Goal: Task Accomplishment & Management: Manage account settings

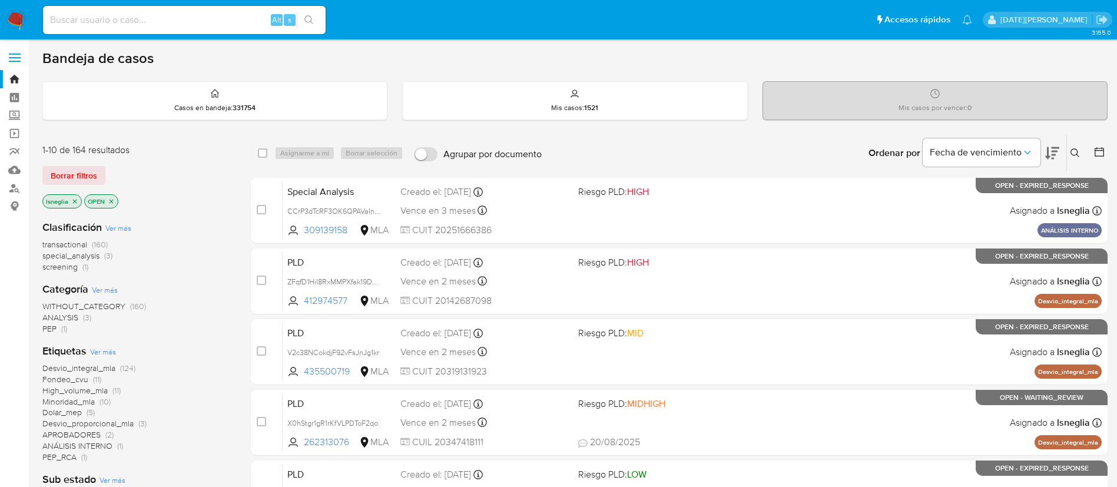
click at [75, 200] on icon "close-filter" at bounding box center [74, 201] width 7 height 7
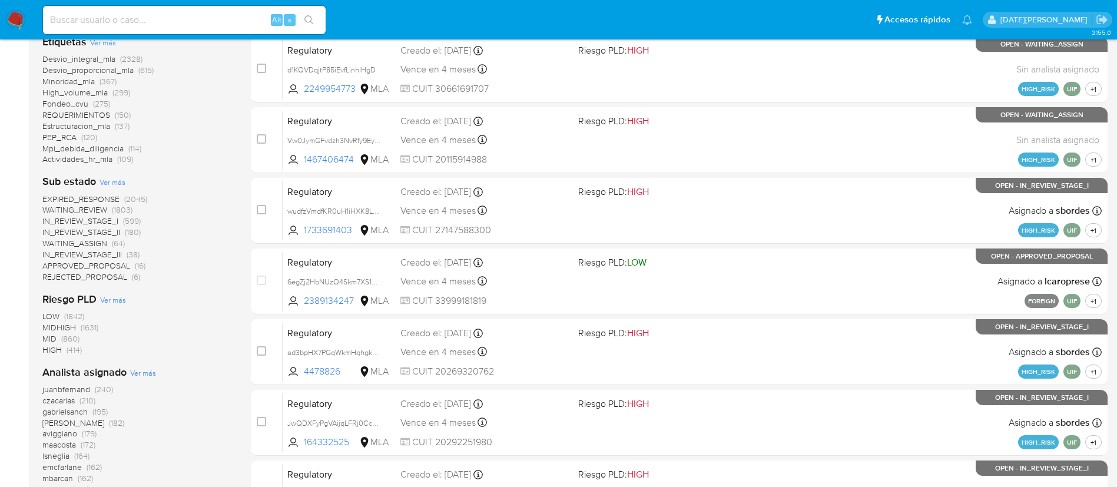
scroll to position [465, 0]
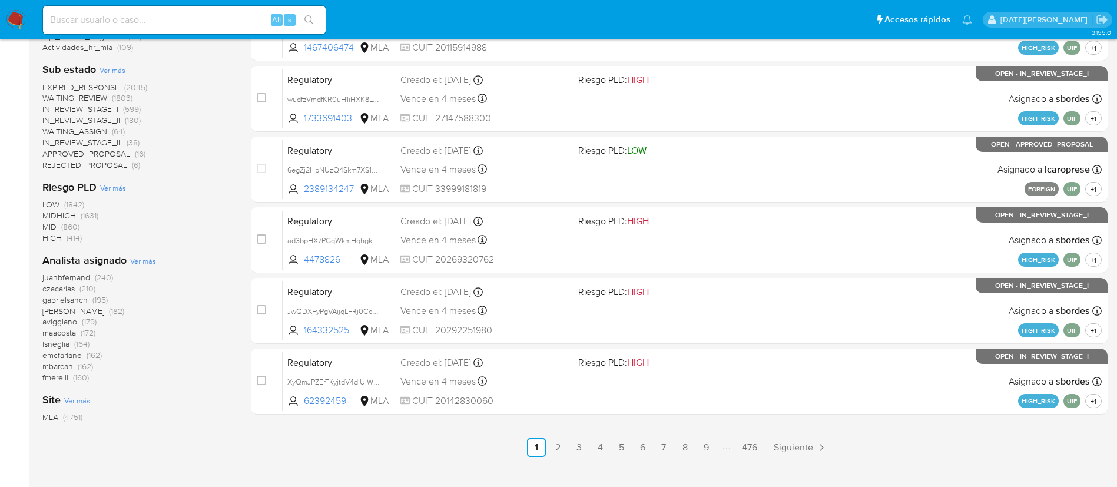
click at [134, 24] on input at bounding box center [184, 19] width 283 height 15
paste input "3ANV4OI358gOJZviIKrjdRaq"
type input "3ANV4OI358gOJZviIKrjdRaq"
click at [315, 10] on div "3ANV4OI358gOJZviIKrjdRaq Alt s" at bounding box center [184, 20] width 283 height 28
click at [312, 18] on icon "search-icon" at bounding box center [309, 19] width 9 height 9
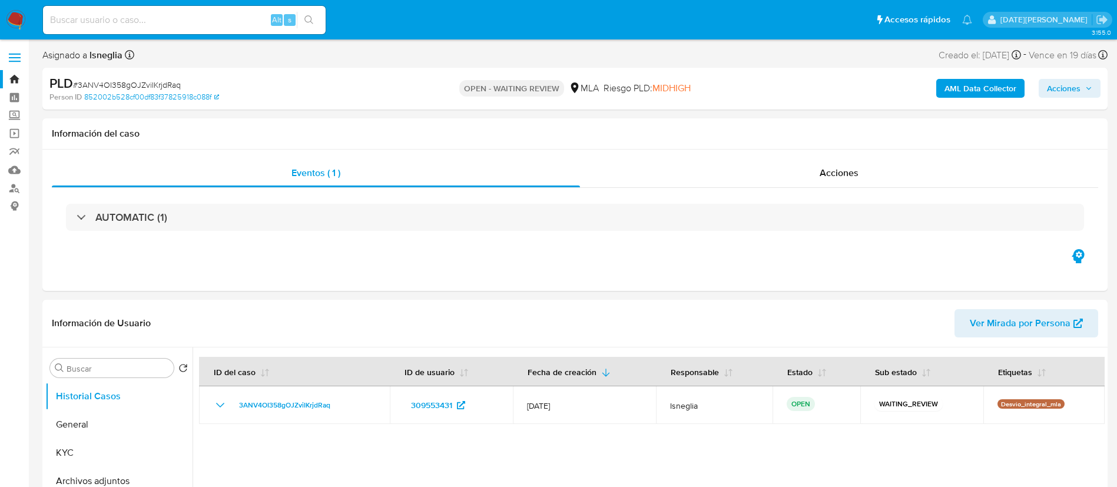
click at [158, 84] on span "# 3ANV4OI358gOJZviIKrjdRaq" at bounding box center [127, 85] width 108 height 12
select select "10"
copy span "3ANV4OI358gOJZviIKrjdRaq"
click at [20, 12] on img at bounding box center [16, 20] width 20 height 20
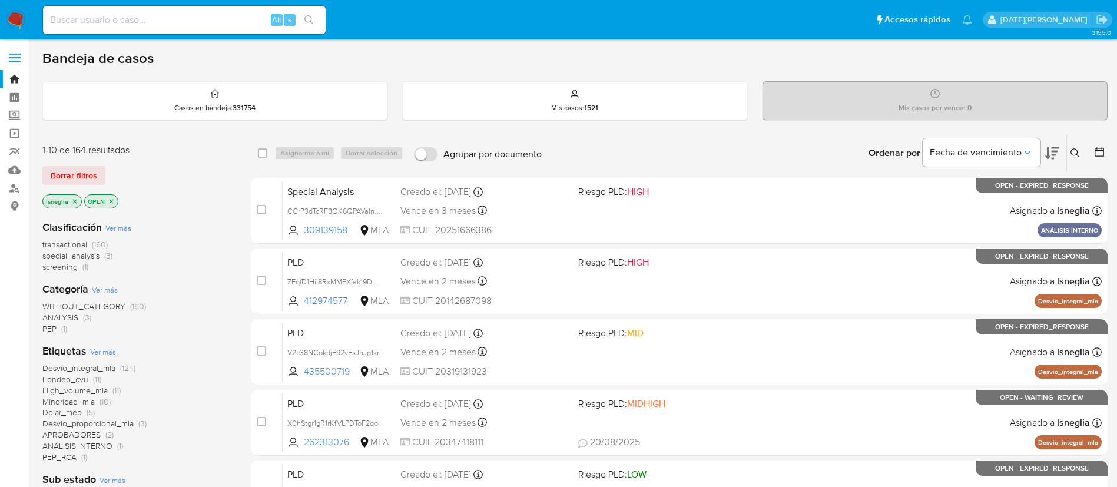
click at [1077, 151] on icon at bounding box center [1075, 152] width 9 height 9
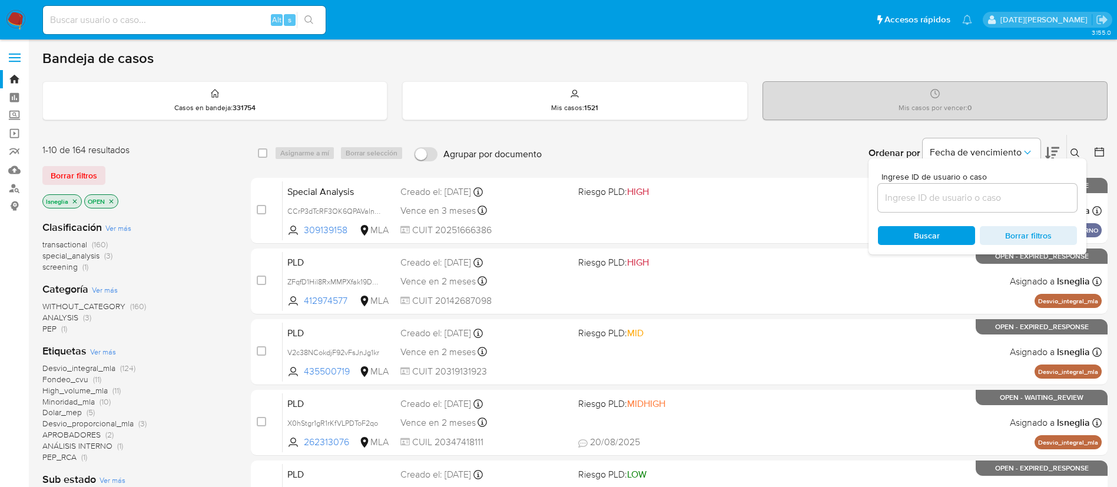
click at [918, 203] on input at bounding box center [977, 197] width 199 height 15
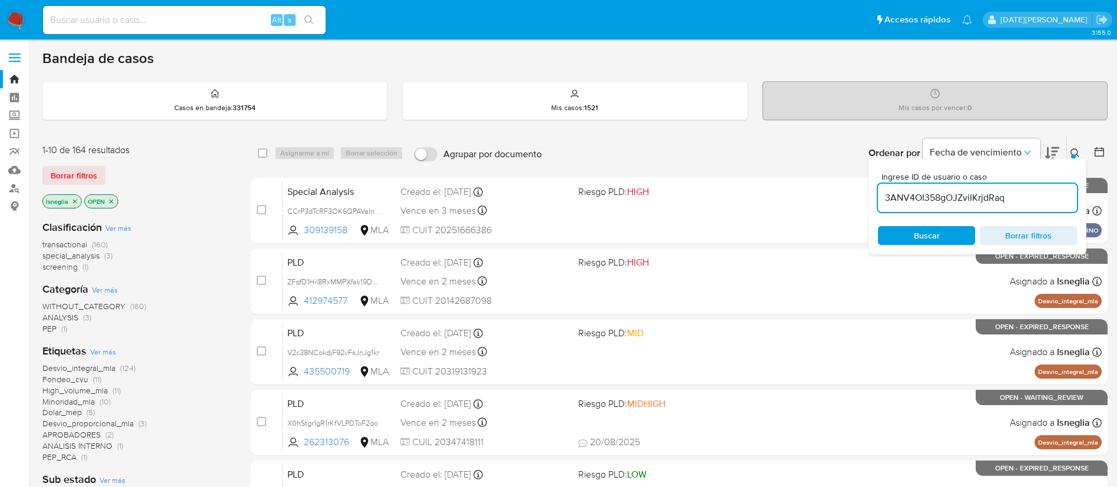
type input "3ANV4OI358gOJZviIKrjdRaq"
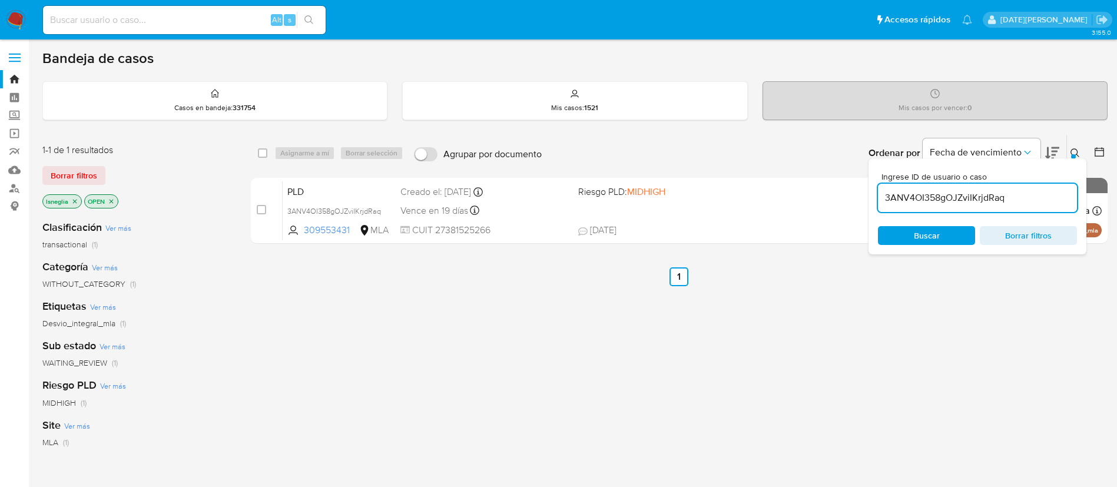
click at [1080, 150] on button at bounding box center [1076, 153] width 19 height 14
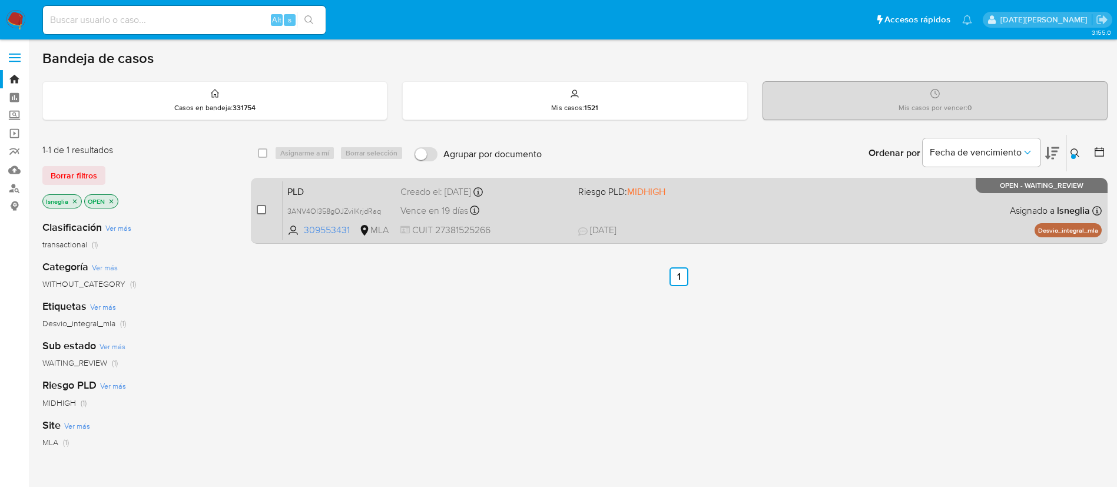
click at [262, 211] on input "checkbox" at bounding box center [261, 209] width 9 height 9
checkbox input "true"
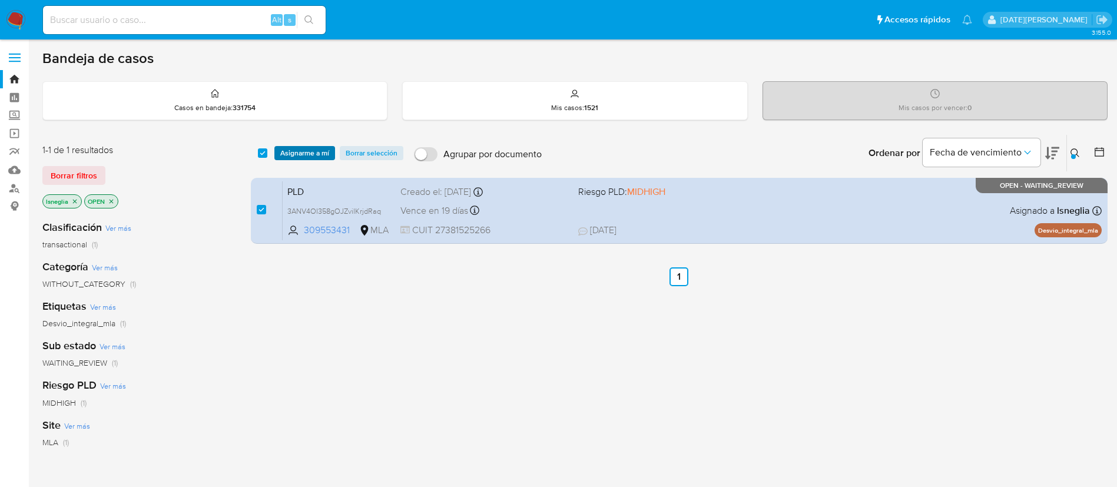
click at [293, 152] on span "Asignarme a mí" at bounding box center [304, 153] width 49 height 12
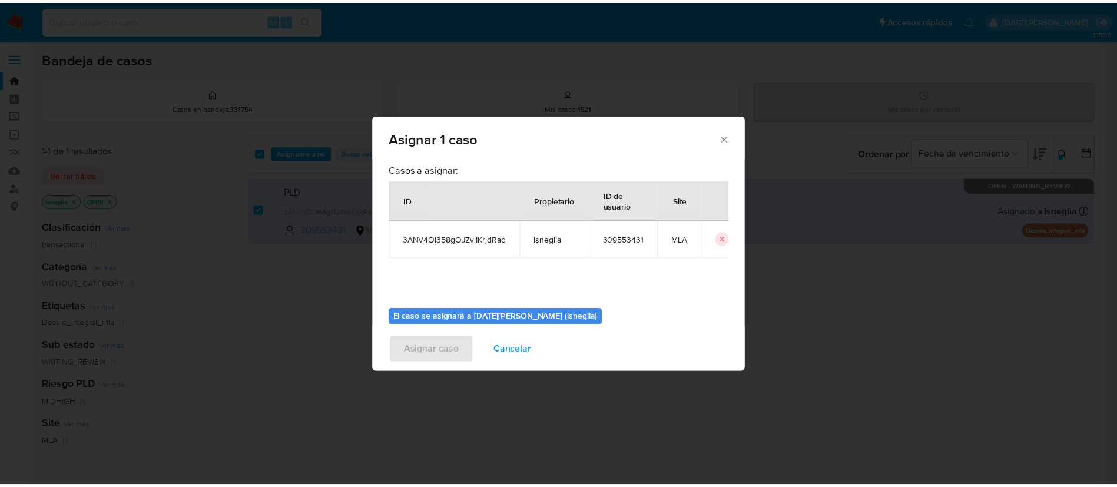
scroll to position [61, 0]
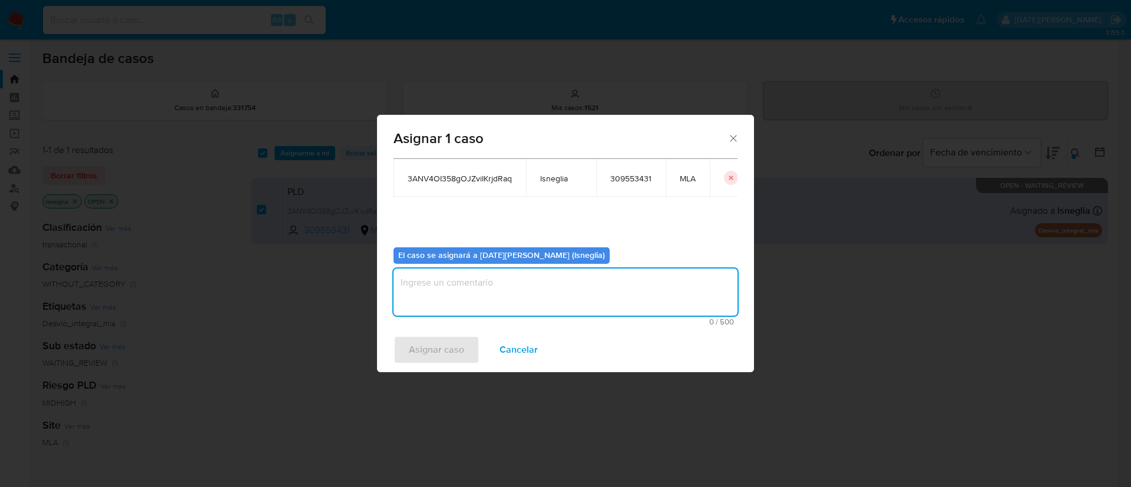
click at [460, 274] on textarea "assign-modal" at bounding box center [565, 292] width 344 height 47
type textarea "."
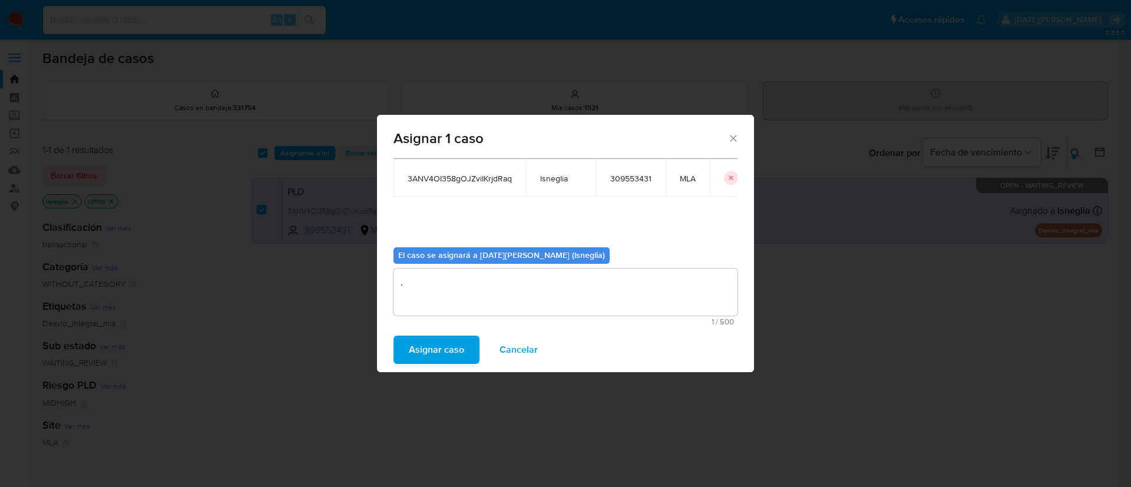
click at [454, 348] on span "Asignar caso" at bounding box center [436, 350] width 55 height 26
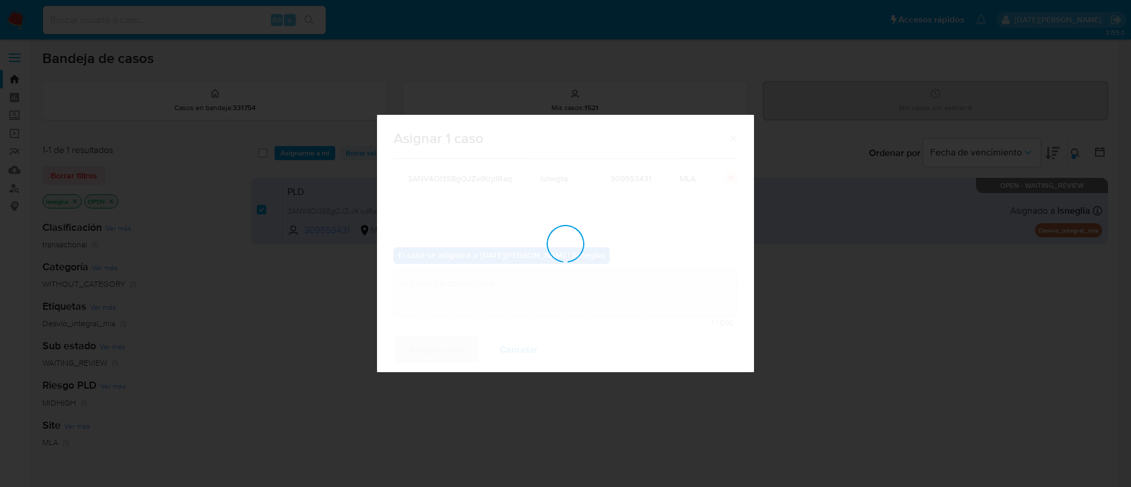
checkbox input "false"
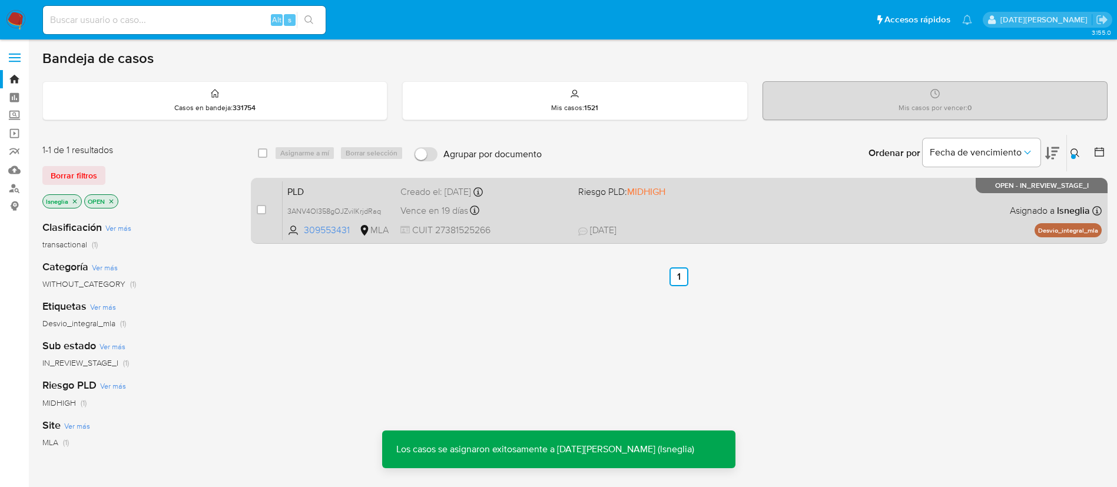
click at [326, 194] on span "PLD" at bounding box center [339, 190] width 104 height 15
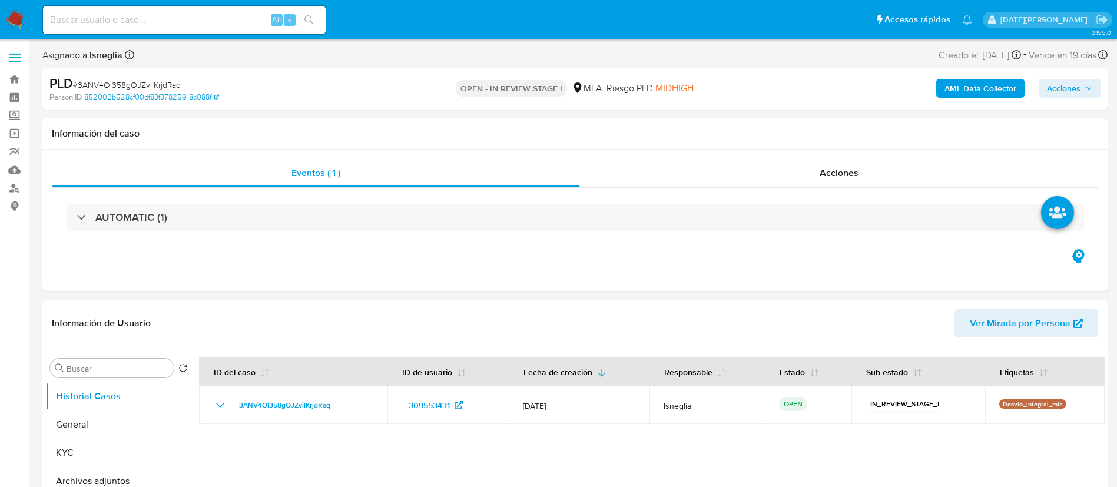
select select "10"
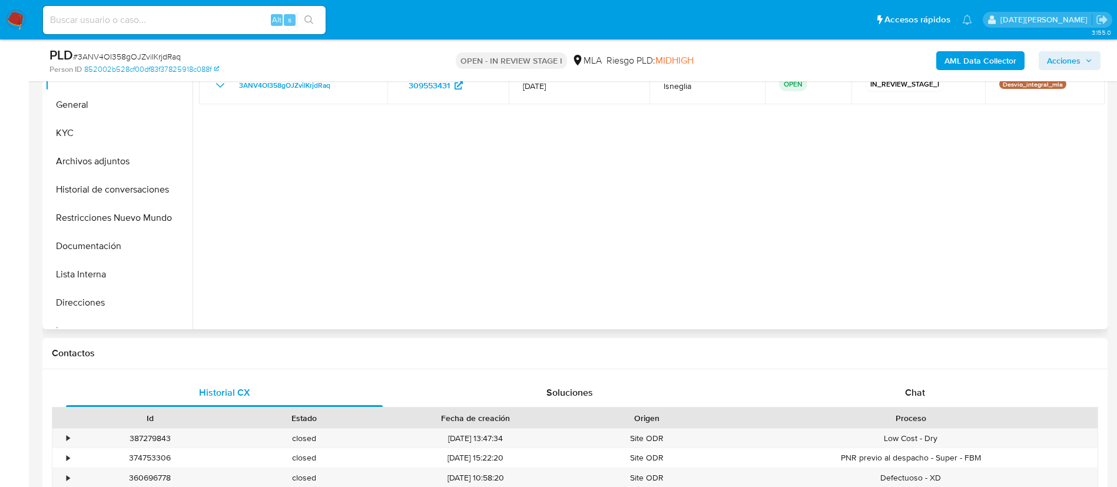
scroll to position [442, 0]
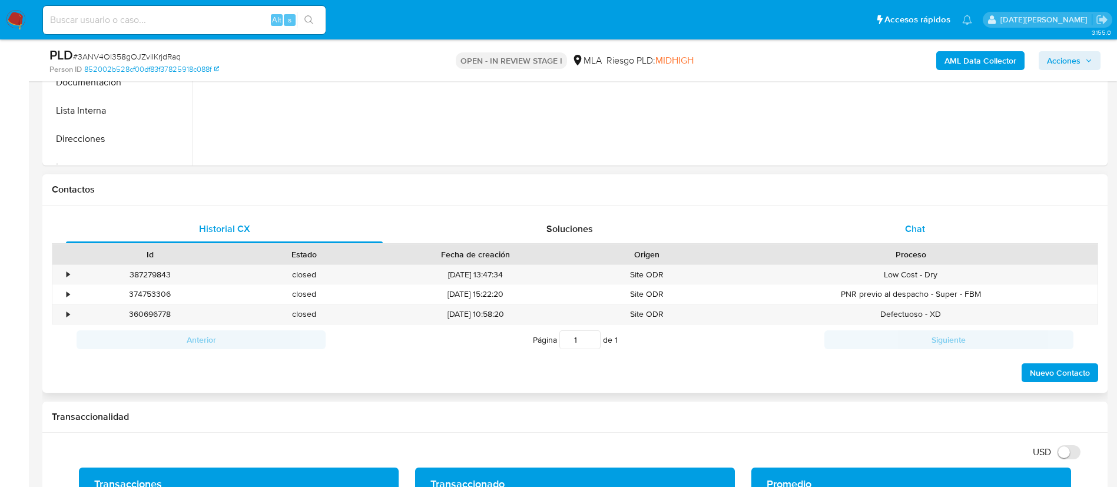
click at [921, 238] on div "Chat" at bounding box center [915, 229] width 317 height 28
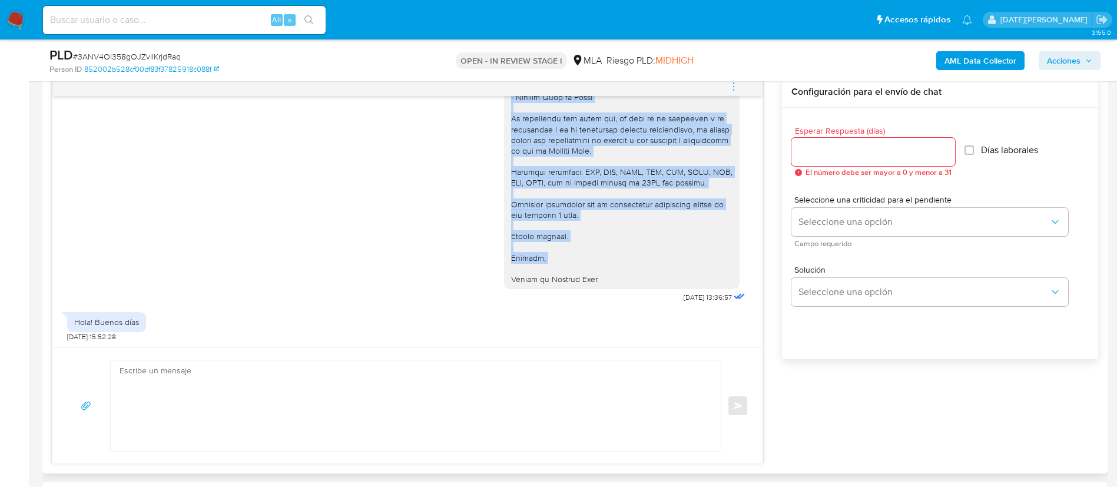
scroll to position [2052, 0]
drag, startPoint x: 497, startPoint y: 221, endPoint x: 648, endPoint y: 279, distance: 161.3
copy div "Hola, Paula Friedrich. Muchas gracias por la respuesta. La documentación presen…"
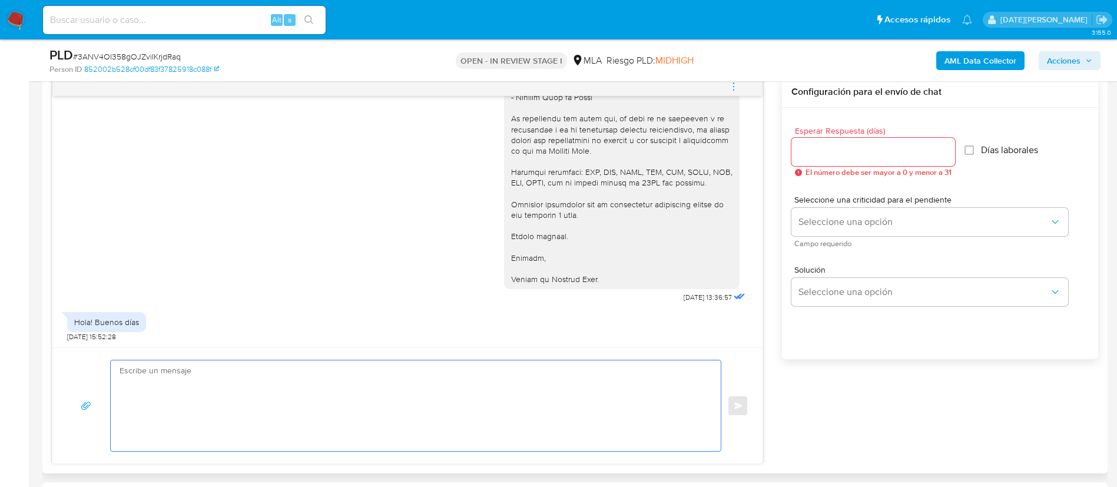
click at [417, 385] on textarea at bounding box center [413, 406] width 587 height 91
paste textarea "Hola, Paula Friedrich. Muchas gracias por la respuesta. La documentación presen…"
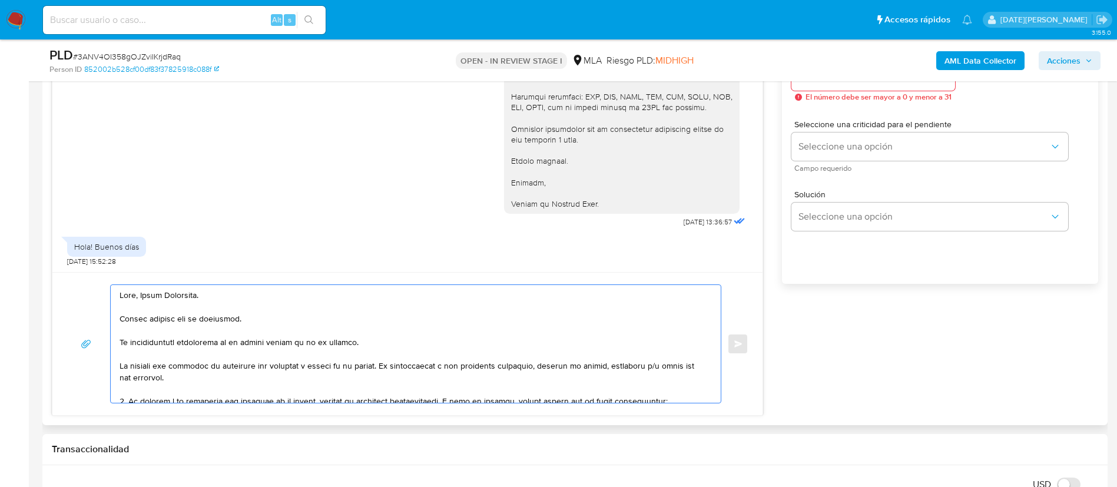
scroll to position [795, 0]
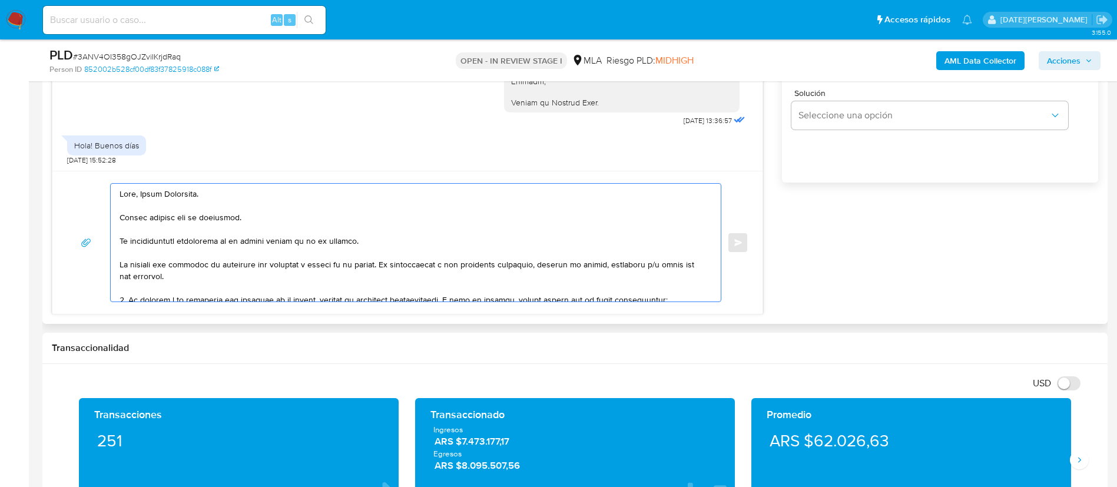
click at [349, 238] on textarea at bounding box center [413, 243] width 587 height 118
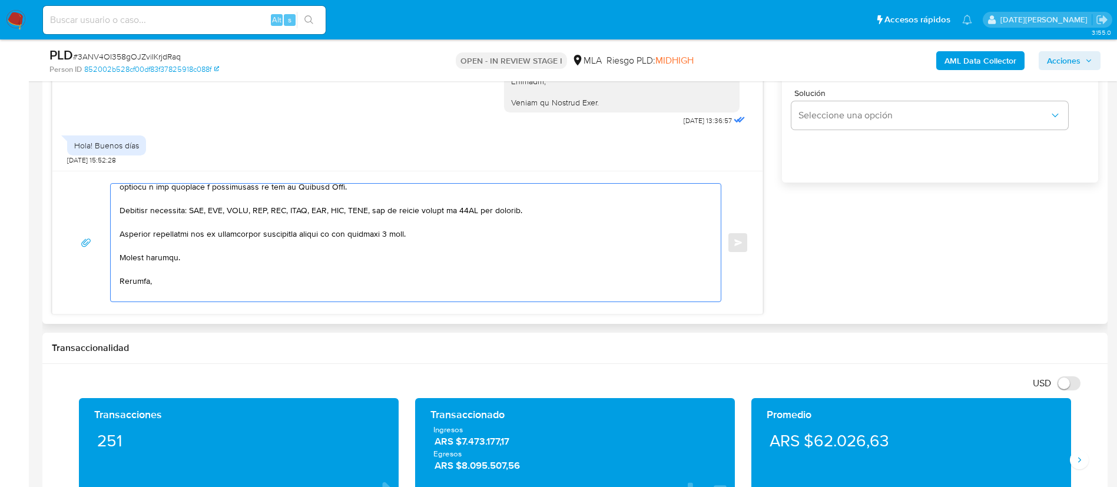
scroll to position [619, 0]
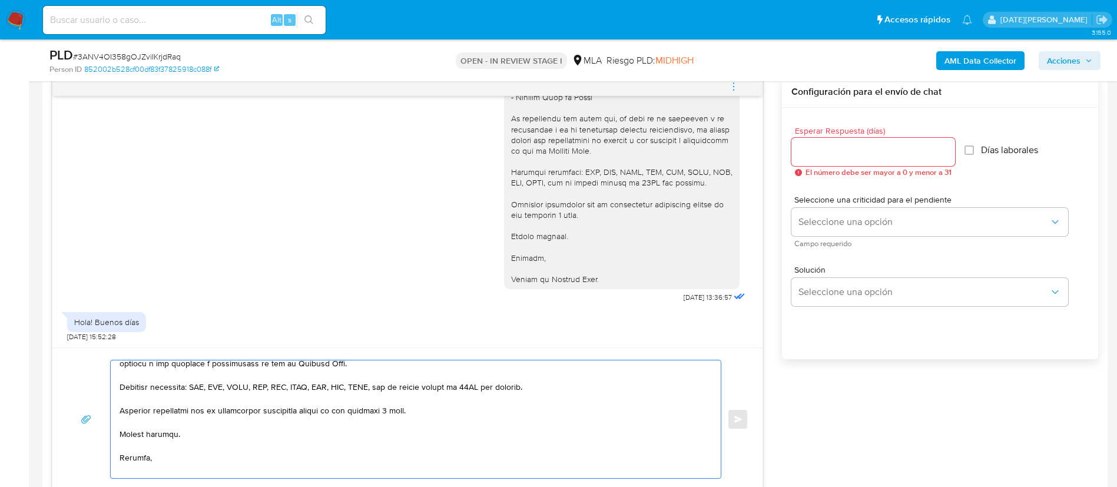
type textarea "Hola, Paula Friedrich. Muchas gracias por la respuesta. Verificamos que la docu…"
click at [840, 151] on input "Esperar Respuesta (días)" at bounding box center [874, 151] width 164 height 15
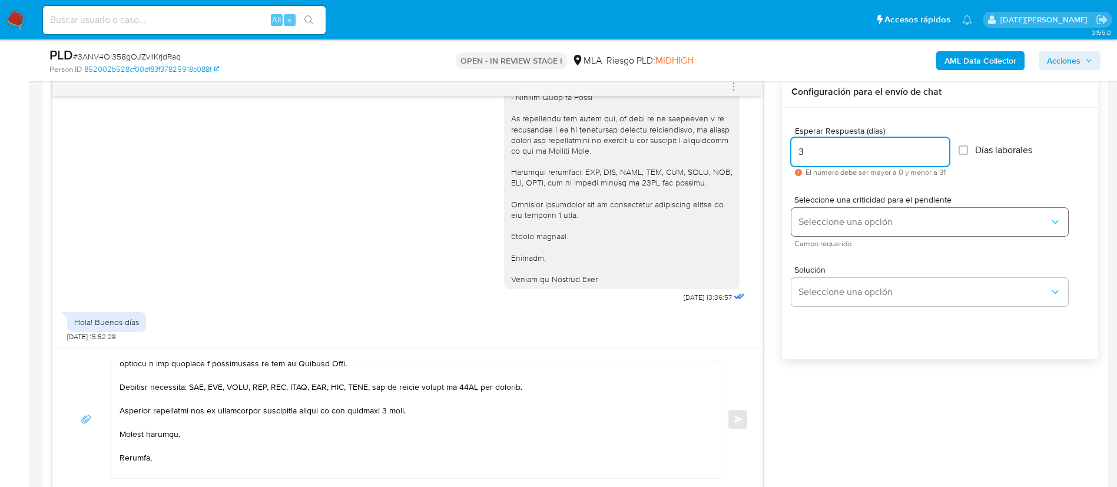
type input "3"
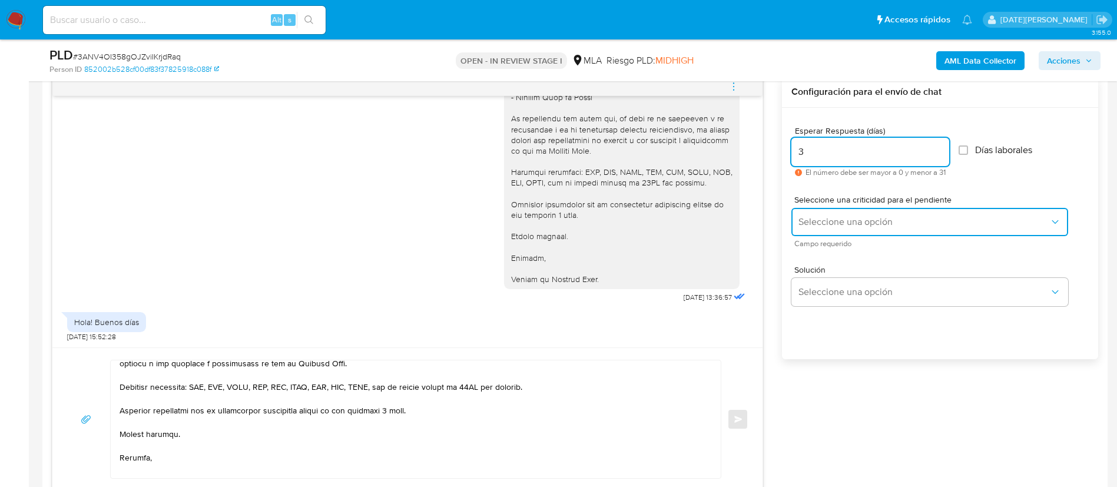
click at [838, 222] on span "Seleccione una opción" at bounding box center [924, 222] width 251 height 12
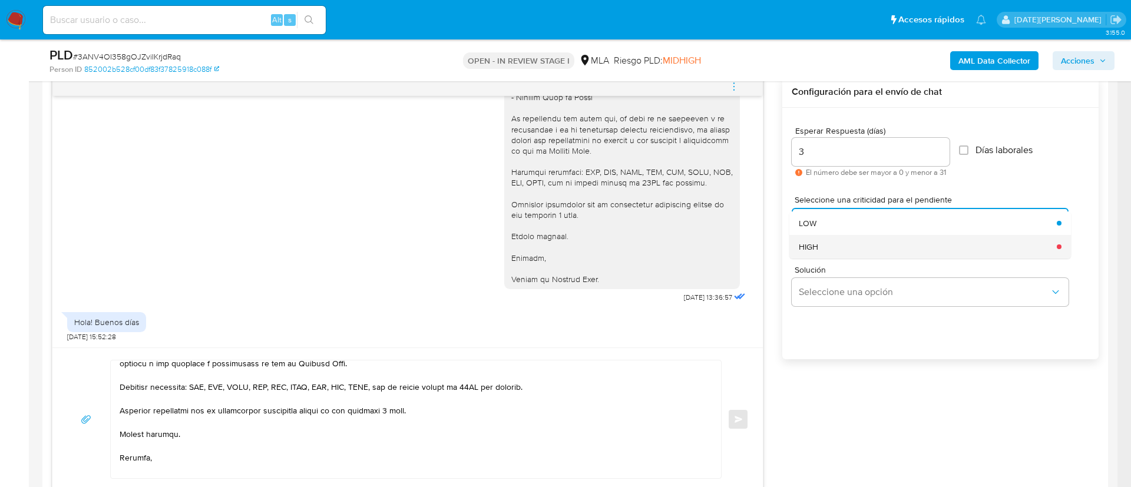
click at [835, 250] on div "HIGH" at bounding box center [924, 247] width 251 height 24
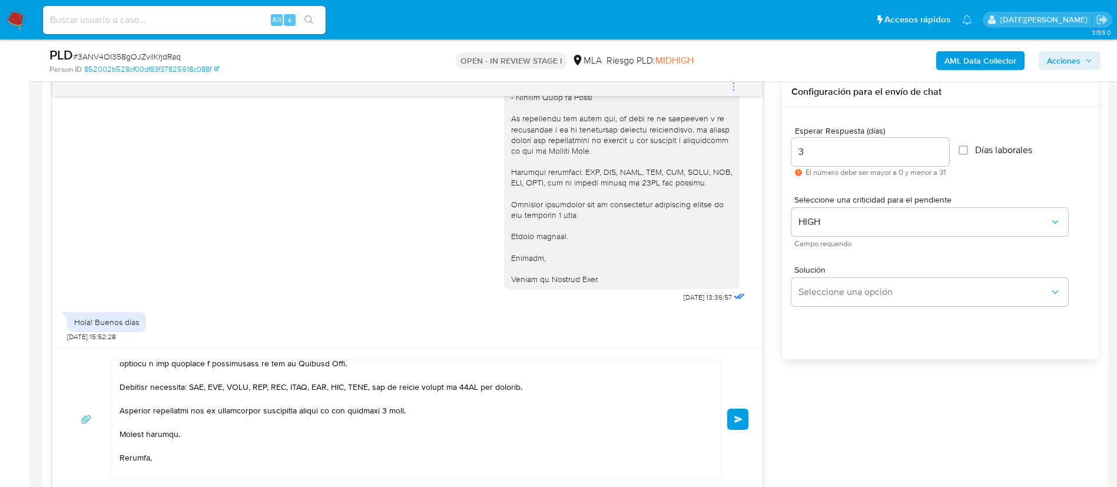
click at [735, 420] on span "Enviar" at bounding box center [739, 419] width 8 height 7
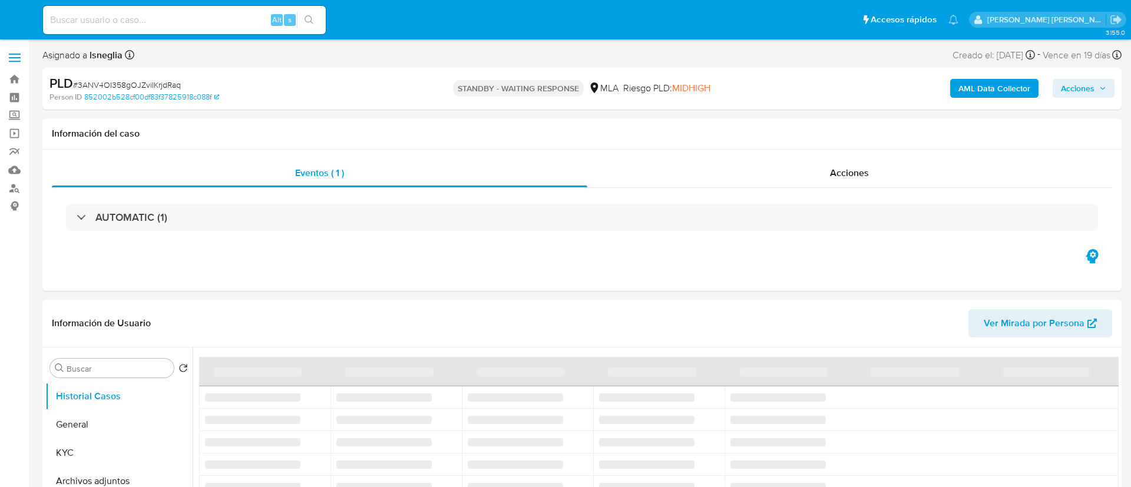
select select "10"
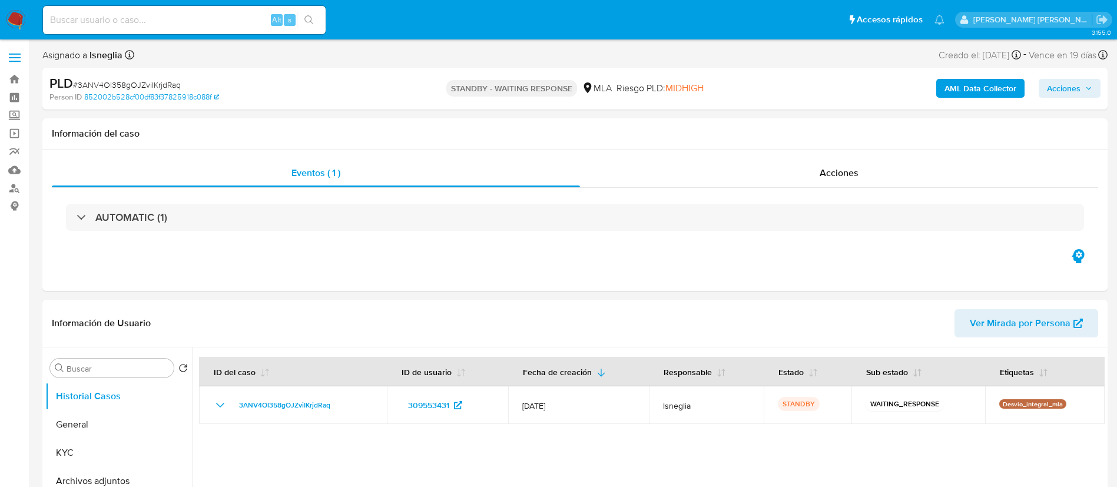
click at [150, 29] on div "Alt s" at bounding box center [184, 20] width 283 height 28
click at [156, 16] on input at bounding box center [184, 19] width 283 height 15
paste input "nAyl8fK5qcJti85MmevRUWNJ"
type input "nAyl8fK5qcJti85MmevRUWNJ"
click at [312, 12] on button "search-icon" at bounding box center [309, 20] width 24 height 16
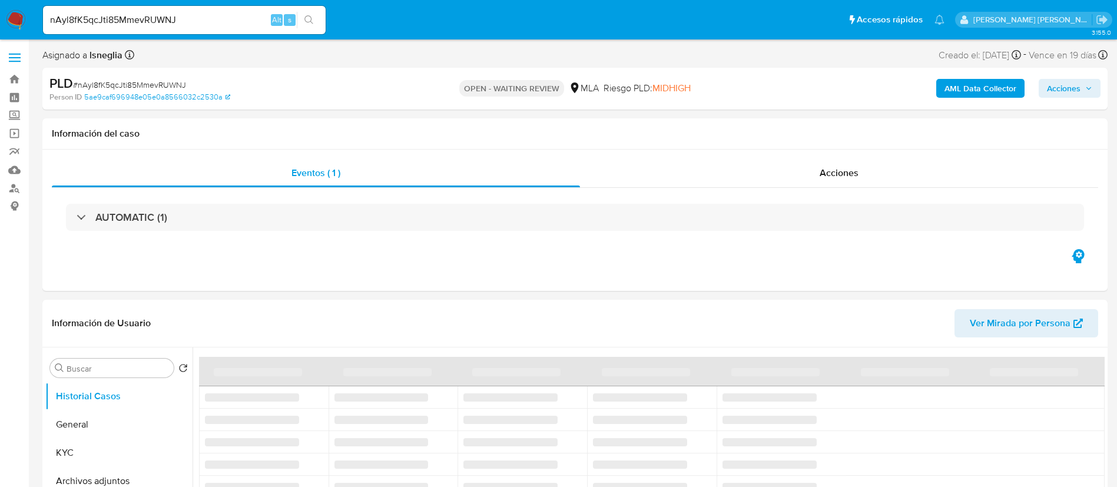
select select "10"
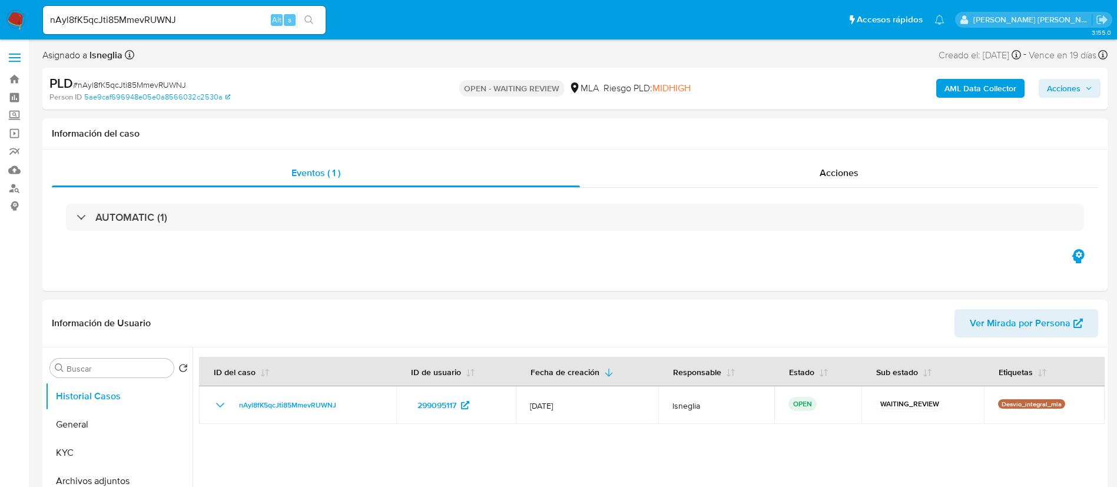
click at [141, 80] on span "# nAyl8fK5qcJti85MmevRUWNJ" at bounding box center [129, 85] width 113 height 12
copy span "nAyl8fK5qcJti85MmevRUWNJ"
click at [13, 21] on img at bounding box center [16, 20] width 20 height 20
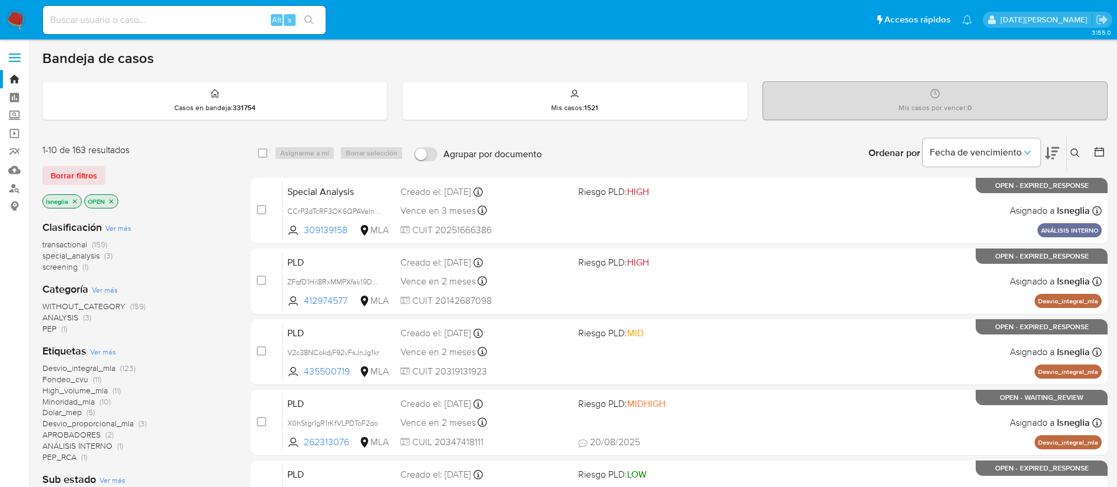
click at [1077, 156] on icon at bounding box center [1075, 152] width 9 height 9
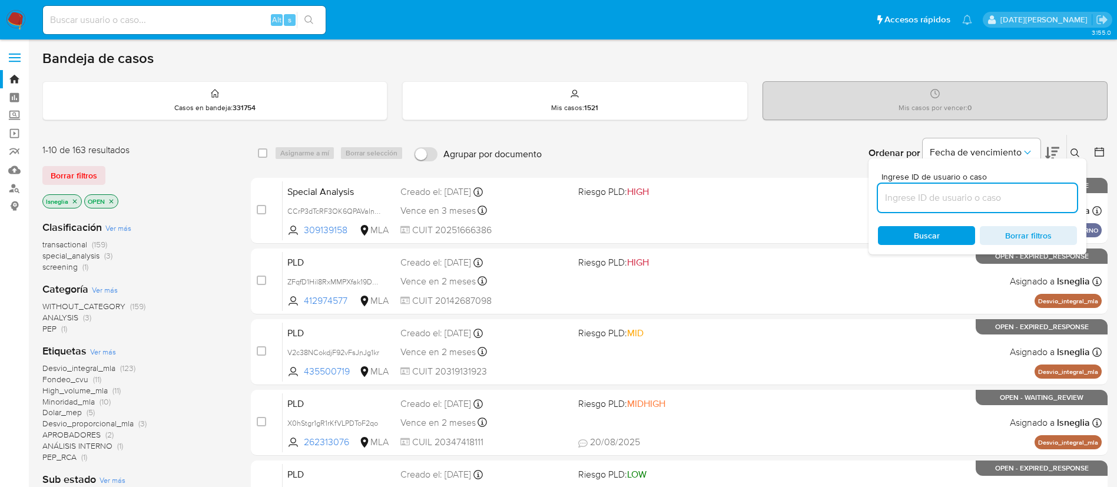
click at [909, 196] on input at bounding box center [977, 197] width 199 height 15
type input "nAyl8fK5qcJti85MmevRUWNJ"
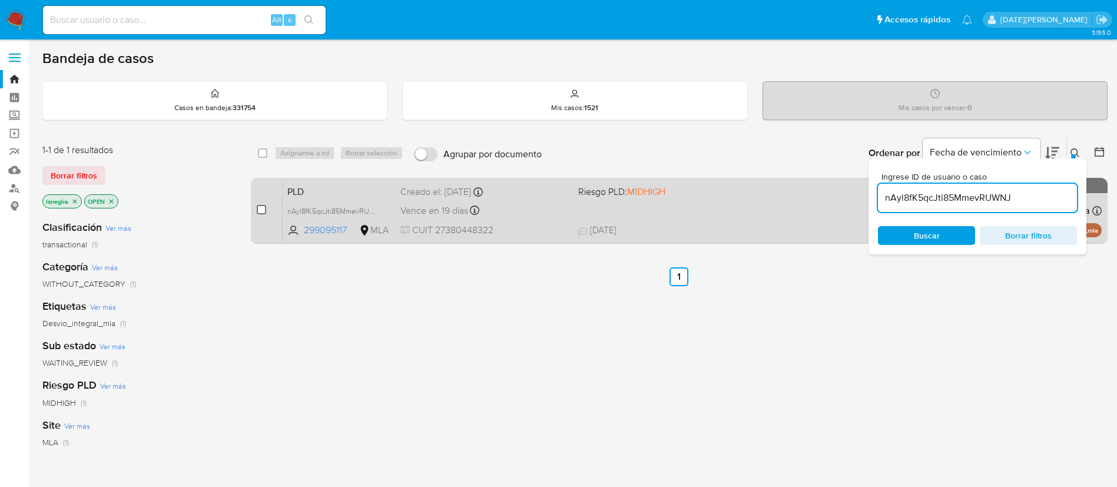
click at [262, 209] on input "checkbox" at bounding box center [261, 209] width 9 height 9
checkbox input "true"
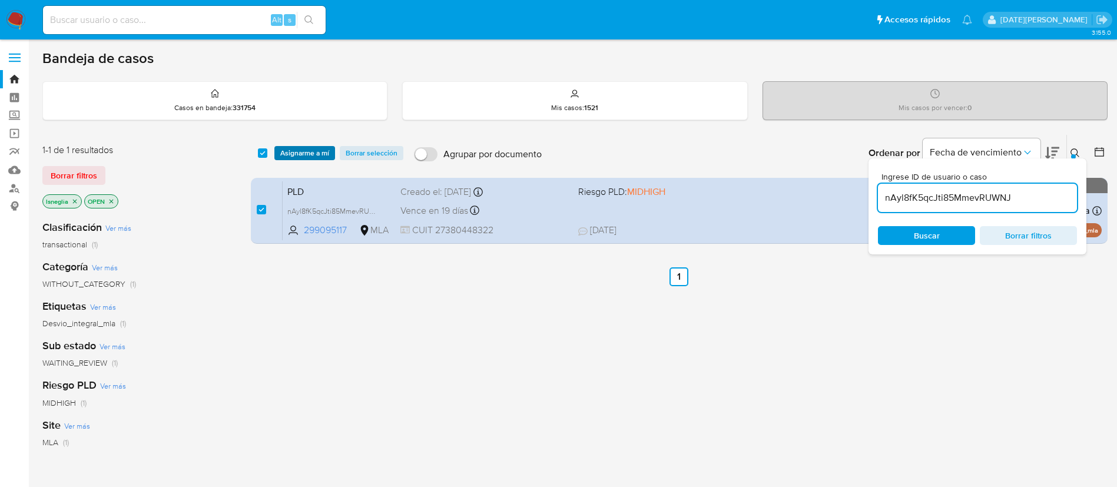
click at [310, 153] on span "Asignarme a mí" at bounding box center [304, 153] width 49 height 12
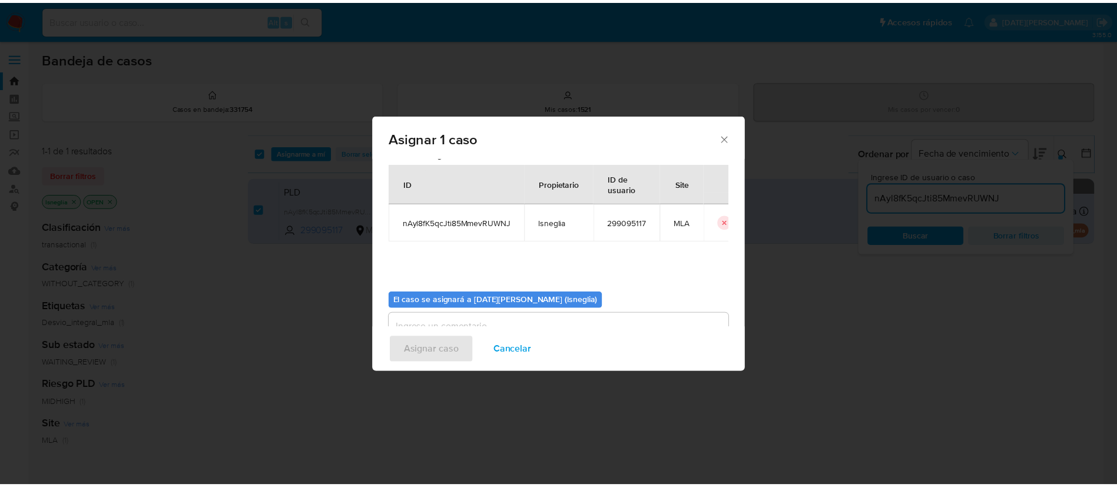
scroll to position [61, 0]
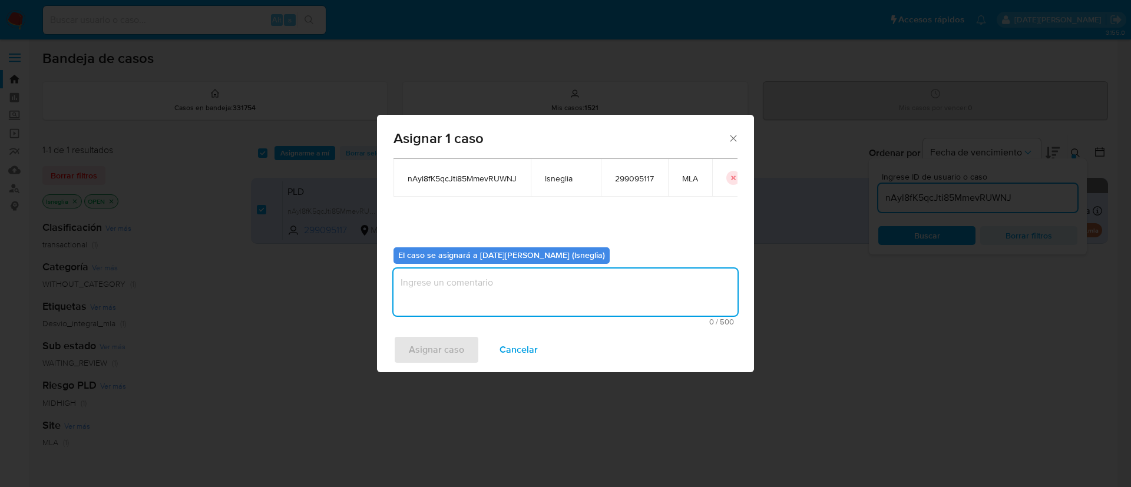
click at [500, 306] on textarea "assign-modal" at bounding box center [565, 292] width 344 height 47
type textarea "."
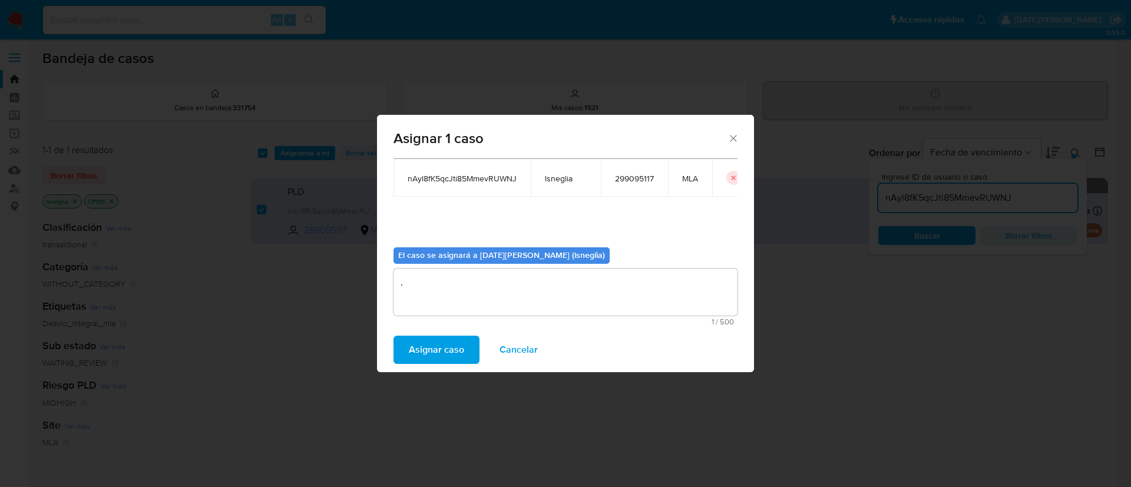
click at [455, 342] on span "Asignar caso" at bounding box center [436, 350] width 55 height 26
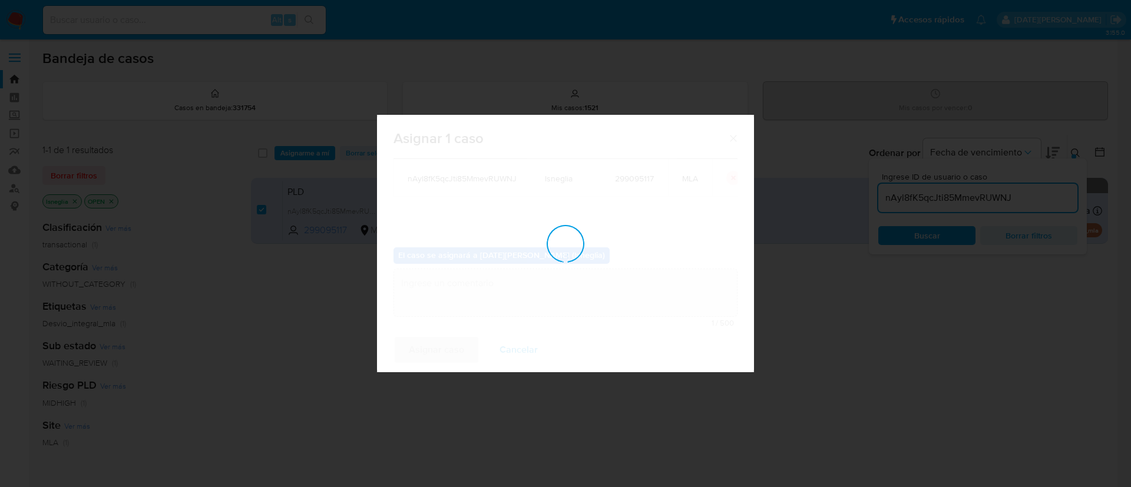
checkbox input "false"
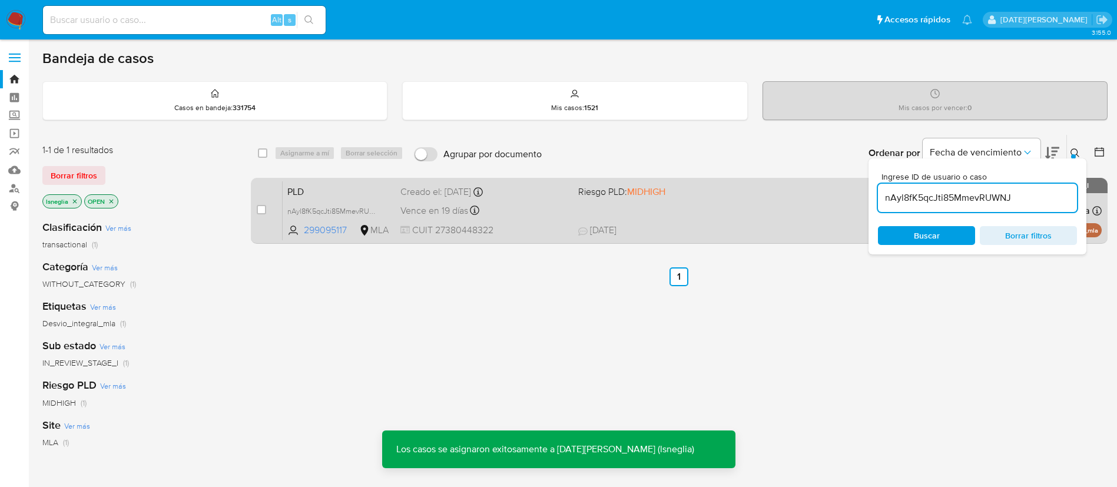
click at [360, 186] on span "PLD" at bounding box center [339, 190] width 104 height 15
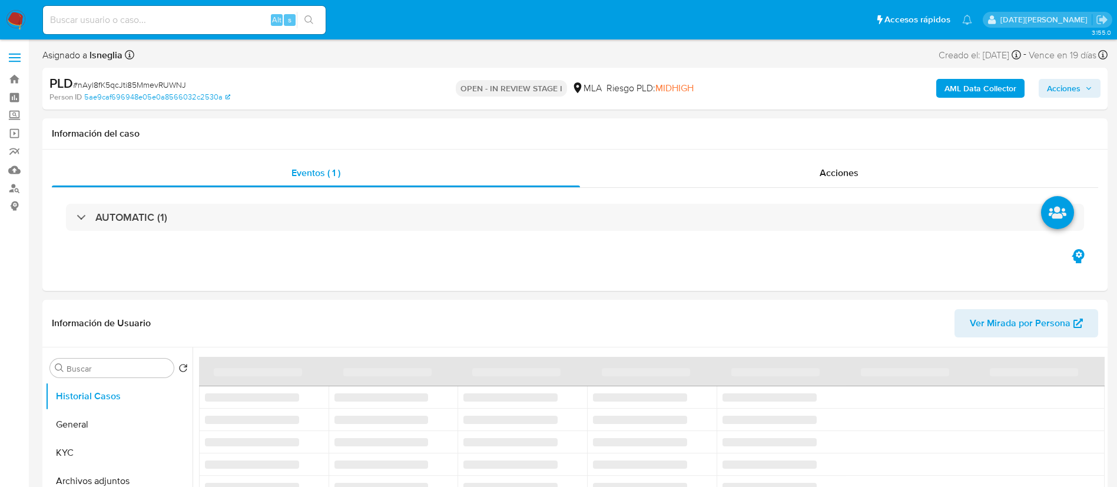
select select "10"
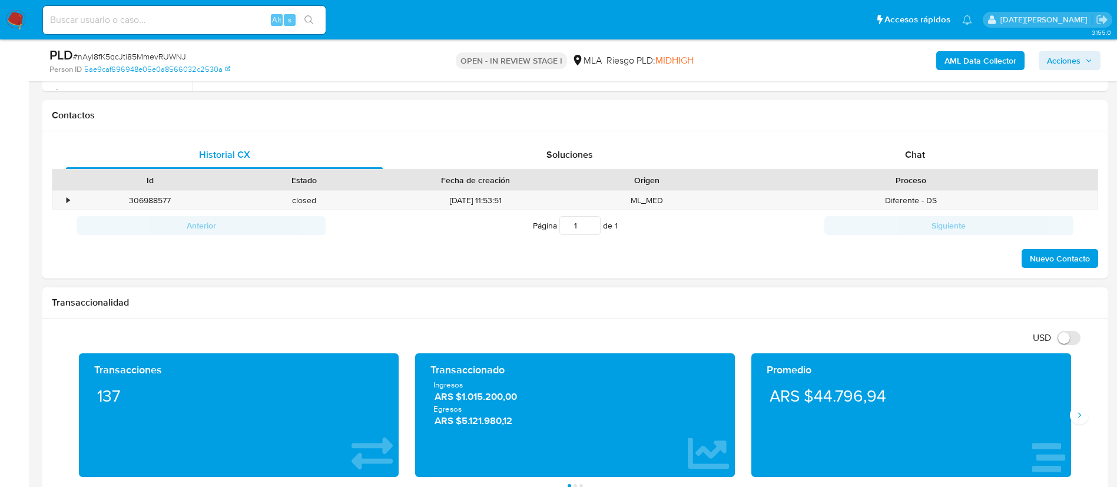
scroll to position [442, 0]
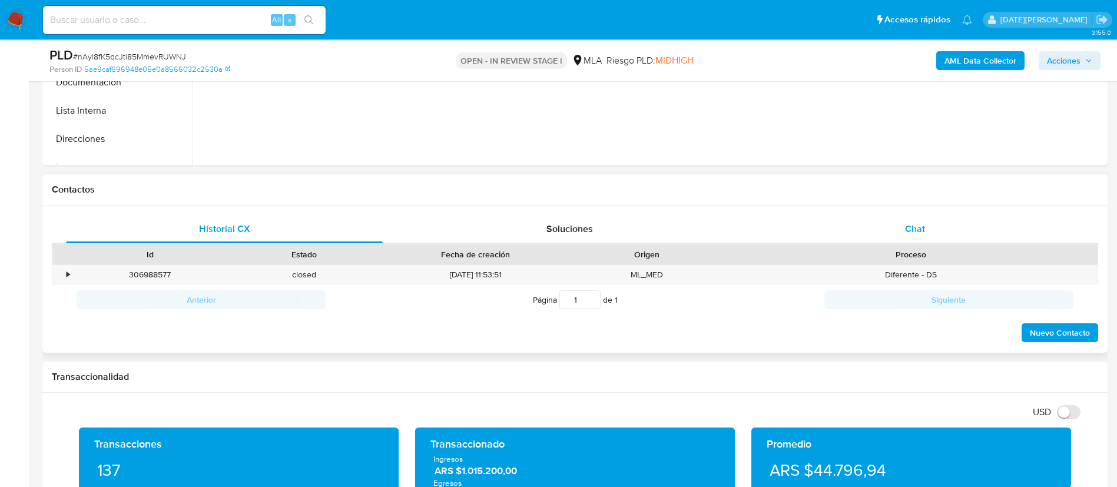
click at [940, 219] on div "Chat" at bounding box center [915, 229] width 317 height 28
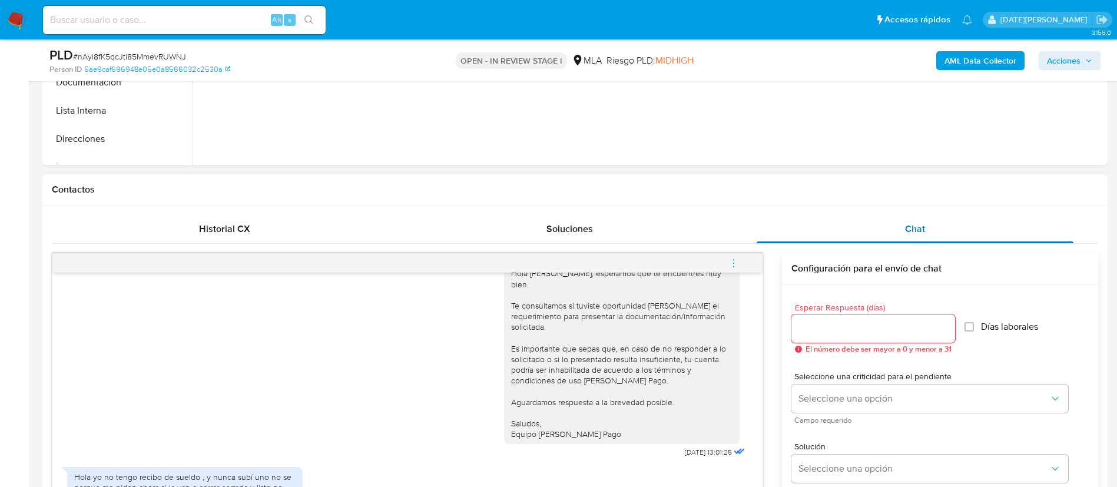
scroll to position [619, 0]
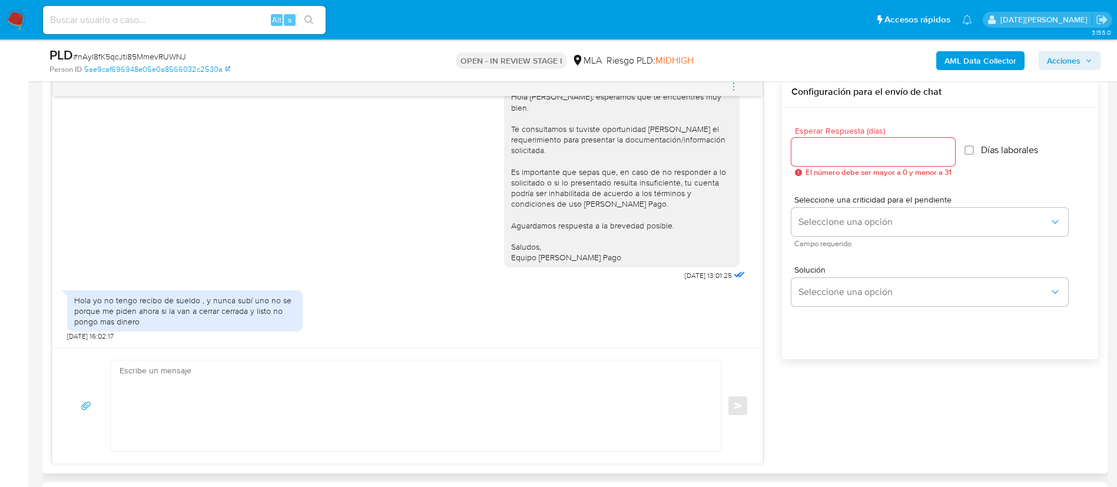
click at [732, 87] on icon "menu-action" at bounding box center [734, 86] width 11 height 11
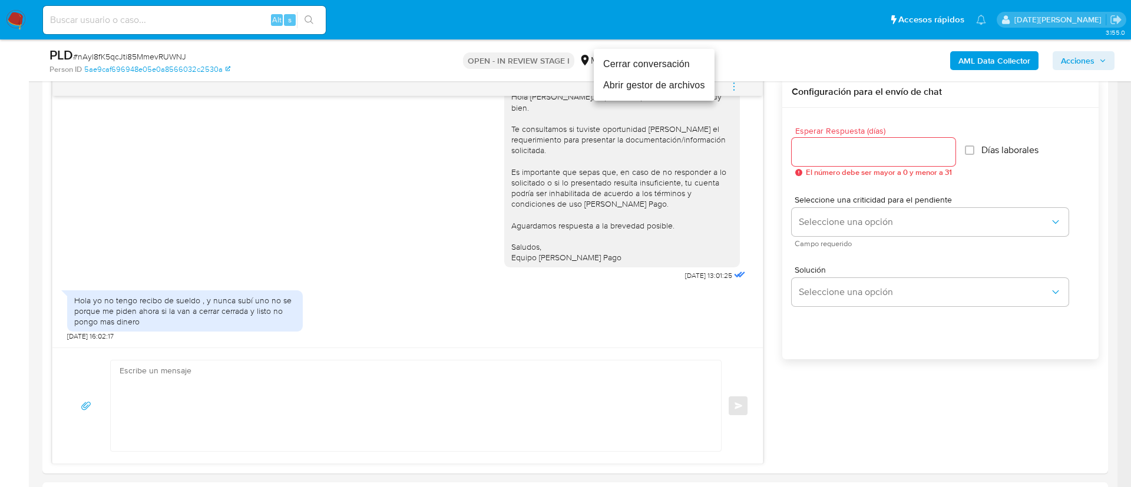
click at [629, 61] on li "Cerrar conversación" at bounding box center [654, 64] width 121 height 21
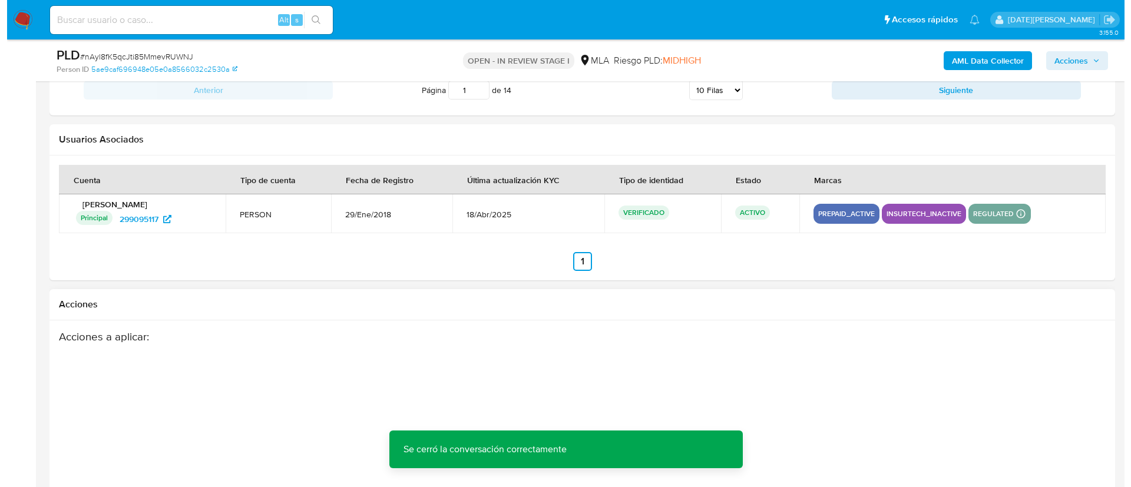
scroll to position [2072, 0]
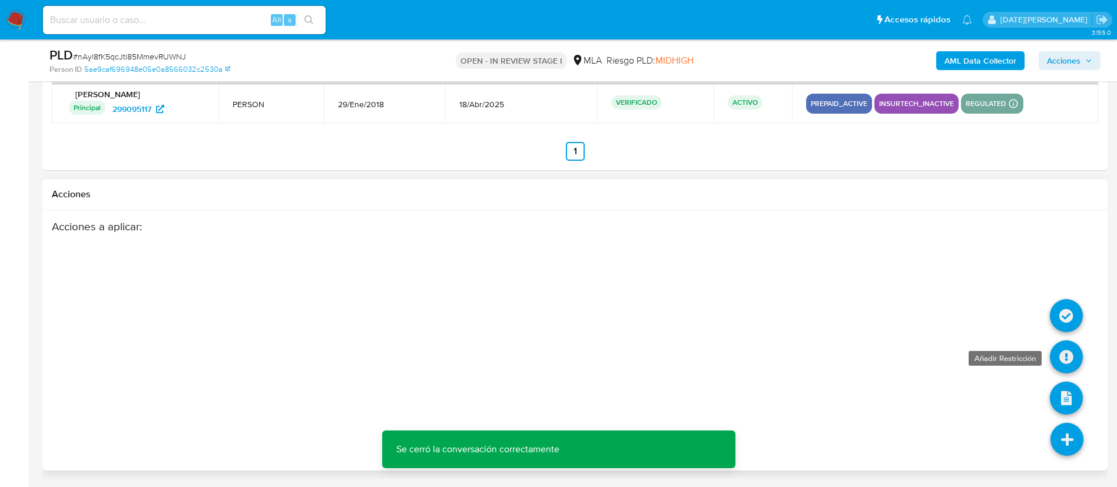
click at [1079, 360] on icon at bounding box center [1066, 356] width 33 height 33
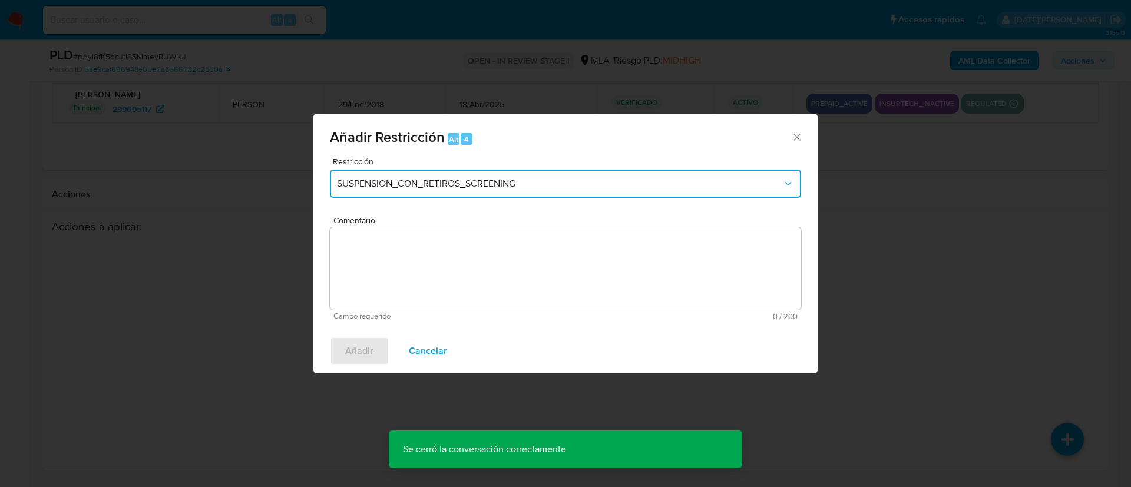
click at [473, 180] on span "SUSPENSION_CON_RETIROS_SCREENING" at bounding box center [559, 184] width 445 height 12
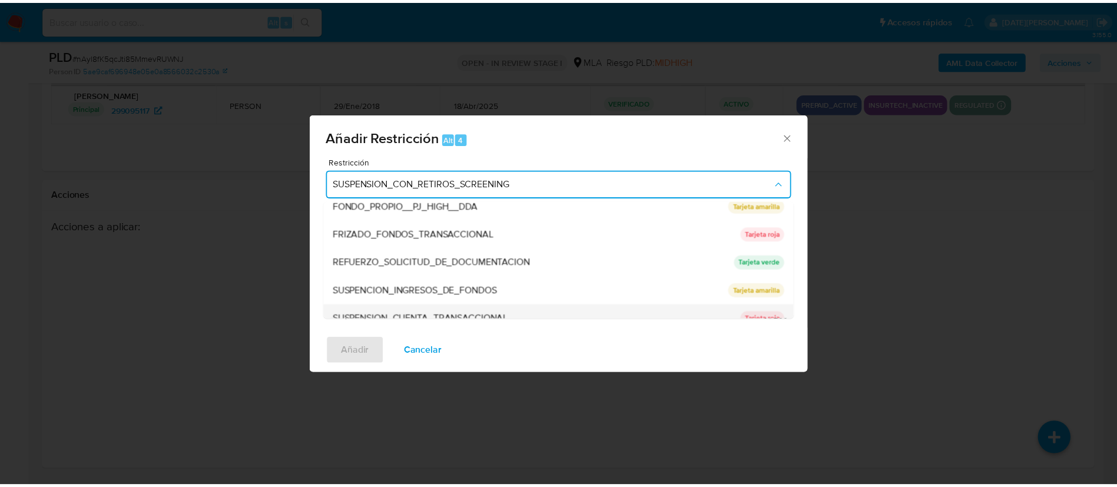
scroll to position [250, 0]
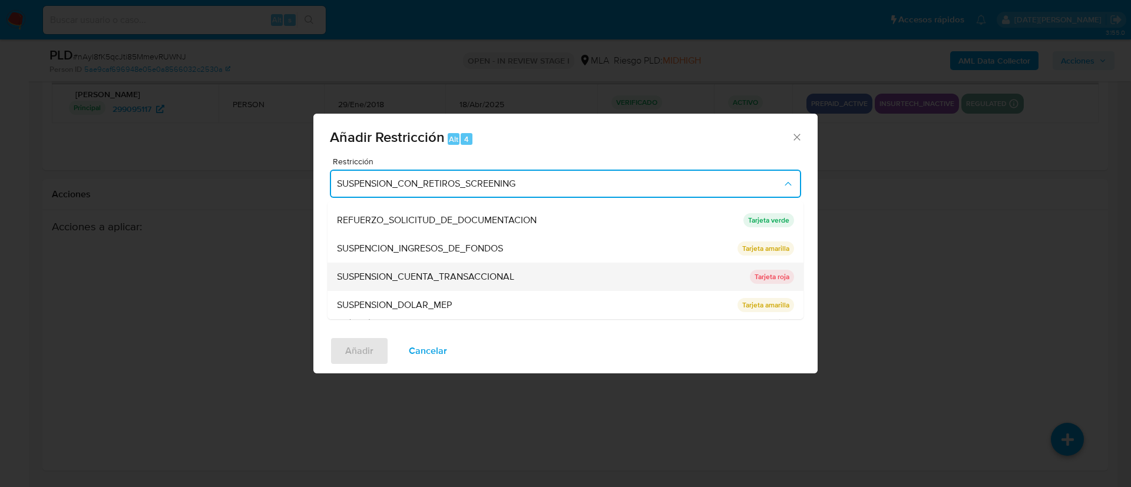
click at [487, 272] on span "SUSPENSION_CUENTA_TRANSACCIONAL" at bounding box center [425, 277] width 177 height 12
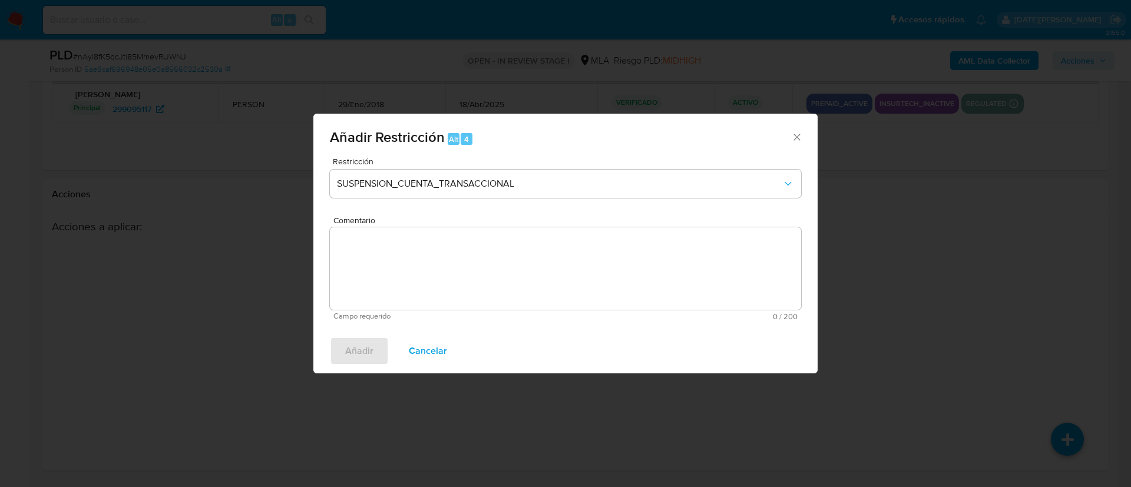
click at [462, 288] on textarea "Comentario" at bounding box center [565, 268] width 471 height 82
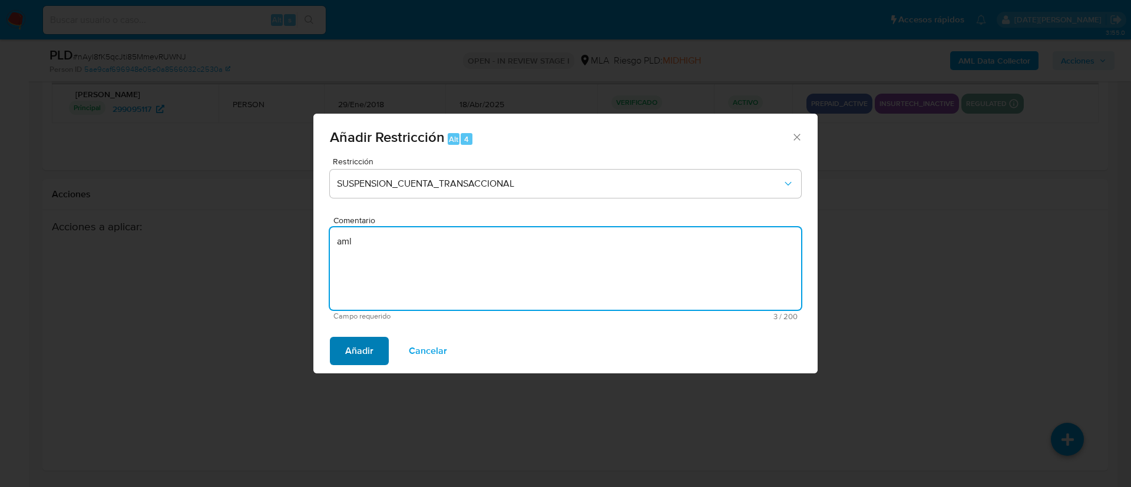
type textarea "aml"
click at [341, 343] on button "Añadir" at bounding box center [359, 351] width 59 height 28
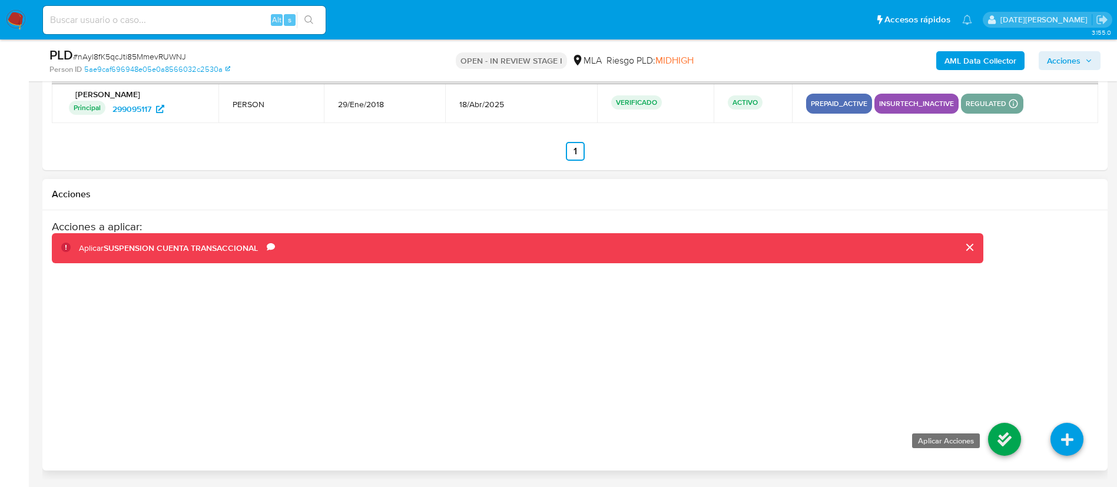
click at [993, 435] on icon at bounding box center [1004, 439] width 33 height 33
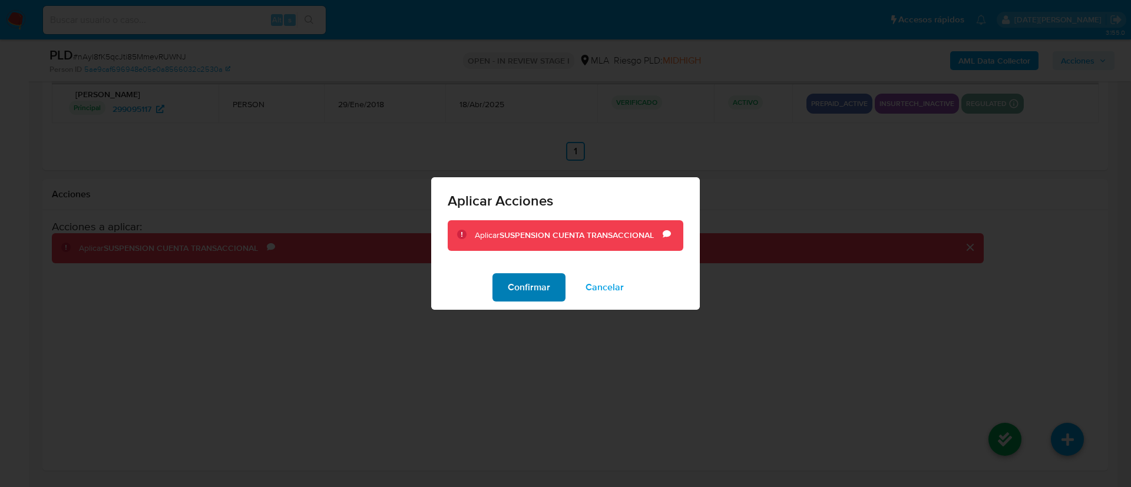
click at [527, 280] on span "Confirmar" at bounding box center [529, 288] width 42 height 26
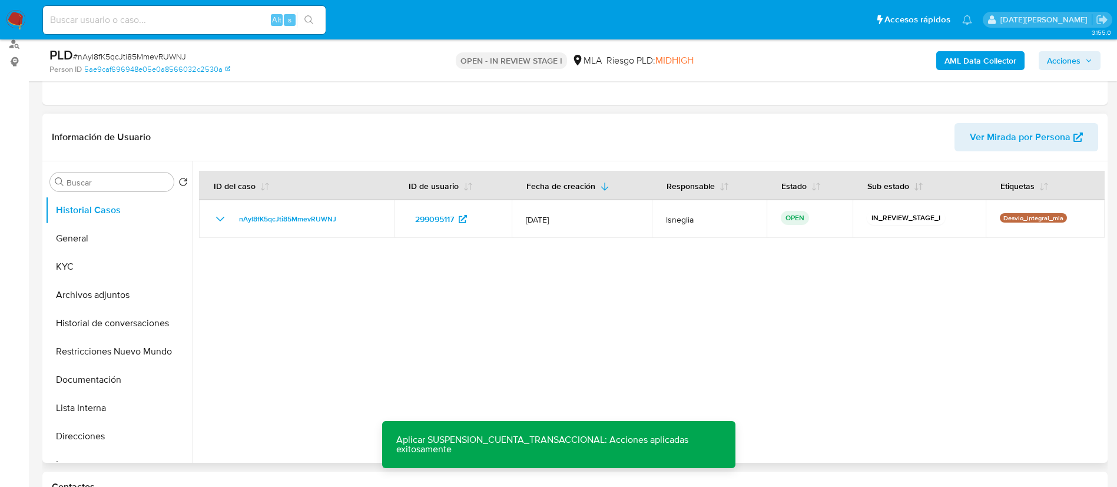
scroll to position [128, 0]
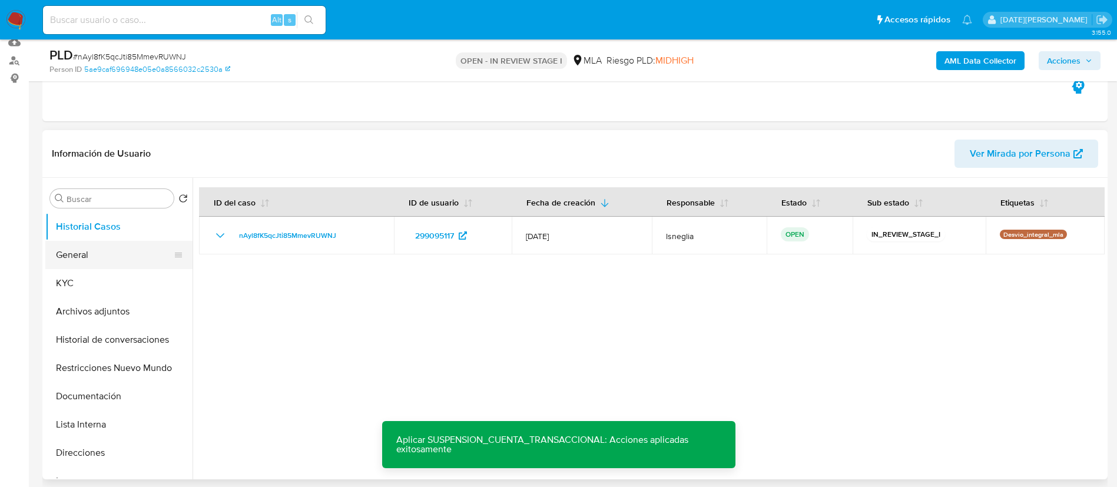
click at [110, 263] on button "General" at bounding box center [114, 255] width 138 height 28
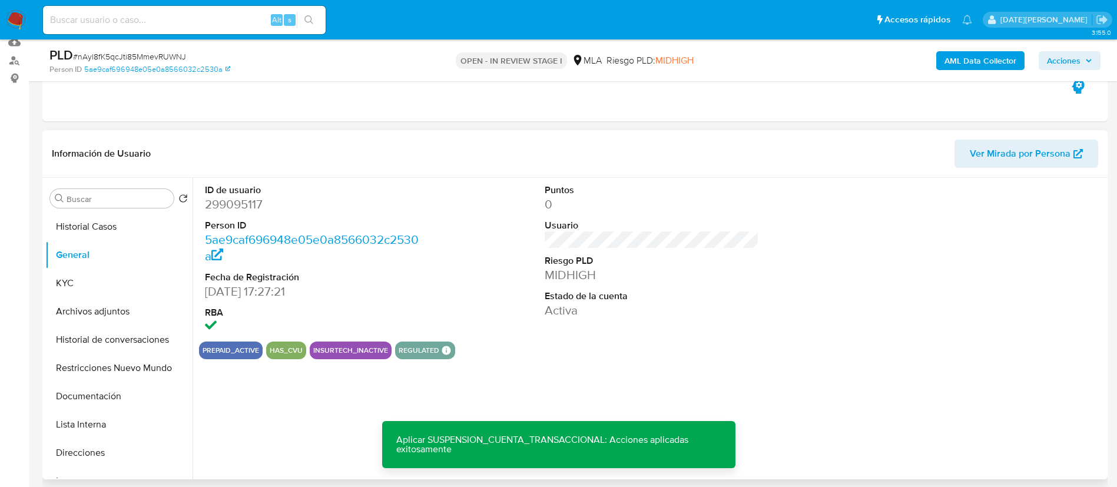
click at [250, 201] on dd "299095117" at bounding box center [312, 204] width 215 height 16
copy dd "299095117"
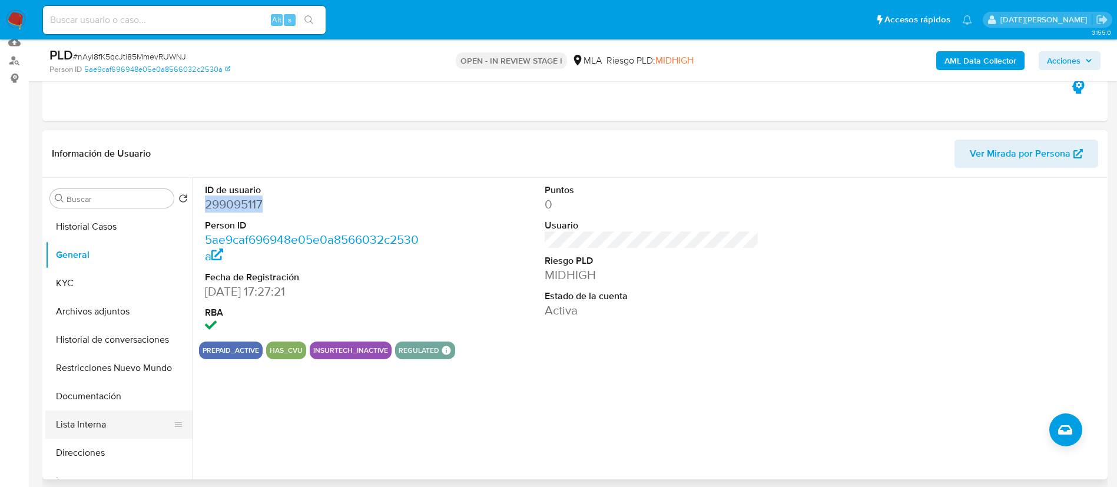
click at [85, 411] on button "Lista Interna" at bounding box center [114, 425] width 138 height 28
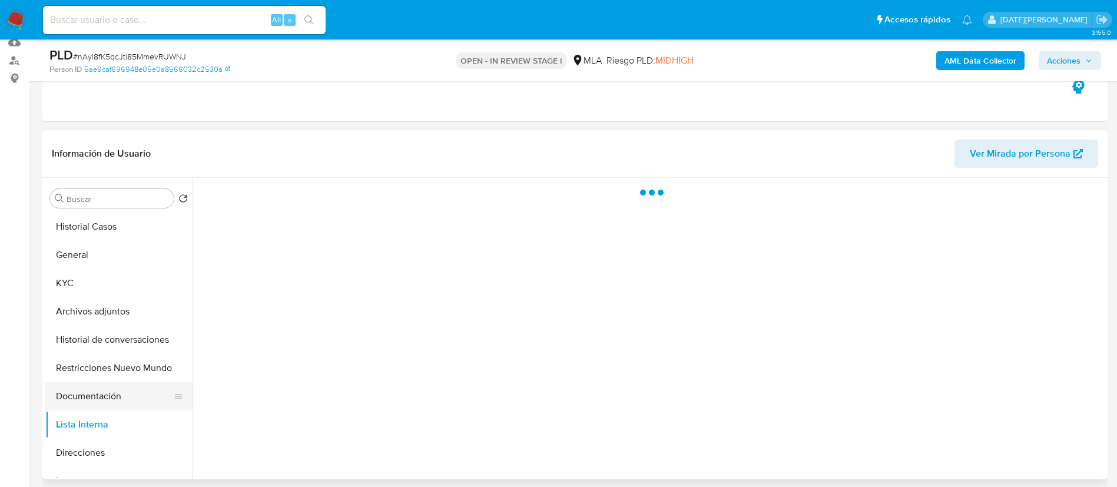
click at [90, 402] on button "Documentación" at bounding box center [114, 396] width 138 height 28
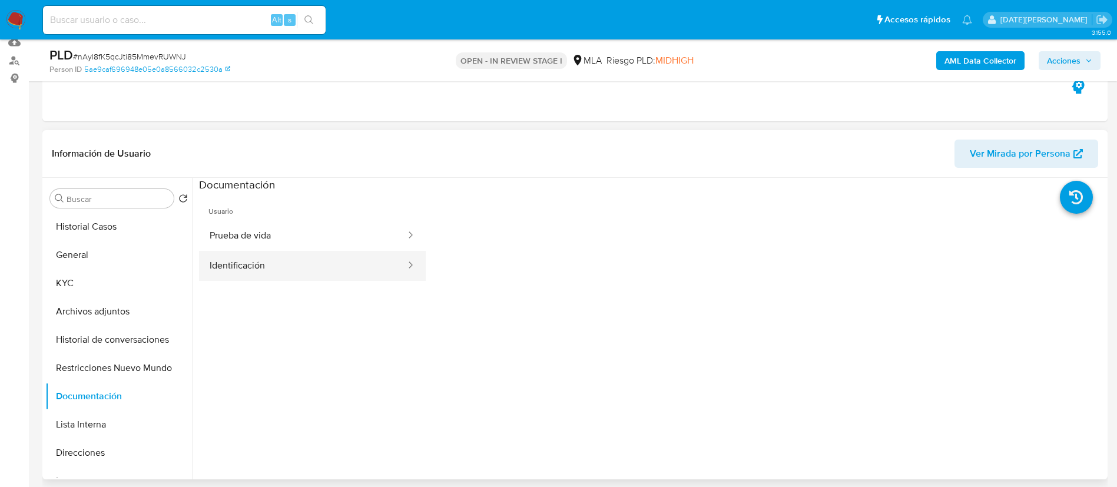
click at [306, 276] on button "Identificación" at bounding box center [303, 266] width 208 height 30
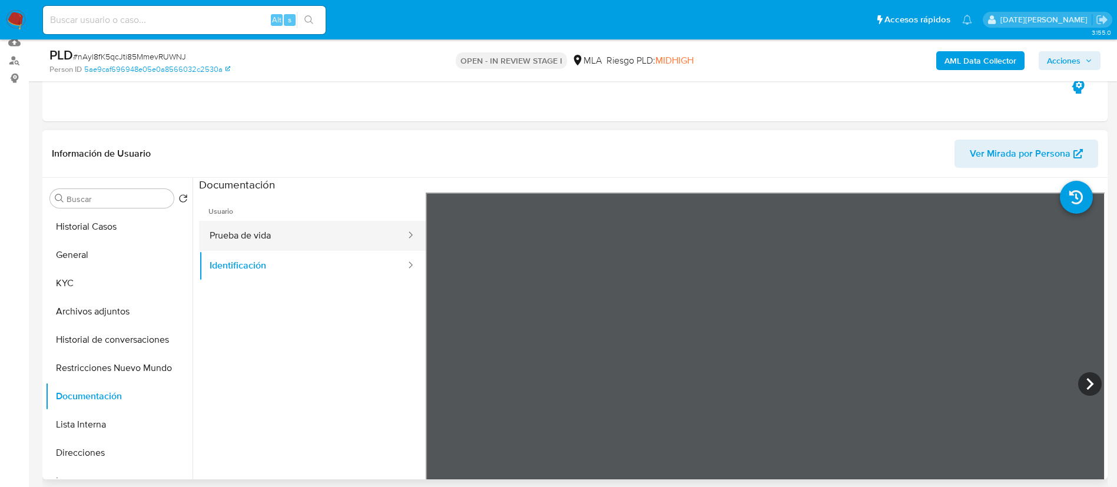
click at [253, 235] on button "Prueba de vida" at bounding box center [303, 236] width 208 height 30
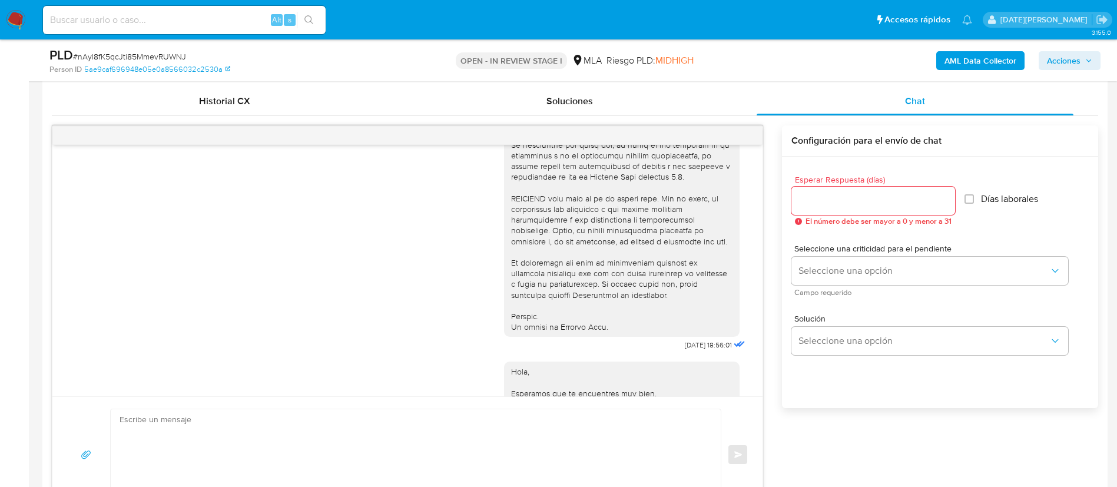
scroll to position [530, 0]
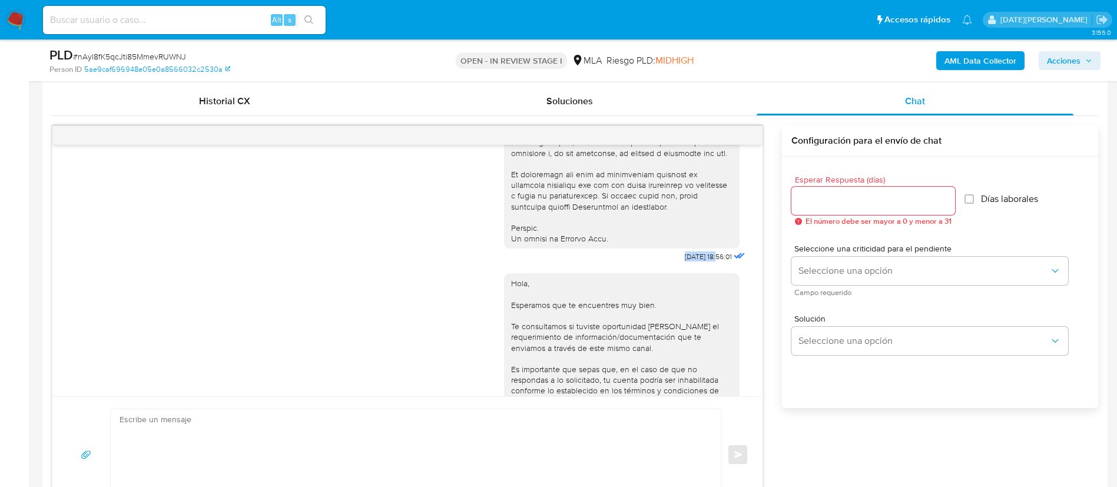
drag, startPoint x: 657, startPoint y: 278, endPoint x: 693, endPoint y: 278, distance: 35.9
click at [693, 262] on span "18/06/2025 18:56:01" at bounding box center [708, 256] width 47 height 9
copy span "18/06/2025"
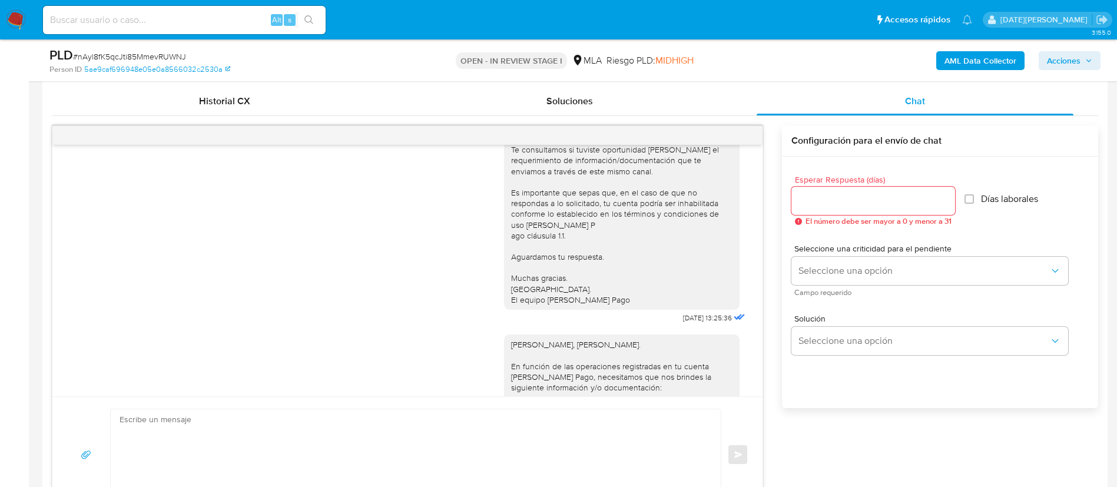
scroll to position [795, 0]
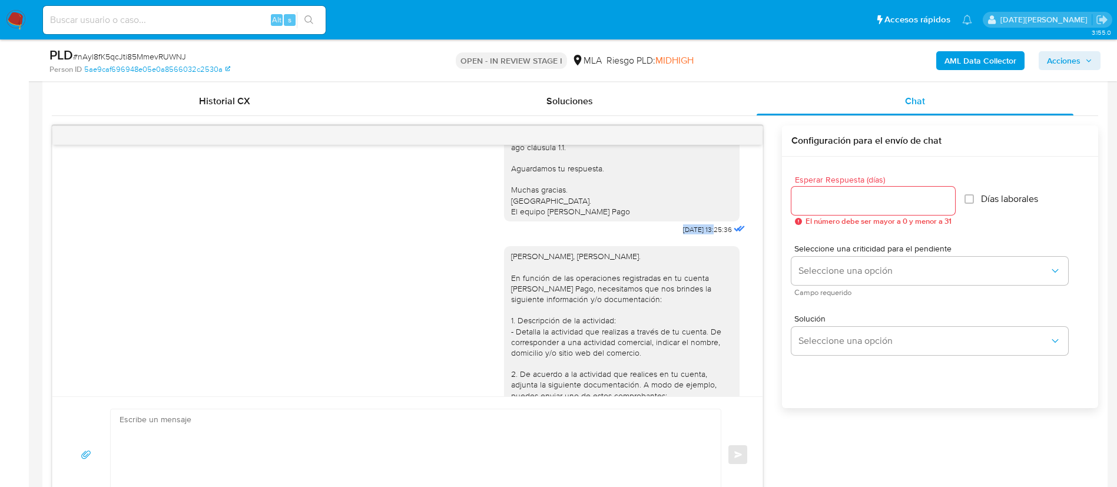
drag, startPoint x: 655, startPoint y: 259, endPoint x: 690, endPoint y: 260, distance: 35.4
click at [690, 234] on span "23/06/2025 13:25:36" at bounding box center [707, 229] width 49 height 9
copy span "23/06/2025"
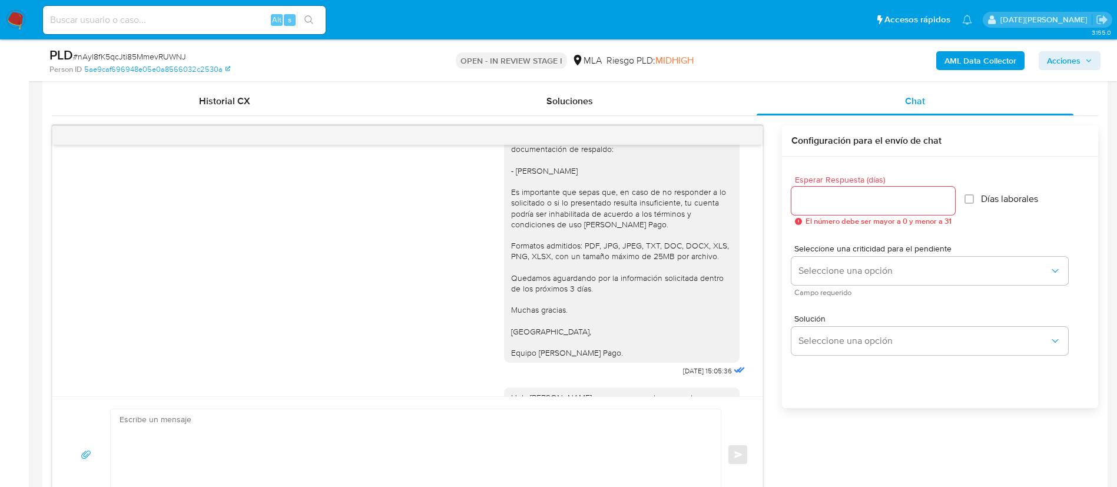
scroll to position [1414, 0]
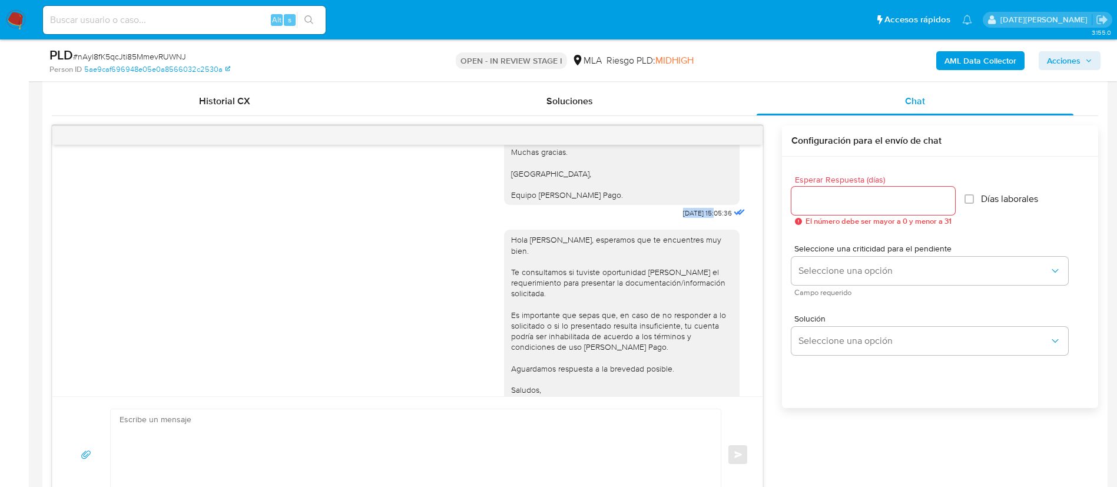
drag, startPoint x: 655, startPoint y: 277, endPoint x: 691, endPoint y: 276, distance: 35.9
copy span "14/07/2025"
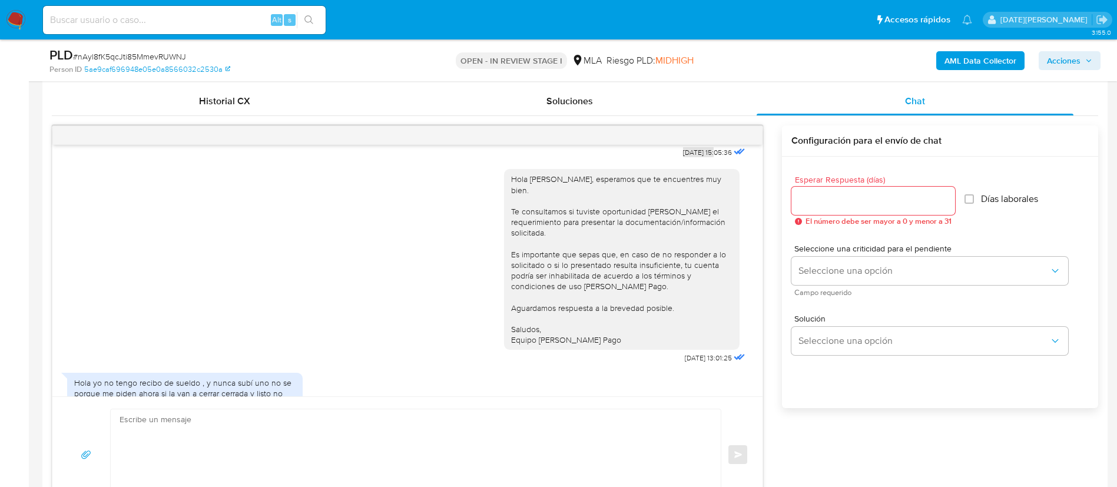
scroll to position [1572, 0]
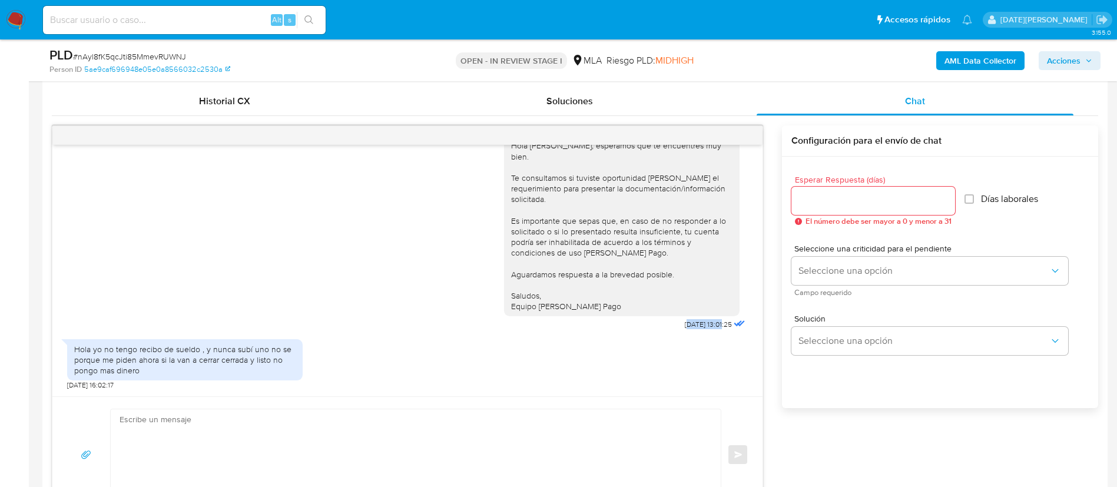
drag, startPoint x: 662, startPoint y: 324, endPoint x: 697, endPoint y: 322, distance: 36.0
click at [697, 322] on span "11/08/2025 13:01:25" at bounding box center [708, 324] width 47 height 9
click at [651, 325] on div "Hola Katerin Stefania Barra, esperamos que te encuentres muy bien. Te consultam…" at bounding box center [626, 230] width 244 height 206
drag, startPoint x: 657, startPoint y: 322, endPoint x: 693, endPoint y: 324, distance: 36.0
click at [693, 324] on div "Hola Katerin Stefania Barra, esperamos que te encuentres muy bien. Te consultam…" at bounding box center [626, 230] width 244 height 206
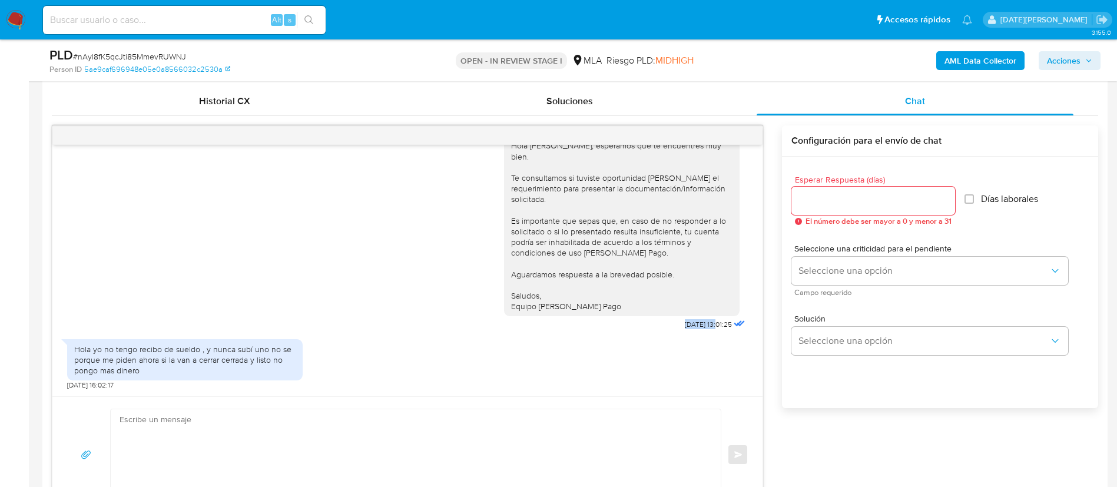
copy span "11/08/2025"
drag, startPoint x: 93, startPoint y: 352, endPoint x: 283, endPoint y: 352, distance: 189.7
click at [283, 352] on div "Hola yo no tengo recibo de sueldo , y nunca subí uno no se porque me piden ahor…" at bounding box center [184, 360] width 221 height 32
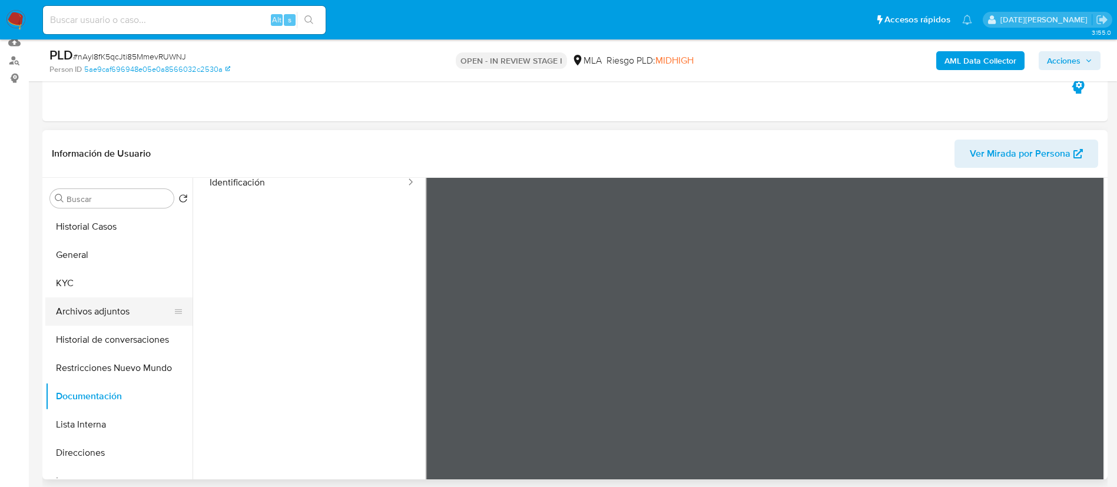
scroll to position [88, 0]
click at [98, 291] on button "KYC" at bounding box center [114, 283] width 138 height 28
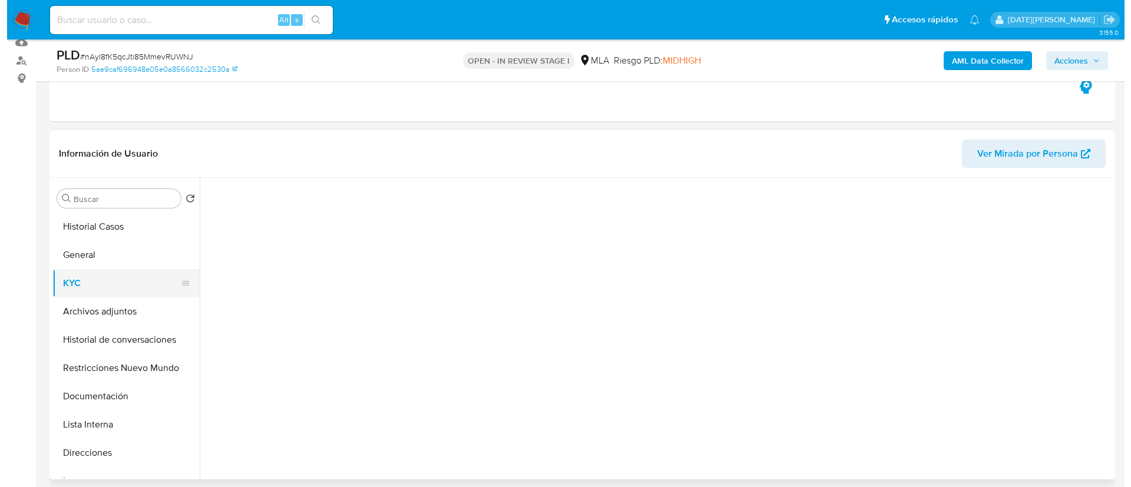
scroll to position [0, 0]
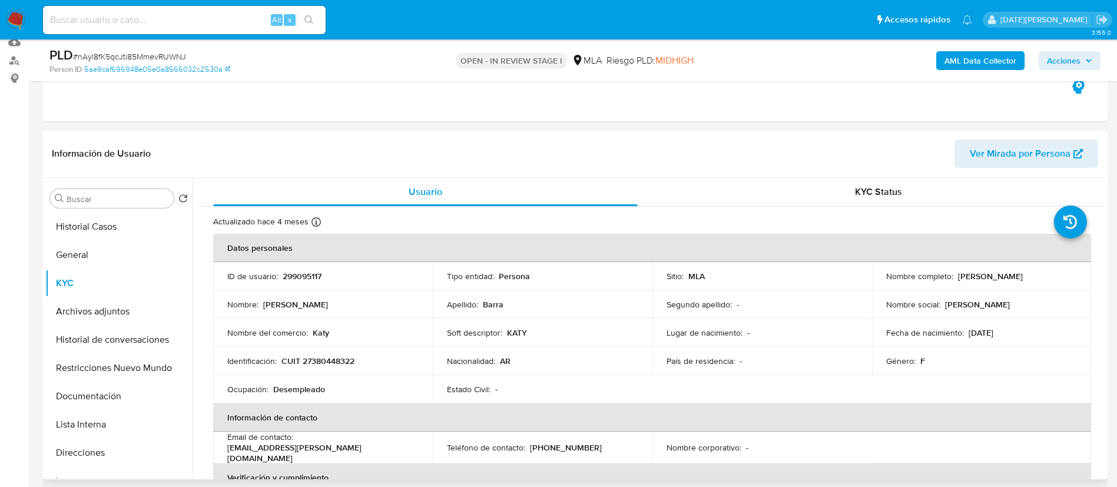
drag, startPoint x: 955, startPoint y: 277, endPoint x: 1037, endPoint y: 274, distance: 81.4
click at [1037, 274] on div "Nombre completo : Katerin Stefania Barra" at bounding box center [982, 276] width 191 height 11
copy p "Katerin Stefania Barra"
click at [117, 308] on button "Archivos adjuntos" at bounding box center [114, 311] width 138 height 28
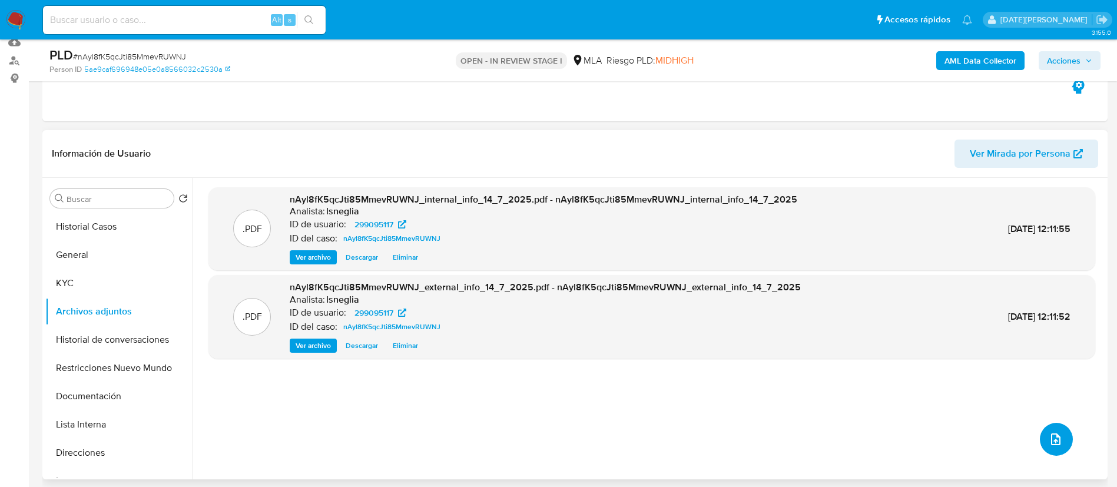
click at [1052, 435] on icon "upload-file" at bounding box center [1056, 439] width 14 height 14
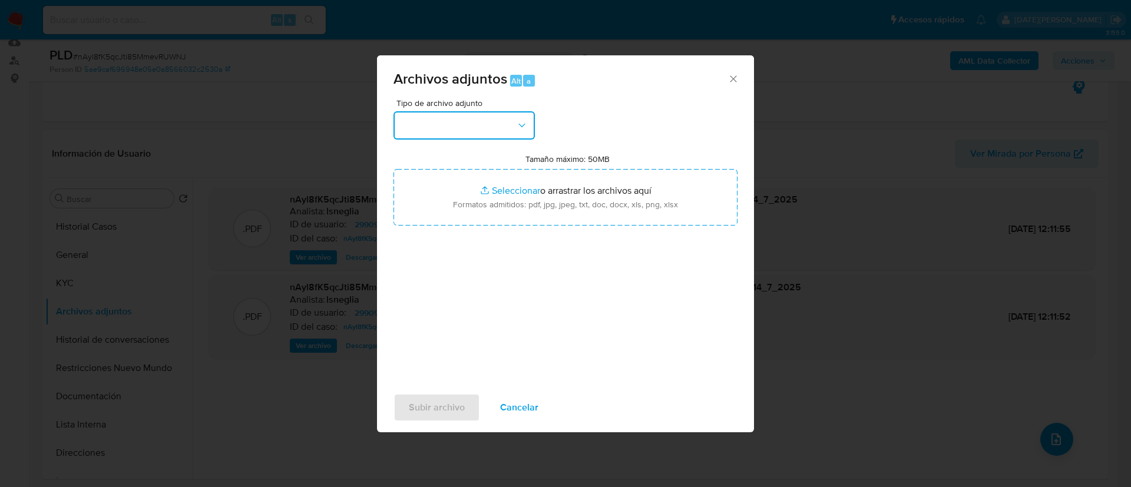
click at [503, 120] on button "button" at bounding box center [463, 125] width 141 height 28
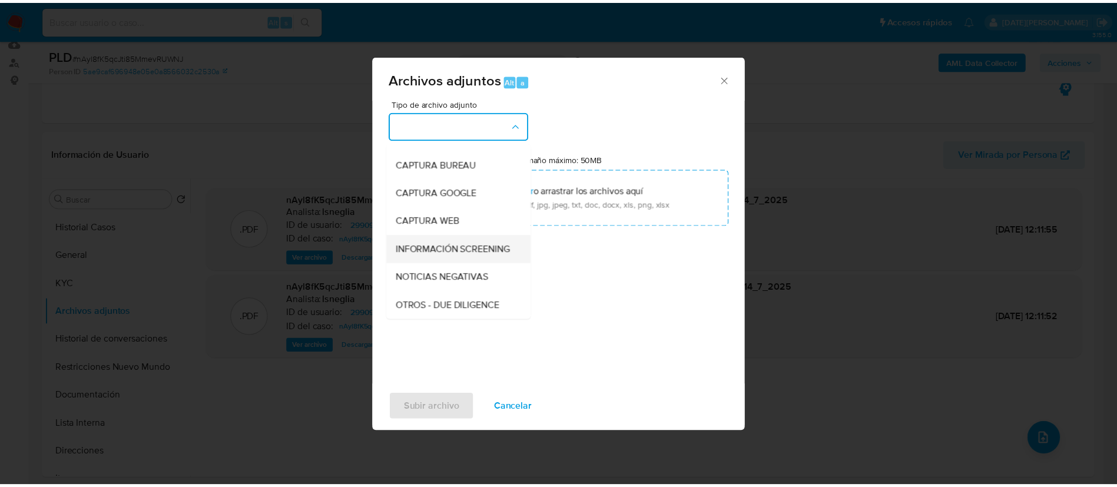
scroll to position [88, 0]
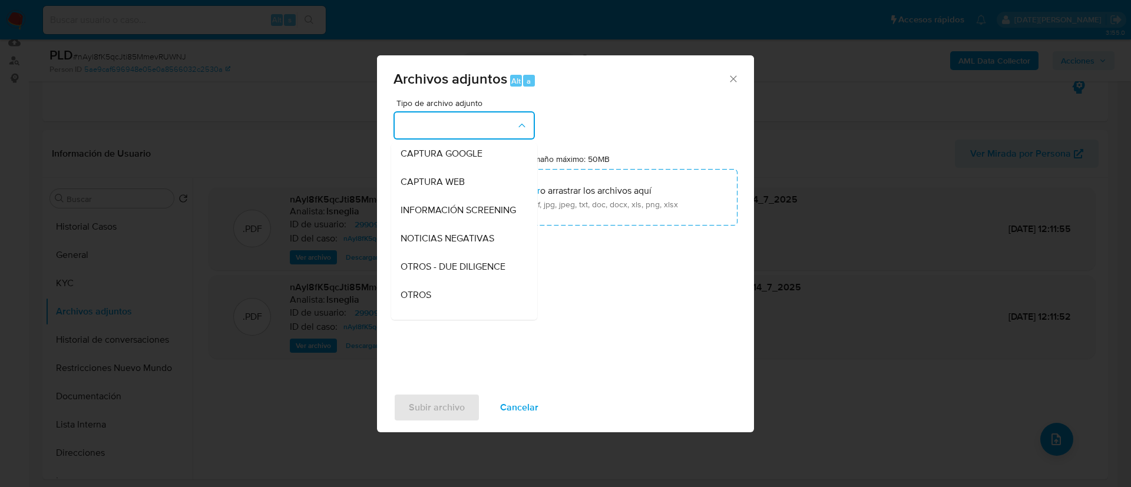
click at [451, 309] on div "OTROS" at bounding box center [461, 295] width 120 height 28
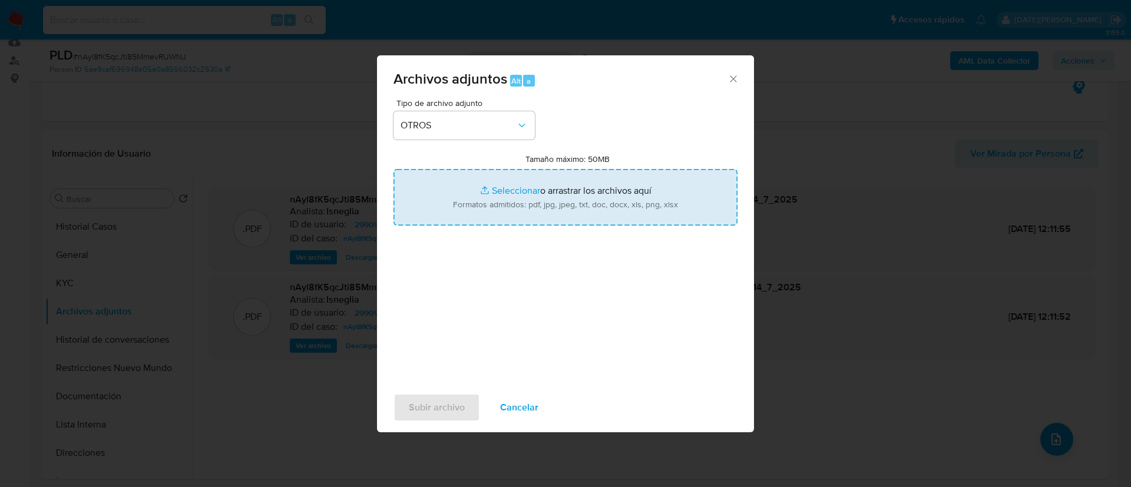
type input "C:\fakepath\299095117 Movimientos.xlsx"
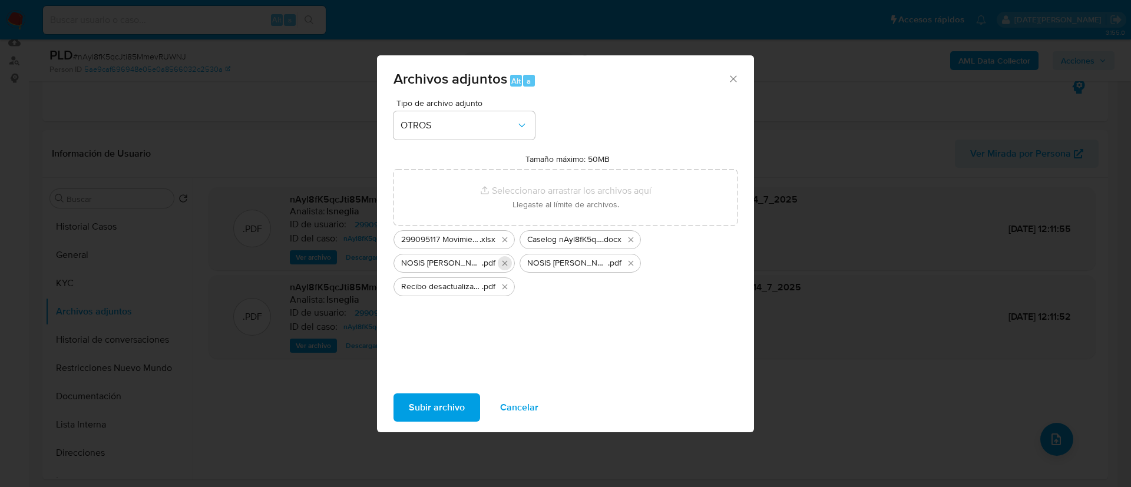
click at [504, 264] on icon "Eliminar NOSIS Brandon Ariel Tilleria.pdf" at bounding box center [504, 263] width 5 height 5
click at [422, 409] on span "Subir archivo" at bounding box center [437, 408] width 56 height 26
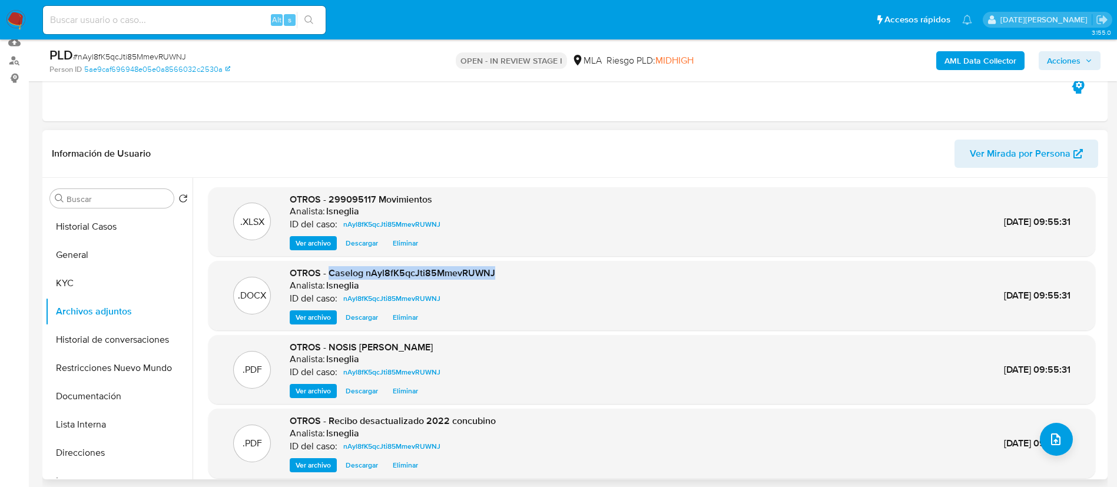
drag, startPoint x: 331, startPoint y: 275, endPoint x: 493, endPoint y: 275, distance: 162.0
click at [493, 275] on span "OTROS - Caselog nAyl8fK5qcJti85MmevRUWNJ" at bounding box center [393, 273] width 206 height 14
copy span "Caselog nAyl8fK5qcJti85MmevRUWNJ"
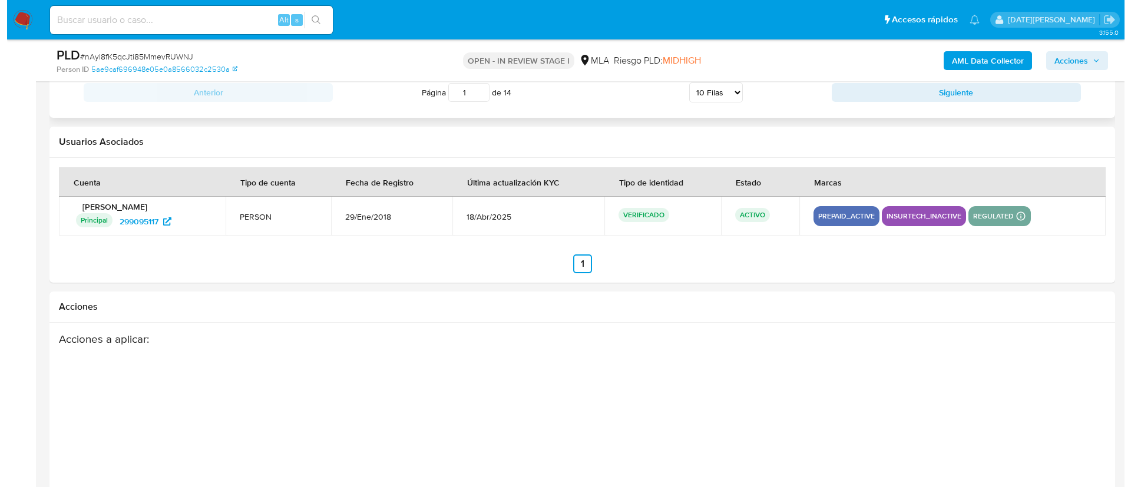
scroll to position [2072, 0]
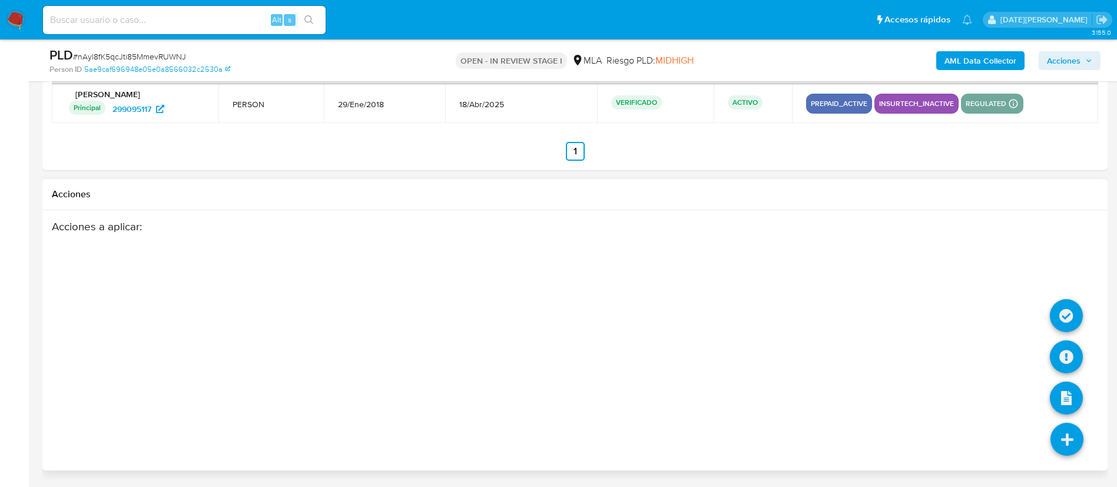
click at [1059, 436] on icon at bounding box center [1067, 439] width 33 height 33
click at [1073, 348] on icon at bounding box center [1066, 356] width 33 height 33
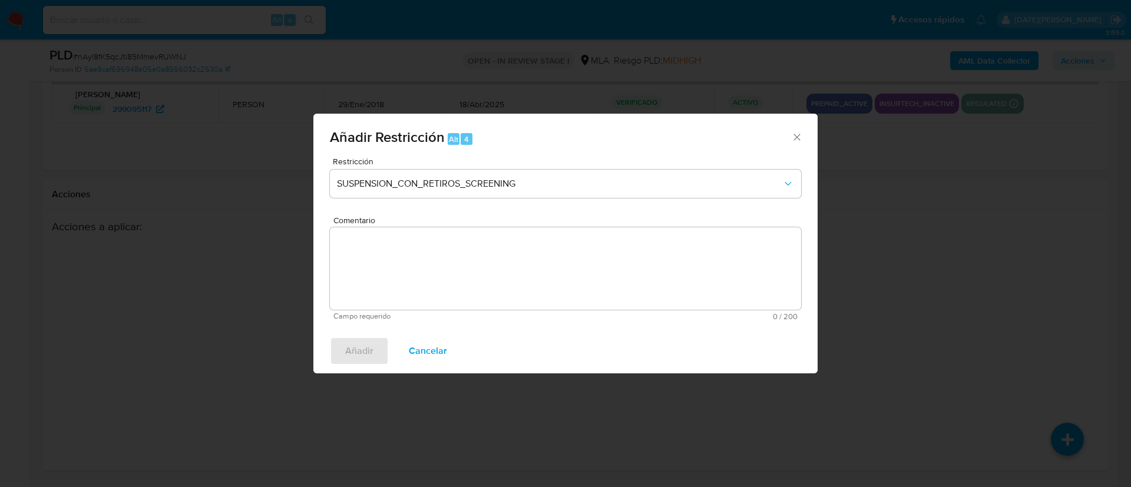
click at [555, 168] on div "Restricción SUSPENSION_CON_RETIROS_SCREENING" at bounding box center [565, 185] width 471 height 56
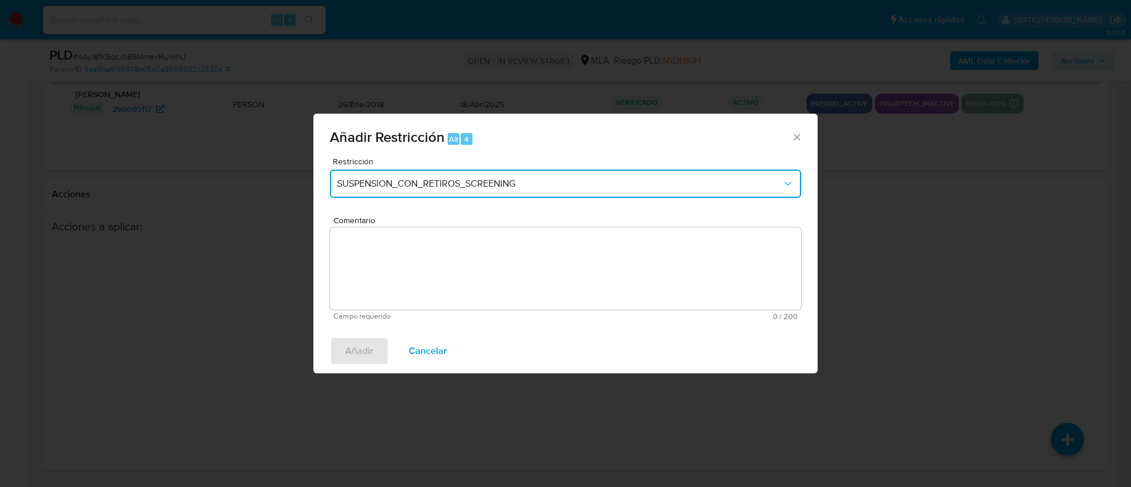
click at [553, 187] on span "SUSPENSION_CON_RETIROS_SCREENING" at bounding box center [559, 184] width 445 height 12
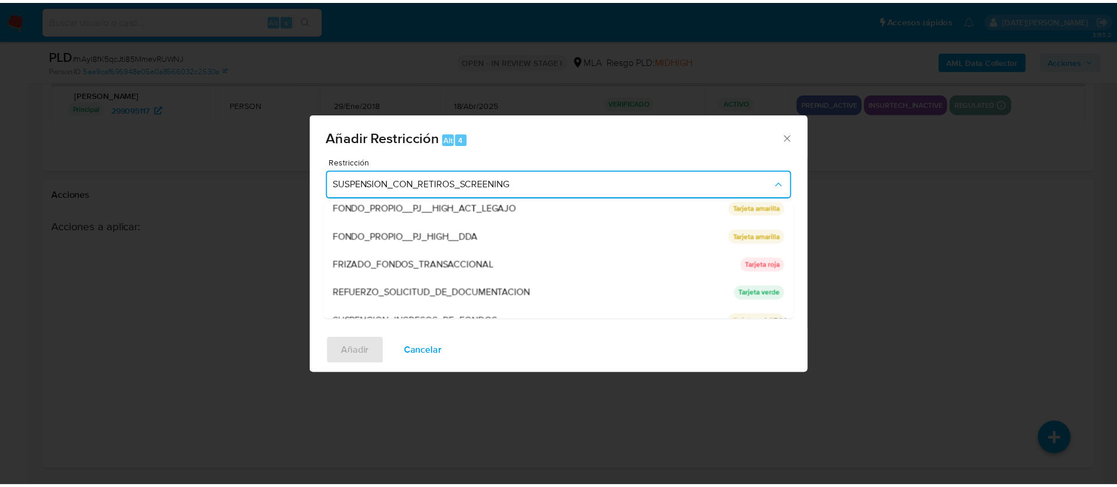
scroll to position [250, 0]
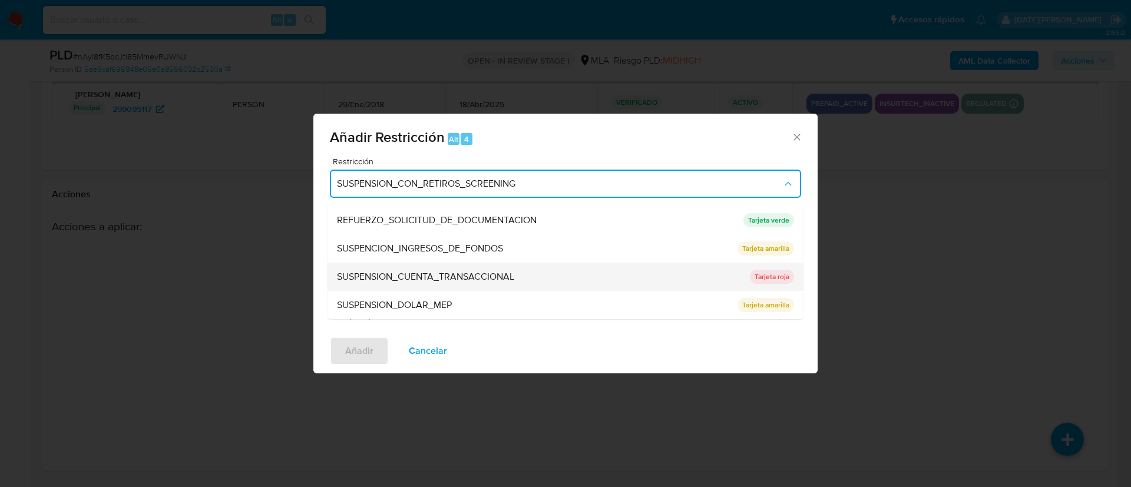
click at [503, 275] on span "SUSPENSION_CUENTA_TRANSACCIONAL" at bounding box center [425, 277] width 177 height 12
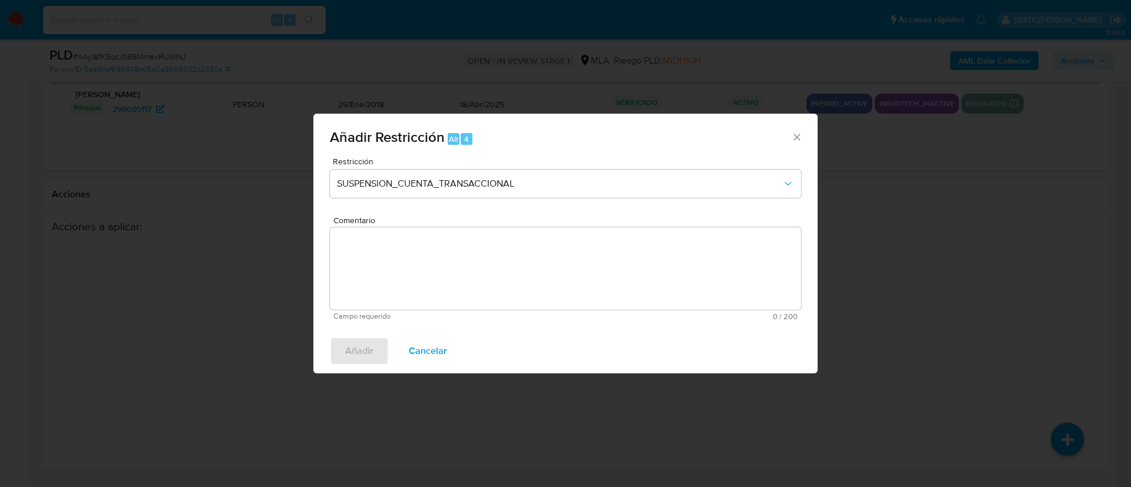
click at [487, 267] on textarea "Comentario" at bounding box center [565, 268] width 471 height 82
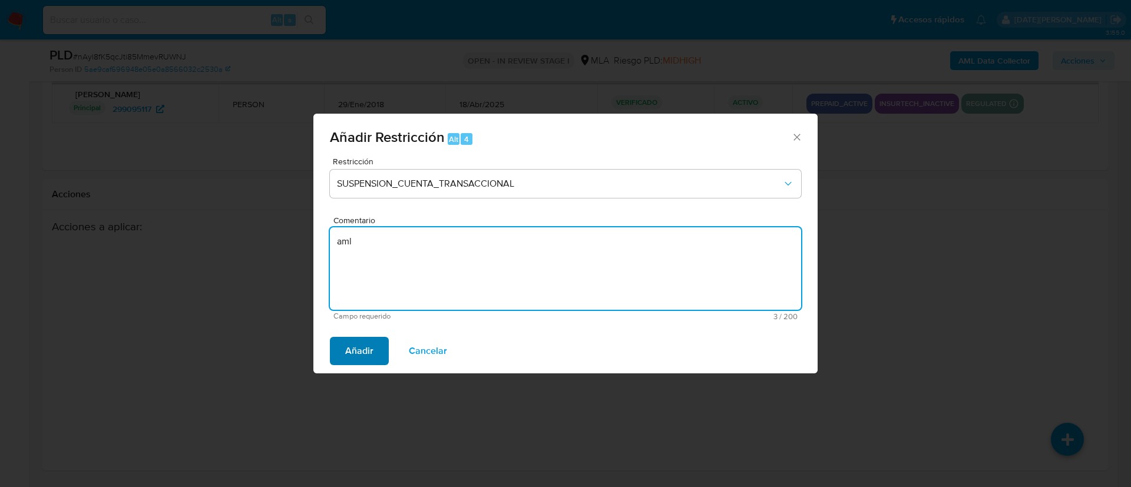
type textarea "aml"
click at [365, 350] on span "Añadir" at bounding box center [359, 351] width 28 height 26
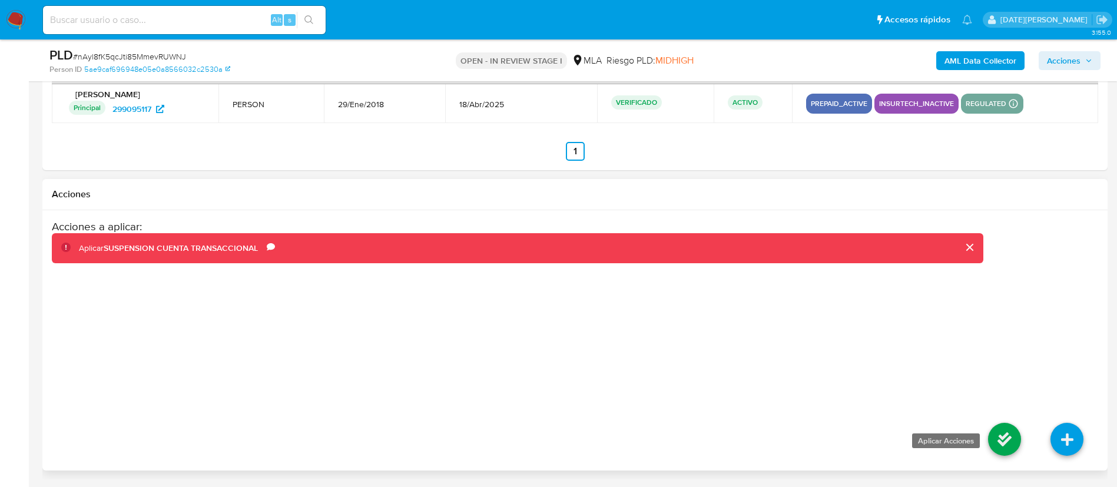
click at [1007, 446] on icon at bounding box center [1004, 439] width 33 height 33
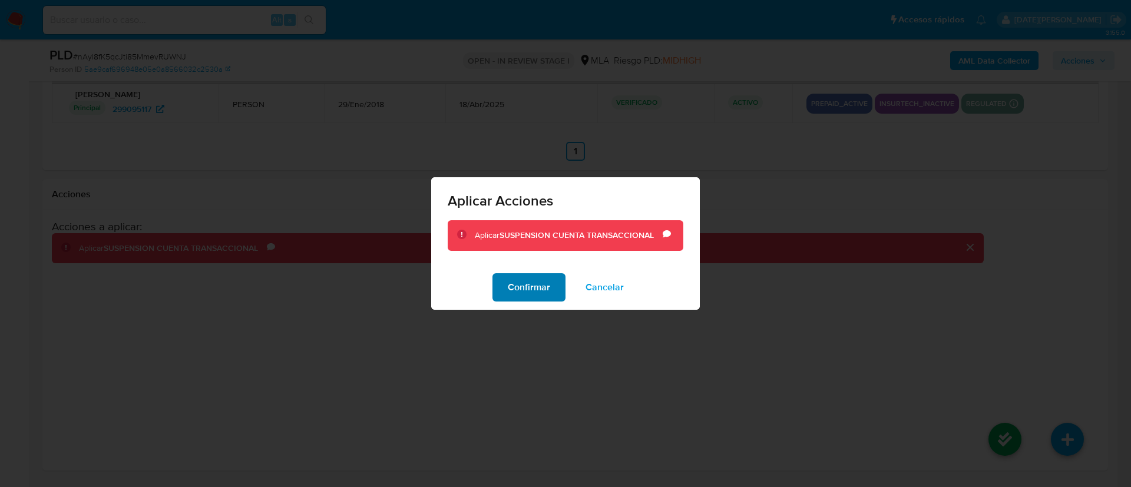
click at [540, 289] on span "Confirmar" at bounding box center [529, 288] width 42 height 26
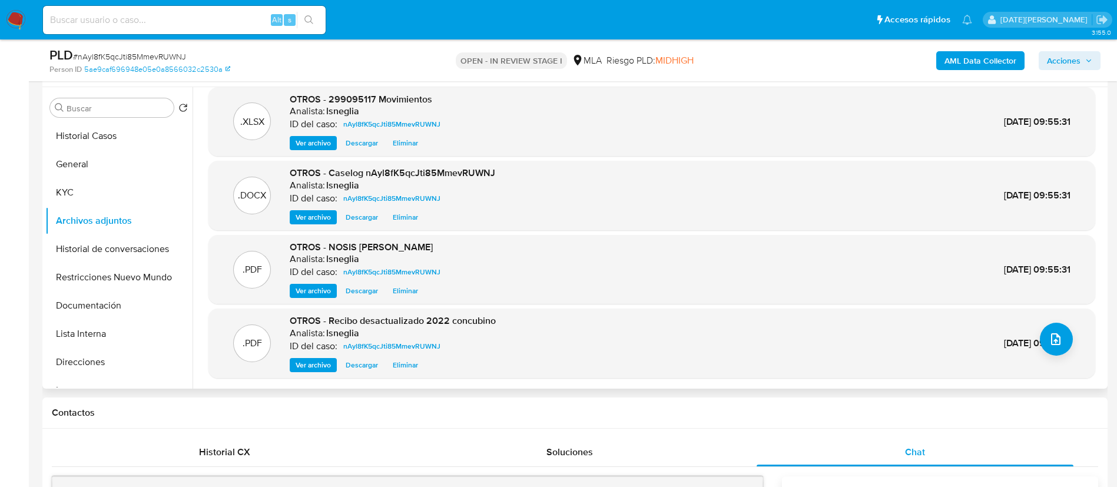
scroll to position [216, 0]
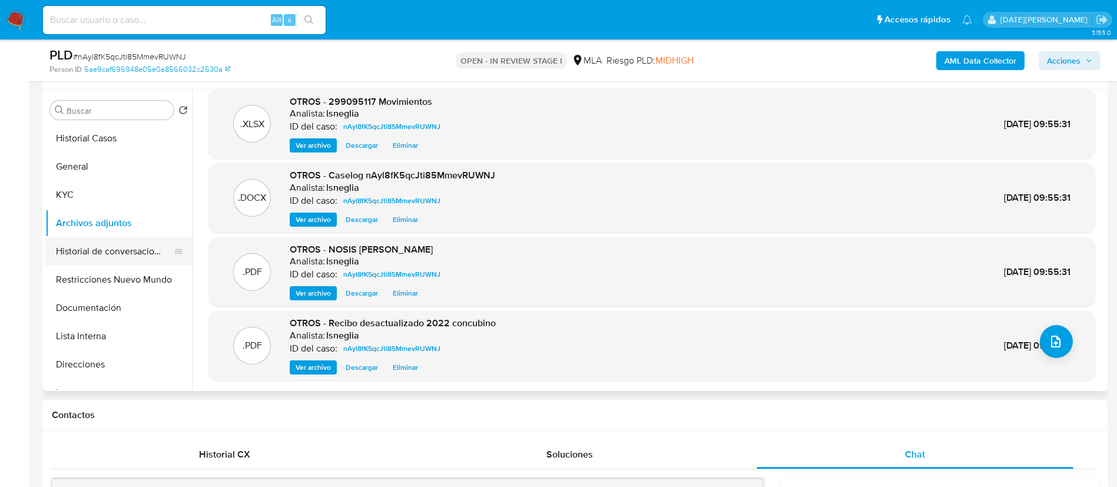
click at [108, 249] on button "Historial de conversaciones" at bounding box center [114, 251] width 138 height 28
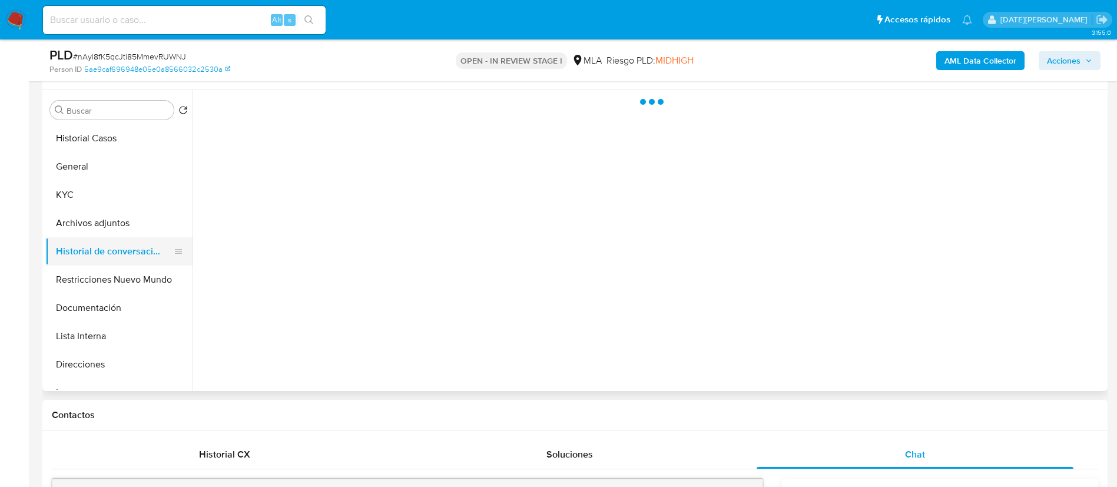
scroll to position [0, 0]
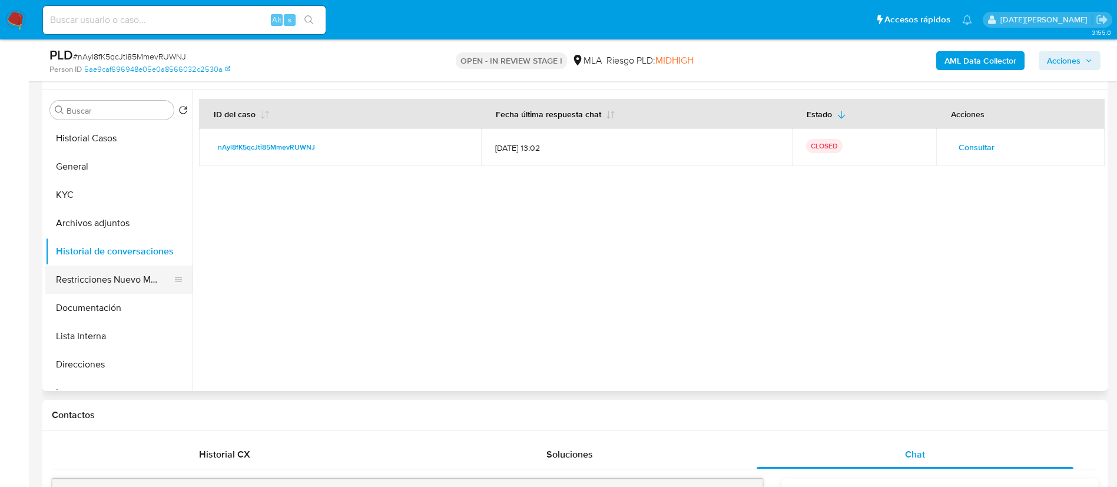
click at [122, 274] on button "Restricciones Nuevo Mundo" at bounding box center [114, 280] width 138 height 28
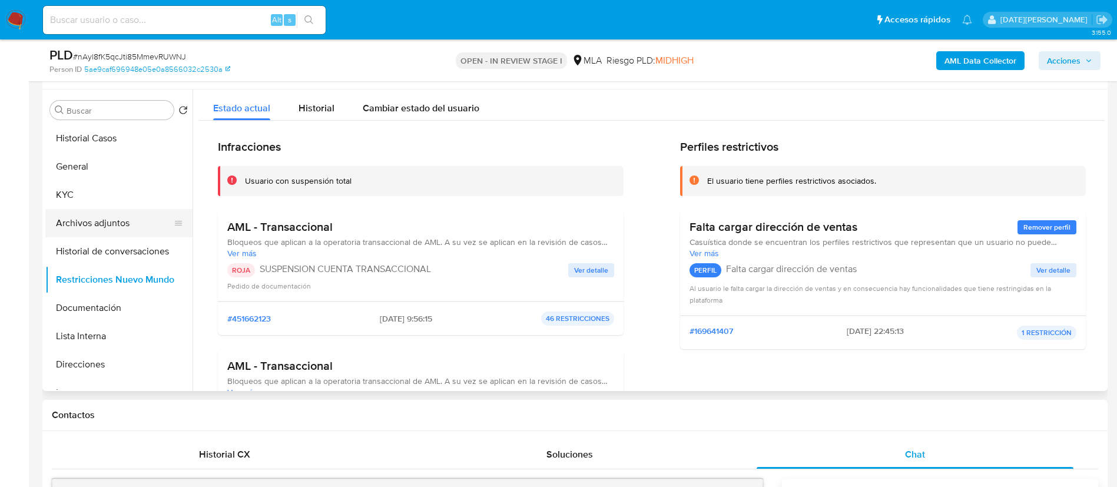
click at [128, 220] on button "Archivos adjuntos" at bounding box center [114, 223] width 138 height 28
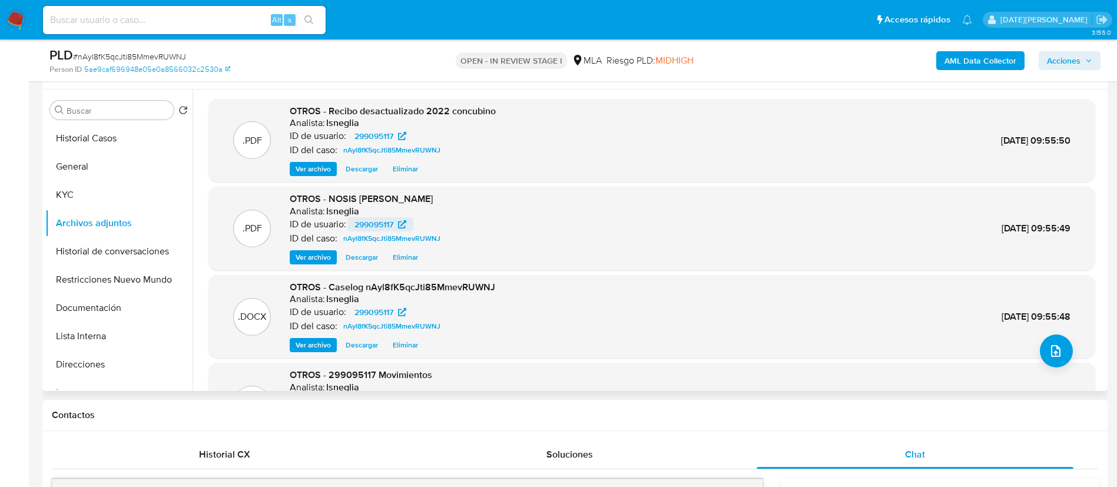
scroll to position [88, 0]
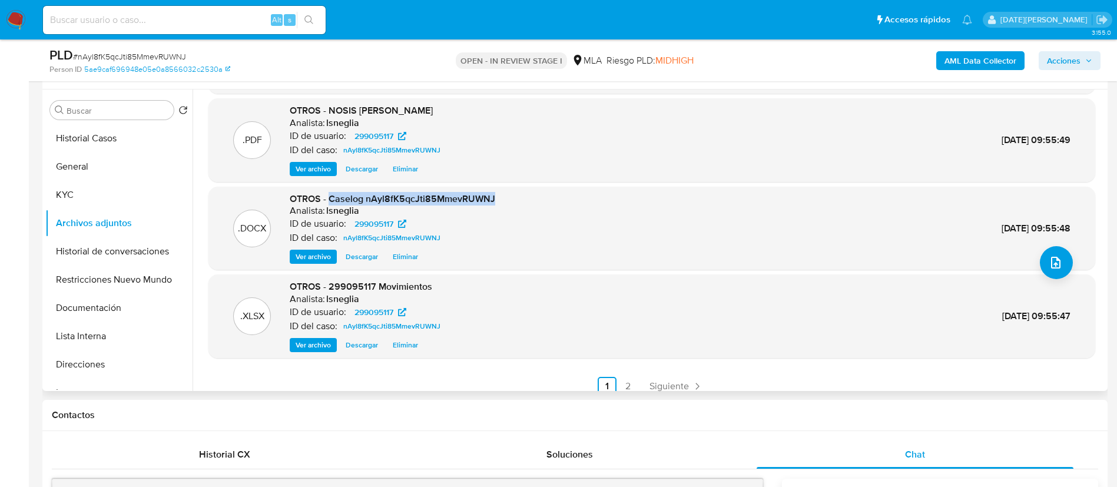
drag, startPoint x: 329, startPoint y: 199, endPoint x: 500, endPoint y: 196, distance: 170.9
click at [500, 196] on div ".DOCX OTROS - Caselog nAyl8fK5qcJti85MmevRUWNJ Analista: lsneglia ID de usuario…" at bounding box center [651, 229] width 875 height 72
copy span "Caselog nAyl8fK5qcJti85MmevRUWNJ"
click at [98, 139] on button "Historial Casos" at bounding box center [114, 138] width 138 height 28
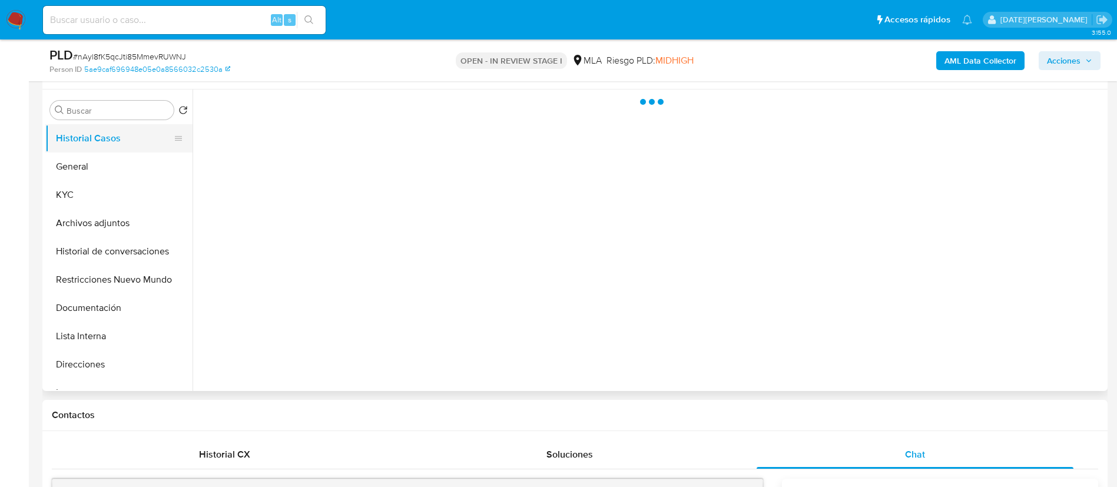
scroll to position [0, 0]
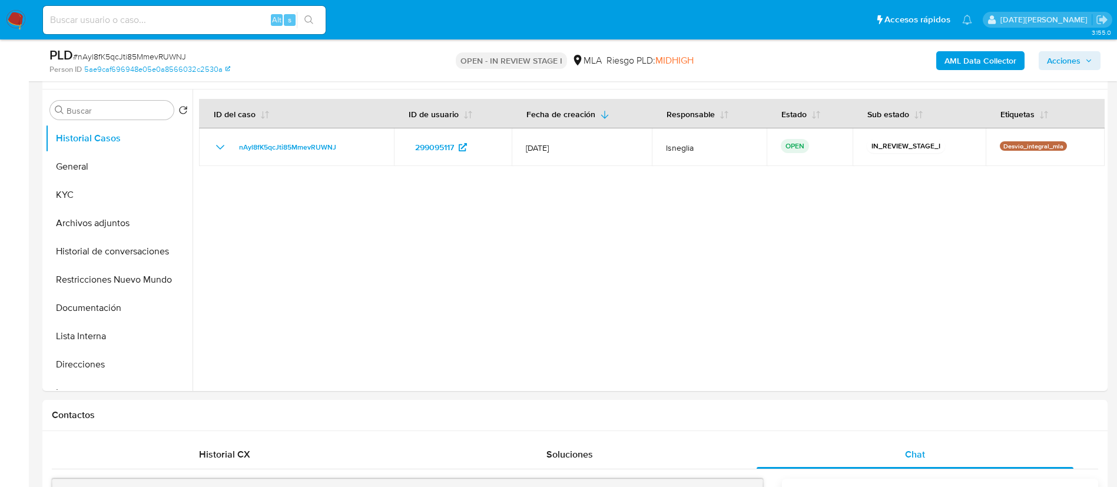
click at [1079, 58] on span "Acciones" at bounding box center [1064, 60] width 34 height 19
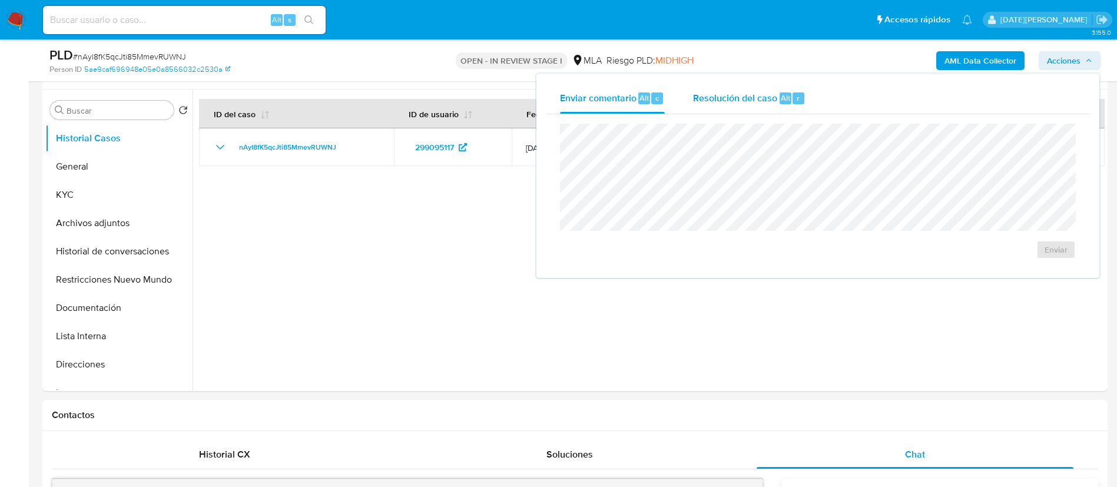
click at [723, 104] on span "Resolución del caso" at bounding box center [735, 98] width 84 height 14
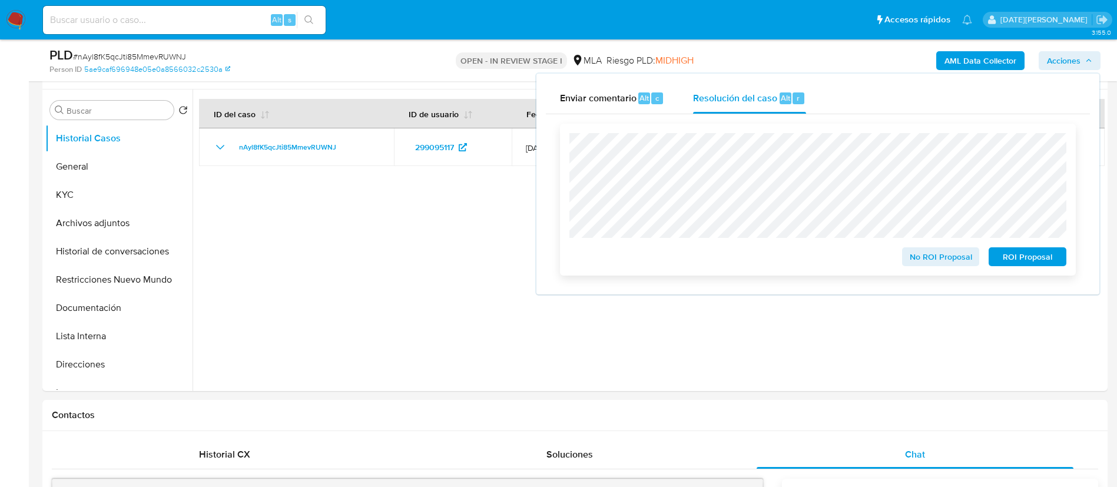
click at [1023, 264] on span "ROI Proposal" at bounding box center [1027, 257] width 61 height 16
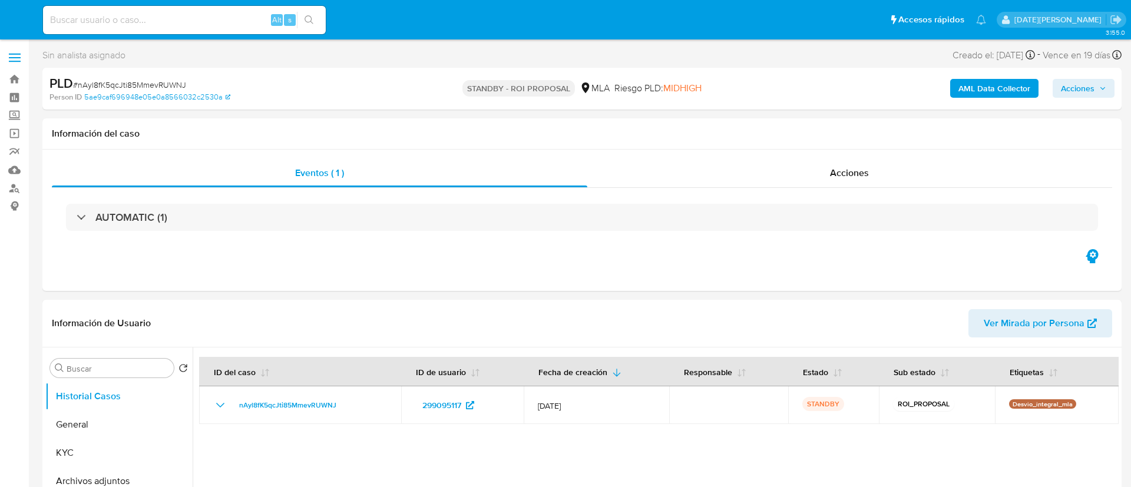
select select "10"
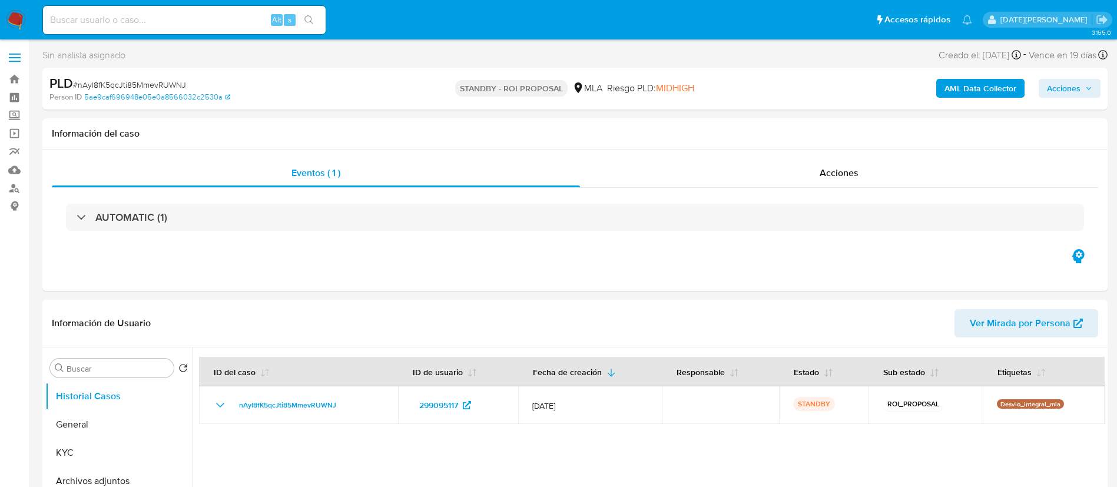
click at [175, 26] on input at bounding box center [184, 19] width 283 height 15
paste input "oFzJBjKArvUkZeE7xEX13ZLD"
type input "oFzJBjKArvUkZeE7xEX13ZLD"
click at [310, 15] on icon "search-icon" at bounding box center [309, 19] width 9 height 9
select select "10"
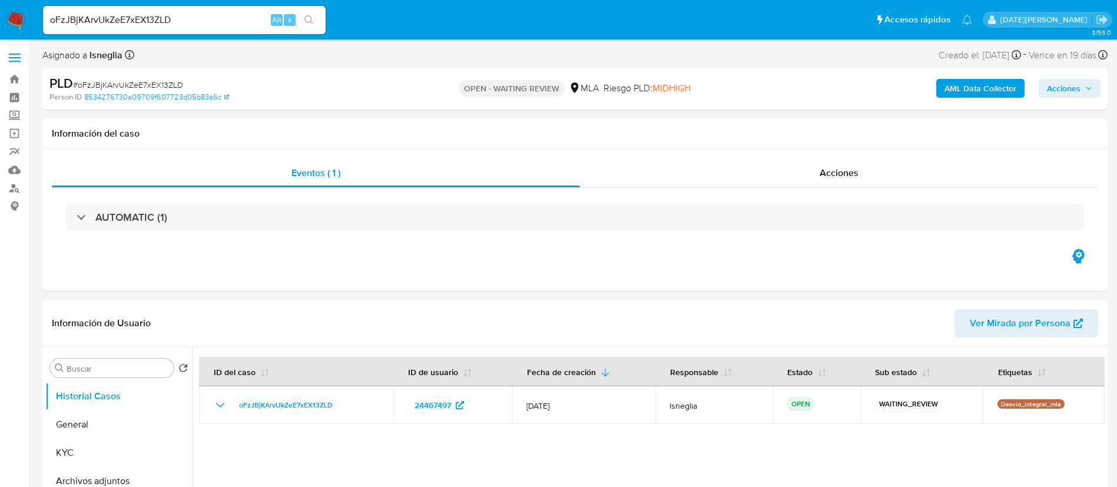
click at [138, 82] on span "# oFzJBjKArvUkZeE7xEX13ZLD" at bounding box center [128, 85] width 110 height 12
copy span "oFzJBjKArvUkZeE7xEX13ZLD"
click at [5, 23] on nav "Pausado Ver notificaciones oFzJBjKArvUkZeE7xEX13ZLD Alt s Accesos rápidos Presi…" at bounding box center [558, 19] width 1117 height 39
click at [18, 24] on img at bounding box center [16, 20] width 20 height 20
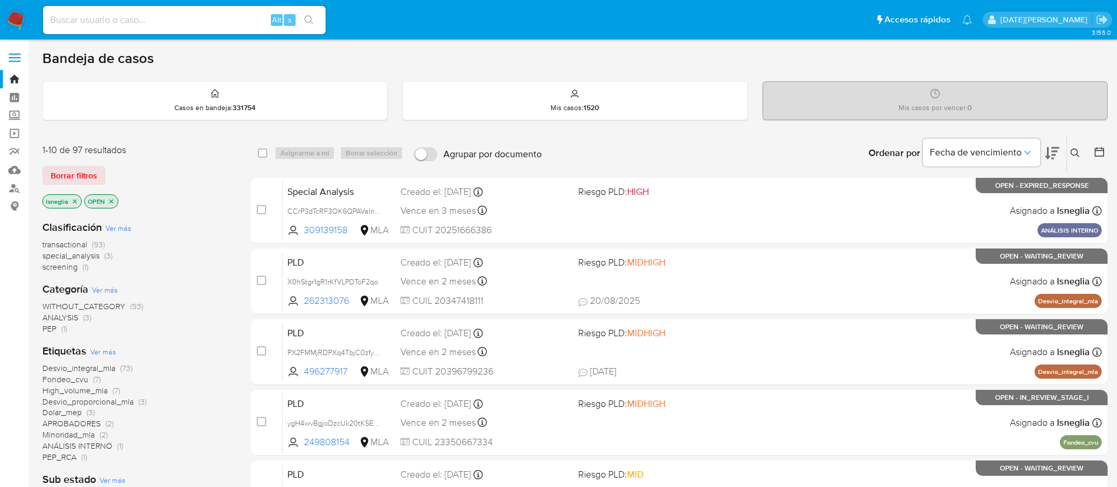
click at [1074, 151] on icon at bounding box center [1075, 152] width 9 height 9
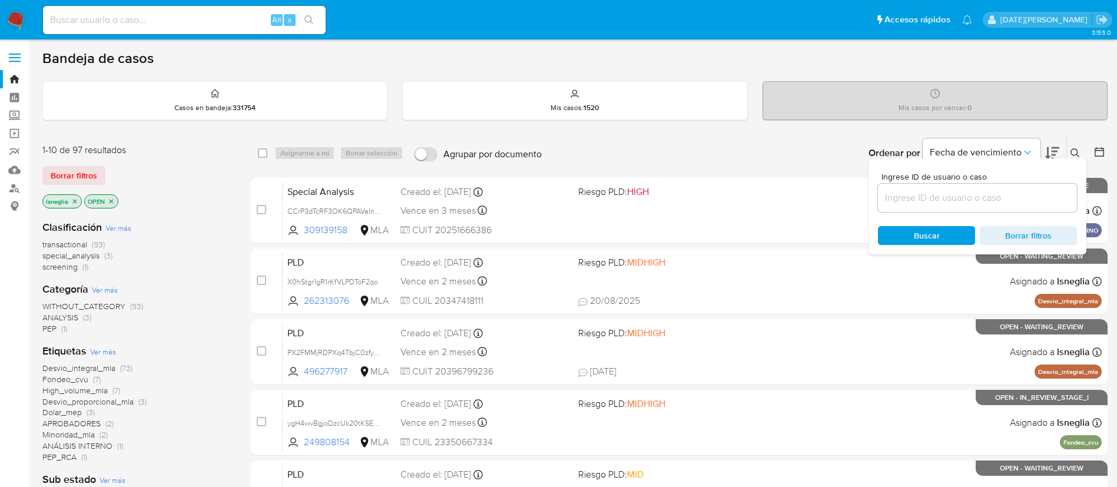
click at [947, 199] on input at bounding box center [977, 197] width 199 height 15
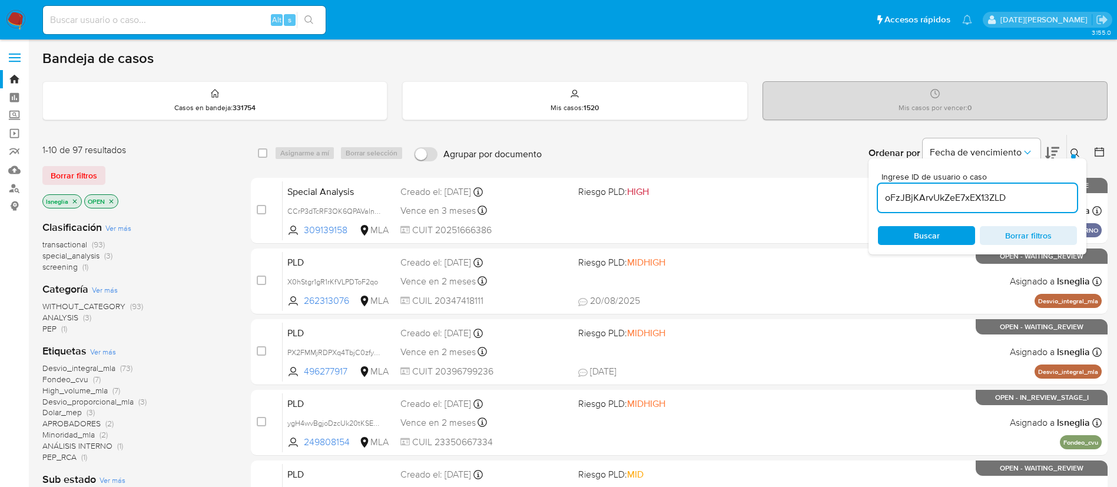
type input "oFzJBjKArvUkZeE7xEX13ZLD"
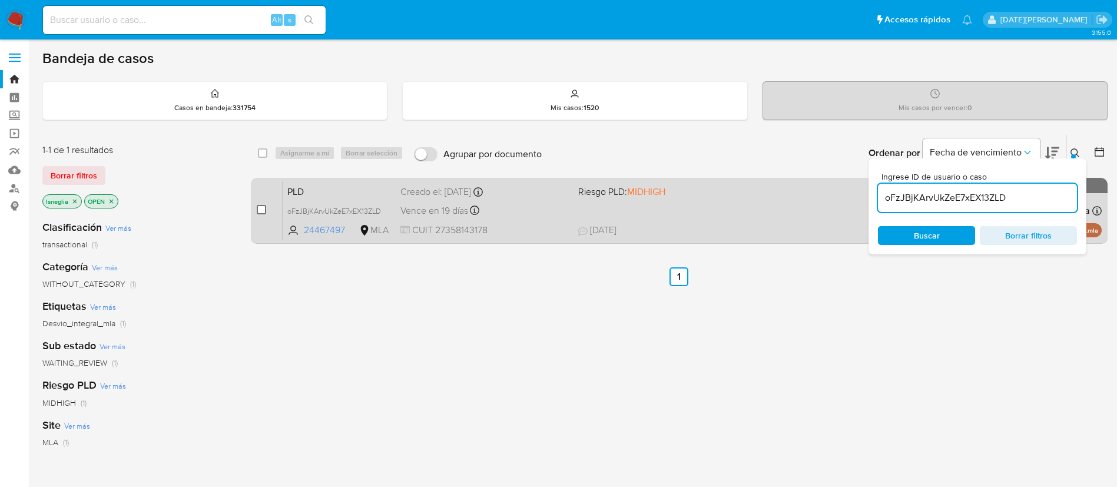
click at [260, 211] on input "checkbox" at bounding box center [261, 209] width 9 height 9
checkbox input "true"
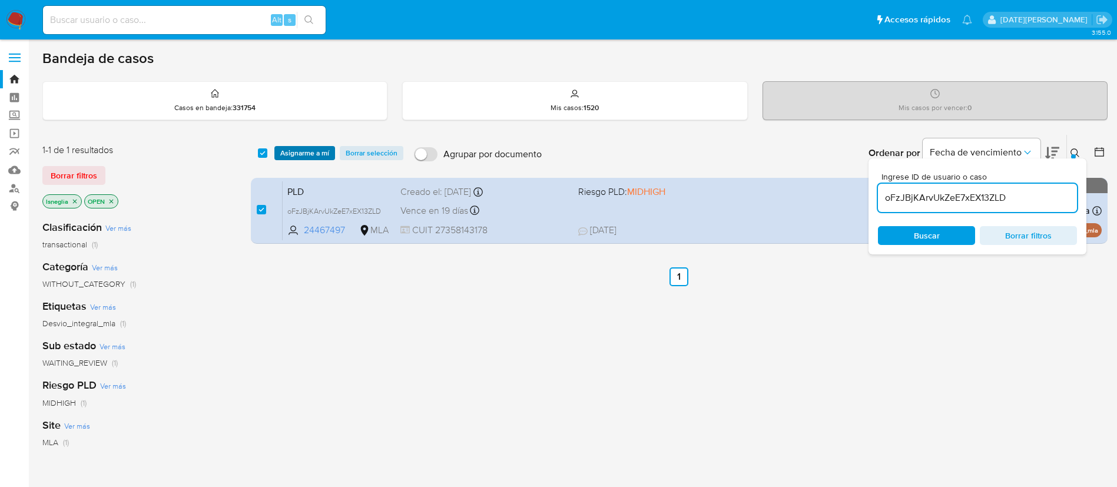
click at [317, 148] on span "Asignarme a mí" at bounding box center [304, 153] width 49 height 12
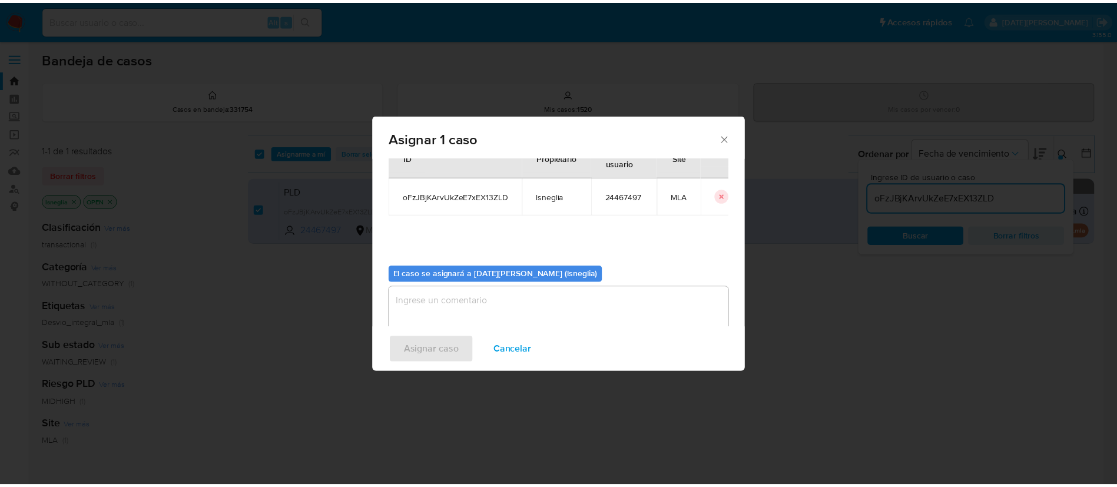
scroll to position [61, 0]
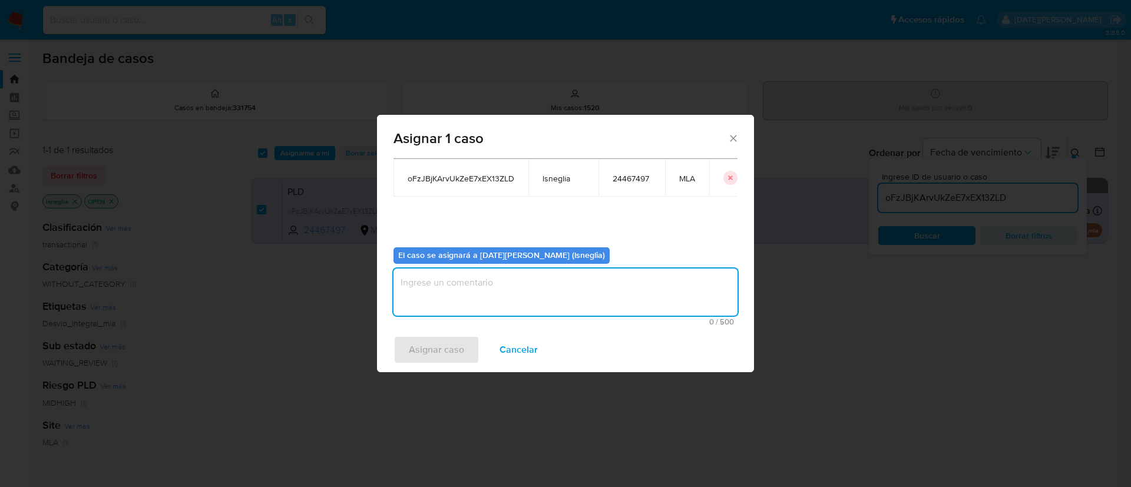
click at [502, 293] on textarea "assign-modal" at bounding box center [565, 292] width 344 height 47
type textarea "."
click at [451, 342] on span "Asignar caso" at bounding box center [436, 350] width 55 height 26
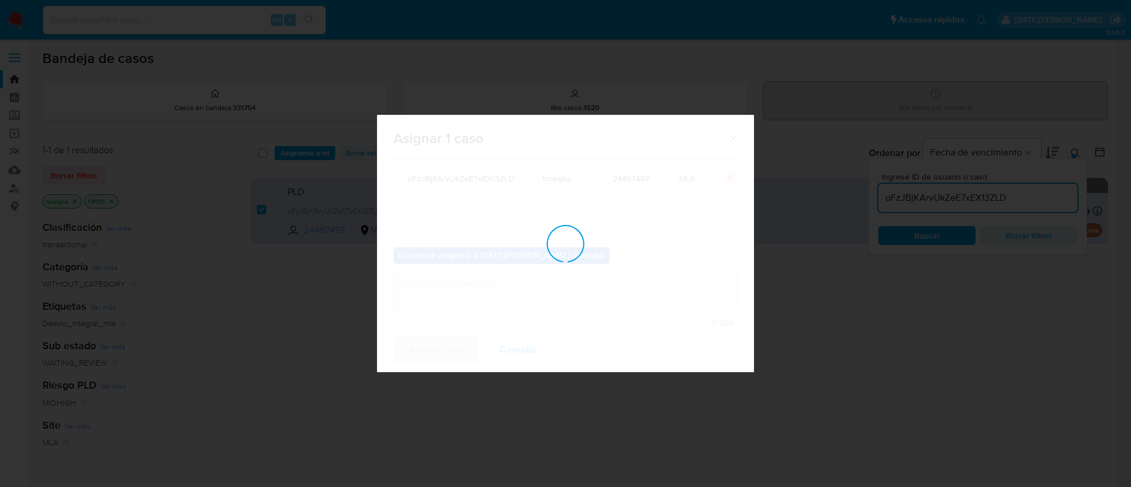
checkbox input "false"
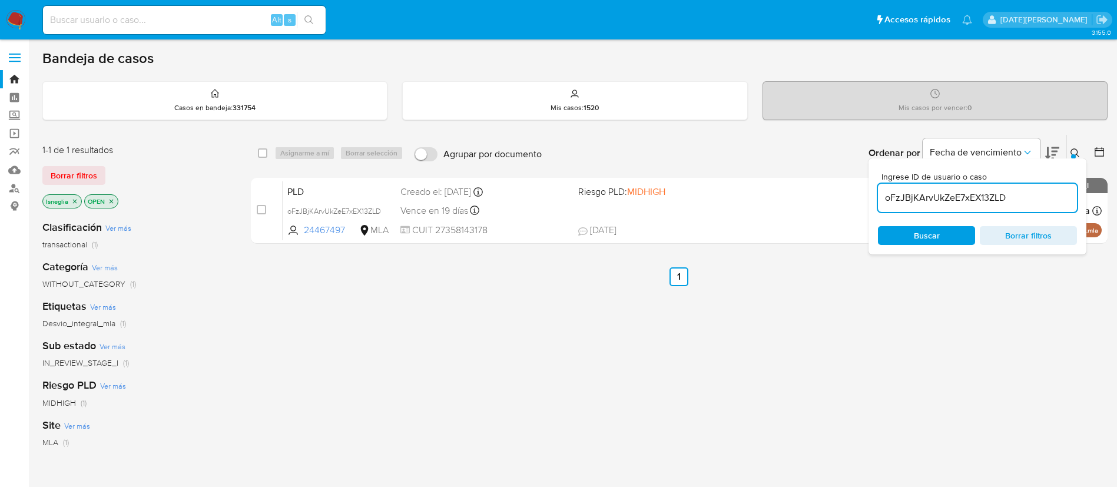
click at [1071, 150] on icon at bounding box center [1075, 152] width 9 height 9
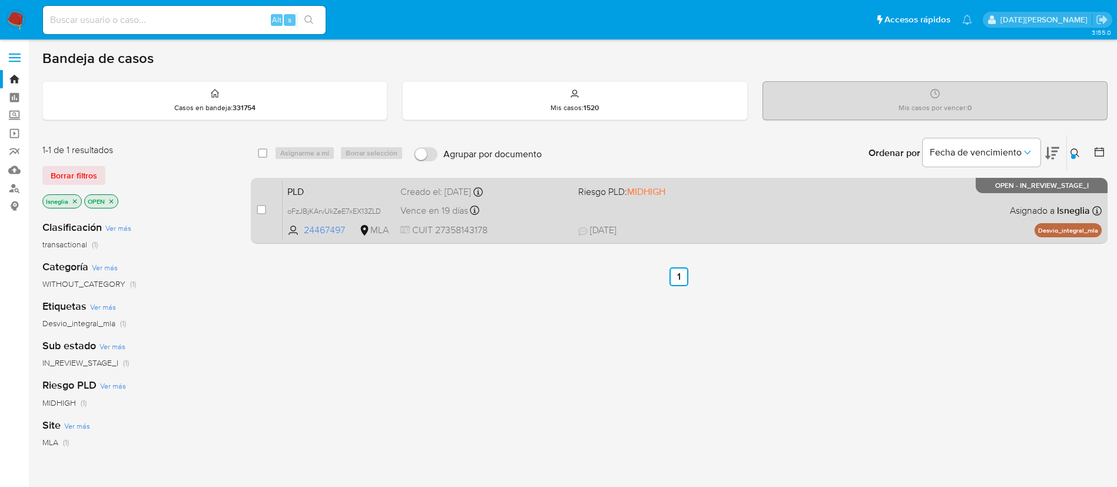
click at [326, 183] on span "PLD" at bounding box center [339, 190] width 104 height 15
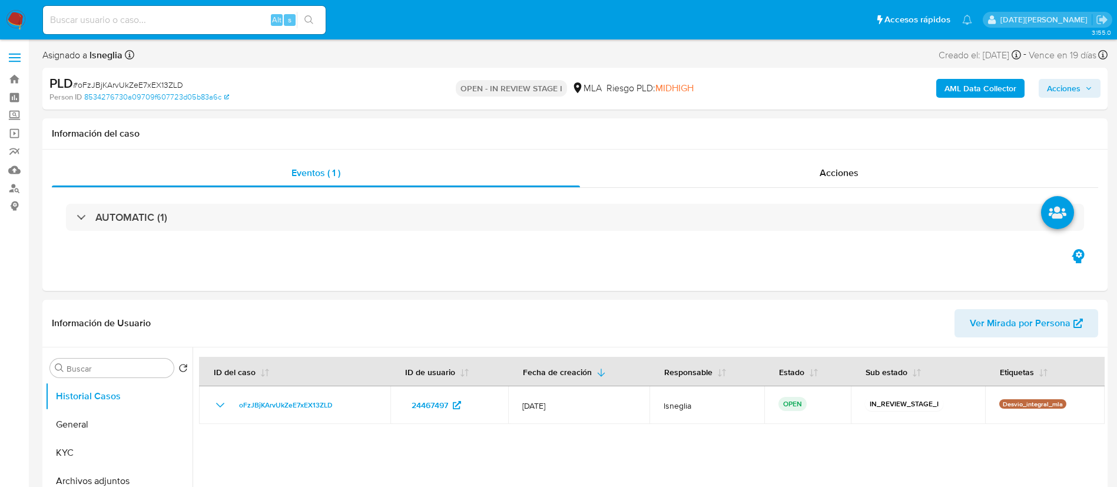
select select "10"
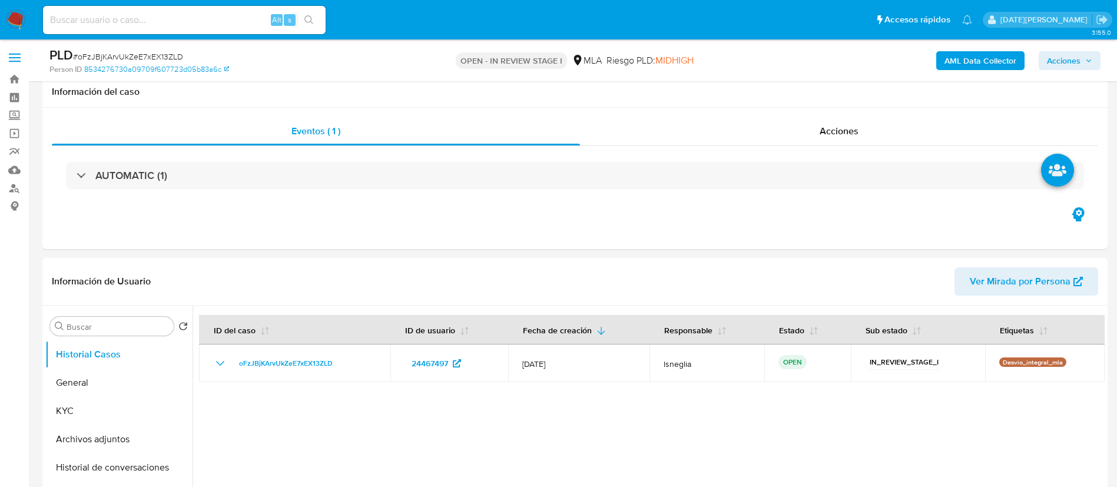
scroll to position [265, 0]
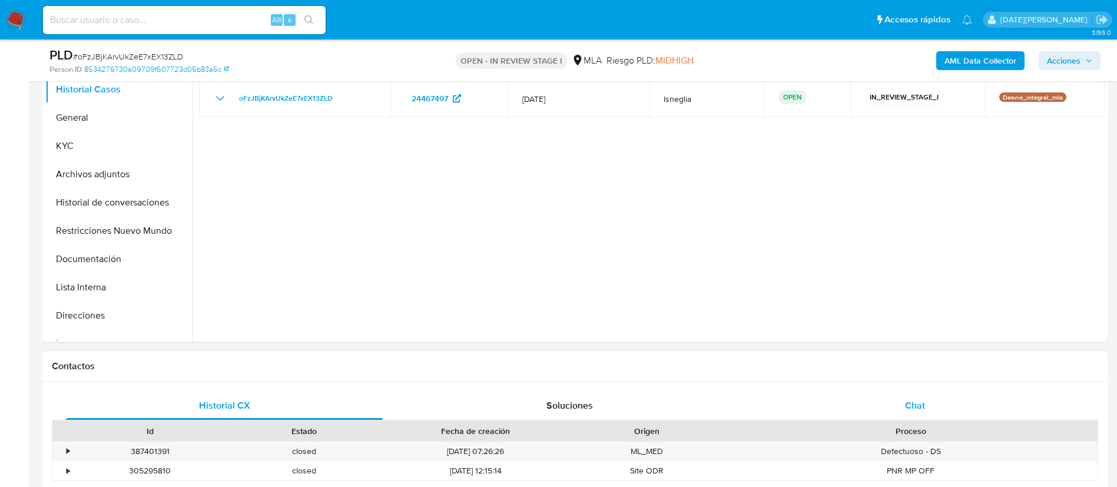
click at [935, 411] on div "Chat" at bounding box center [915, 406] width 317 height 28
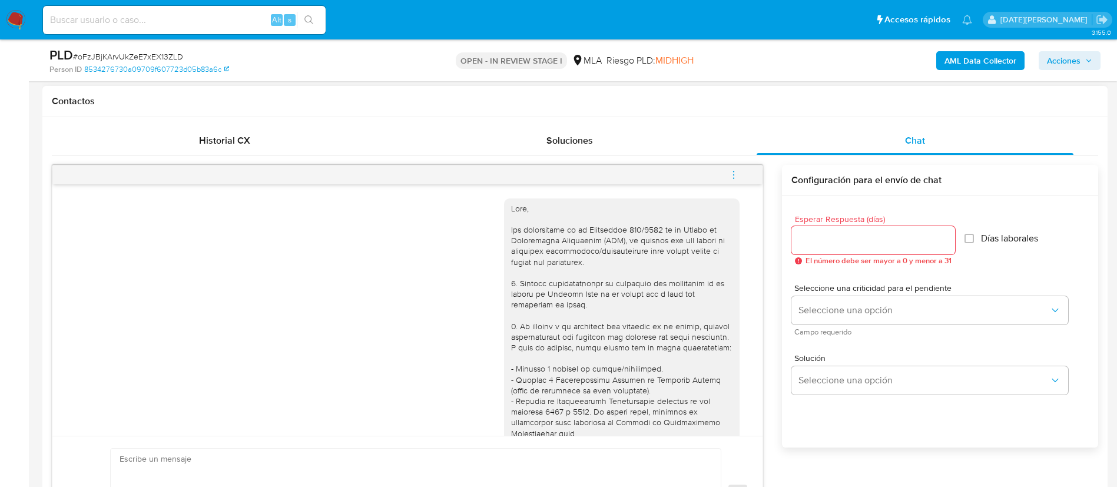
scroll to position [0, 0]
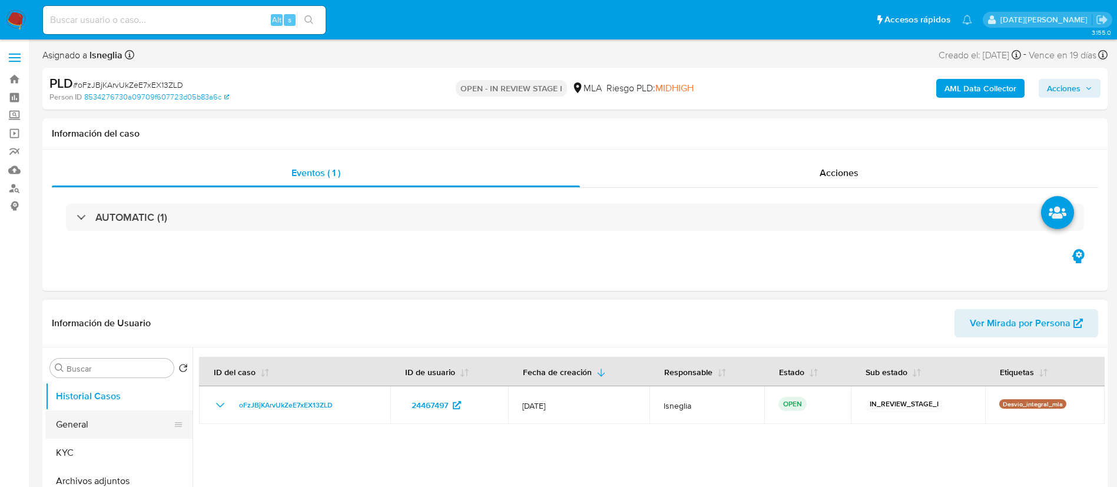
click at [139, 426] on button "General" at bounding box center [114, 425] width 138 height 28
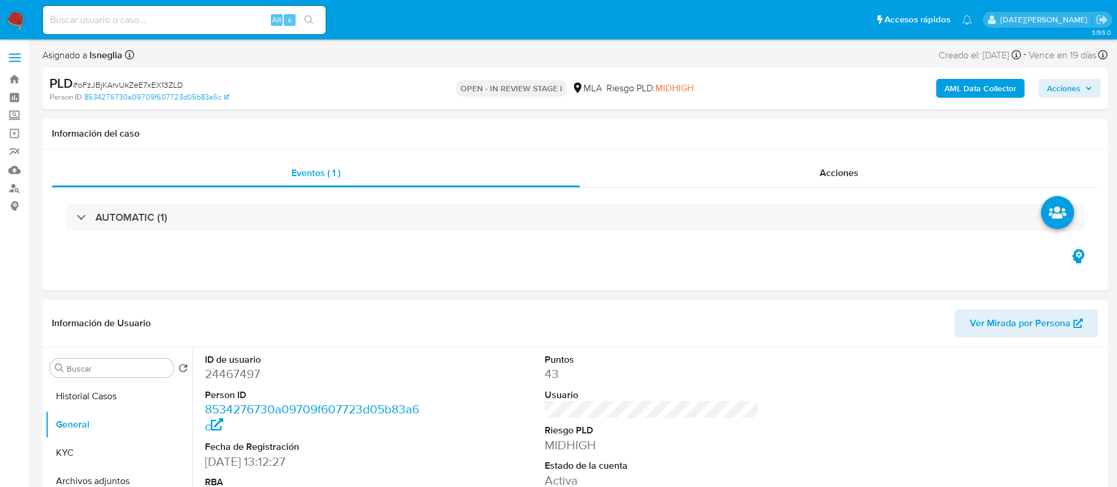
click at [225, 381] on dd "24467497" at bounding box center [312, 374] width 215 height 16
copy dd "24467497"
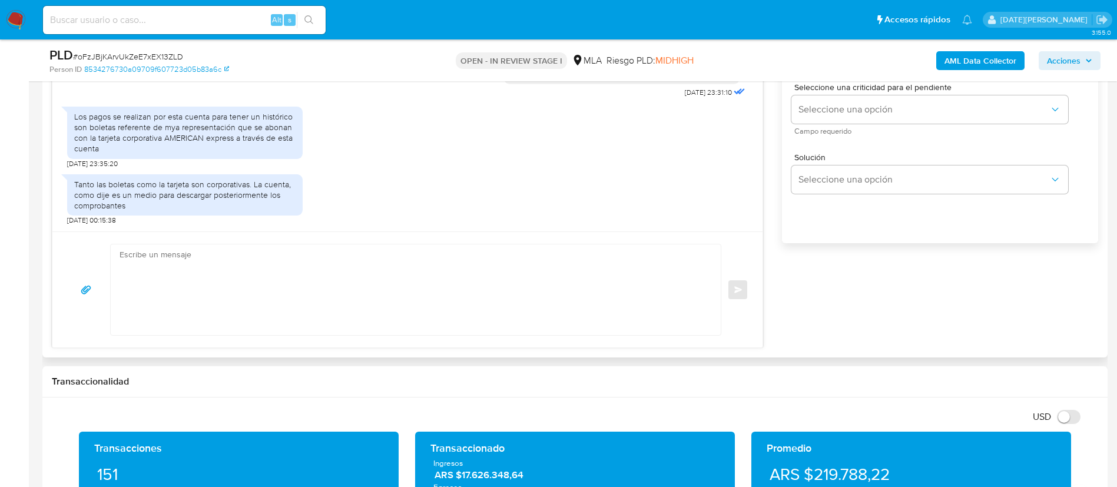
scroll to position [707, 0]
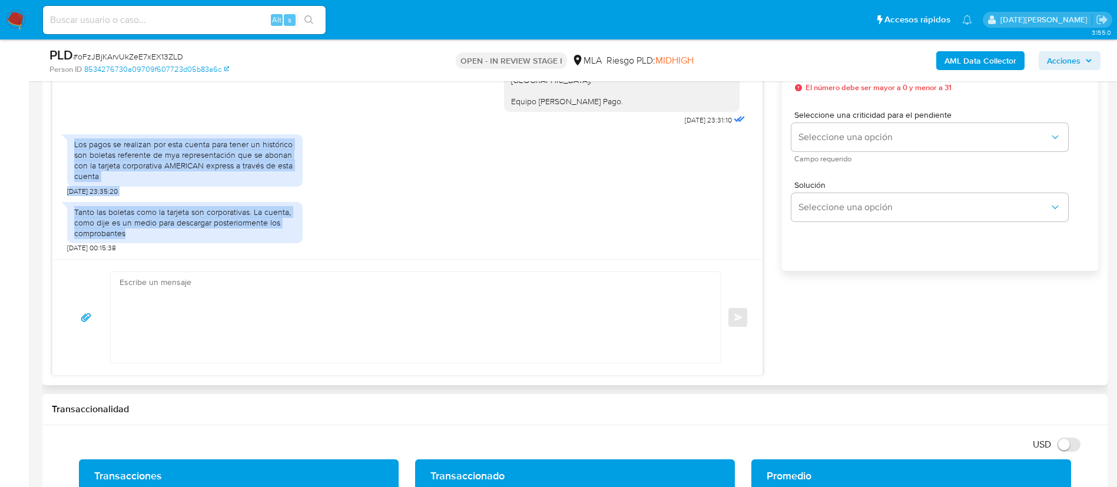
drag, startPoint x: 75, startPoint y: 143, endPoint x: 158, endPoint y: 237, distance: 125.6
click at [158, 237] on div "18/06/2025 18:56:22 No me deja adjuntar nada por este medio, como hago? 18/06/2…" at bounding box center [407, 134] width 710 height 252
copy div "Los pagos se realizan por esta cuenta para tener un histórico son boletas refer…"
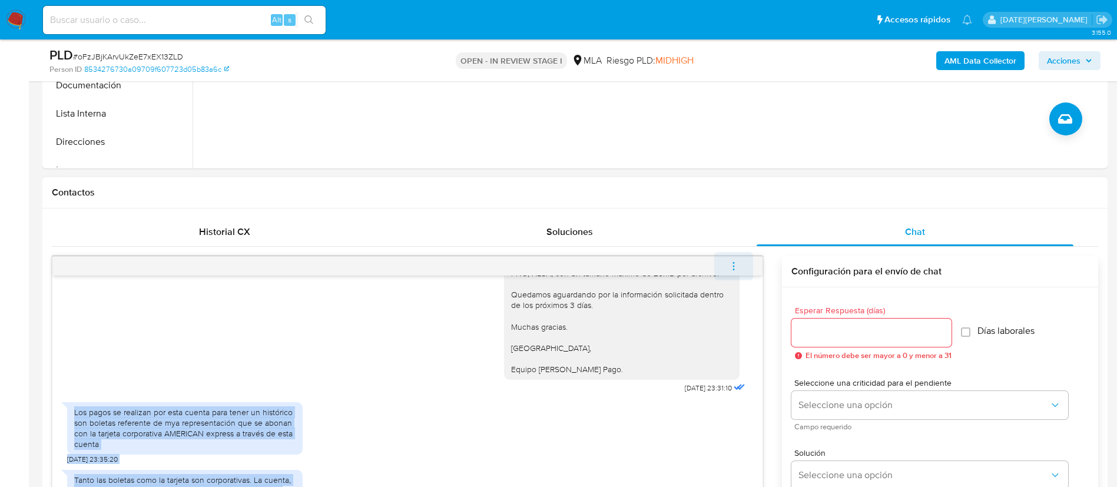
scroll to position [442, 0]
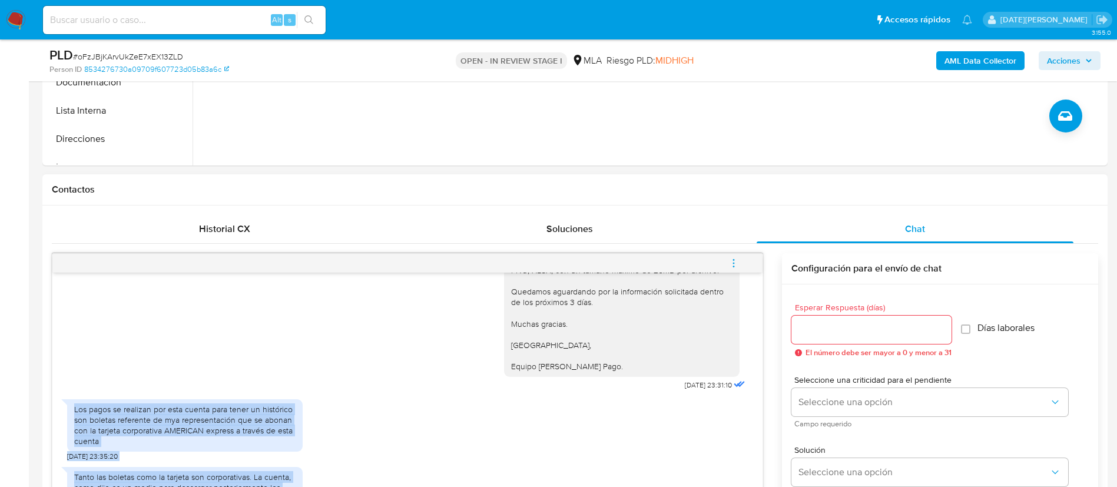
click at [733, 259] on icon "menu-action" at bounding box center [734, 263] width 11 height 11
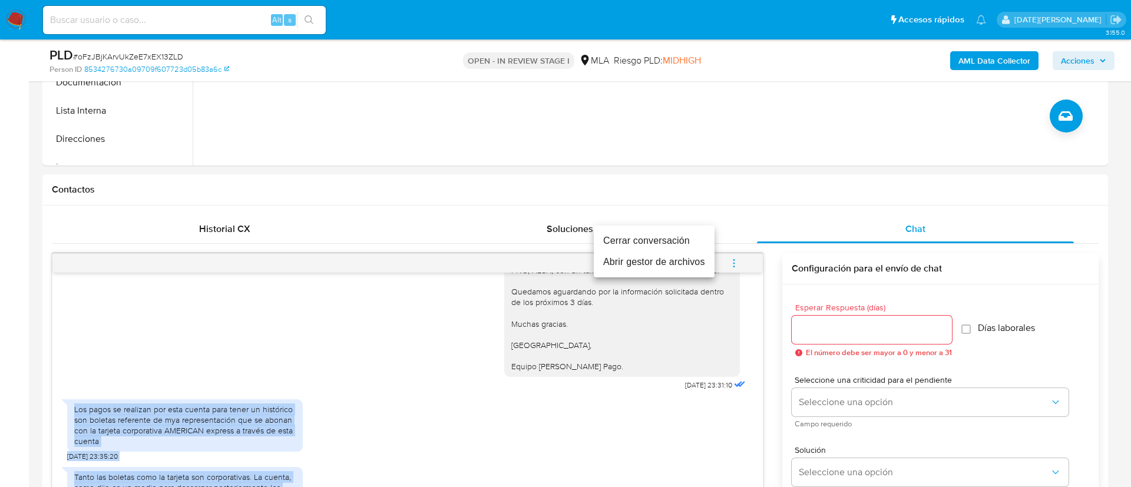
click at [669, 234] on li "Cerrar conversación" at bounding box center [654, 240] width 121 height 21
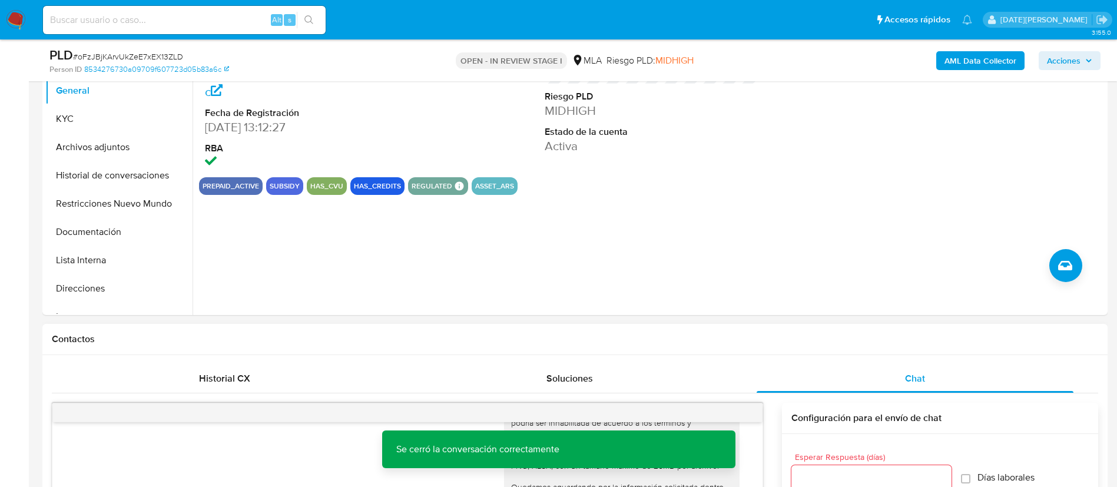
scroll to position [265, 0]
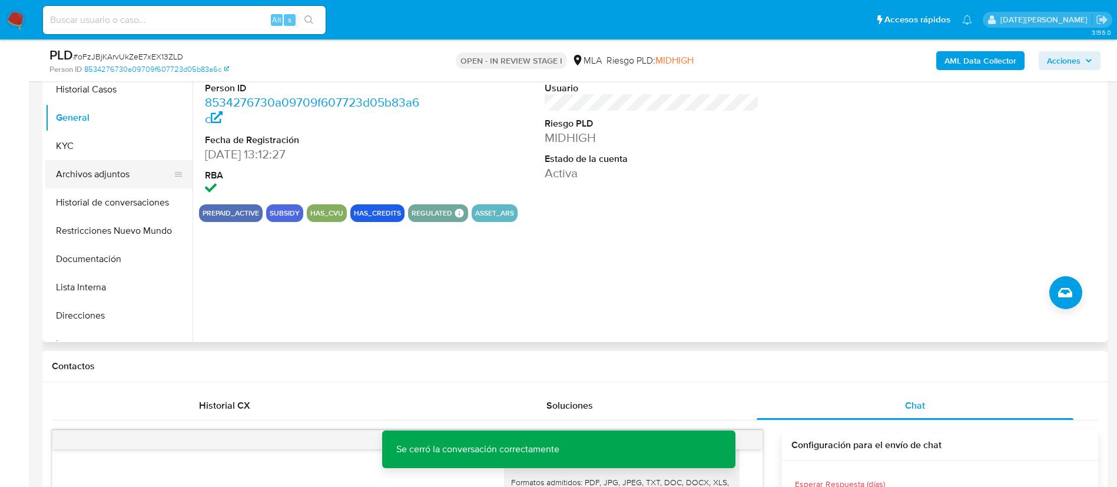
click at [102, 163] on button "Archivos adjuntos" at bounding box center [114, 174] width 138 height 28
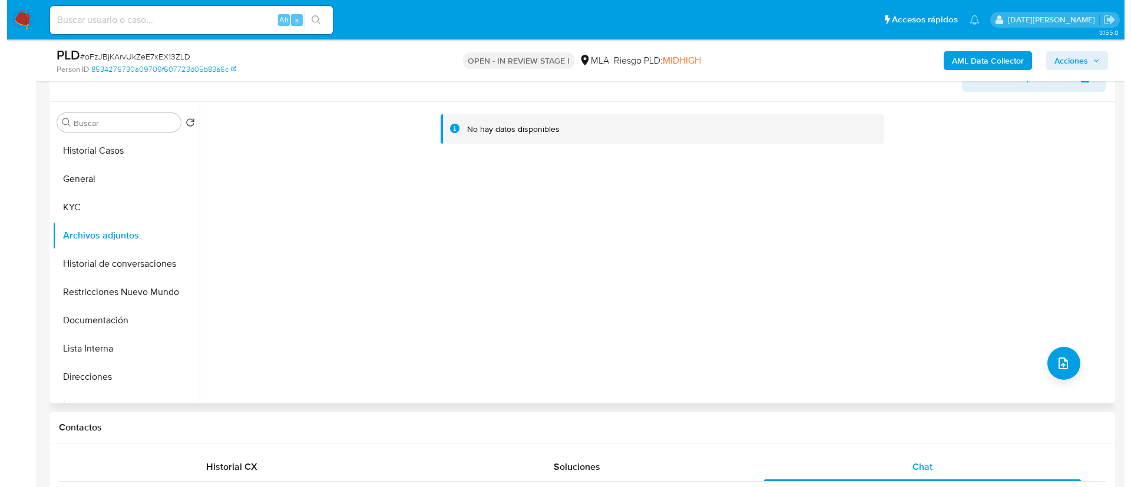
scroll to position [177, 0]
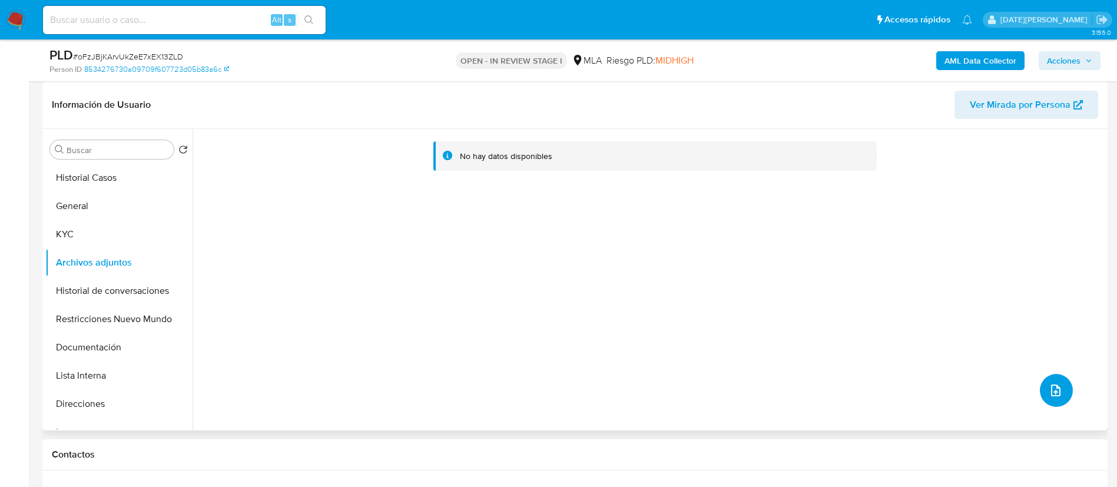
click at [1060, 397] on button "upload-file" at bounding box center [1056, 390] width 33 height 33
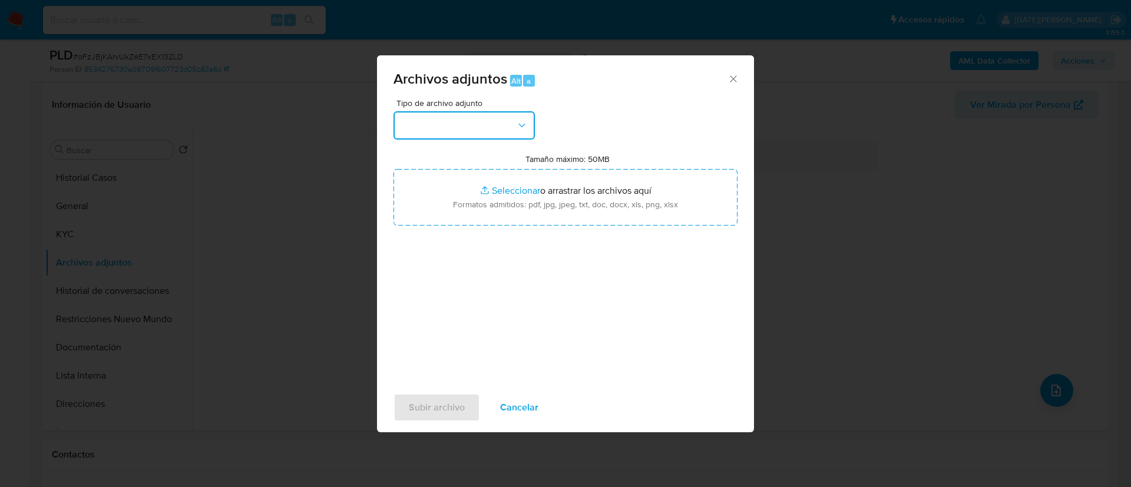
click at [527, 122] on icon "button" at bounding box center [522, 126] width 12 height 12
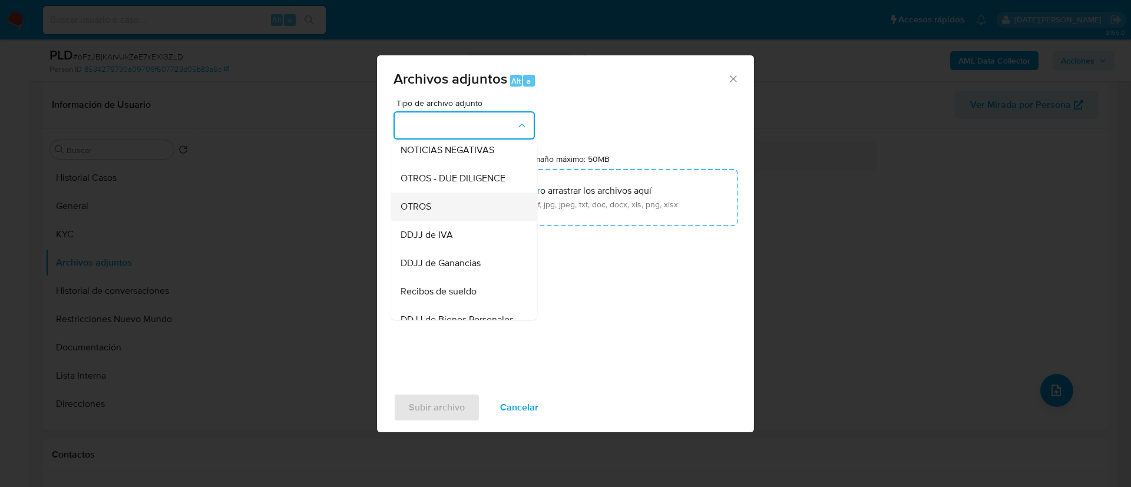
click at [446, 216] on div "OTROS" at bounding box center [461, 207] width 120 height 28
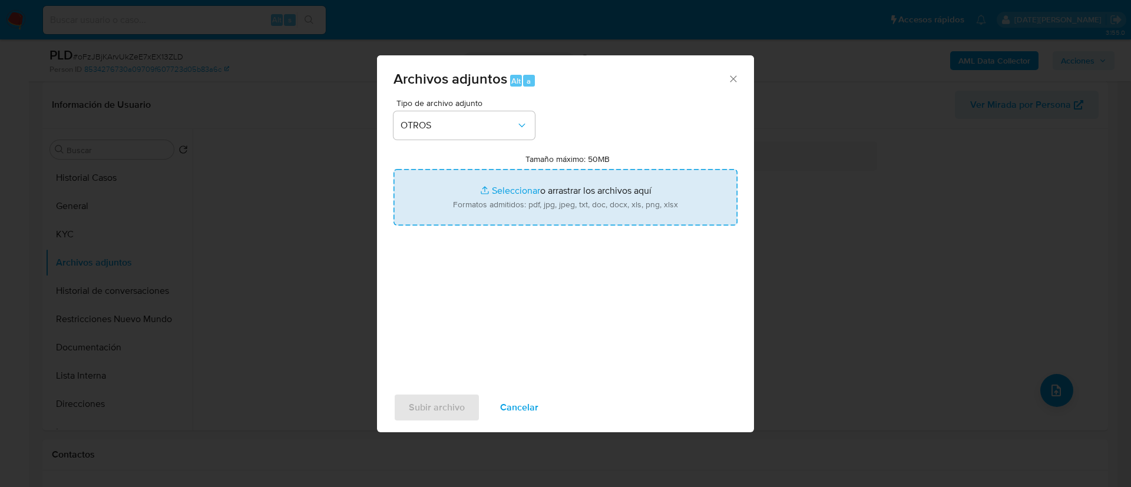
type input "C:\fakepath\24467497 Movimientos.xlsx"
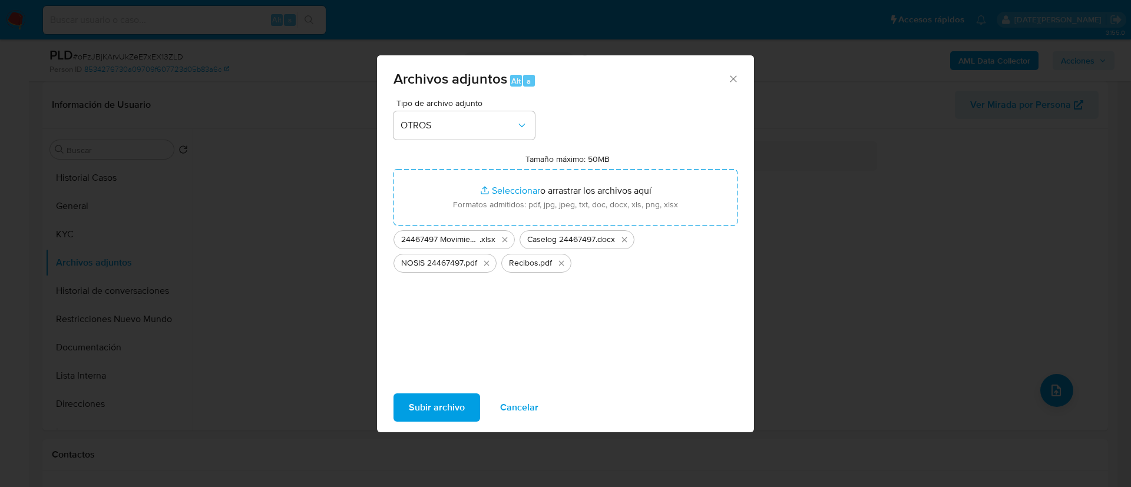
click at [444, 409] on span "Subir archivo" at bounding box center [437, 408] width 56 height 26
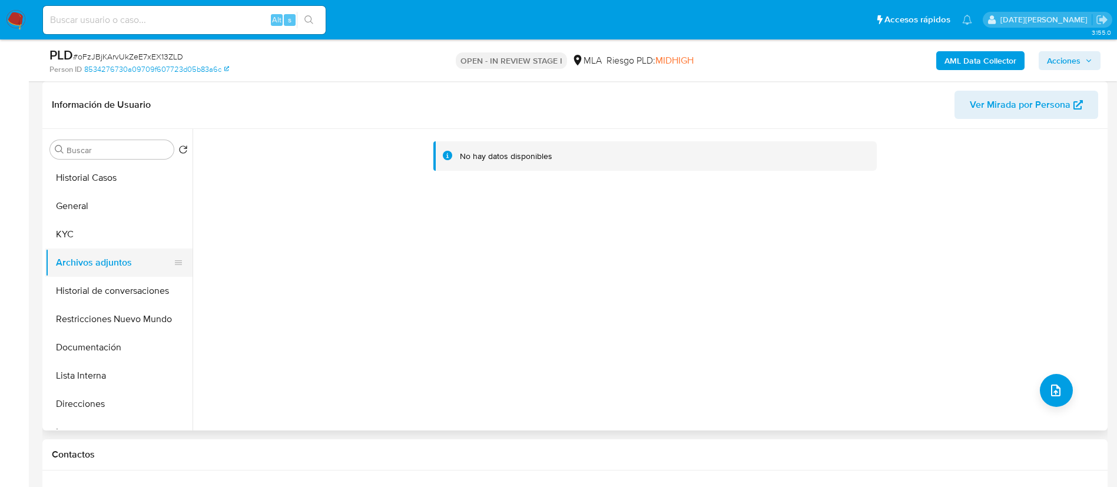
click at [121, 278] on button "Historial de conversaciones" at bounding box center [118, 291] width 147 height 28
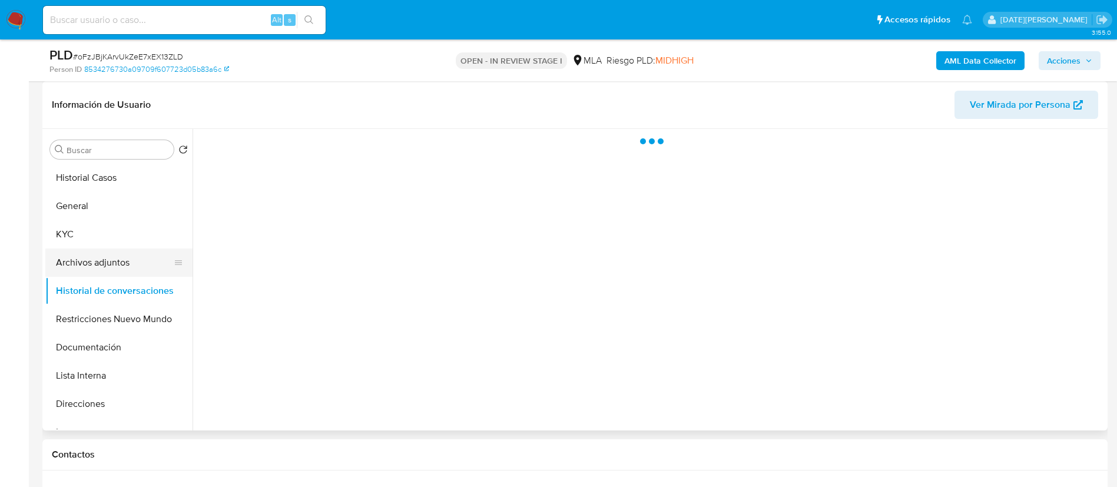
click at [118, 257] on button "Archivos adjuntos" at bounding box center [114, 263] width 138 height 28
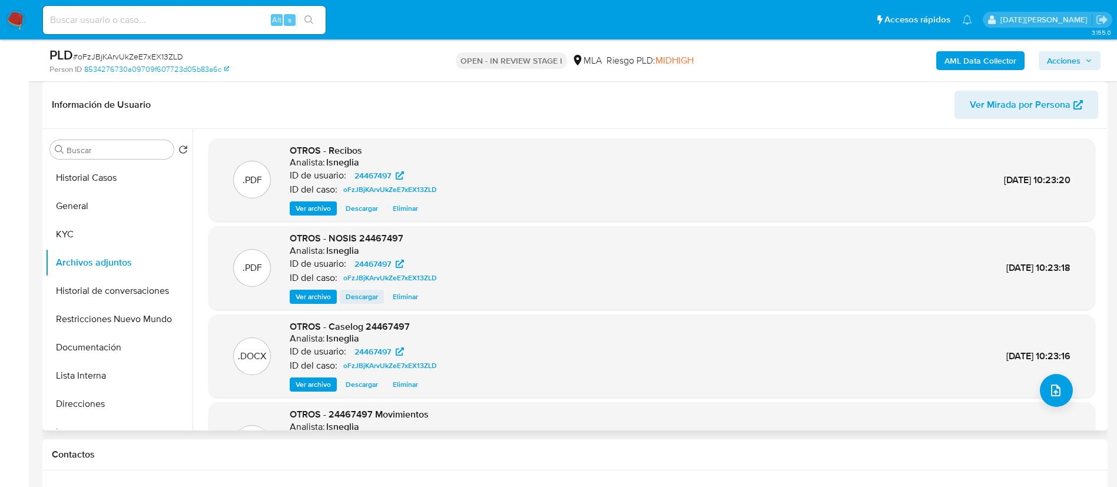
scroll to position [66, 0]
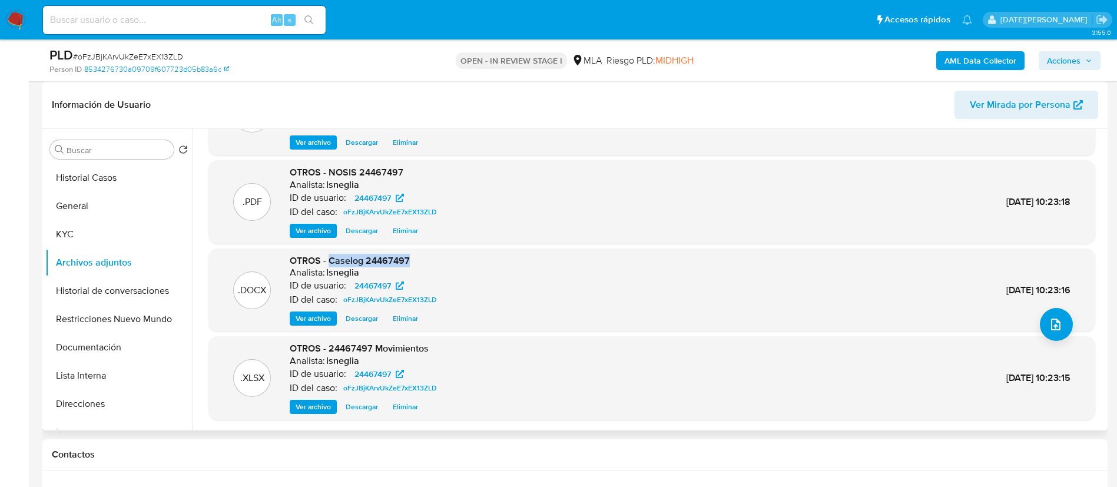
drag, startPoint x: 329, startPoint y: 263, endPoint x: 438, endPoint y: 264, distance: 109.0
click at [439, 264] on div "OTROS - Caselog 24467497 Analista: lsneglia ID de usuario: 24467497 ID del caso…" at bounding box center [366, 290] width 152 height 72
copy span "Caselog 24467497"
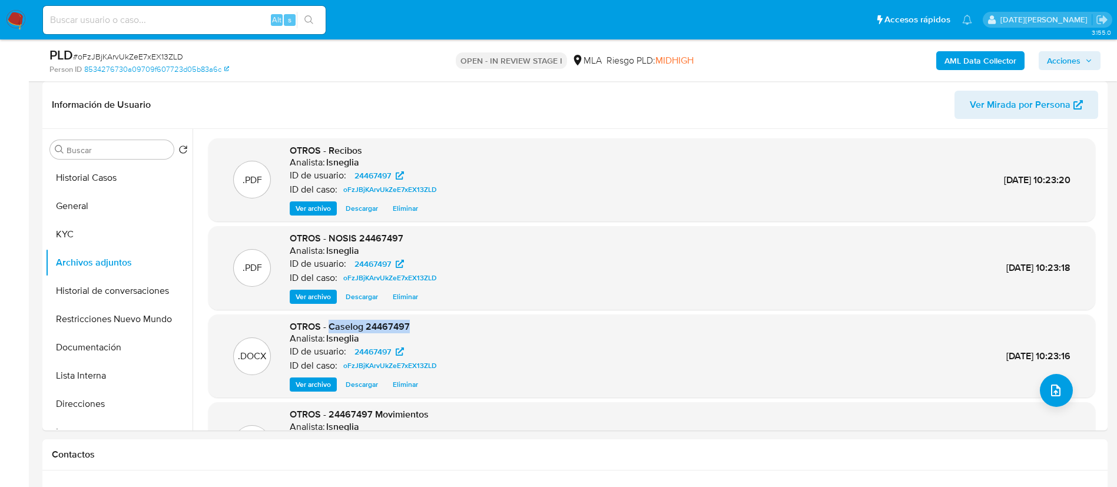
click at [990, 55] on b "AML Data Collector" at bounding box center [981, 60] width 72 height 19
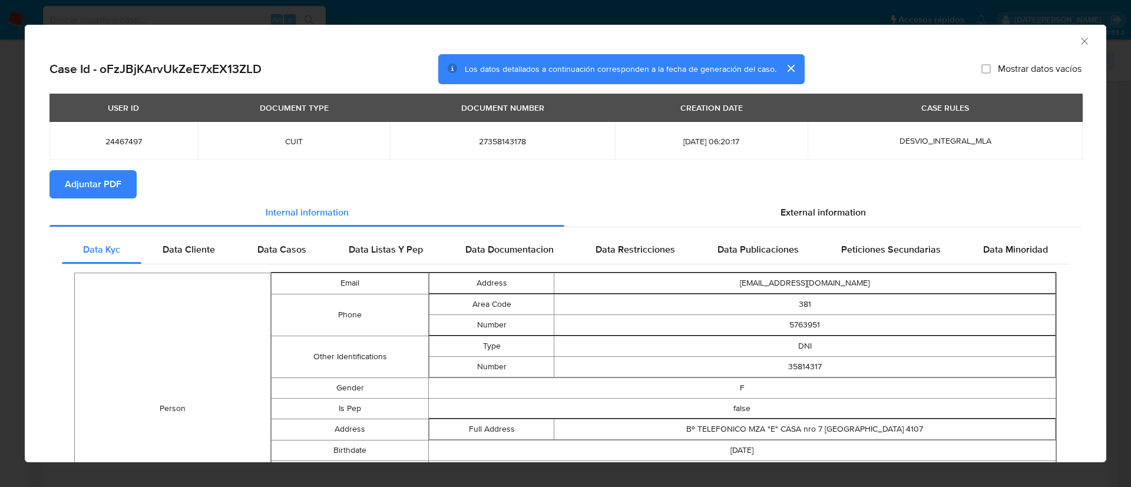
click at [91, 184] on span "Adjuntar PDF" at bounding box center [93, 184] width 57 height 26
click at [1079, 44] on icon "Cerrar ventana" at bounding box center [1085, 41] width 12 height 12
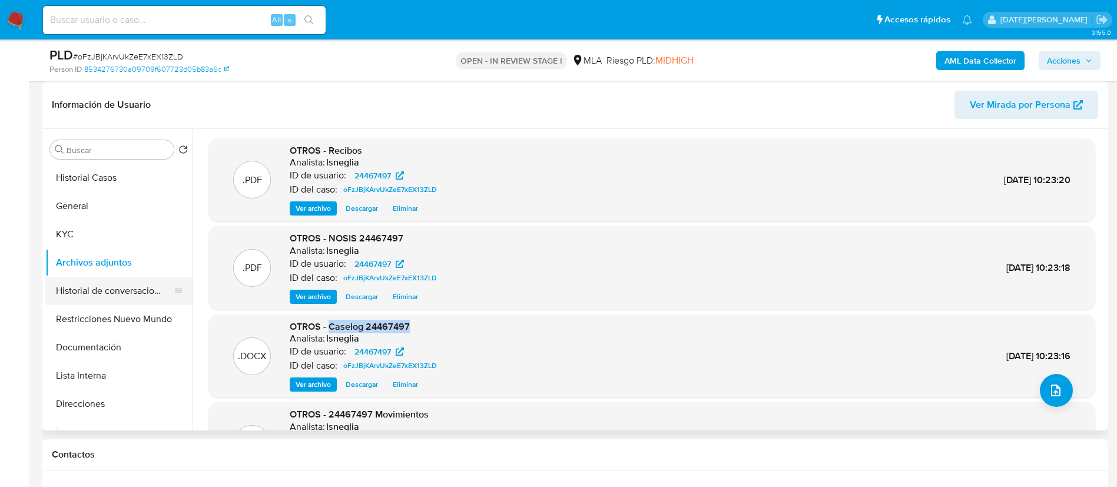
click at [108, 286] on button "Historial de conversaciones" at bounding box center [114, 291] width 138 height 28
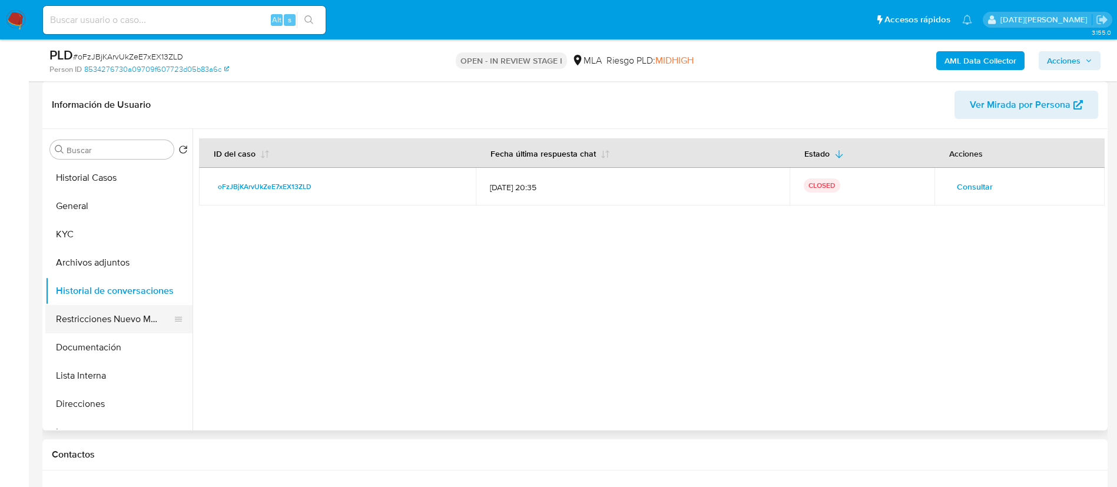
click at [119, 325] on button "Restricciones Nuevo Mundo" at bounding box center [114, 319] width 138 height 28
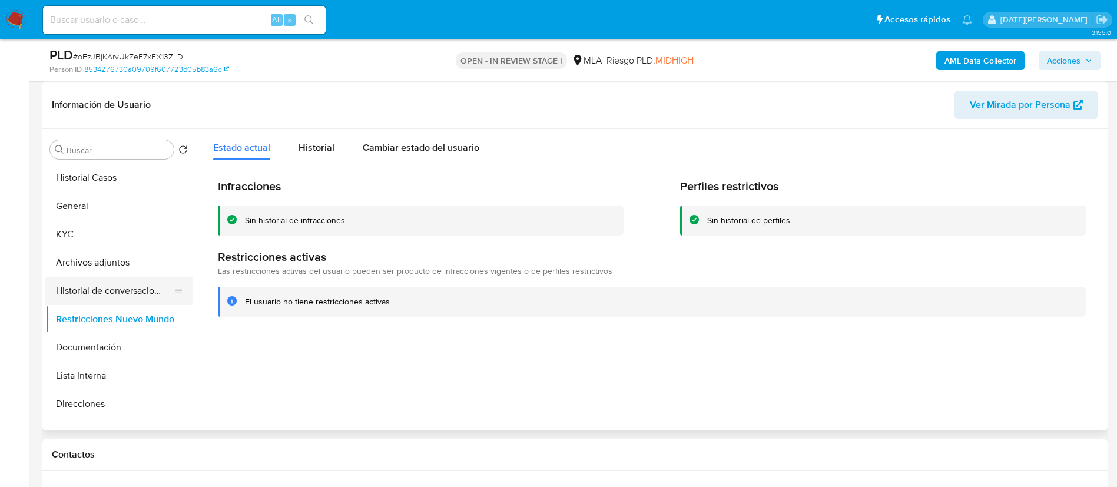
click at [120, 292] on button "Historial de conversaciones" at bounding box center [114, 291] width 138 height 28
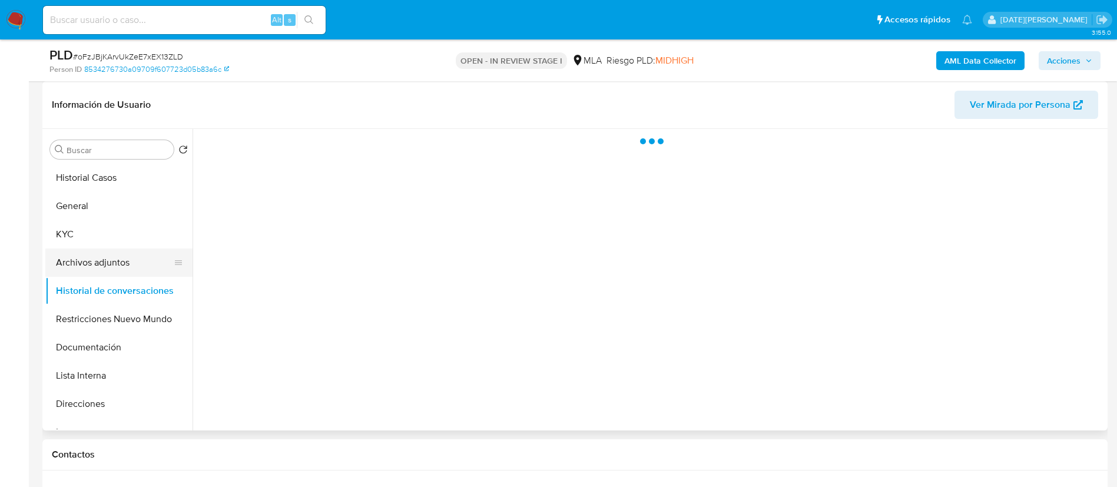
click at [122, 265] on button "Archivos adjuntos" at bounding box center [114, 263] width 138 height 28
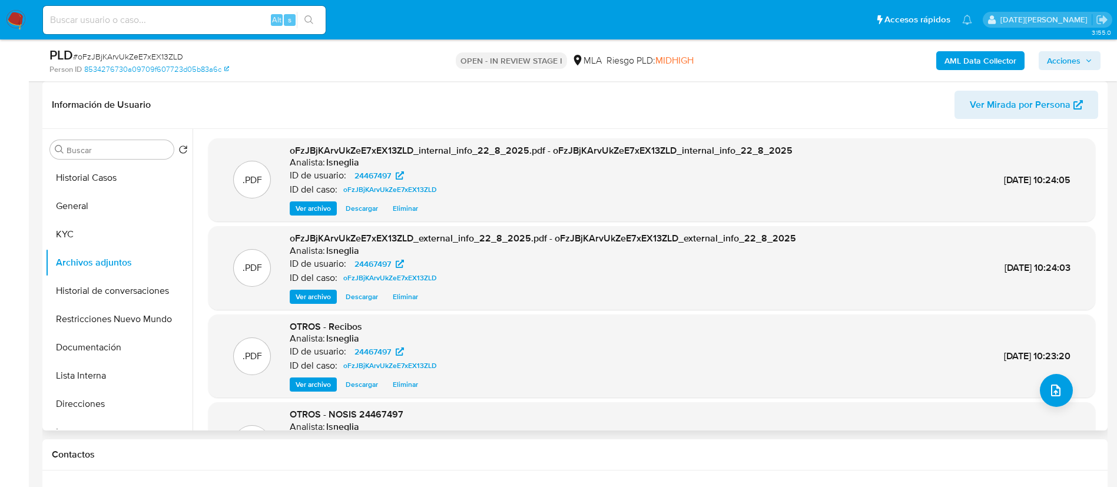
scroll to position [99, 0]
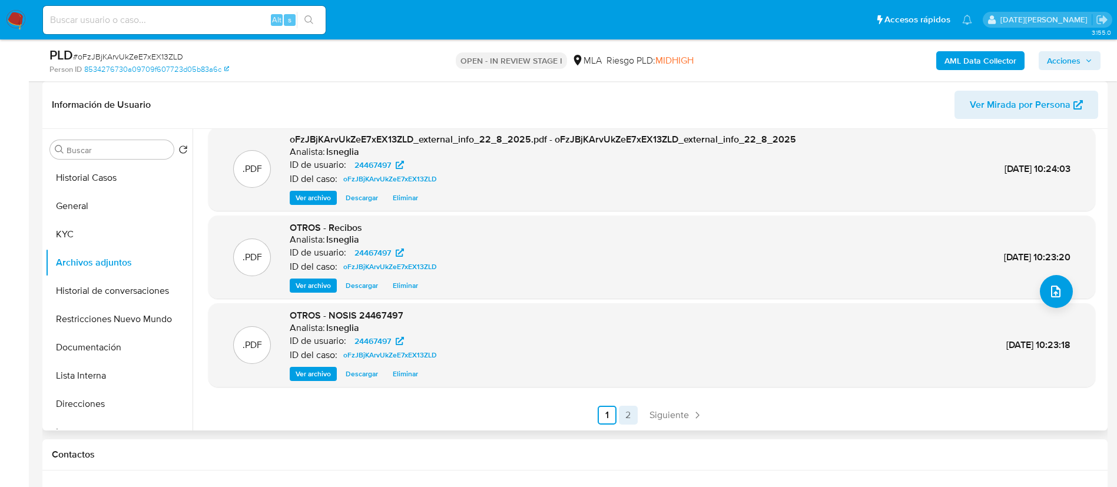
click at [620, 415] on link "2" at bounding box center [628, 415] width 19 height 19
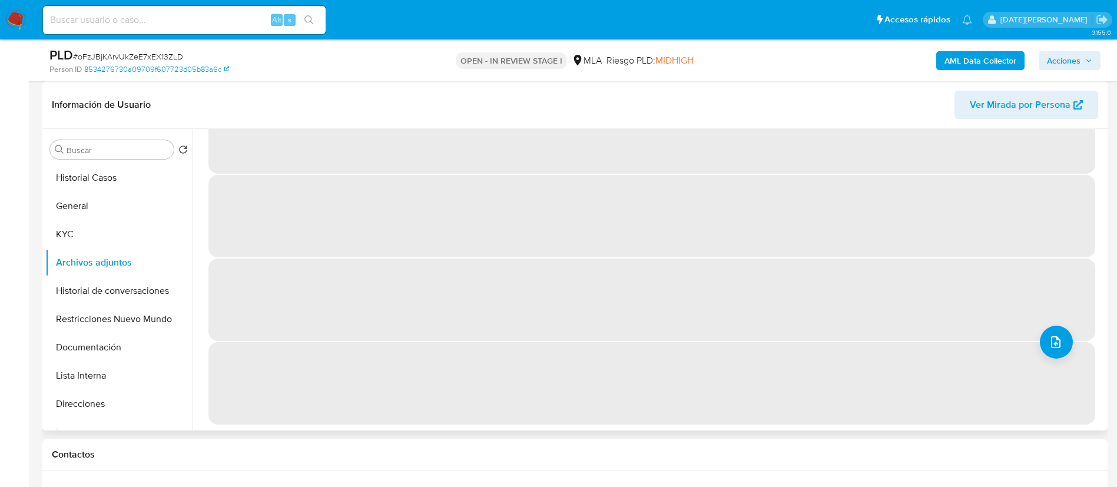
scroll to position [0, 0]
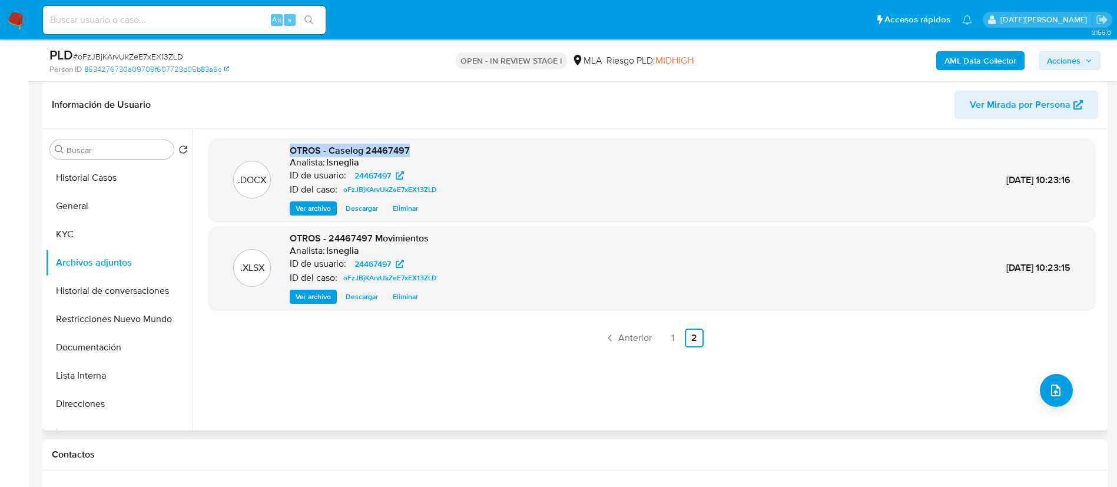
drag, startPoint x: 290, startPoint y: 149, endPoint x: 428, endPoint y: 151, distance: 137.9
click at [428, 151] on div "OTROS - Caselog 24467497 Analista: lsneglia ID de usuario: 24467497 ID del caso…" at bounding box center [366, 180] width 152 height 72
copy span "OTROS - Caselog 24467497"
click at [113, 289] on button "Historial de conversaciones" at bounding box center [114, 291] width 138 height 28
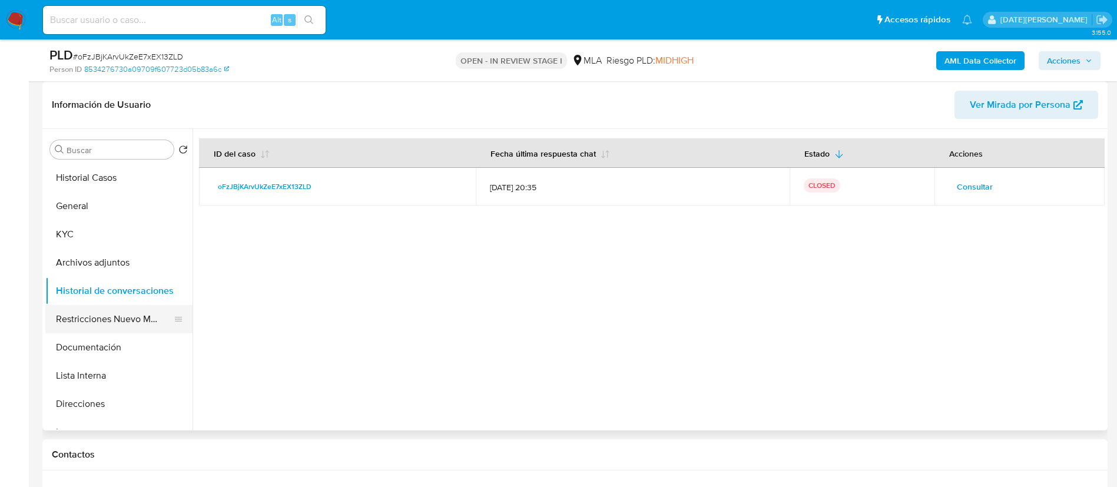
click at [117, 324] on button "Restricciones Nuevo Mundo" at bounding box center [114, 319] width 138 height 28
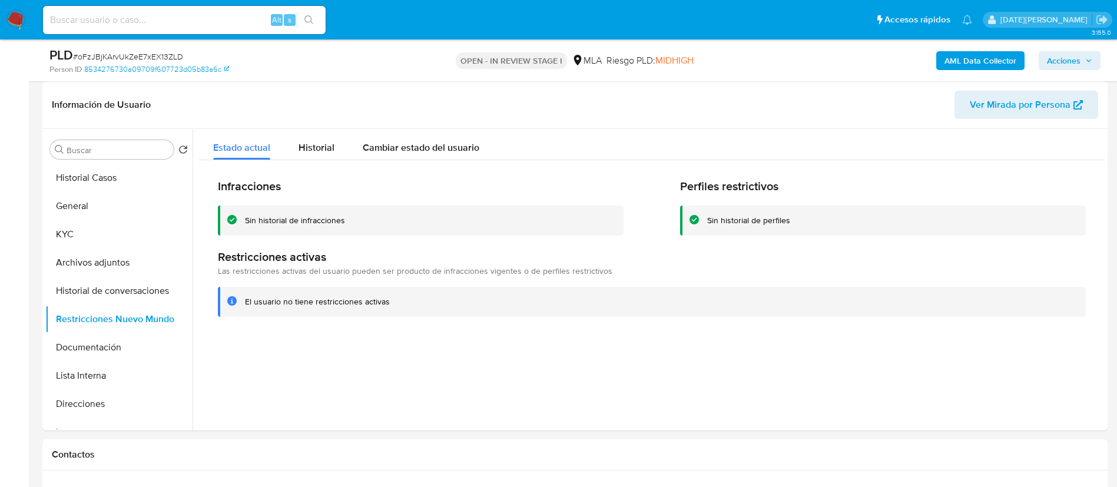
click at [1065, 60] on span "Acciones" at bounding box center [1064, 60] width 34 height 19
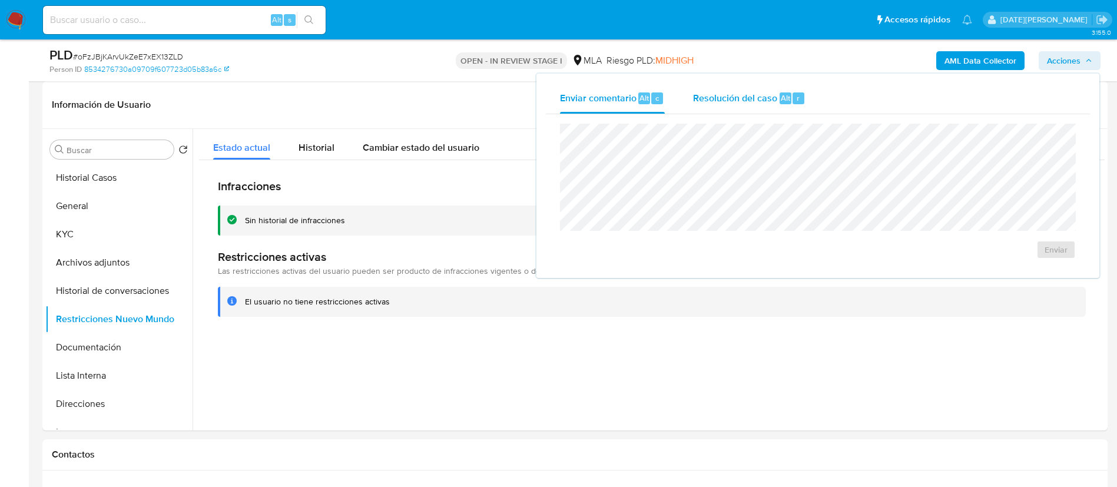
click at [744, 100] on span "Resolución del caso" at bounding box center [735, 98] width 84 height 14
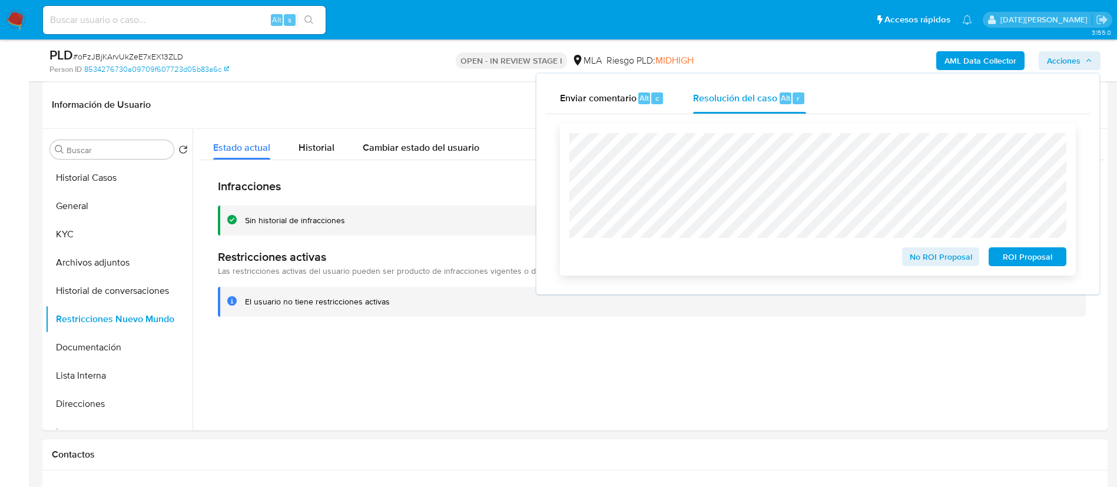
click at [1018, 249] on div "No ROI Proposal ROI Proposal" at bounding box center [818, 199] width 497 height 133
click at [960, 254] on span "No ROI Proposal" at bounding box center [941, 257] width 61 height 16
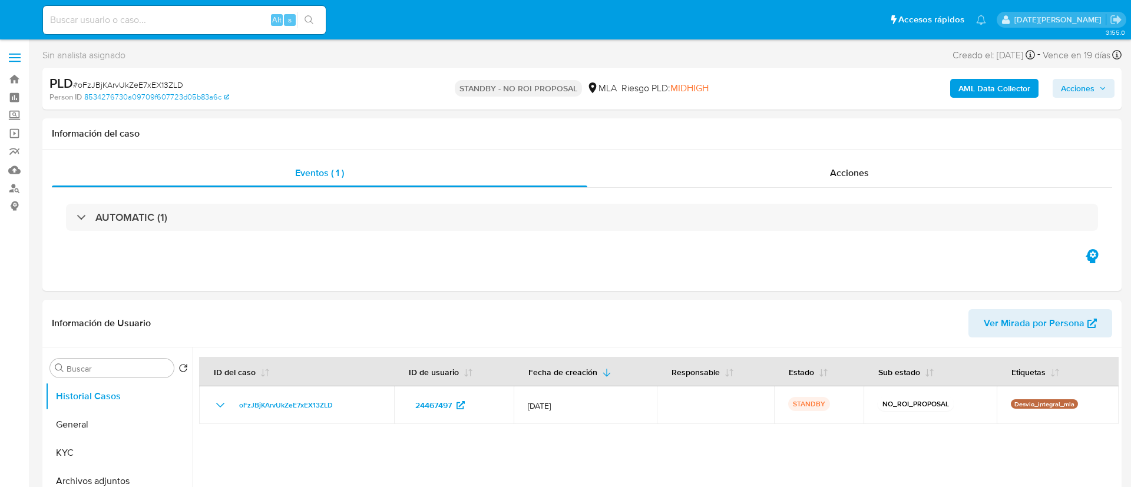
select select "10"
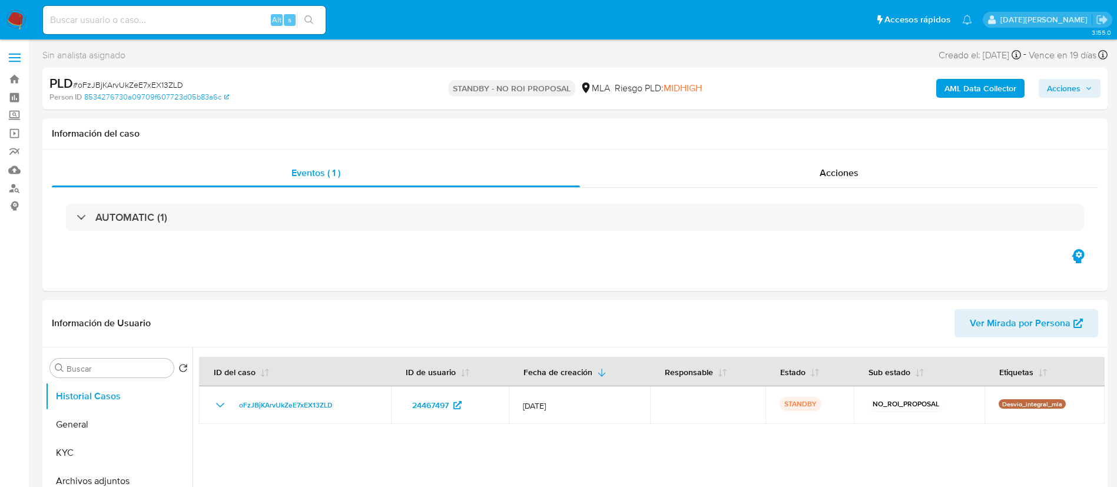
drag, startPoint x: 152, startPoint y: 31, endPoint x: 148, endPoint y: 17, distance: 14.0
click at [150, 31] on div "Alt s" at bounding box center [184, 20] width 283 height 28
click at [150, 16] on input at bounding box center [184, 19] width 283 height 15
paste input "MF4amnkj75rweFurYGYqbae2"
type input "MF4amnkj75rweFurYGYqbae2"
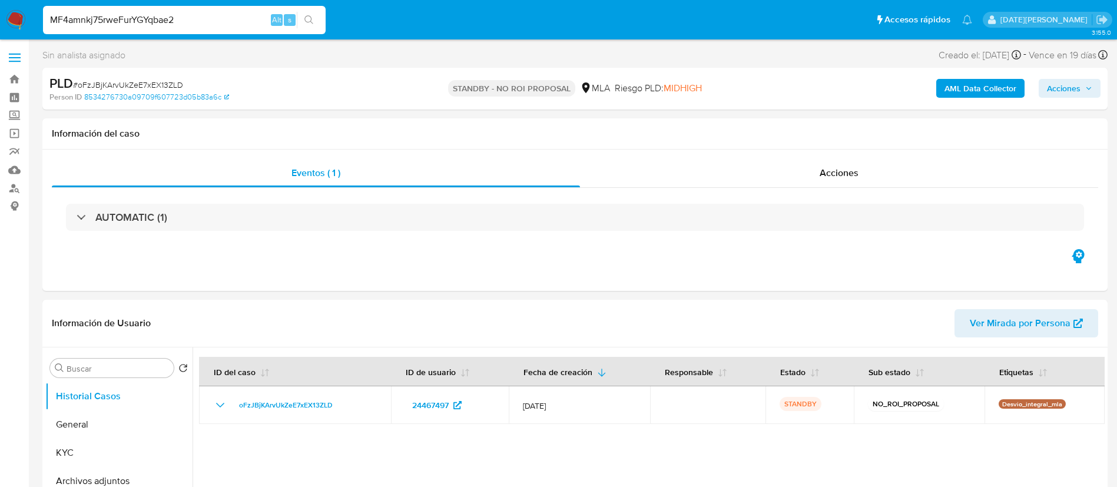
click at [305, 19] on icon "search-icon" at bounding box center [309, 19] width 9 height 9
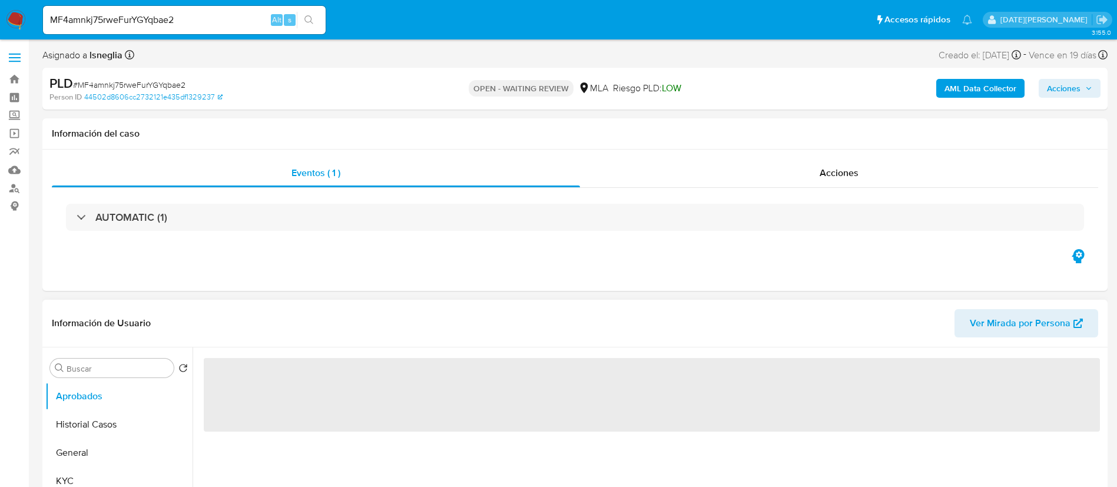
select select "10"
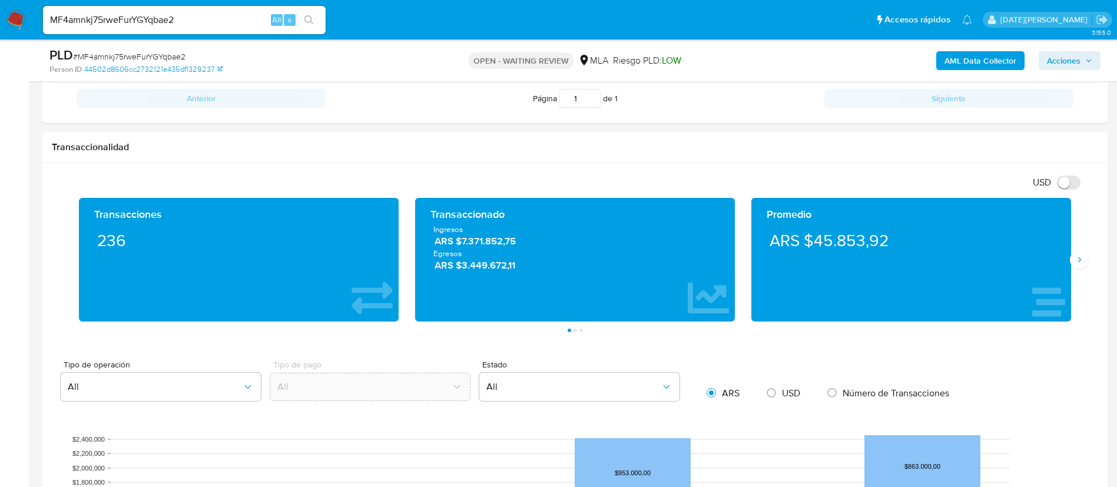
scroll to position [530, 0]
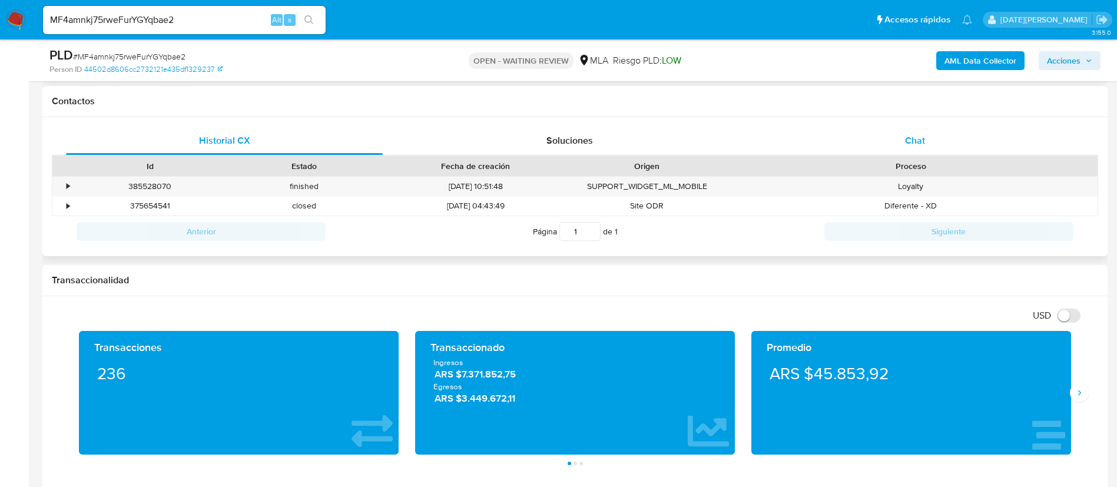
click at [917, 139] on span "Chat" at bounding box center [915, 141] width 20 height 14
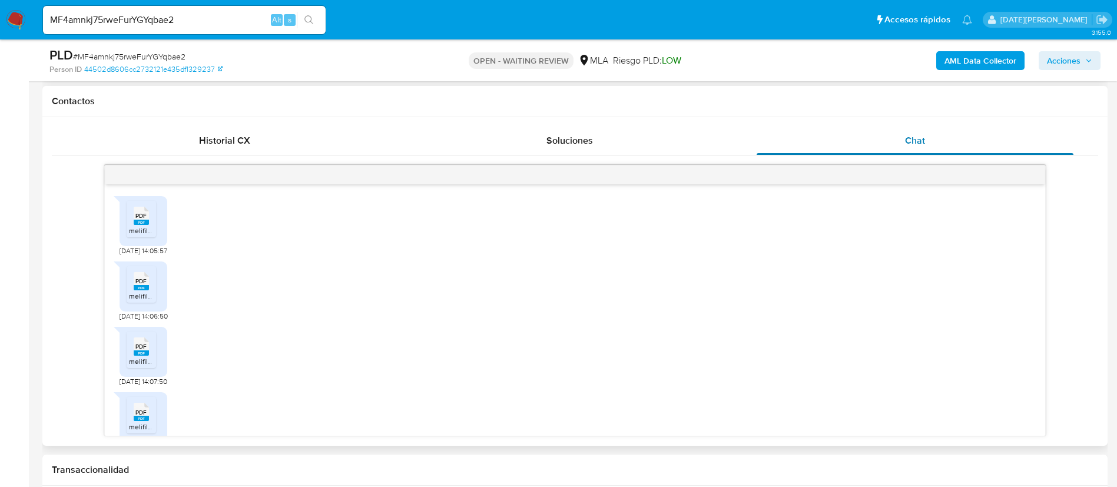
scroll to position [1001, 0]
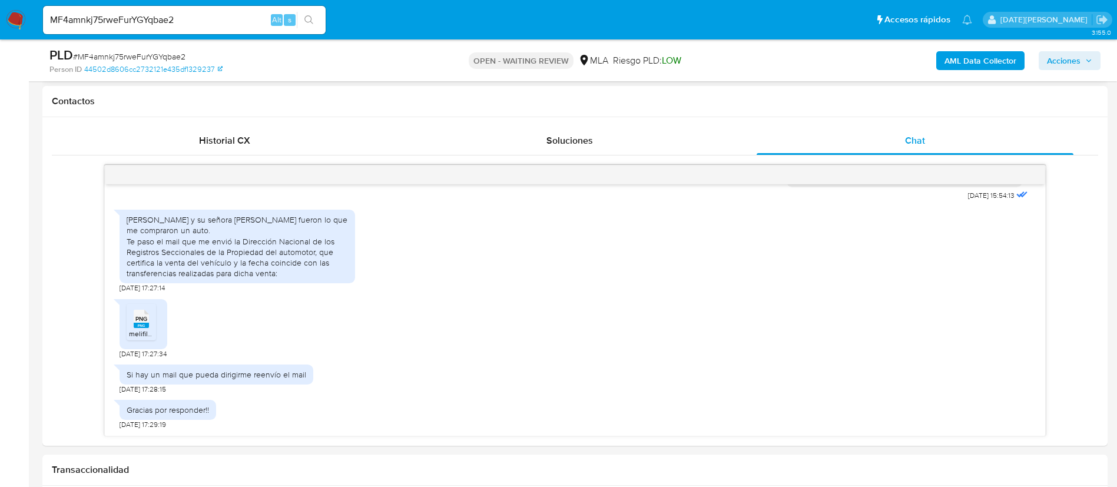
click at [180, 15] on input "MF4amnkj75rweFurYGYqbae2" at bounding box center [184, 19] width 283 height 15
paste input "CqOQPXw0niQ69XeRFHrMMCza"
type input "CqOQPXw0niQ69XeRFHrMMCza"
click at [308, 16] on icon "search-icon" at bounding box center [309, 19] width 9 height 9
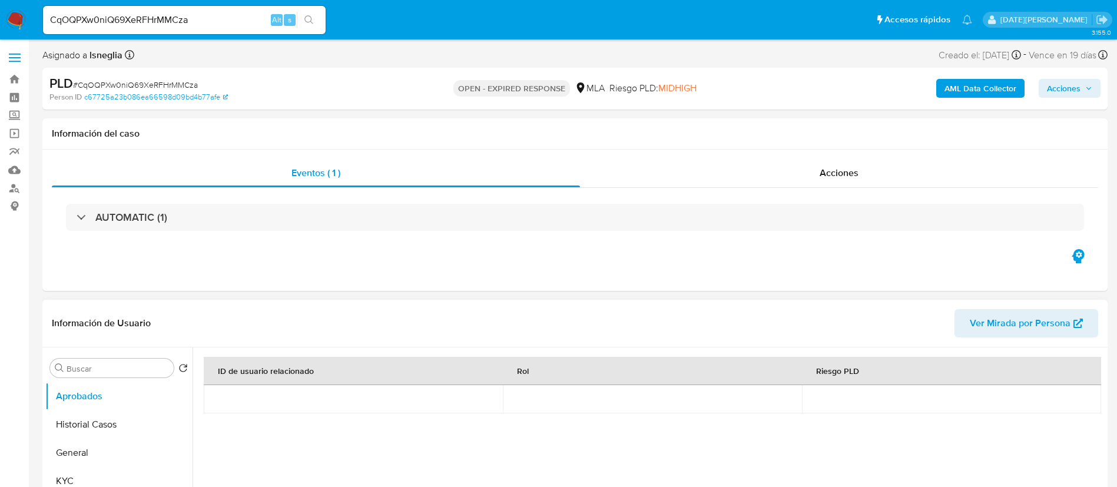
select select "10"
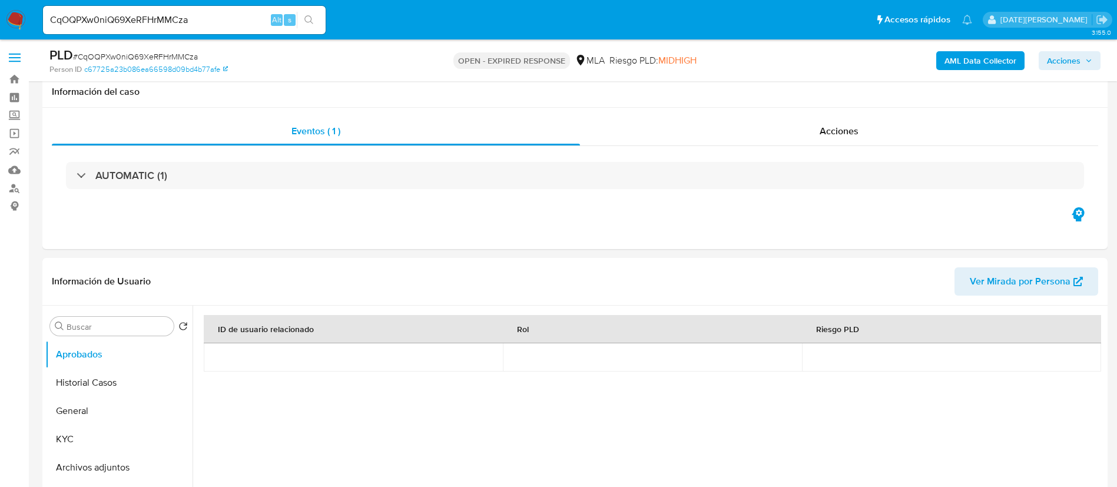
scroll to position [530, 0]
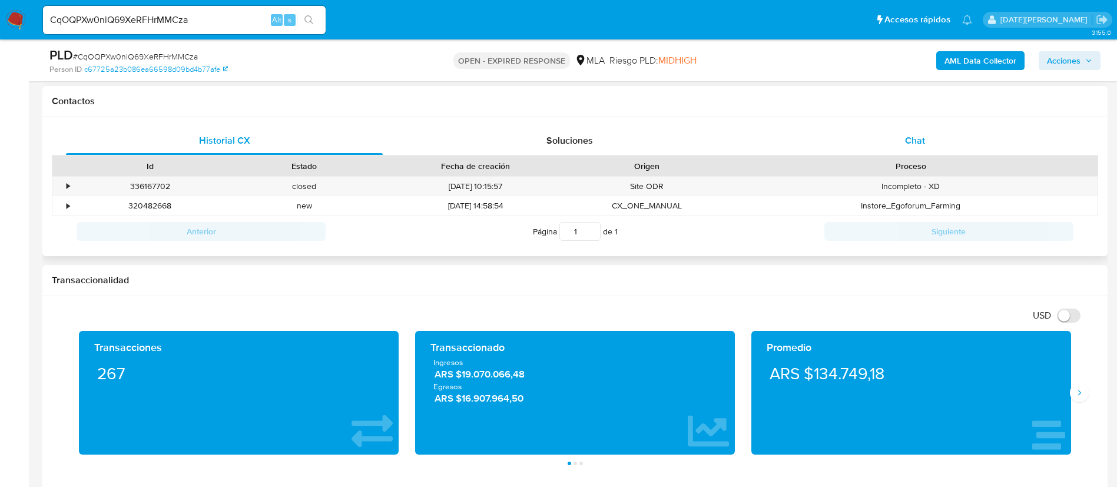
click at [916, 137] on span "Chat" at bounding box center [915, 141] width 20 height 14
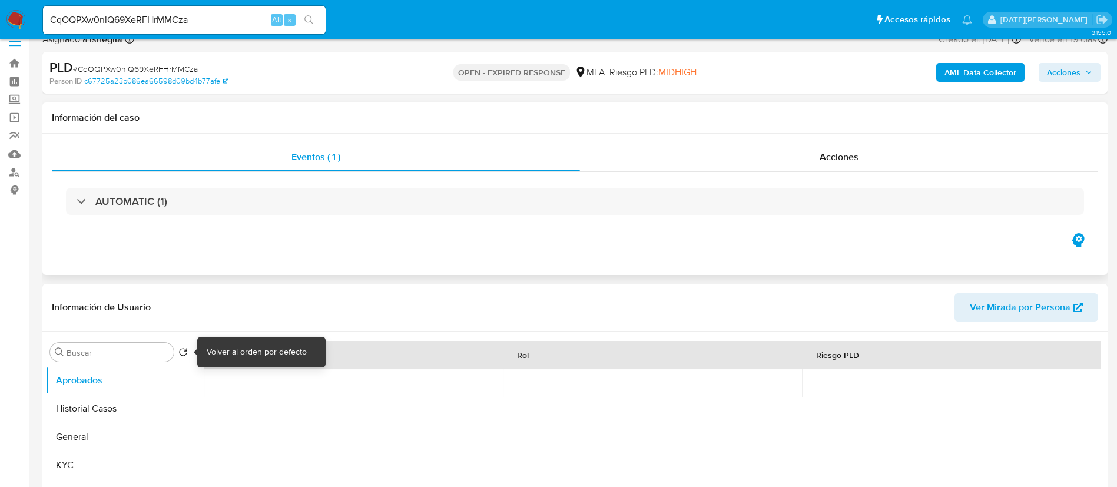
scroll to position [0, 0]
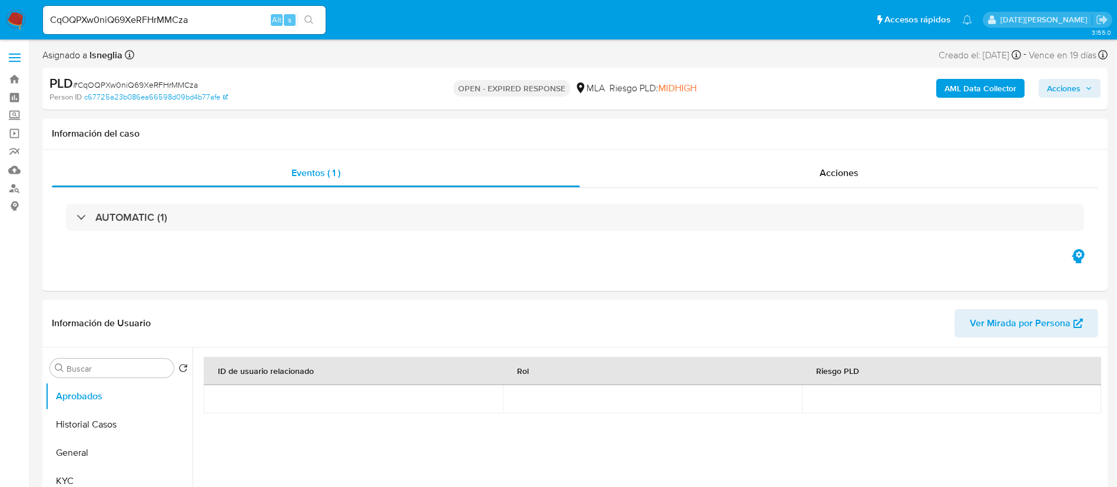
click at [130, 75] on div "PLD # CqOQPXw0niQ69XeRFHrMMCza" at bounding box center [222, 84] width 346 height 18
click at [135, 82] on span "# CqOQPXw0niQ69XeRFHrMMCza" at bounding box center [135, 85] width 125 height 12
copy span "CqOQPXw0niQ69XeRFHrMMCza"
click at [18, 18] on img at bounding box center [16, 20] width 20 height 20
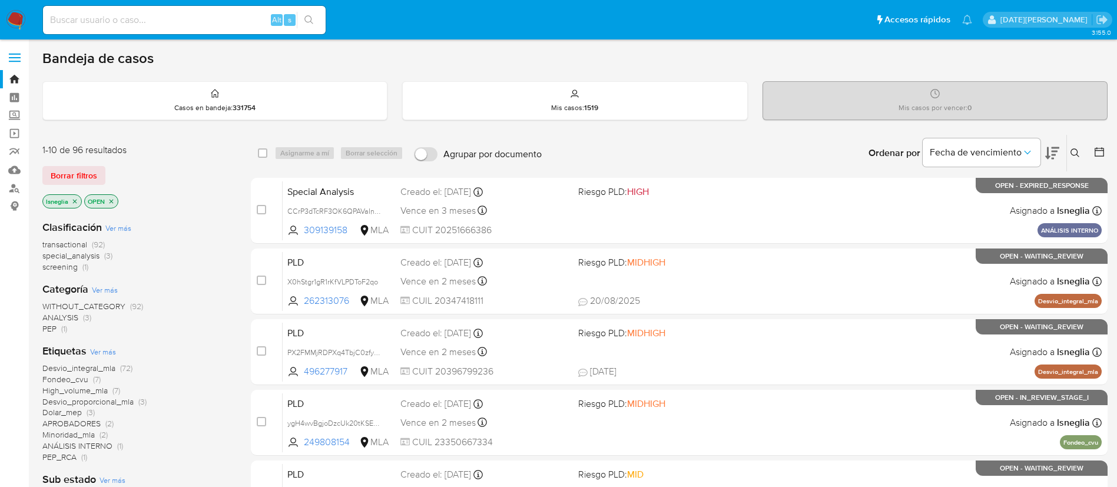
click at [1076, 151] on icon at bounding box center [1075, 152] width 9 height 9
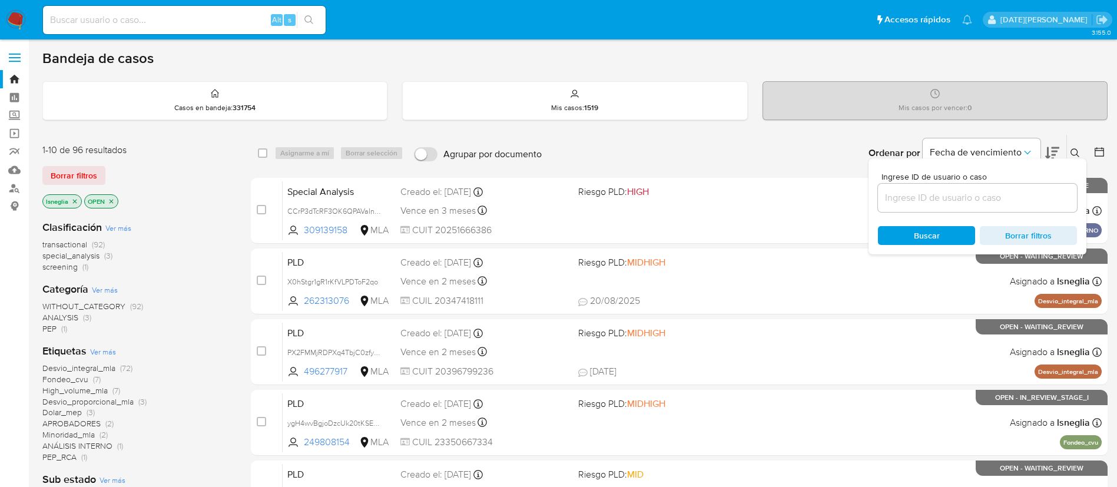
click at [934, 196] on input at bounding box center [977, 197] width 199 height 15
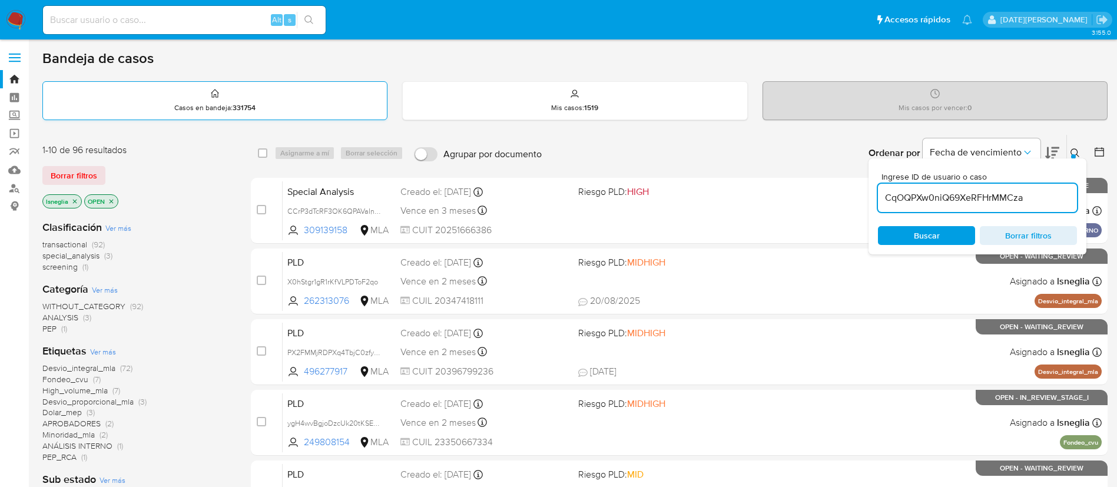
type input "CqOQPXw0niQ69XeRFHrMMCza"
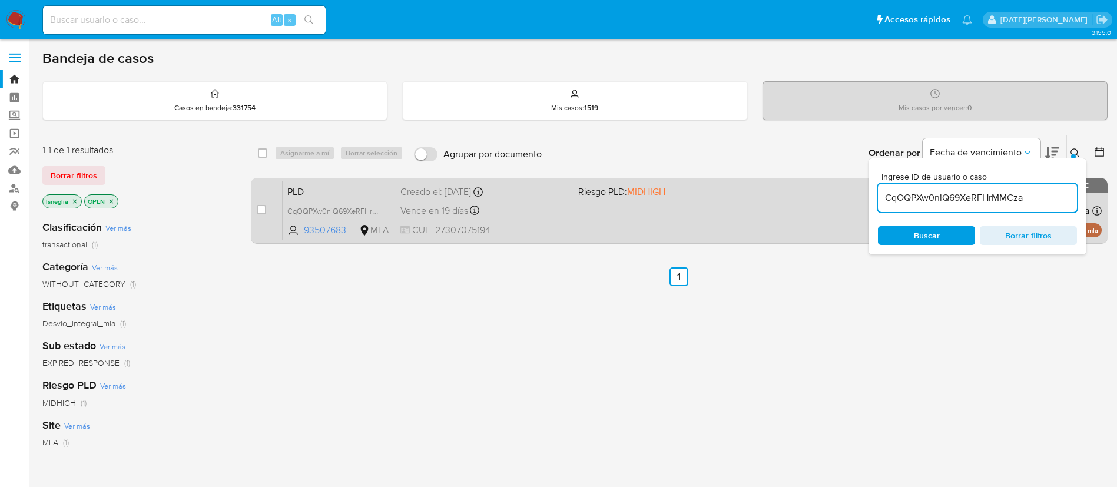
click at [255, 213] on div "case-item-checkbox No es posible asignar el caso PLD CqOQPXw0niQ69XeRFHrMMCza 9…" at bounding box center [679, 211] width 857 height 66
click at [266, 203] on div "case-item-checkbox No es posible asignar el caso" at bounding box center [270, 210] width 26 height 59
click at [262, 207] on input "checkbox" at bounding box center [261, 209] width 9 height 9
checkbox input "true"
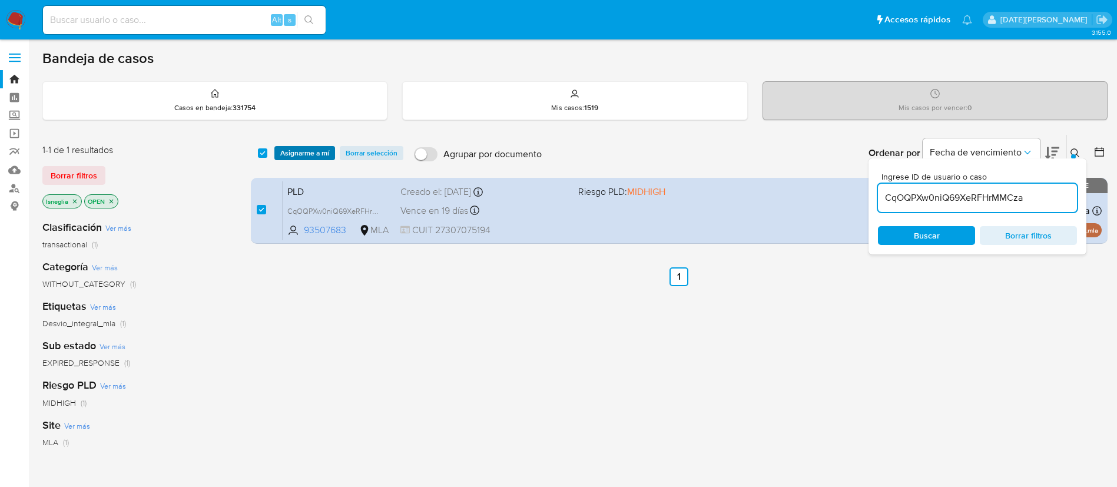
click at [299, 150] on span "Asignarme a mí" at bounding box center [304, 153] width 49 height 12
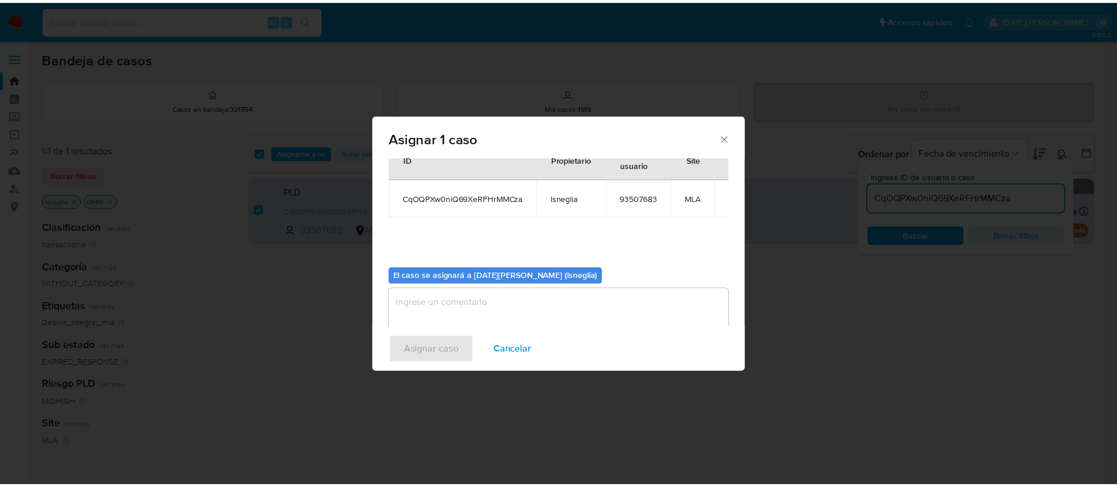
scroll to position [61, 0]
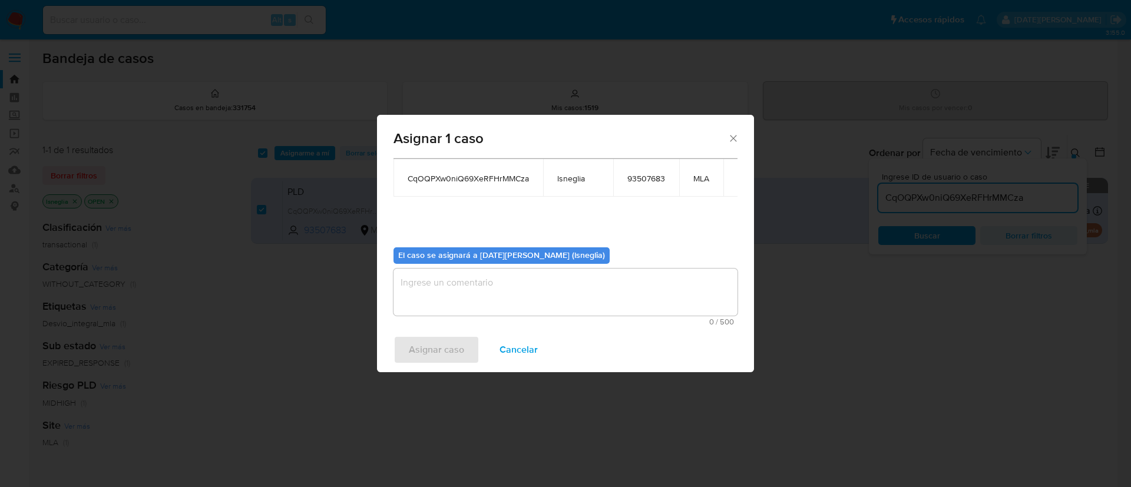
click at [564, 305] on textarea "assign-modal" at bounding box center [565, 292] width 344 height 47
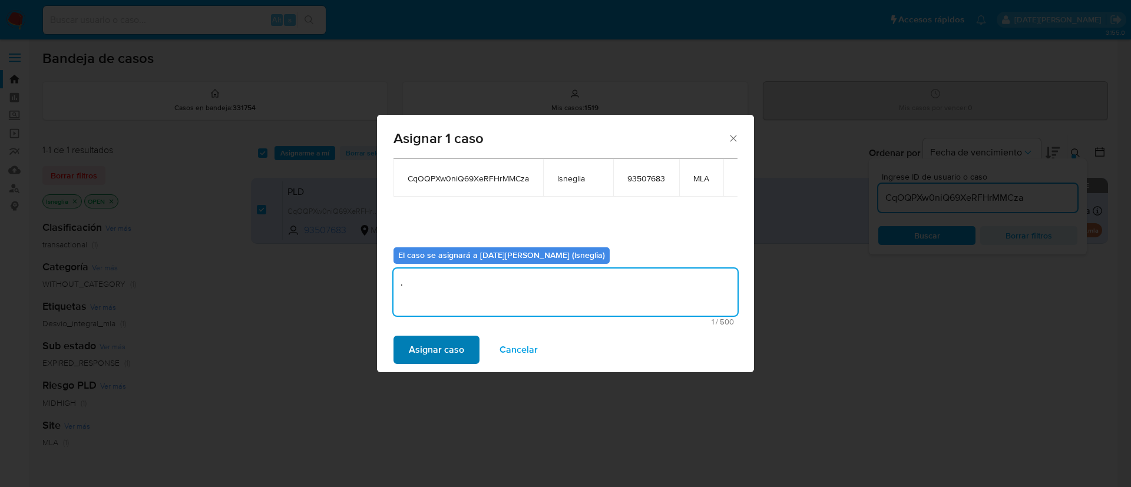
type textarea "."
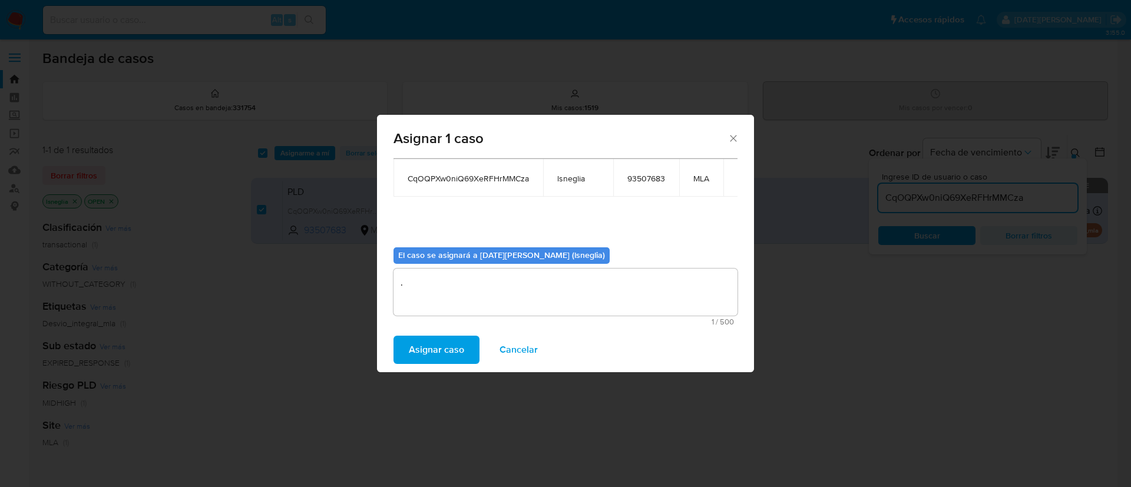
click at [456, 346] on span "Asignar caso" at bounding box center [436, 350] width 55 height 26
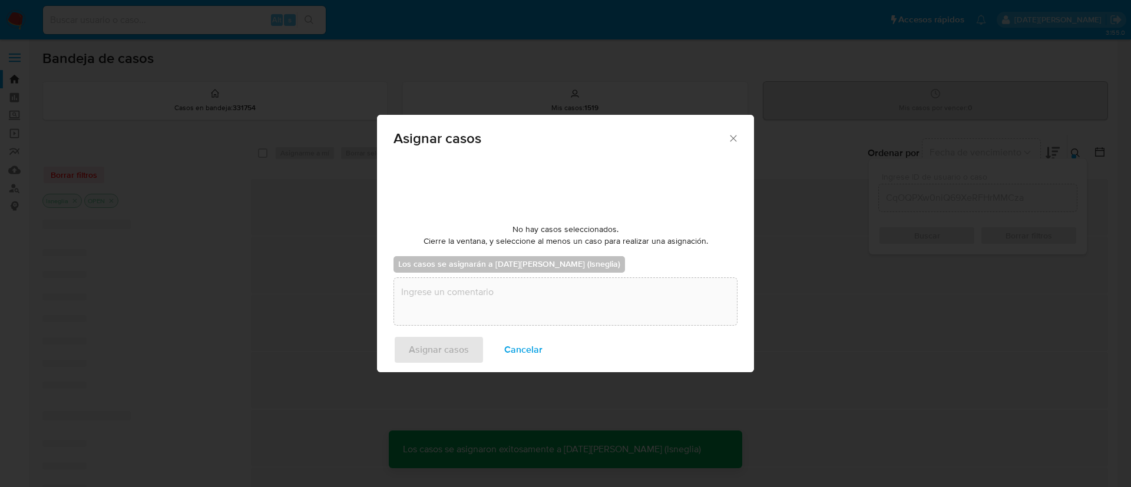
checkbox input "false"
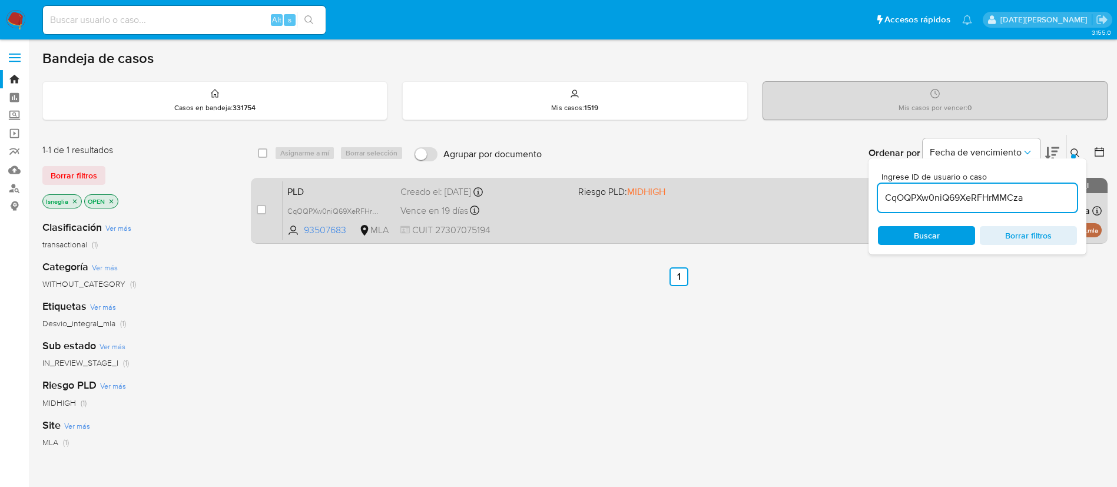
click at [339, 193] on span "PLD" at bounding box center [339, 190] width 104 height 15
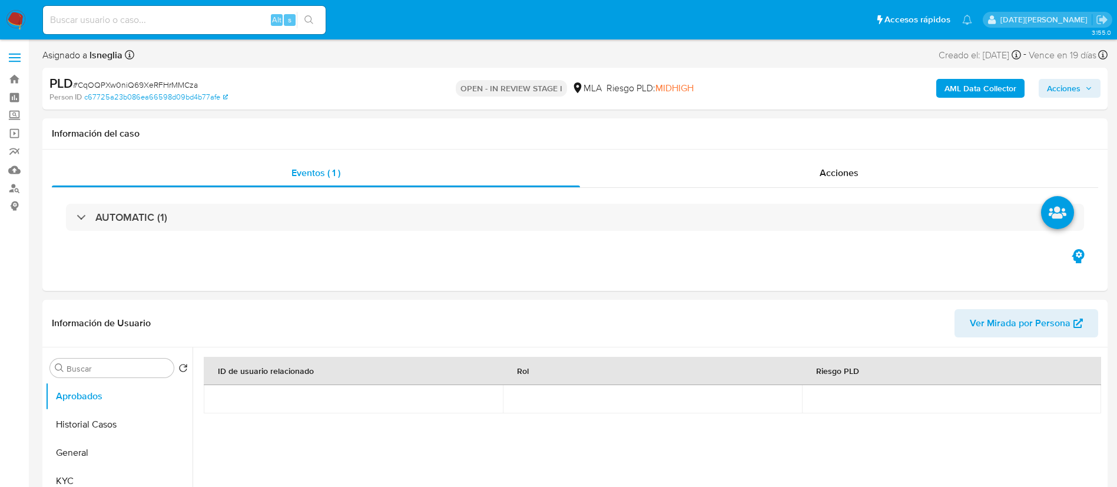
select select "10"
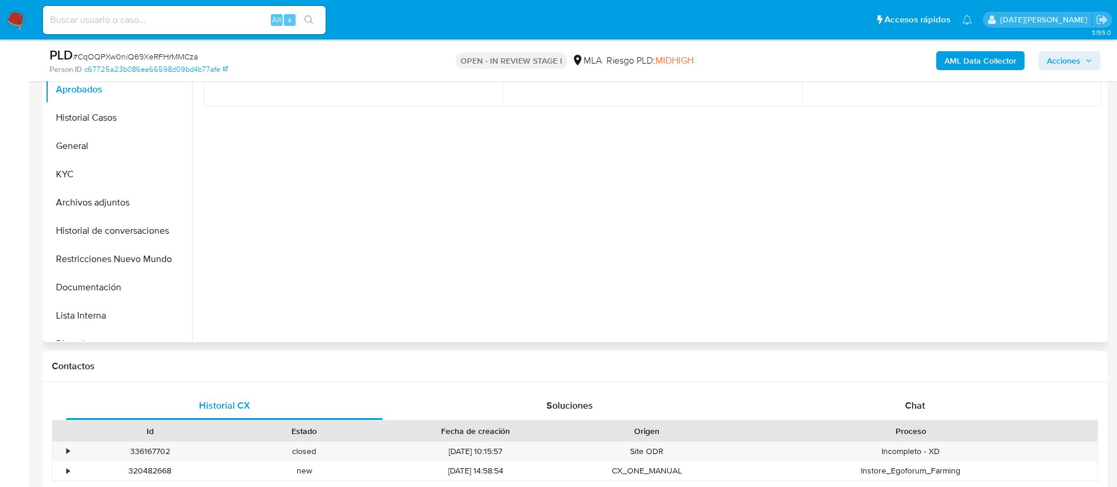
scroll to position [442, 0]
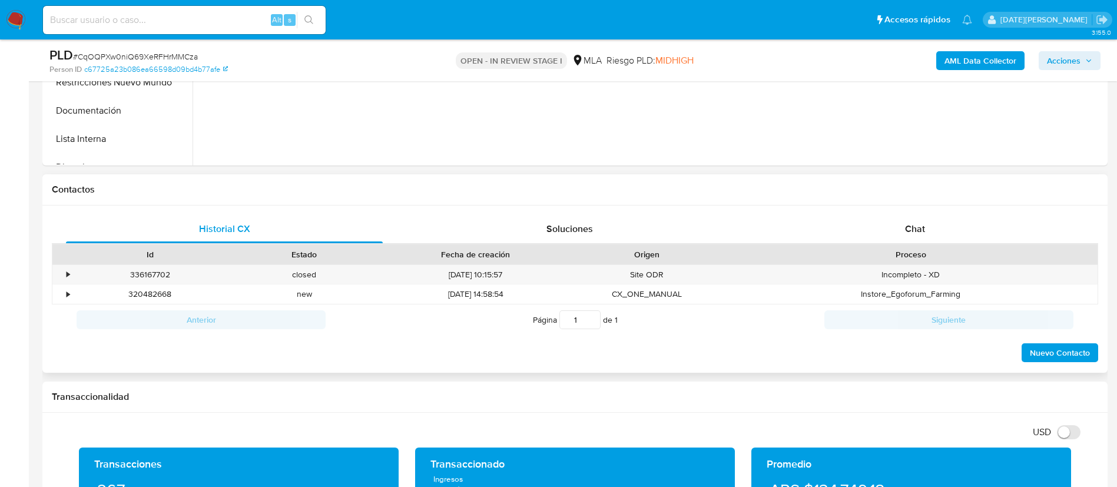
click at [927, 244] on div "Proceso" at bounding box center [911, 254] width 373 height 20
click at [928, 230] on div "Chat" at bounding box center [915, 229] width 317 height 28
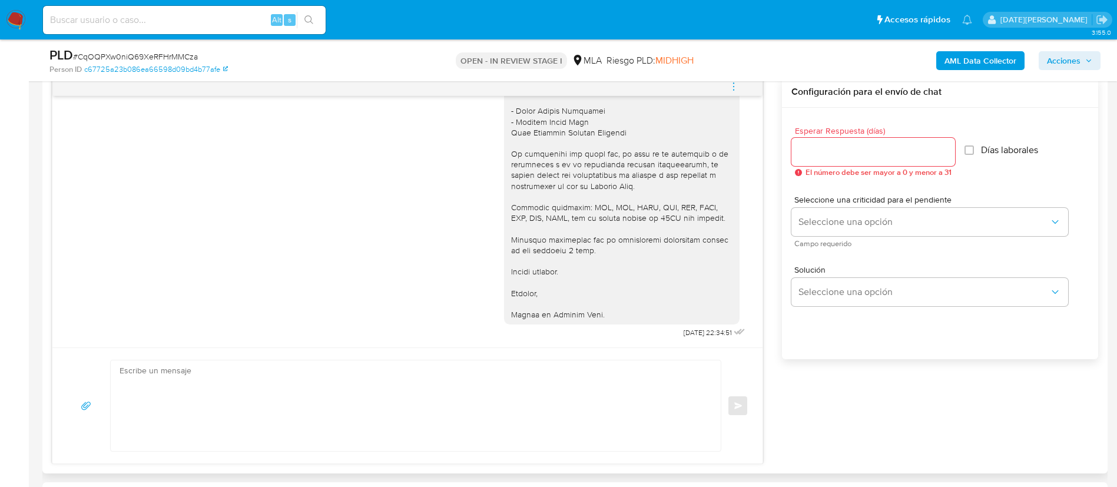
scroll to position [1362, 0]
click at [846, 147] on input "Esperar Respuesta (días)" at bounding box center [874, 151] width 164 height 15
type input "2"
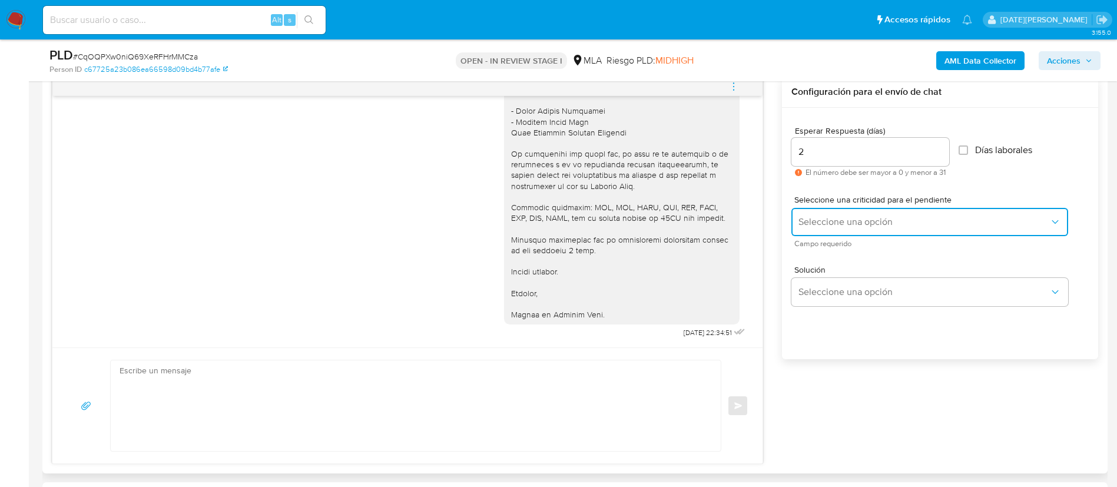
click at [856, 211] on button "Seleccione una opción" at bounding box center [930, 222] width 277 height 28
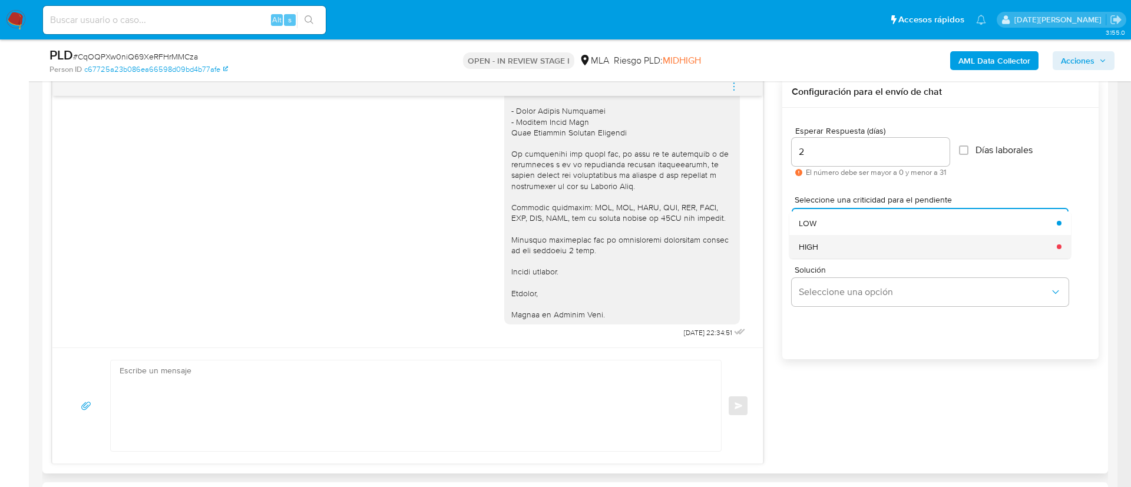
click at [837, 239] on div "HIGH" at bounding box center [924, 247] width 251 height 24
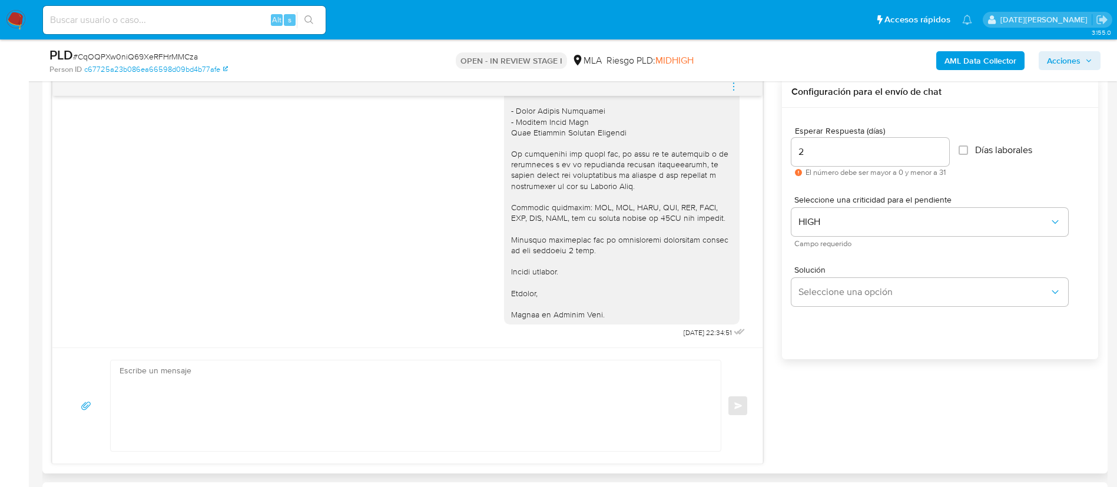
click at [507, 386] on textarea at bounding box center [413, 406] width 587 height 91
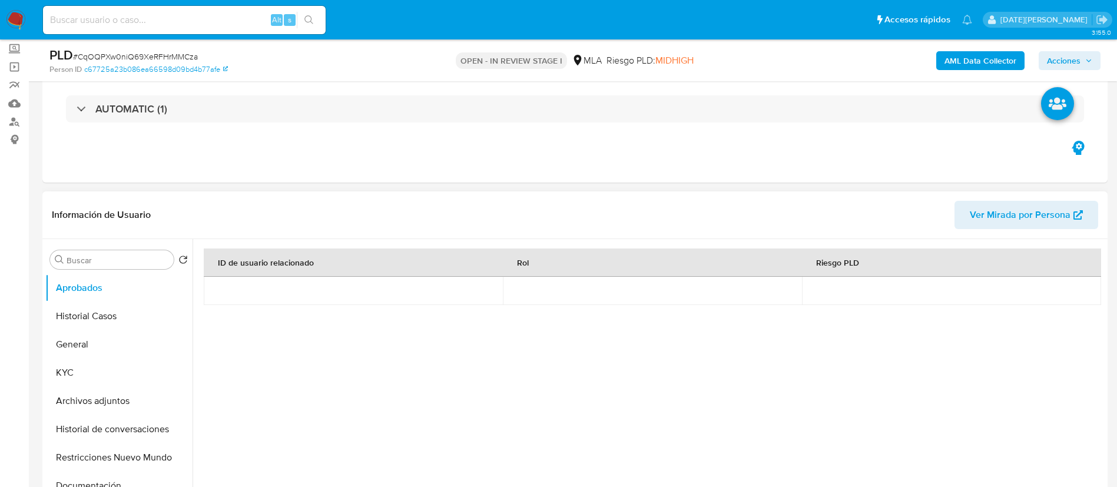
scroll to position [88, 0]
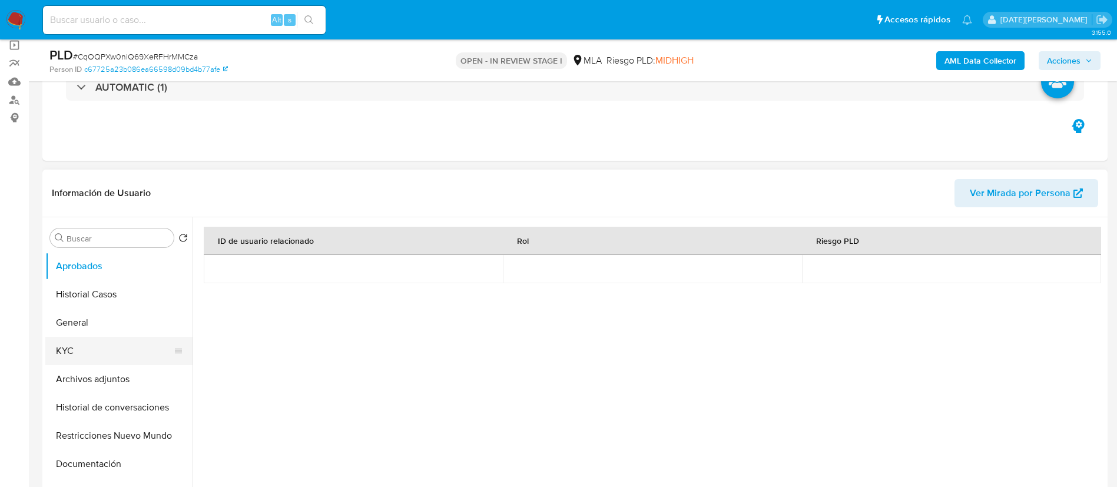
click at [94, 342] on button "KYC" at bounding box center [114, 351] width 138 height 28
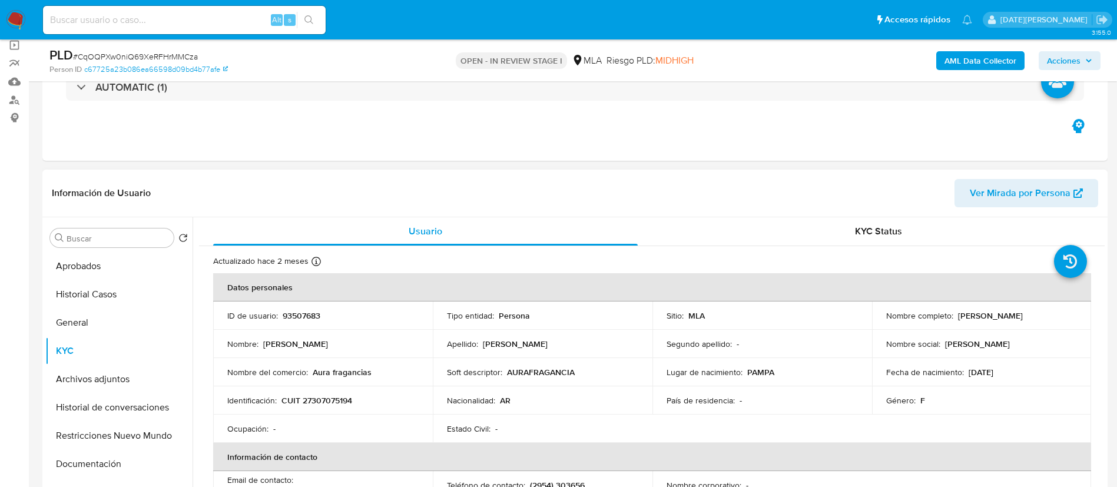
drag, startPoint x: 953, startPoint y: 317, endPoint x: 1056, endPoint y: 318, distance: 102.5
click at [1056, 318] on div "Nombre completo : [PERSON_NAME]" at bounding box center [982, 315] width 191 height 11
copy div "[PERSON_NAME]"
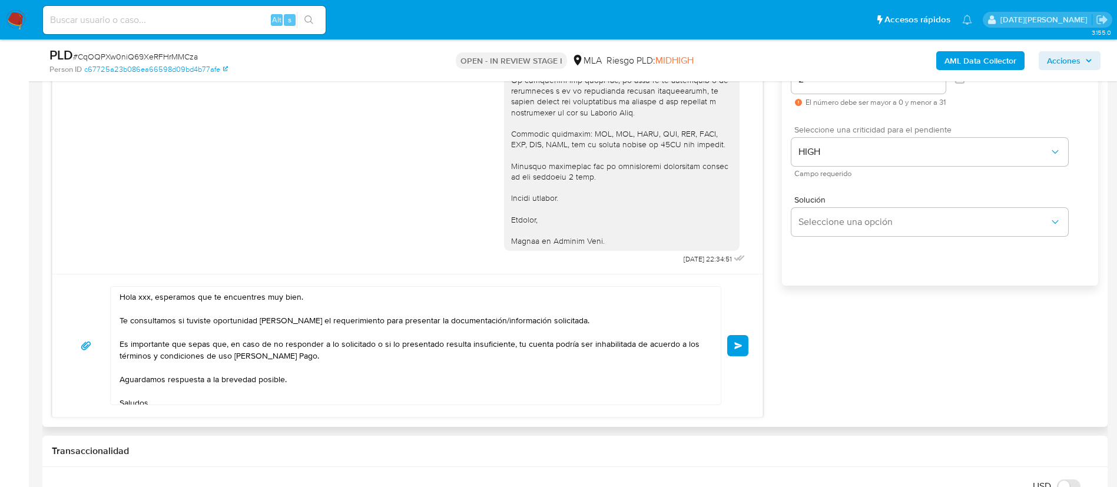
scroll to position [707, 0]
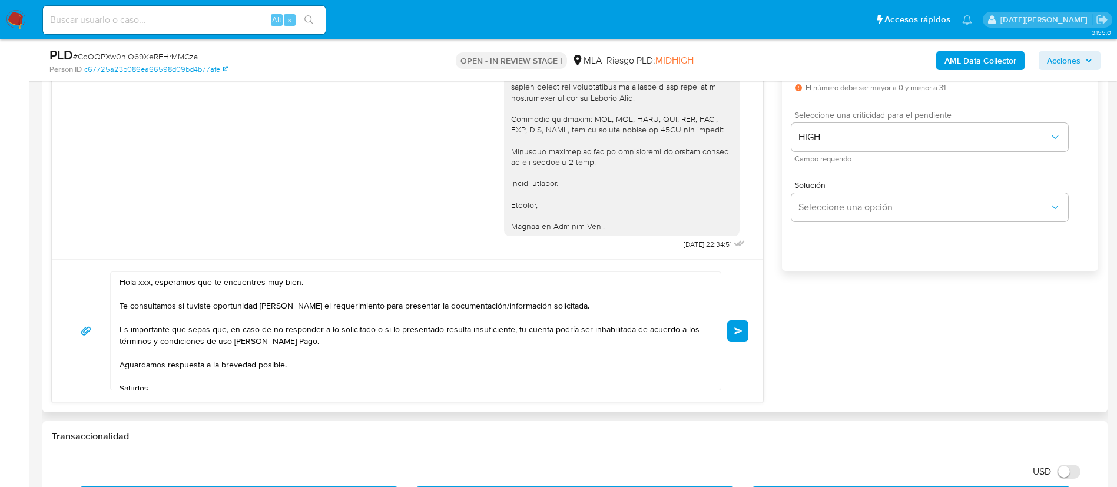
click at [151, 285] on textarea "Hola xxx, esperamos que te encuentres muy bien. Te consultamos si tuviste oport…" at bounding box center [413, 331] width 587 height 118
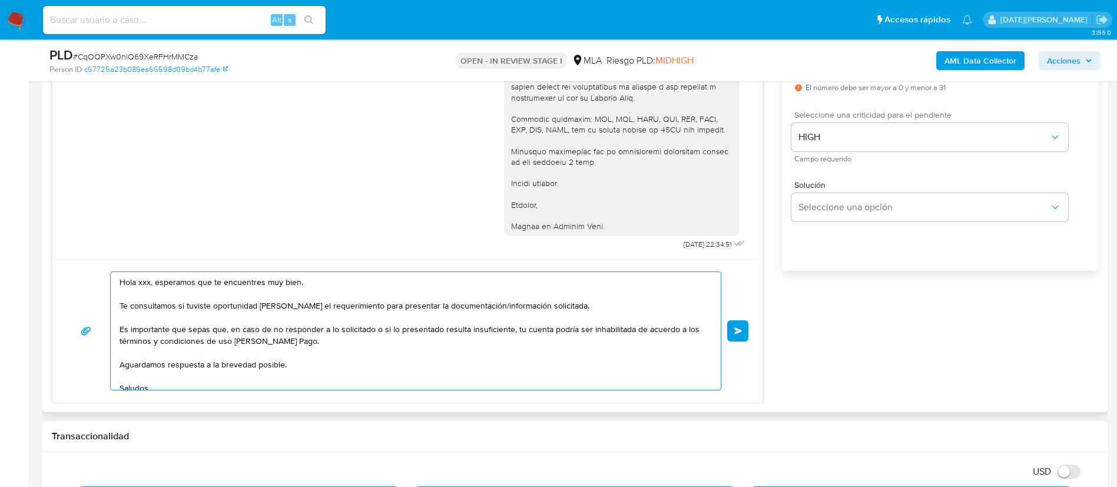
click at [144, 280] on textarea "Hola xxx, esperamos que te encuentres muy bien. Te consultamos si tuviste oport…" at bounding box center [413, 331] width 587 height 118
paste textarea "[PERSON_NAME]"
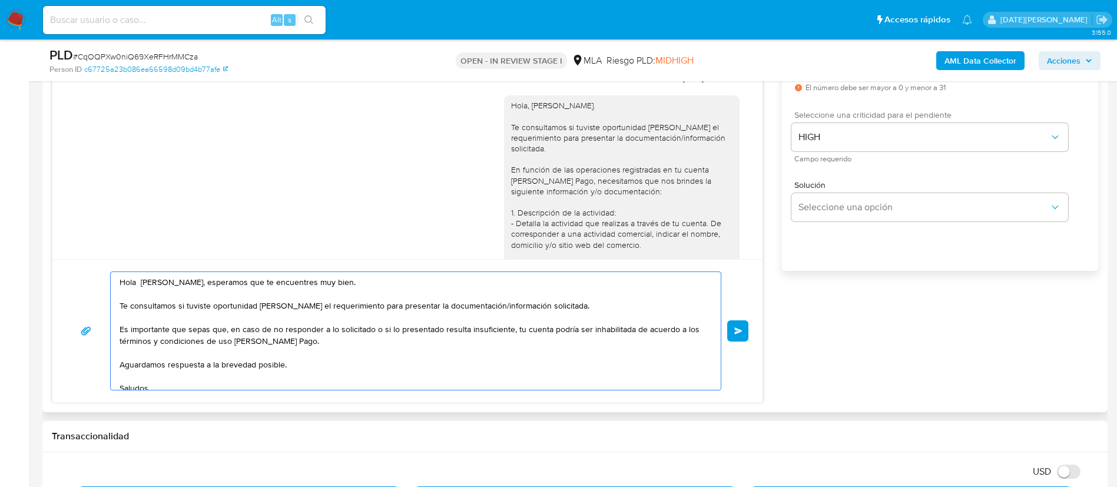
scroll to position [832, 0]
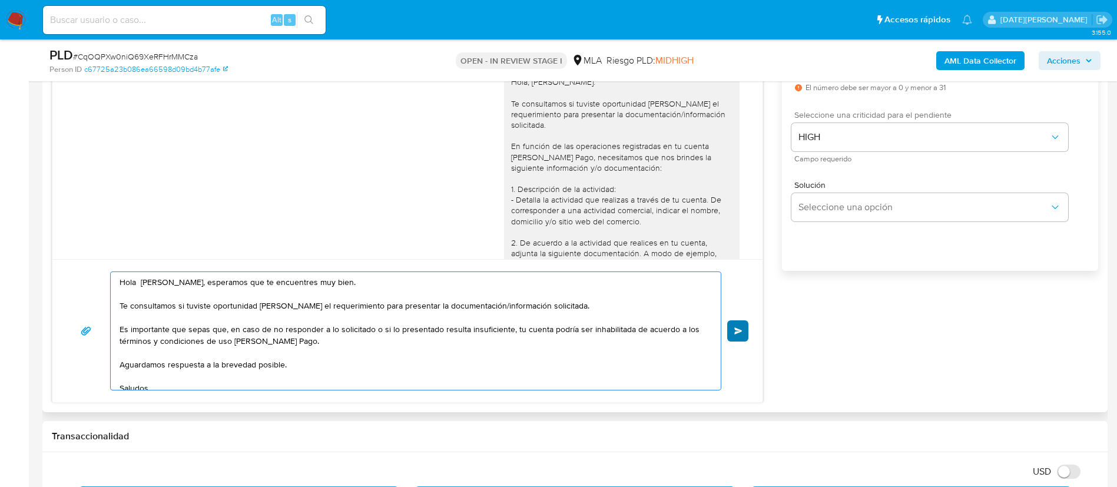
type textarea "Hola [PERSON_NAME], esperamos que te encuentres muy bien. Te consultamos si tuv…"
click at [735, 333] on span "Enviar" at bounding box center [739, 331] width 8 height 7
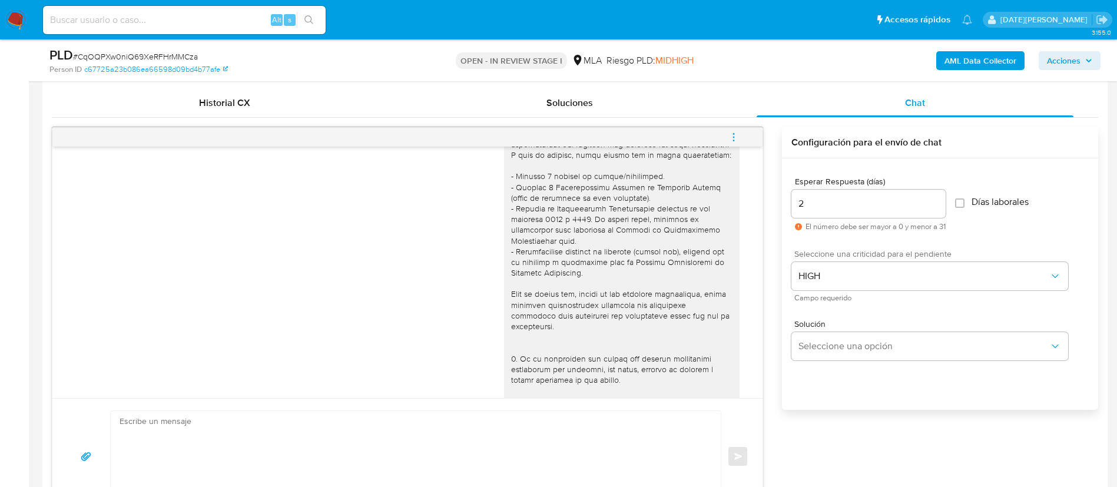
scroll to position [530, 0]
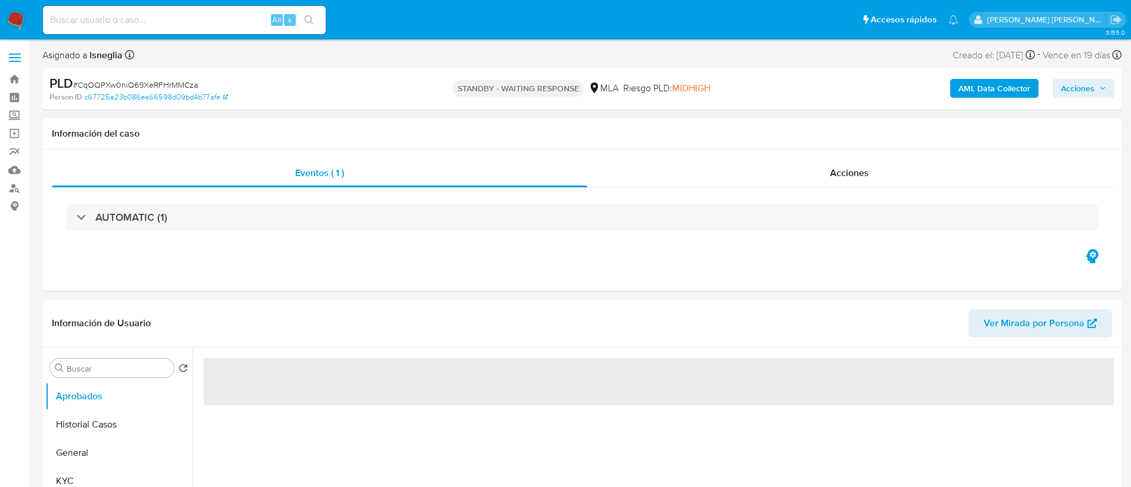
select select "10"
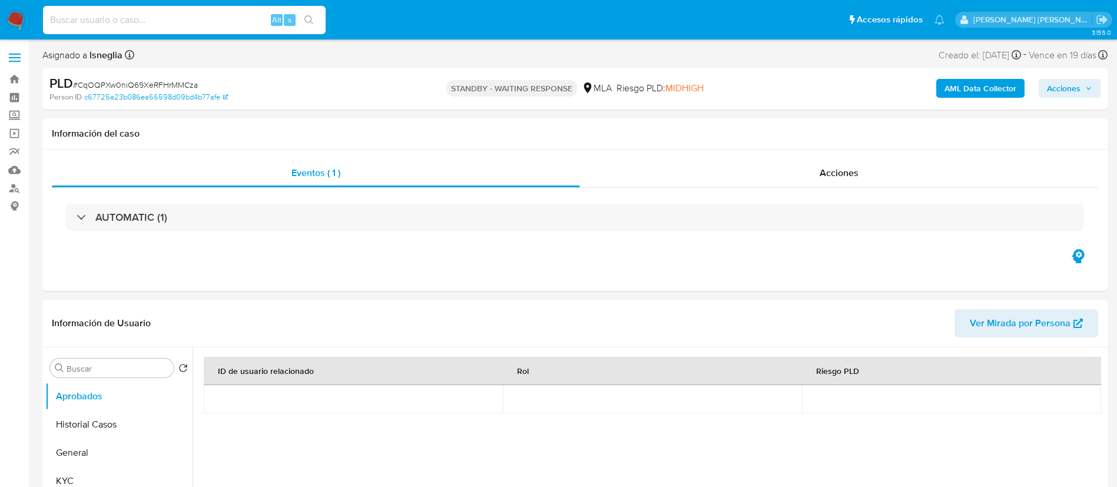
click at [153, 21] on input at bounding box center [184, 19] width 283 height 15
paste input "QJ5v878qEh2D34g7wf5j4STJ"
type input "QJ5v878qEh2D34g7wf5j4STJ"
click at [313, 16] on icon "search-icon" at bounding box center [309, 19] width 9 height 9
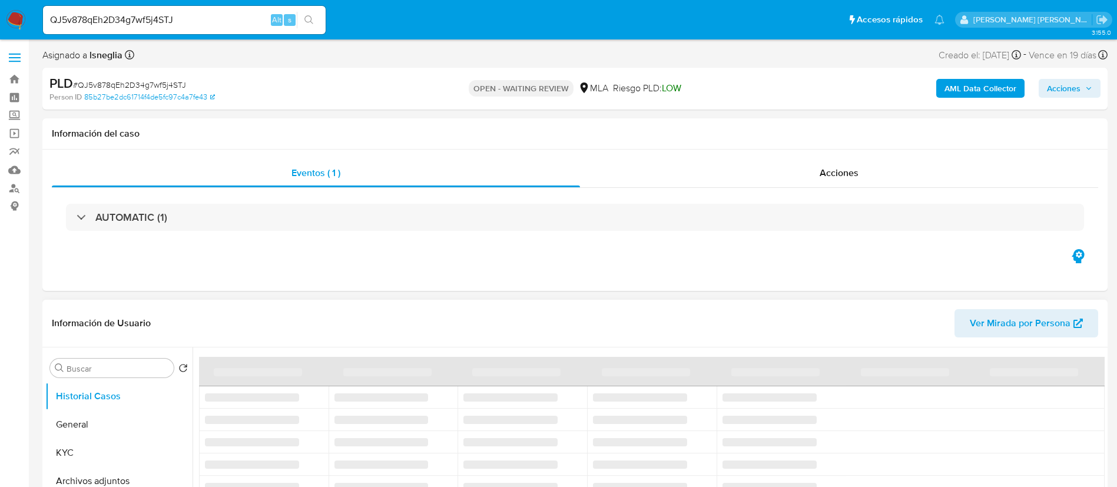
select select "10"
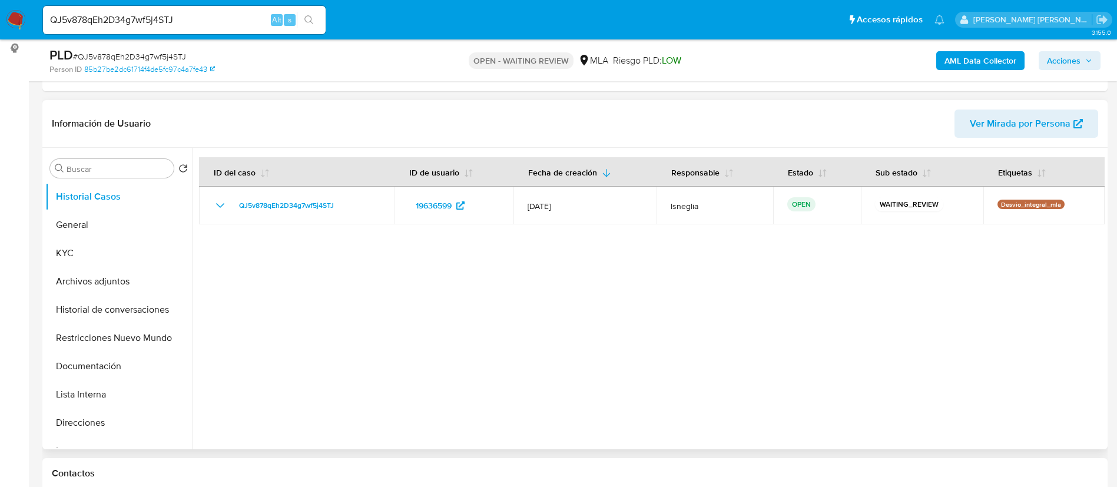
scroll to position [265, 0]
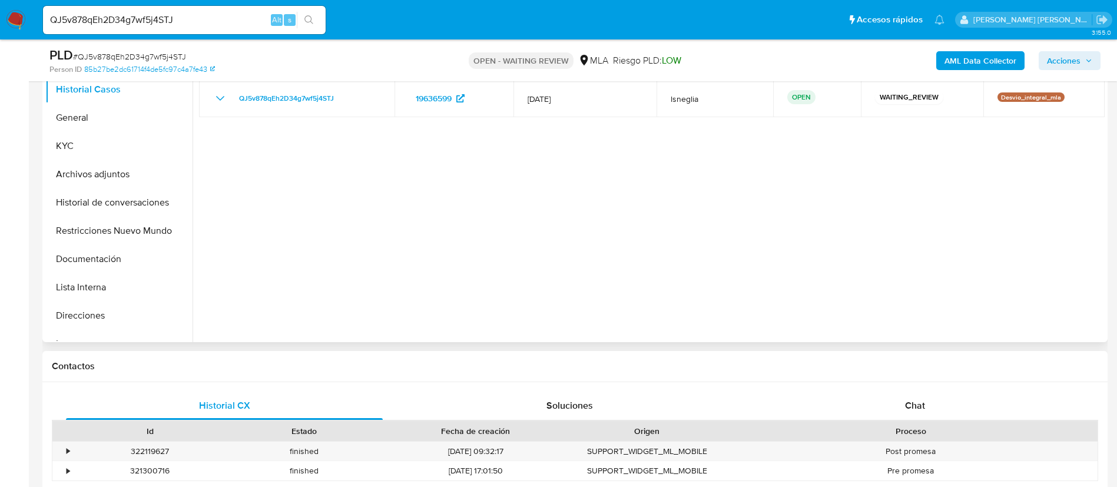
click at [928, 421] on div "Id Estado Fecha de creación Origen Proceso" at bounding box center [575, 431] width 1047 height 21
click at [922, 404] on span "Chat" at bounding box center [915, 406] width 20 height 14
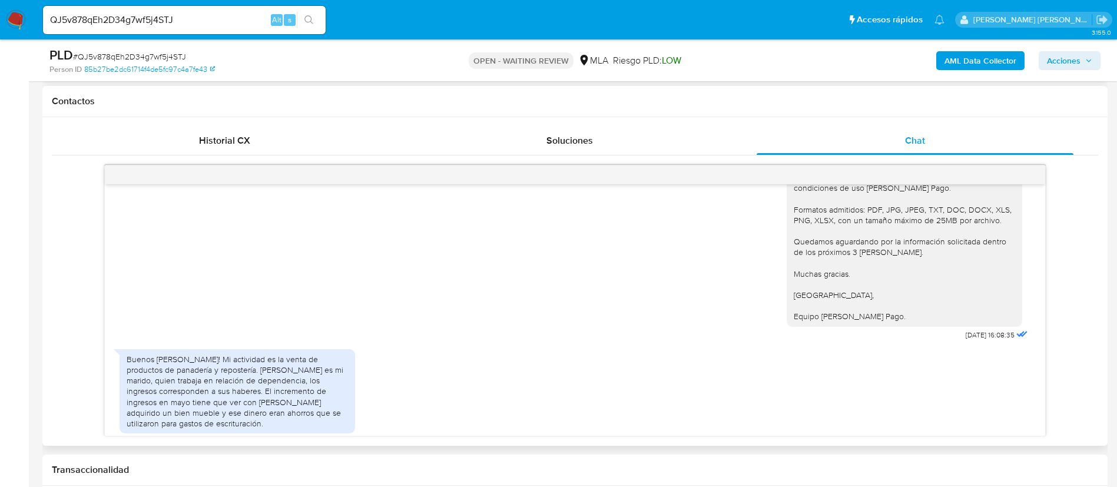
scroll to position [1050, 0]
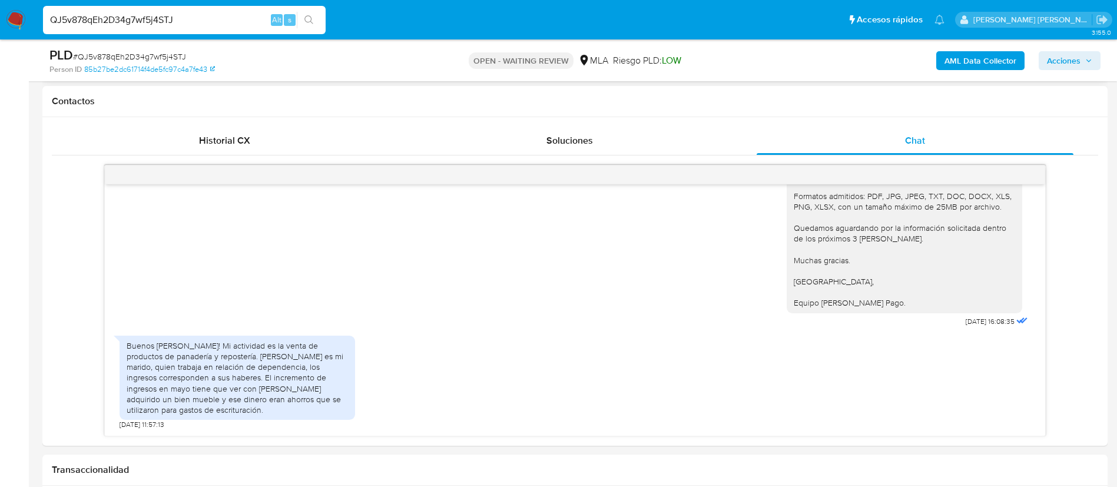
click at [118, 17] on input "QJ5v878qEh2D34g7wf5j4STJ" at bounding box center [184, 19] width 283 height 15
paste input "0wIUir6qr4je5p9iBz3Kpdi6"
type input "0wIUir6qr4je5p9iBz3Kpdi6"
click at [315, 14] on button "search-icon" at bounding box center [309, 20] width 24 height 16
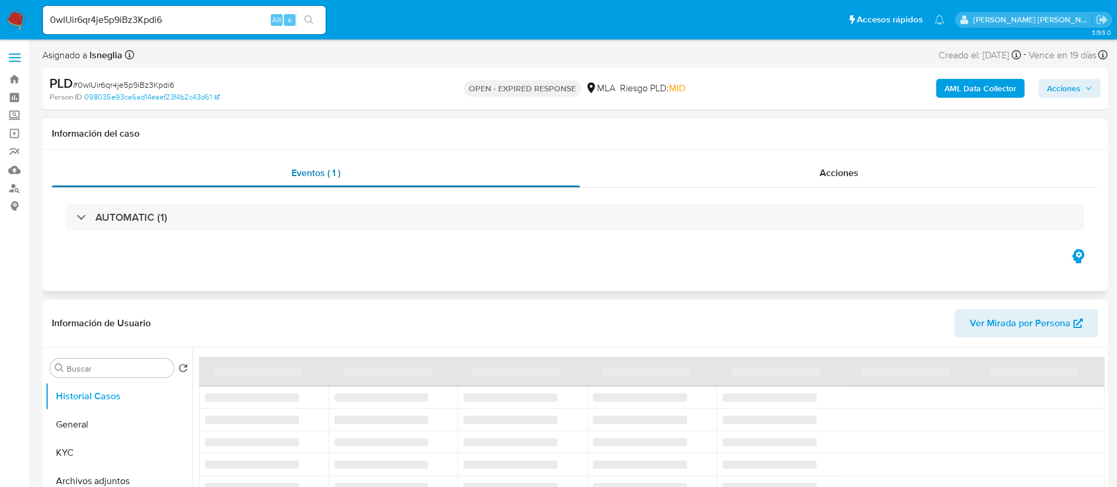
select select "10"
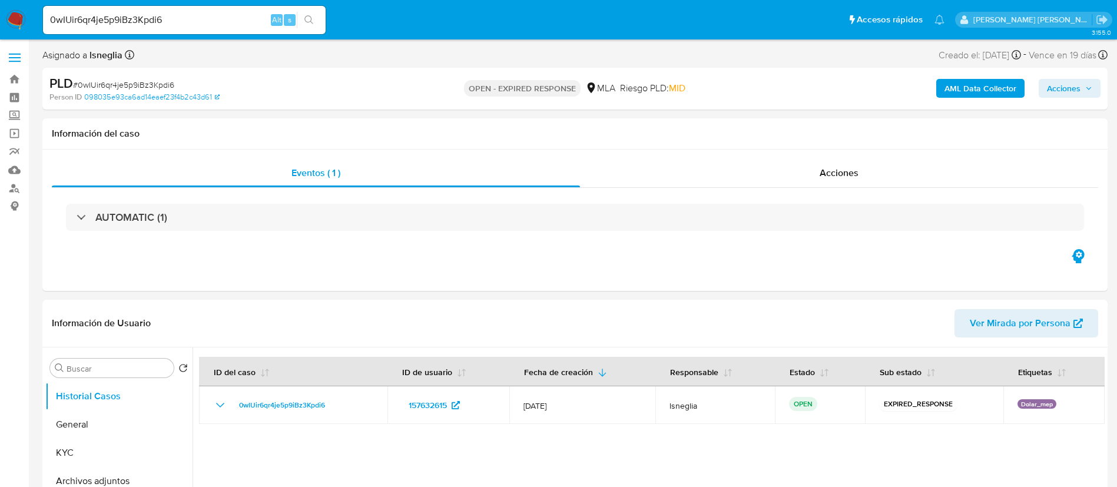
click at [143, 90] on span "# 0wIUir6qr4je5p9iBz3Kpdi6" at bounding box center [123, 85] width 101 height 12
copy span "0wIUir6qr4je5p9iBz3Kpdi6"
click at [24, 18] on img at bounding box center [16, 20] width 20 height 20
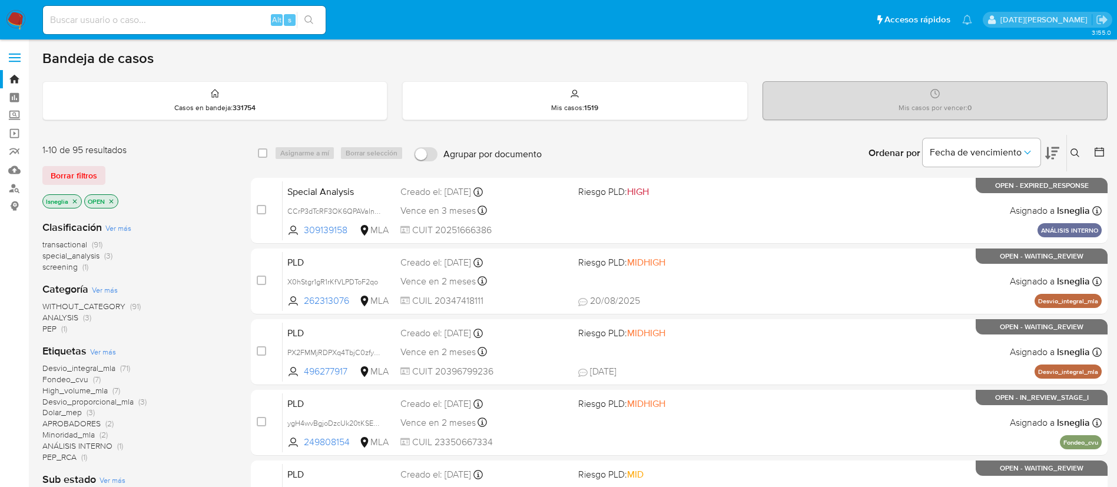
click at [1080, 151] on button at bounding box center [1076, 153] width 19 height 14
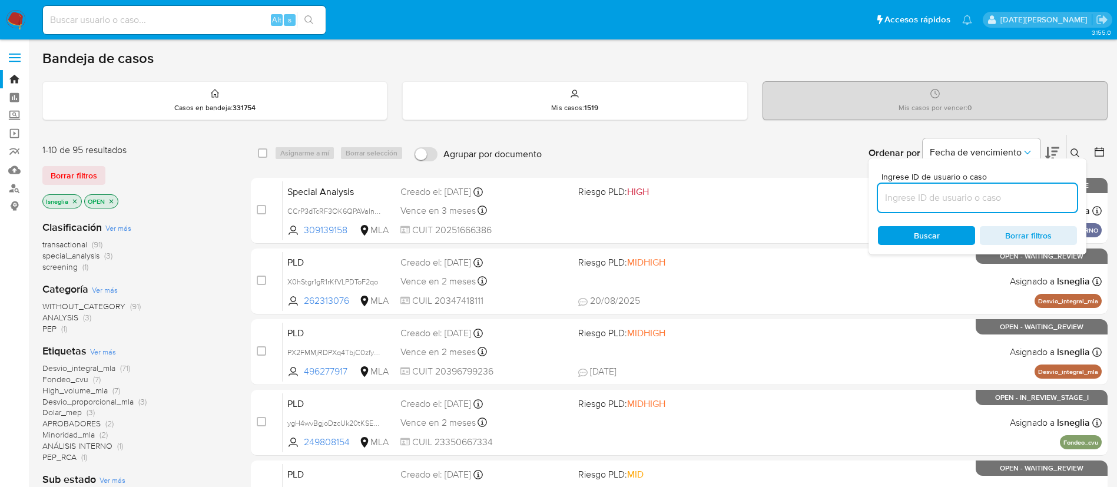
click at [934, 194] on input at bounding box center [977, 197] width 199 height 15
type input "0wIUir6qr4je5p9iBz3Kpdi6"
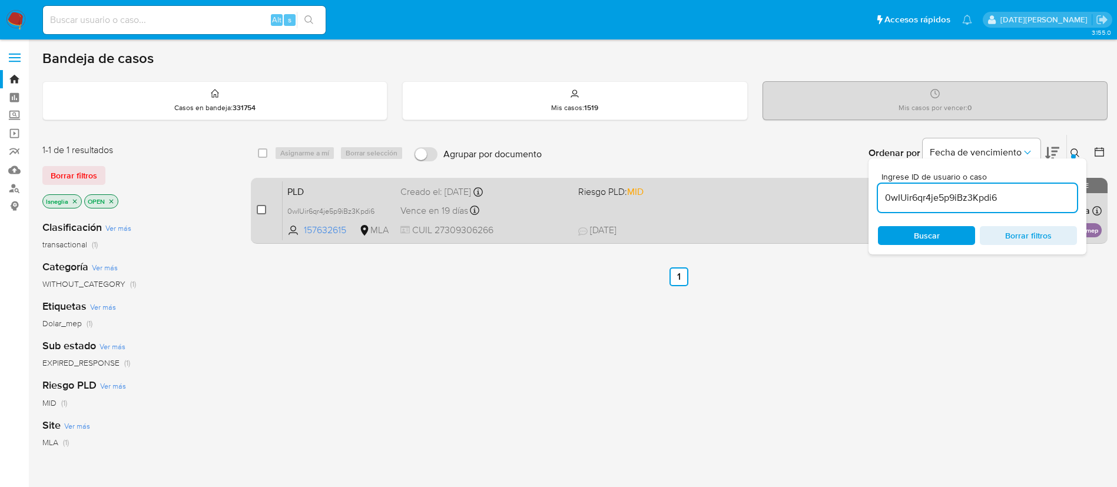
click at [263, 209] on input "checkbox" at bounding box center [261, 209] width 9 height 9
checkbox input "true"
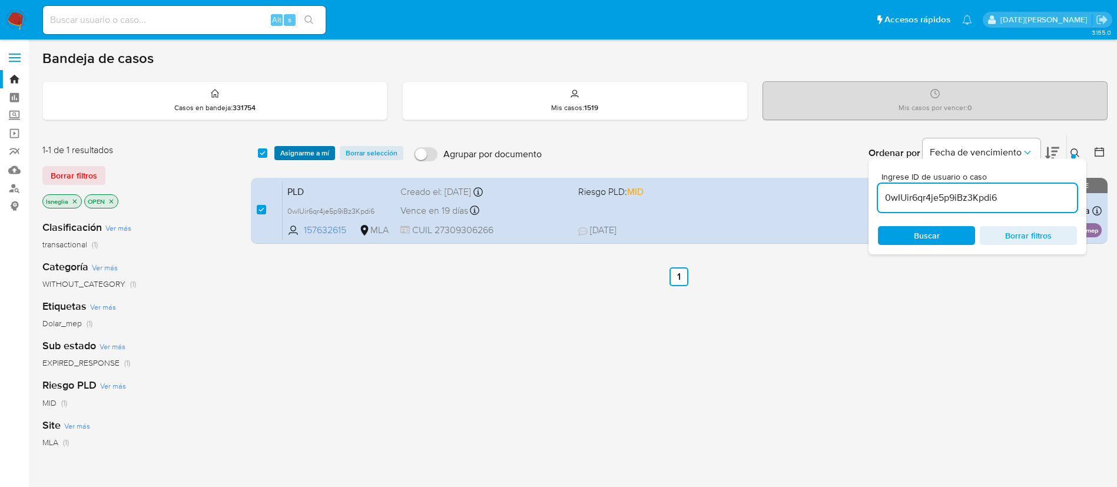
click at [296, 153] on span "Asignarme a mí" at bounding box center [304, 153] width 49 height 12
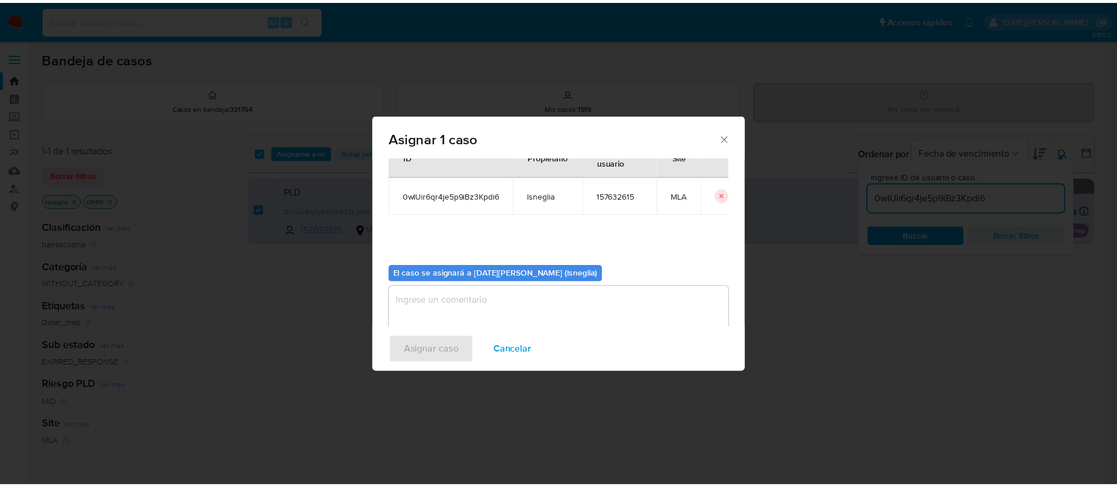
scroll to position [61, 0]
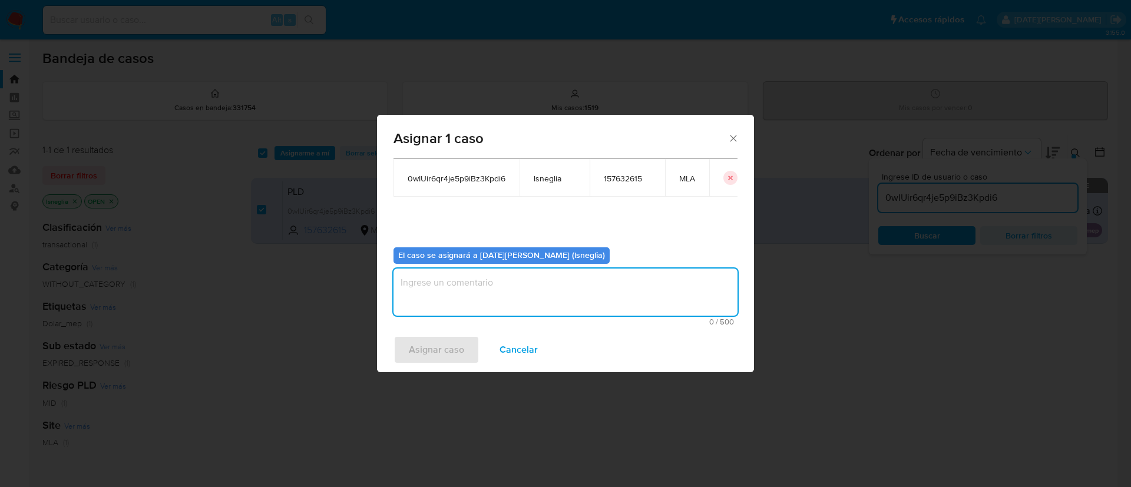
click at [464, 299] on textarea "assign-modal" at bounding box center [565, 292] width 344 height 47
type textarea "."
click at [425, 359] on span "Asignar caso" at bounding box center [436, 350] width 55 height 26
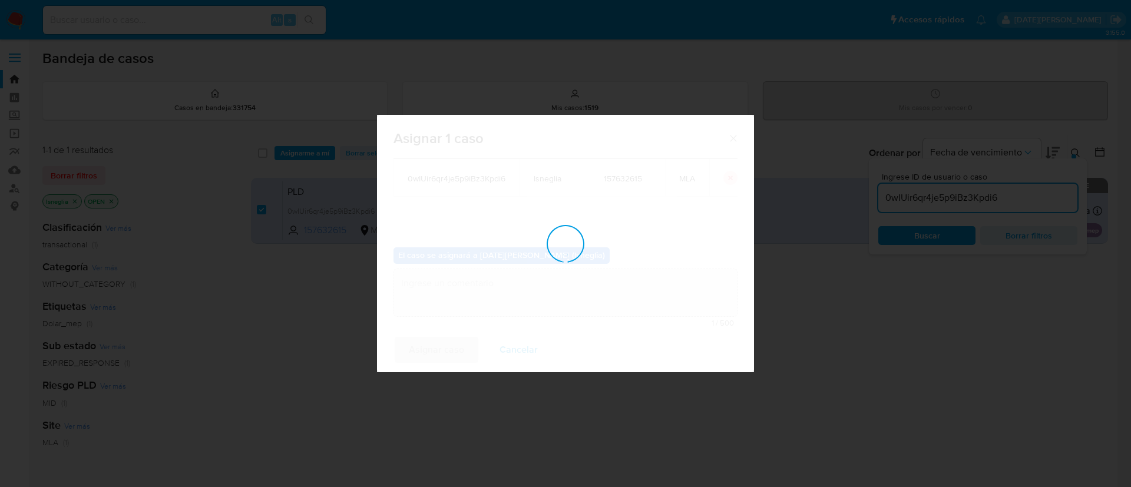
checkbox input "false"
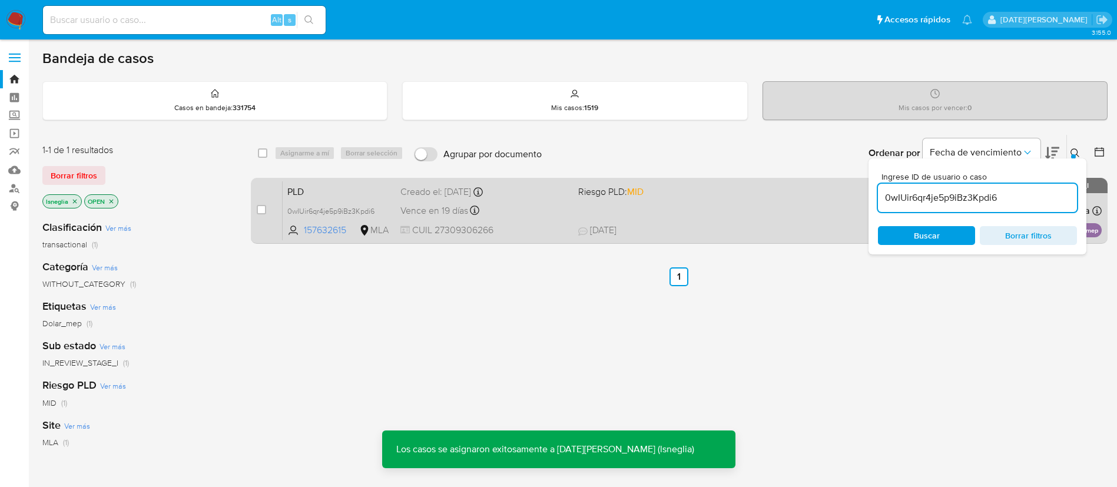
click at [338, 182] on div "PLD 0wIUir6qr4je5p9iBz3Kpdi6 157632615 MLA Riesgo PLD: MID Creado el: [DATE] Cr…" at bounding box center [692, 210] width 819 height 59
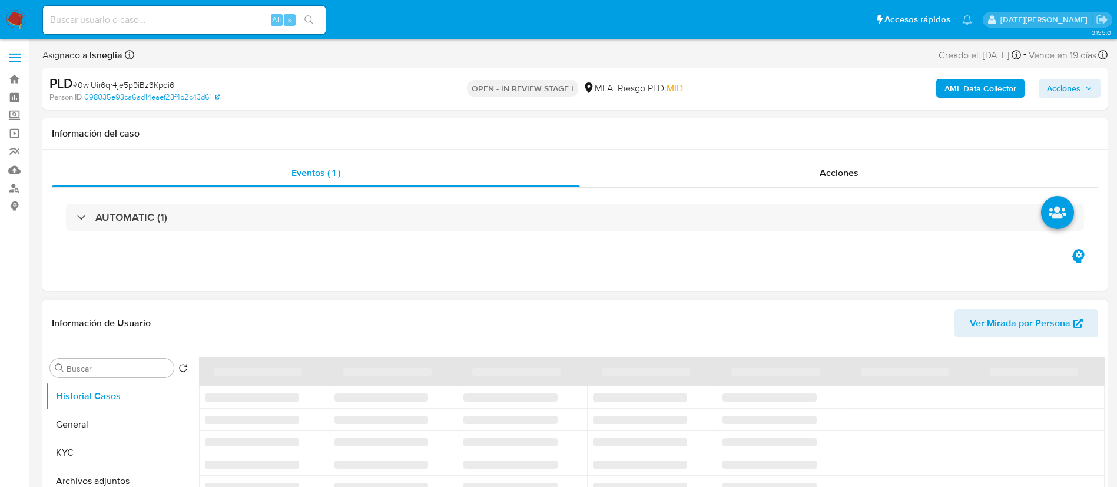
select select "10"
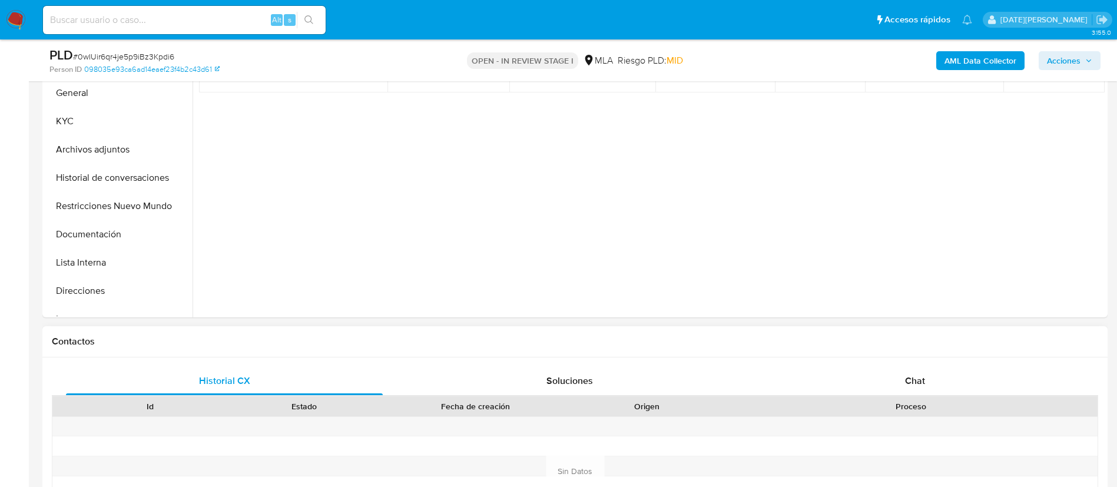
scroll to position [442, 0]
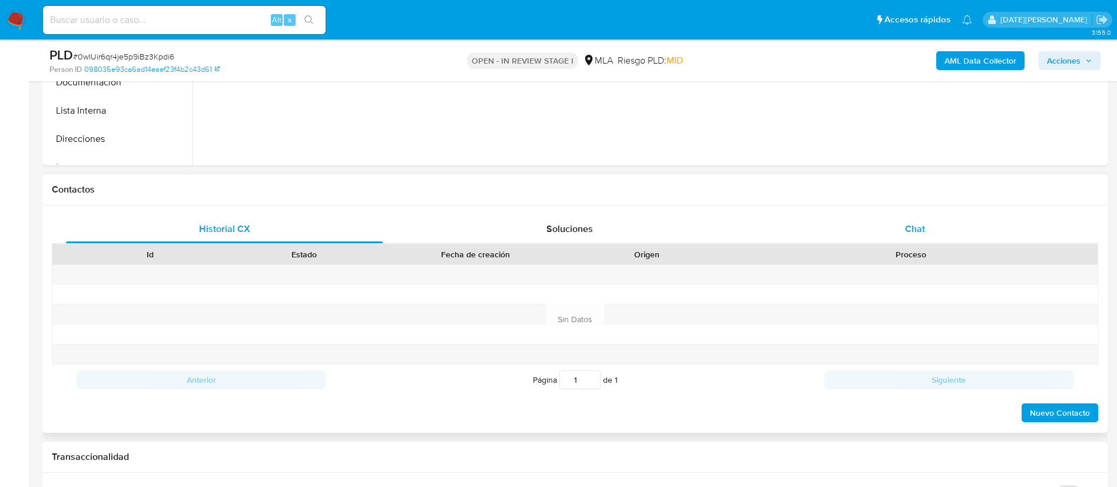
click at [931, 218] on div "Chat" at bounding box center [915, 229] width 317 height 28
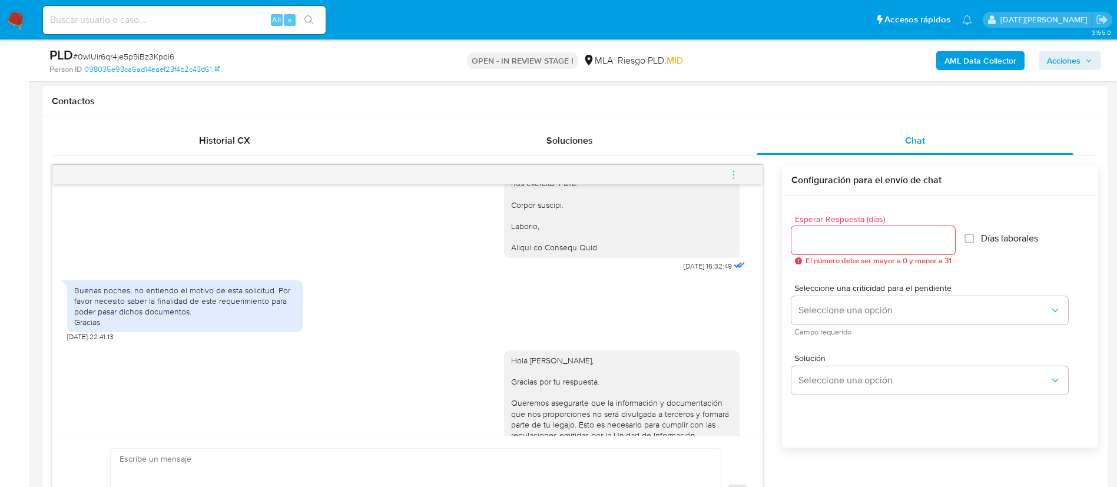
scroll to position [1599, 0]
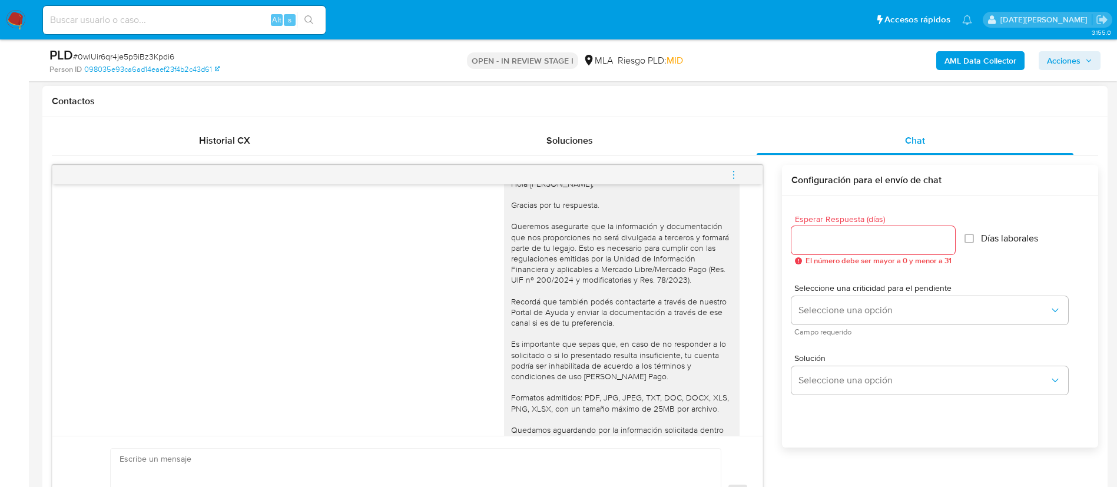
click at [803, 238] on input "Esperar Respuesta (días)" at bounding box center [874, 240] width 164 height 15
type input "2"
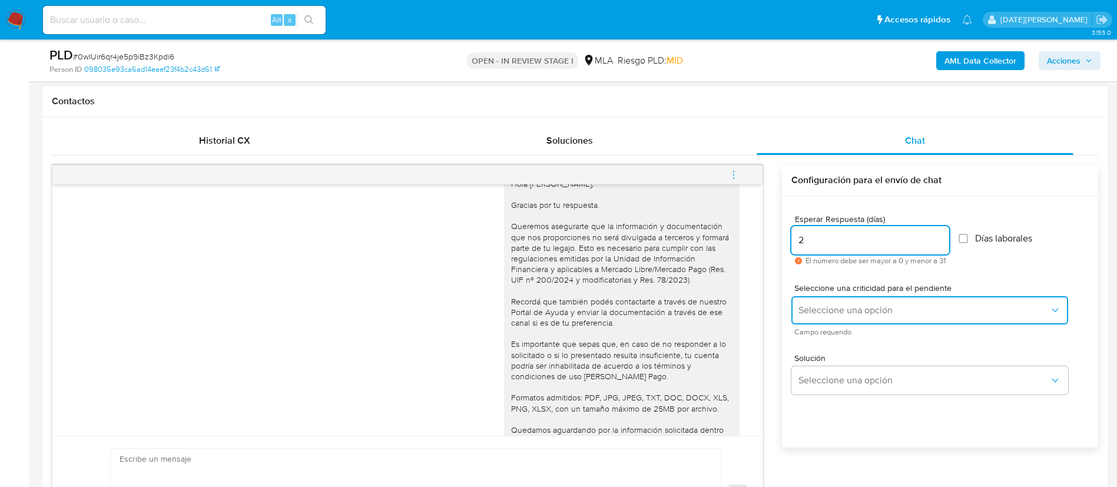
click at [852, 309] on span "Seleccione una opción" at bounding box center [924, 311] width 251 height 12
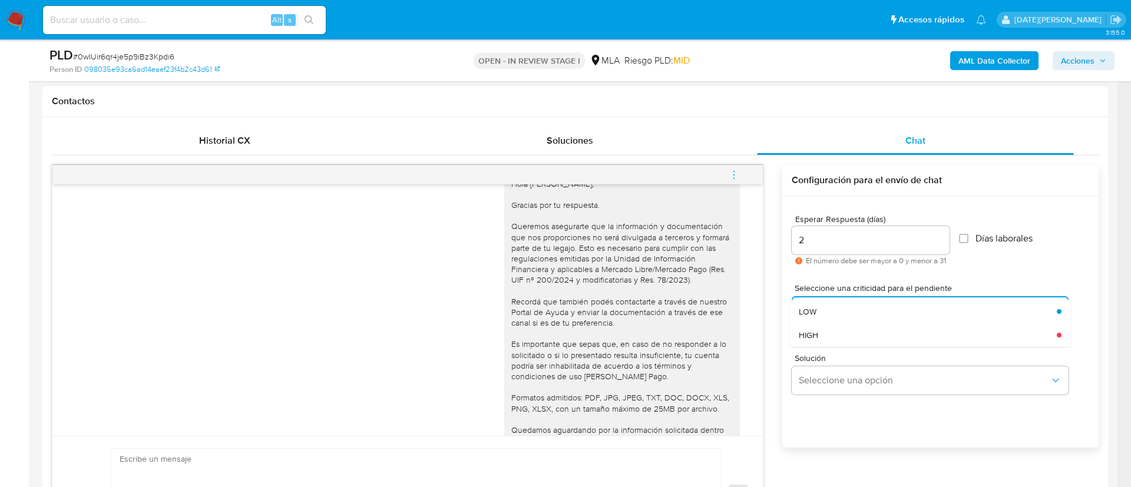
click at [838, 333] on div "HIGH" at bounding box center [924, 335] width 251 height 24
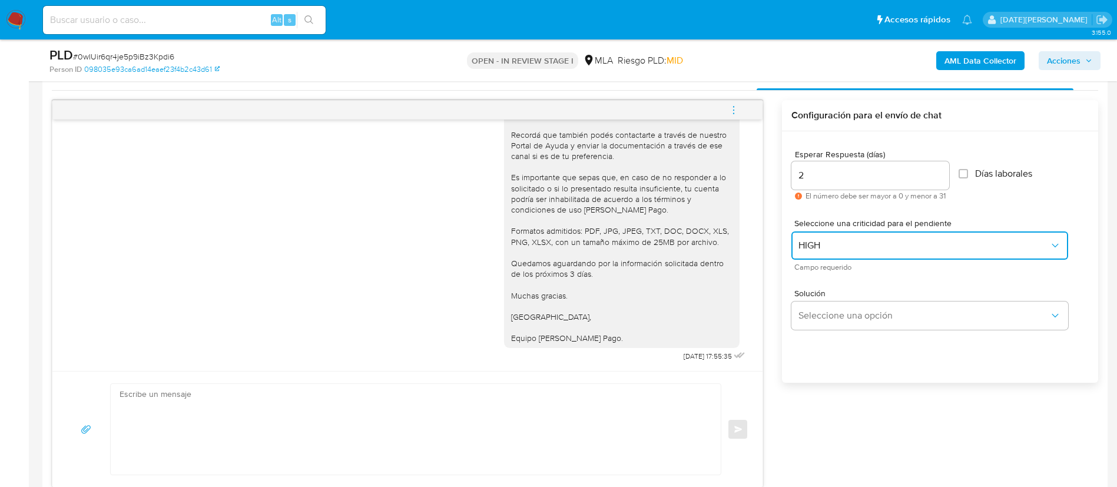
scroll to position [619, 0]
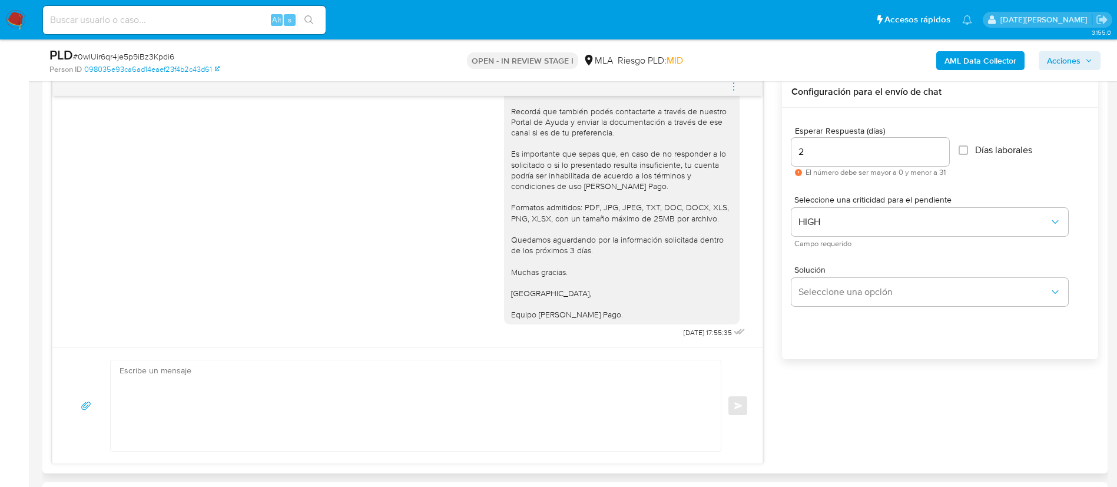
click at [369, 404] on textarea at bounding box center [413, 406] width 587 height 91
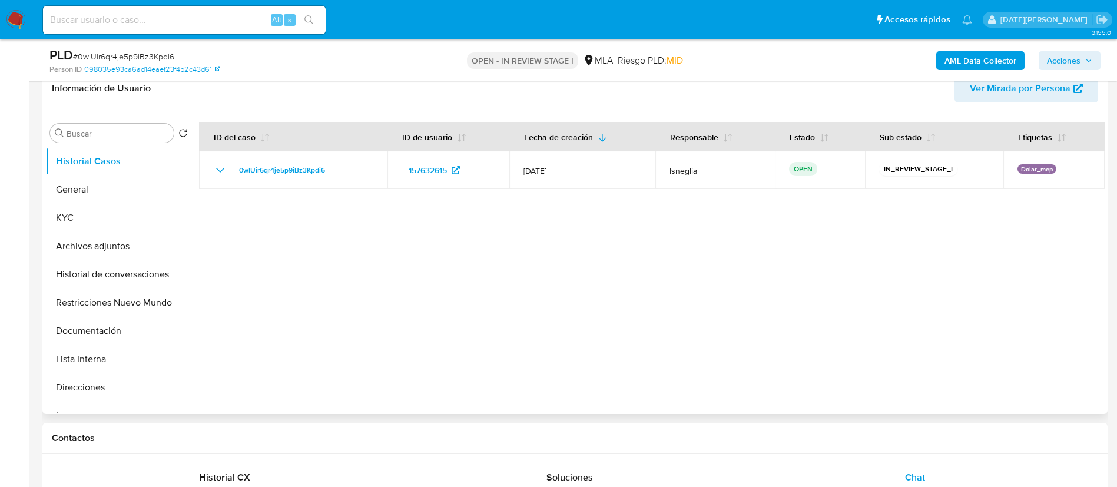
scroll to position [177, 0]
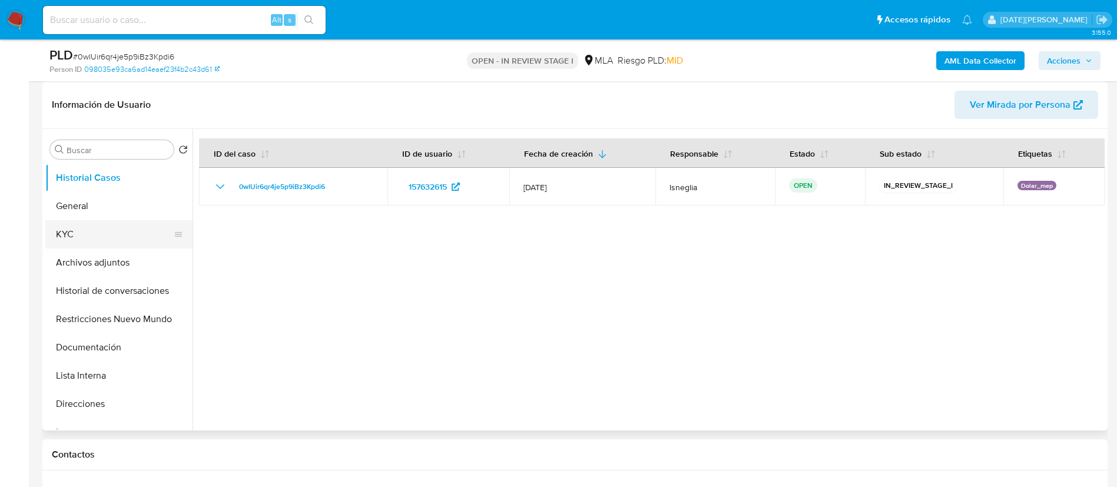
click at [75, 237] on button "KYC" at bounding box center [114, 234] width 138 height 28
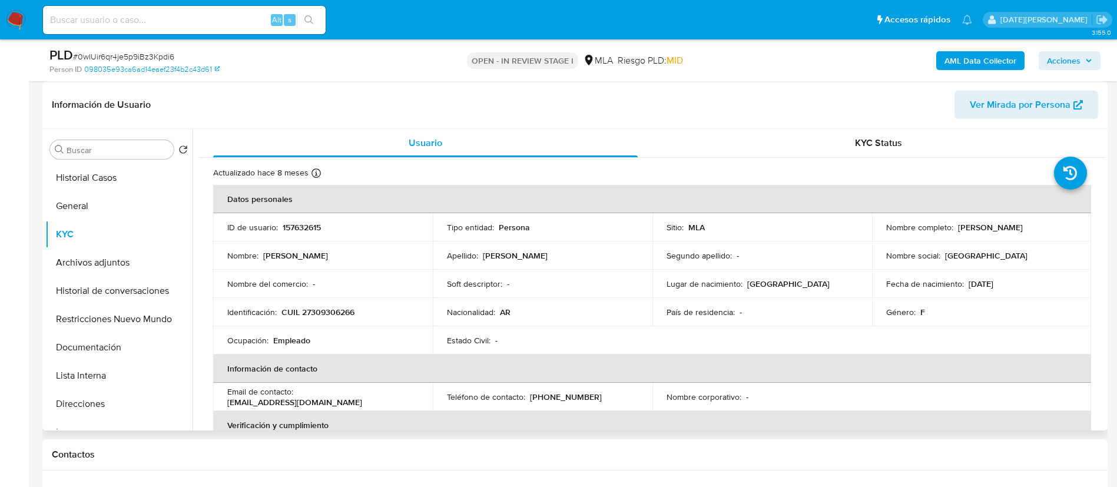
drag, startPoint x: 954, startPoint y: 229, endPoint x: 1053, endPoint y: 228, distance: 99.6
click at [1053, 228] on div "Nombre completo : [PERSON_NAME]" at bounding box center [982, 227] width 191 height 11
copy p "[PERSON_NAME]"
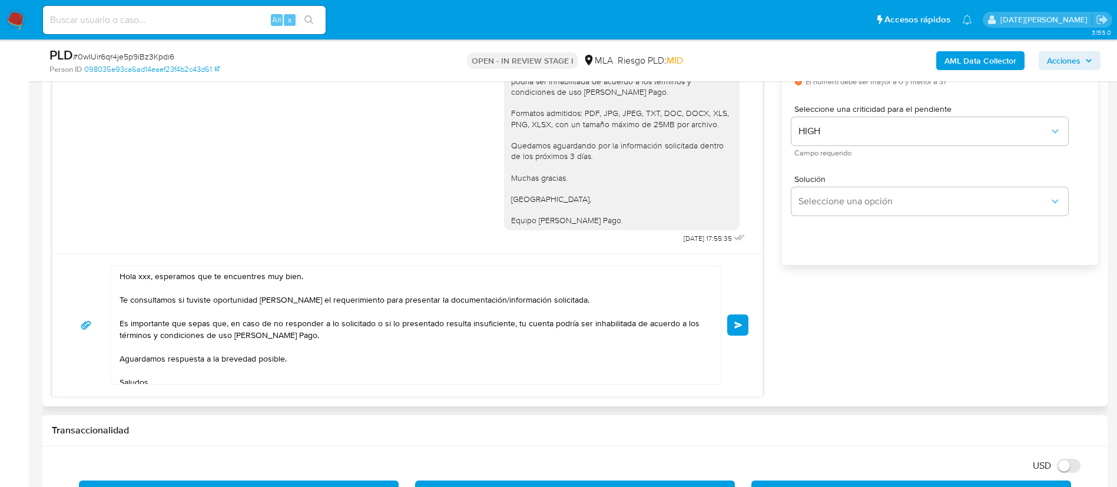
scroll to position [795, 0]
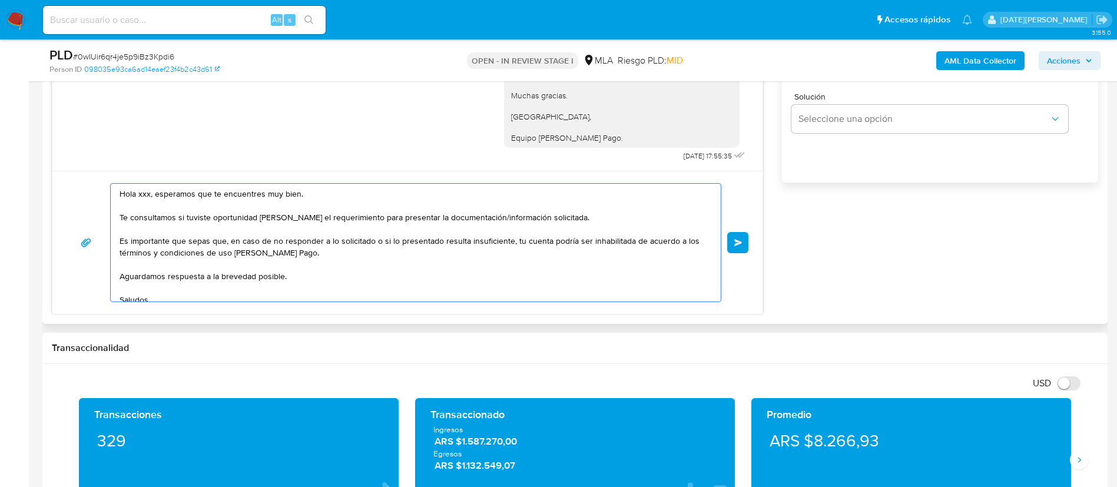
click at [143, 188] on textarea "Hola xxx, esperamos que te encuentres muy bien. Te consultamos si tuviste oport…" at bounding box center [413, 243] width 587 height 118
click at [147, 196] on textarea "Hola xxx, esperamos que te encuentres muy bien. Te consultamos si tuviste oport…" at bounding box center [413, 243] width 587 height 118
paste textarea "[PERSON_NAME]"
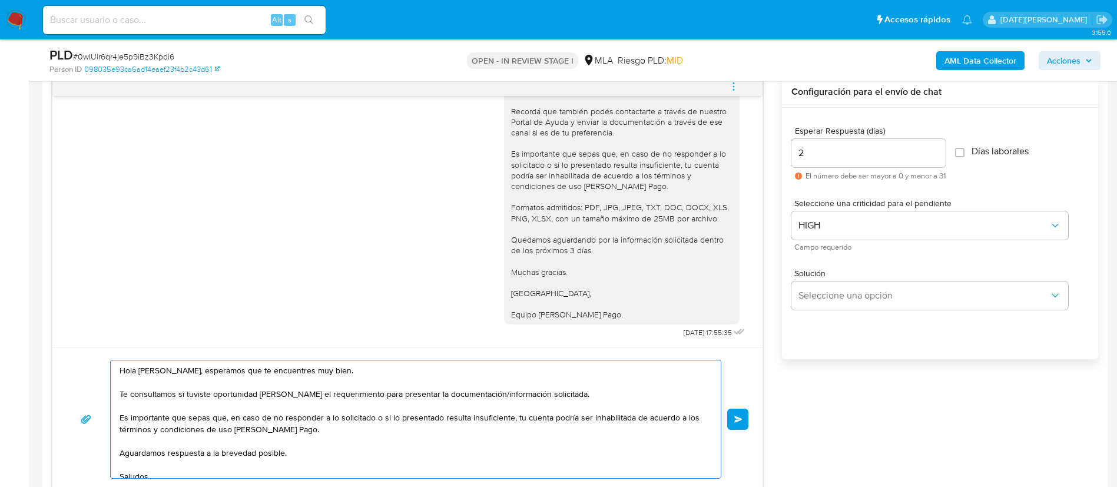
scroll to position [20, 0]
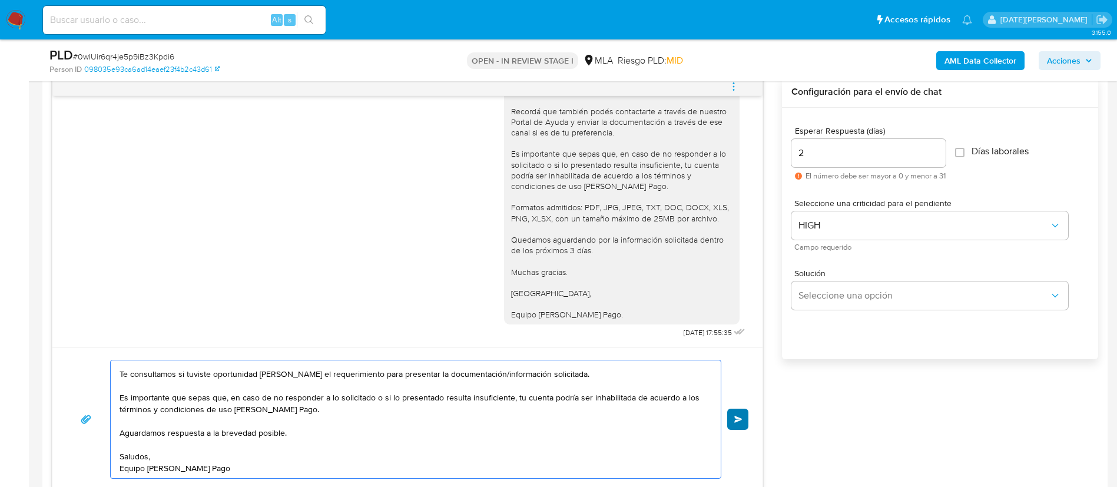
type textarea "Hola [PERSON_NAME], esperamos que te encuentres muy bien. Te consultamos si tuv…"
click at [745, 418] on button "Enviar" at bounding box center [737, 419] width 21 height 21
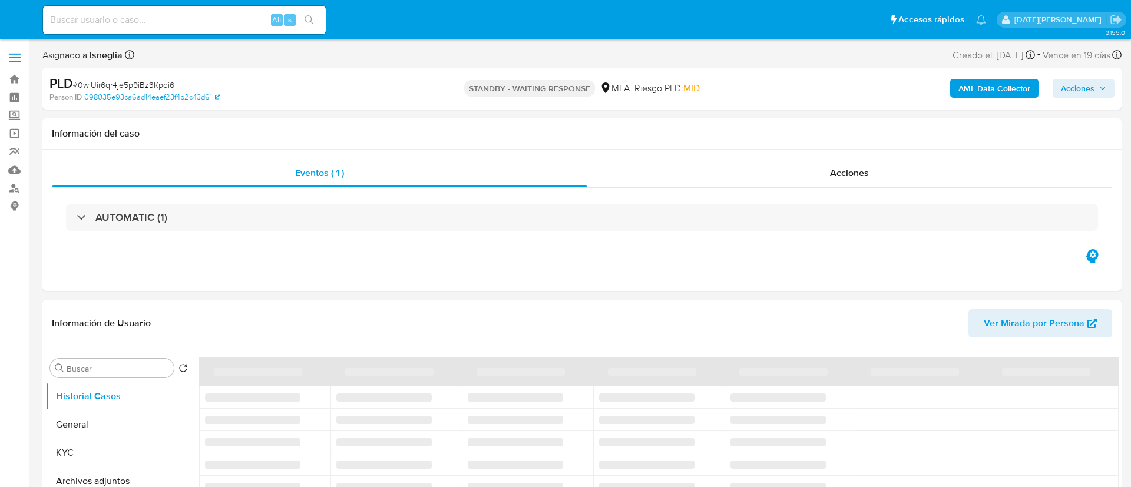
select select "10"
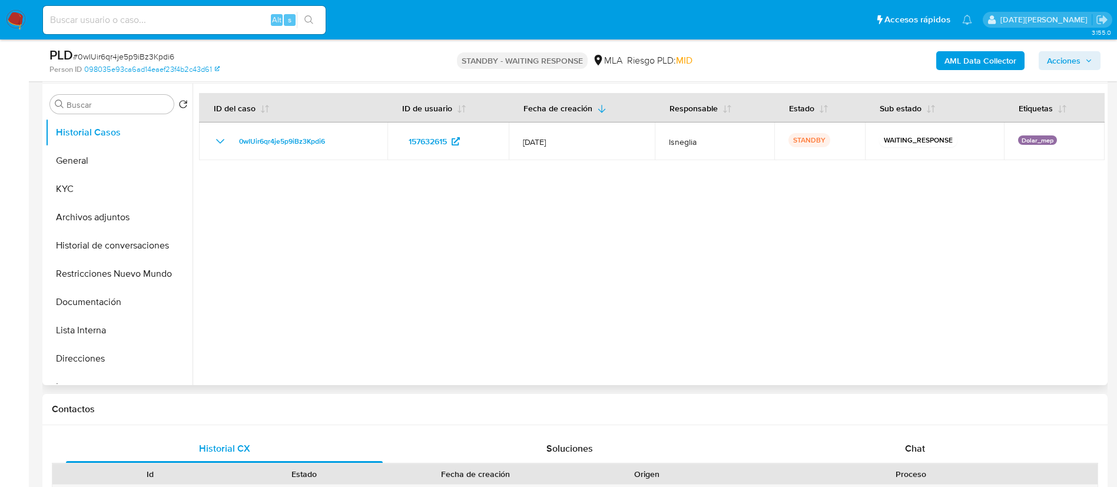
scroll to position [265, 0]
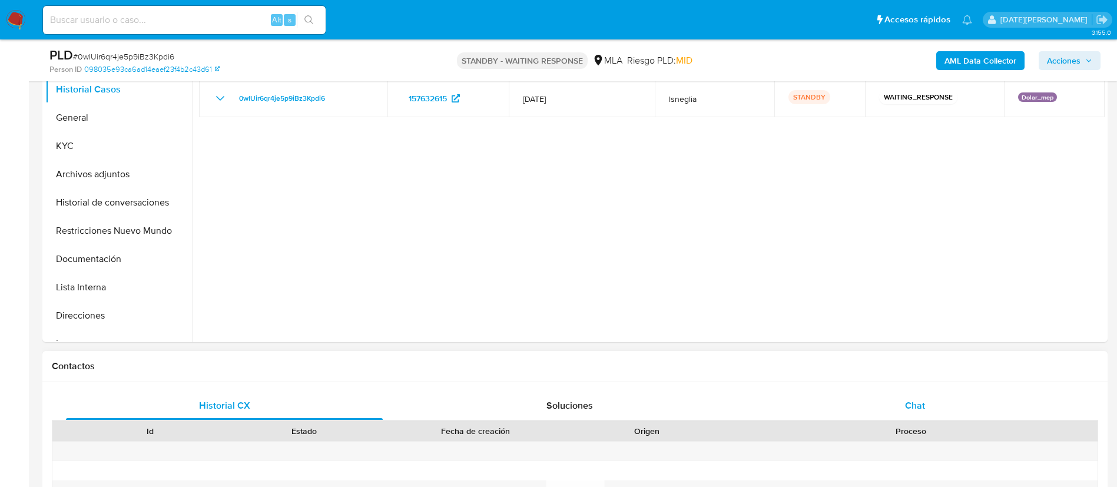
click at [892, 412] on div "Chat" at bounding box center [915, 406] width 317 height 28
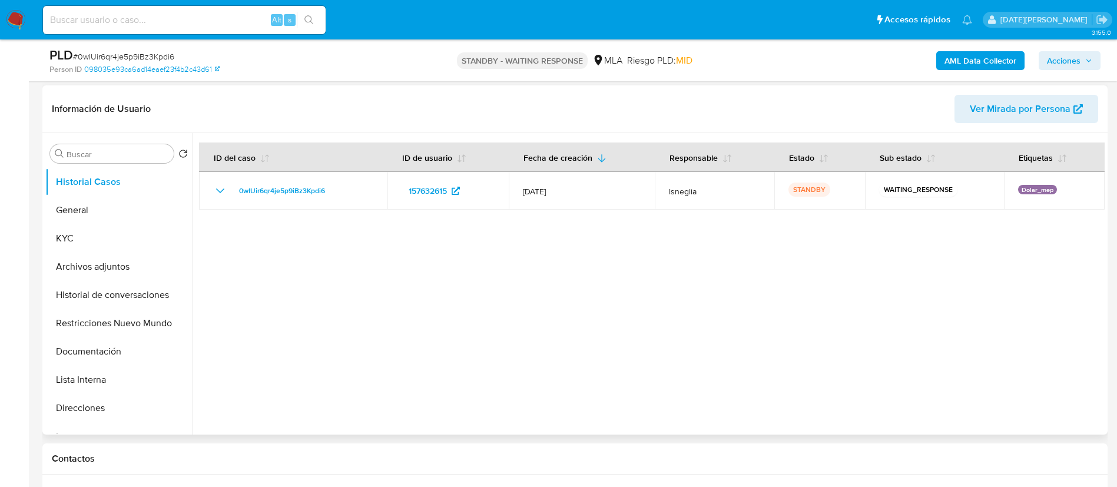
scroll to position [177, 0]
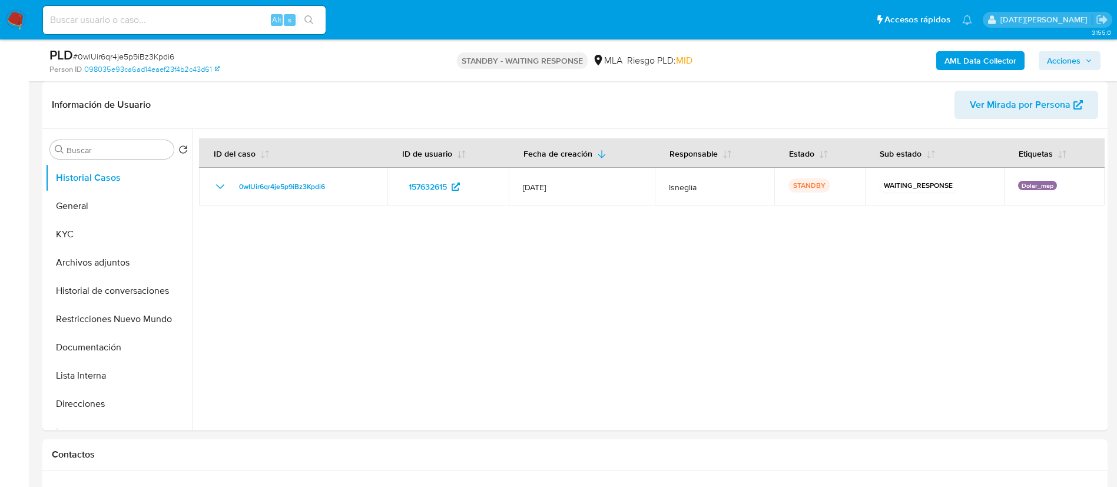
click at [156, 24] on input at bounding box center [184, 19] width 283 height 15
paste input "v0xu3aylQY8bgx48W0ckcOMQ"
type input "v0xu3aylQY8bgx48W0ckcOMQ"
click at [309, 18] on icon "search-icon" at bounding box center [309, 19] width 9 height 9
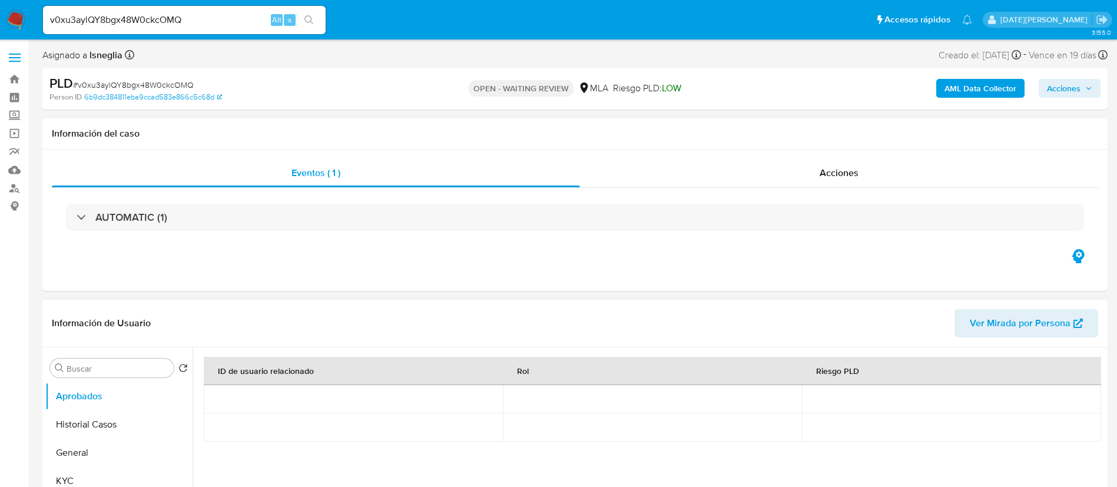
select select "10"
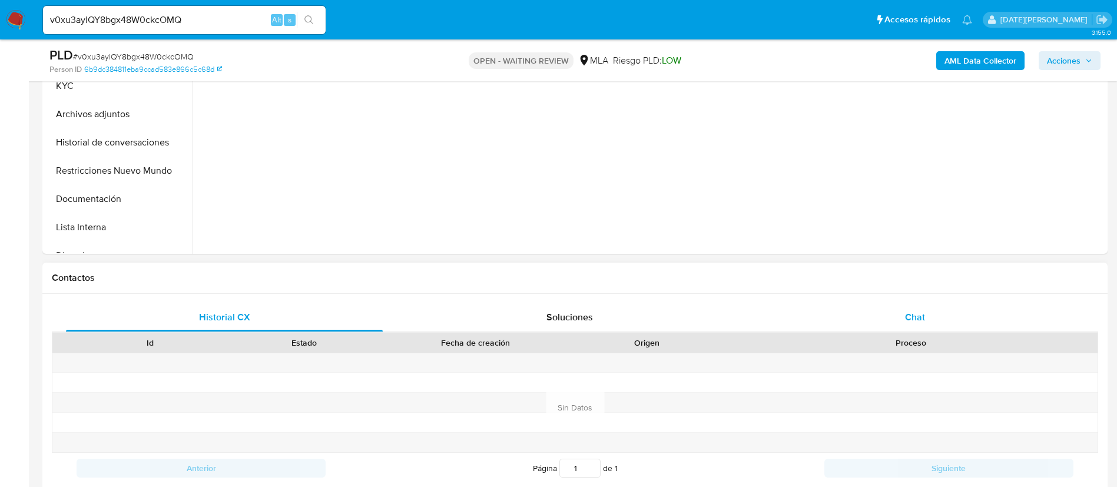
click at [917, 315] on span "Chat" at bounding box center [915, 317] width 20 height 14
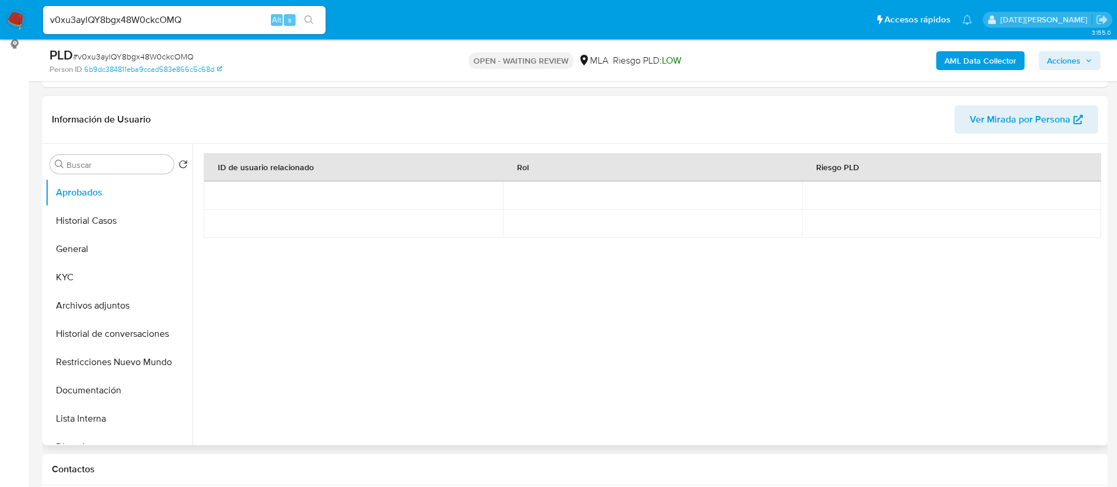
scroll to position [88, 0]
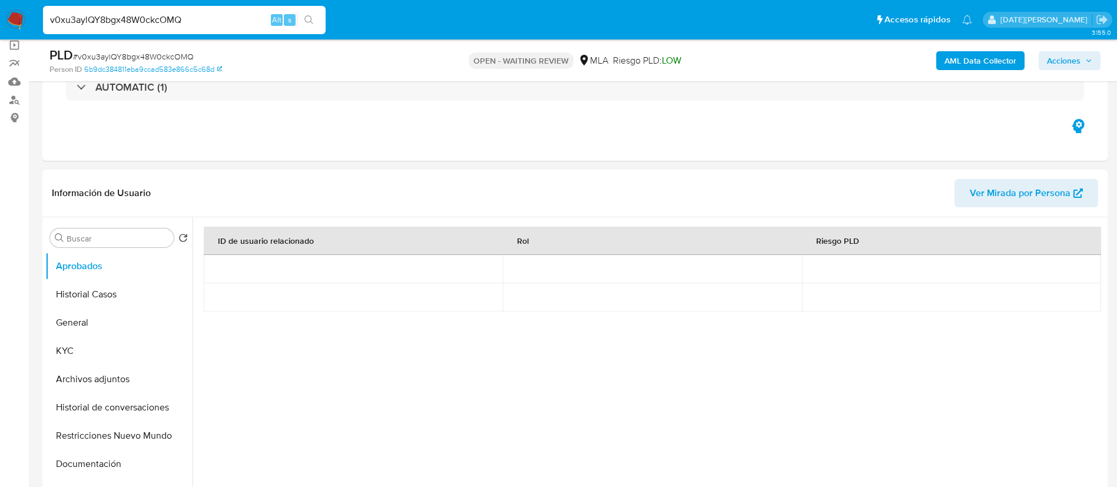
click at [135, 20] on input "v0xu3aylQY8bgx48W0ckcOMQ" at bounding box center [184, 19] width 283 height 15
paste input "nAyl8fK5qcJti85MmevRUWNJ"
type input "nAyl8fK5qcJti85MmevRUWNJ"
click at [313, 15] on icon "search-icon" at bounding box center [309, 19] width 9 height 9
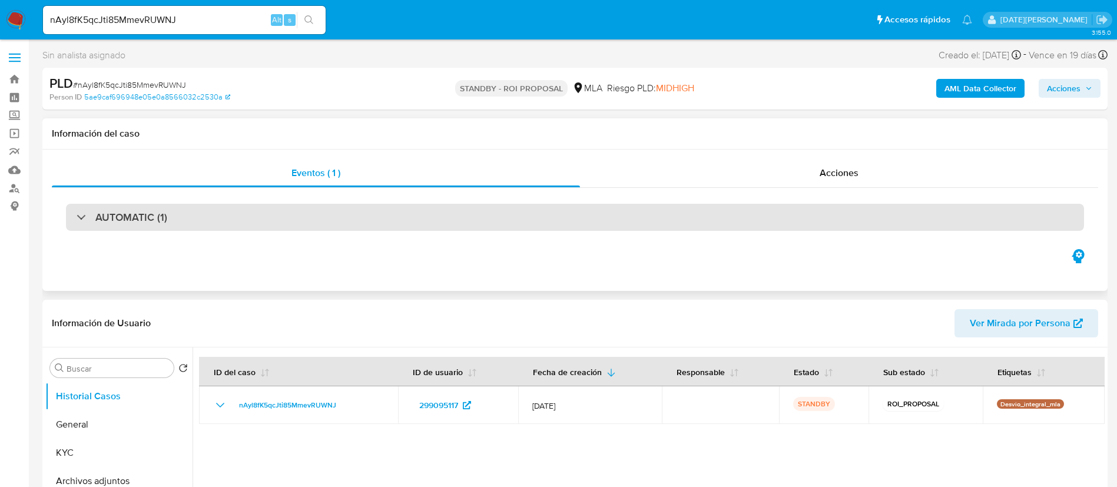
select select "10"
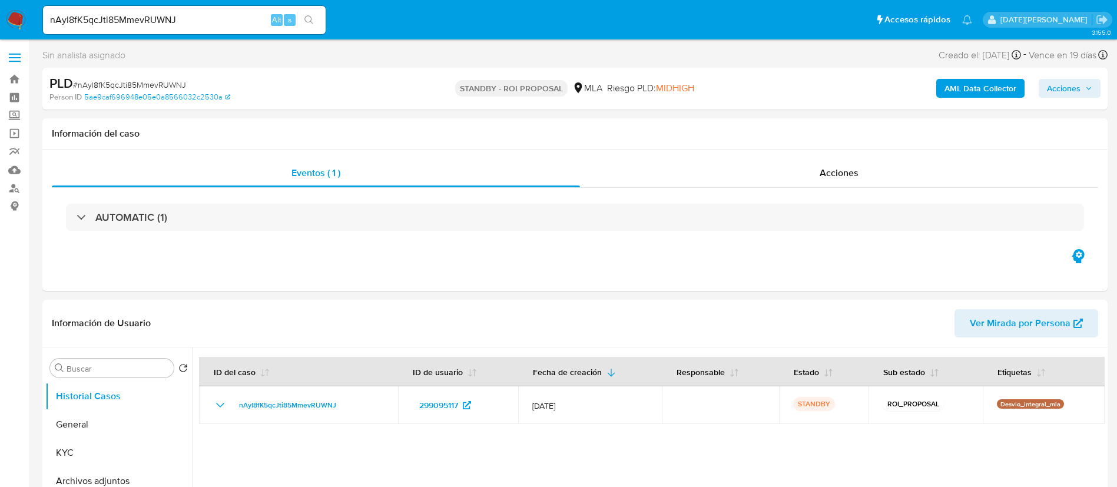
click at [183, 9] on div "nAyl8fK5qcJti85MmevRUWNJ Alt s" at bounding box center [184, 20] width 283 height 28
click at [176, 22] on input "nAyl8fK5qcJti85MmevRUWNJ" at bounding box center [184, 19] width 283 height 15
paste input "KOIvuRXs2MiE7ZMCpZZSUff2"
type input "KOIvuRXs2MiE7ZMCpZZSUff2"
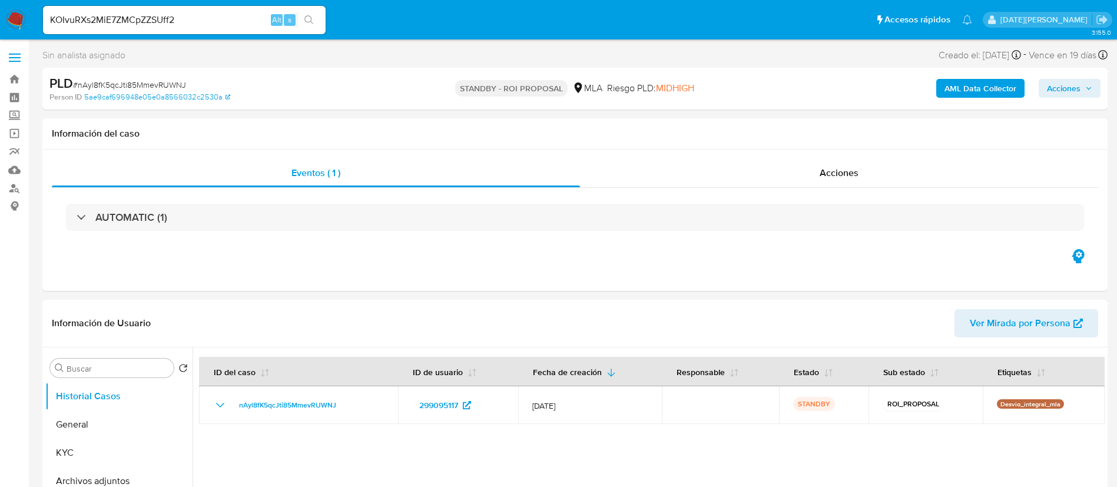
click at [307, 15] on icon "search-icon" at bounding box center [309, 19] width 9 height 9
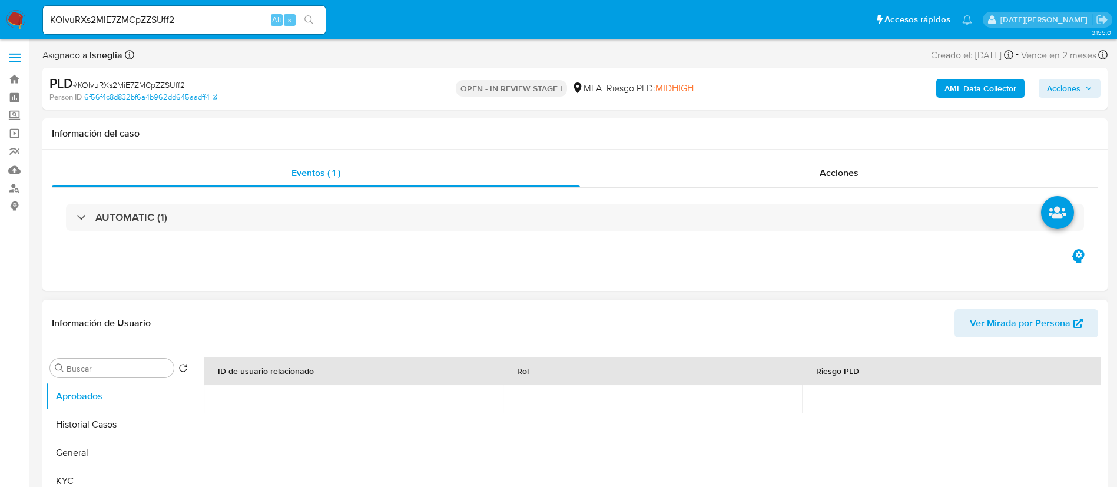
select select "10"
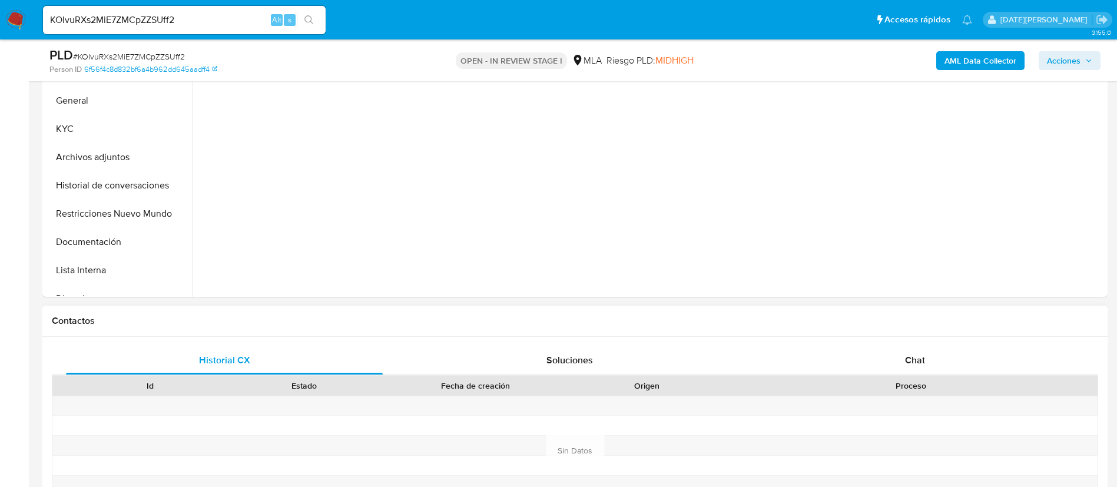
scroll to position [442, 0]
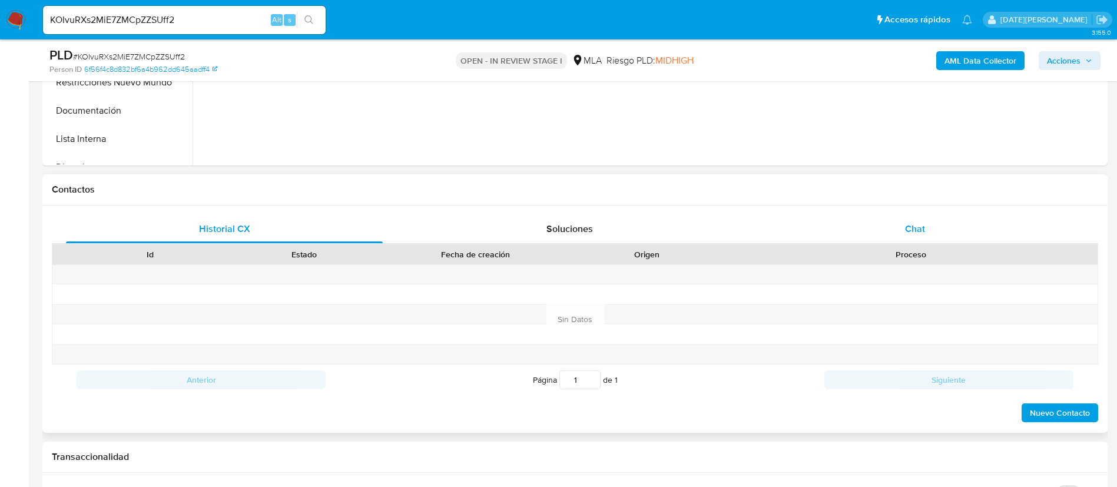
click at [933, 235] on div "Chat" at bounding box center [915, 229] width 317 height 28
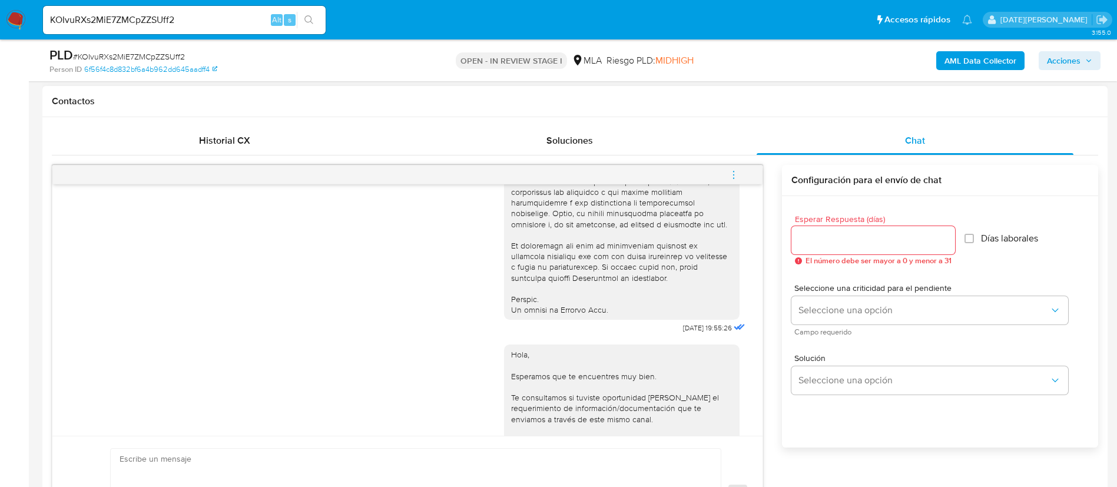
scroll to position [322, 0]
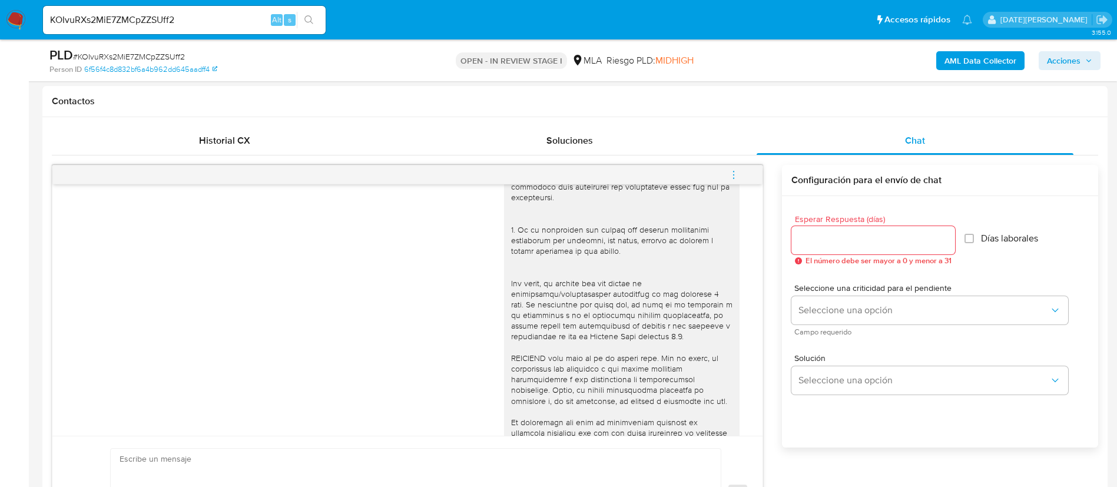
click at [207, 17] on input "KOIvuRXs2MiE7ZMCpZZSUff2" at bounding box center [184, 19] width 283 height 15
click at [206, 17] on input "KOIvuRXs2MiE7ZMCpZZSUff2" at bounding box center [184, 19] width 283 height 15
click at [309, 18] on icon "search-icon" at bounding box center [309, 19] width 9 height 9
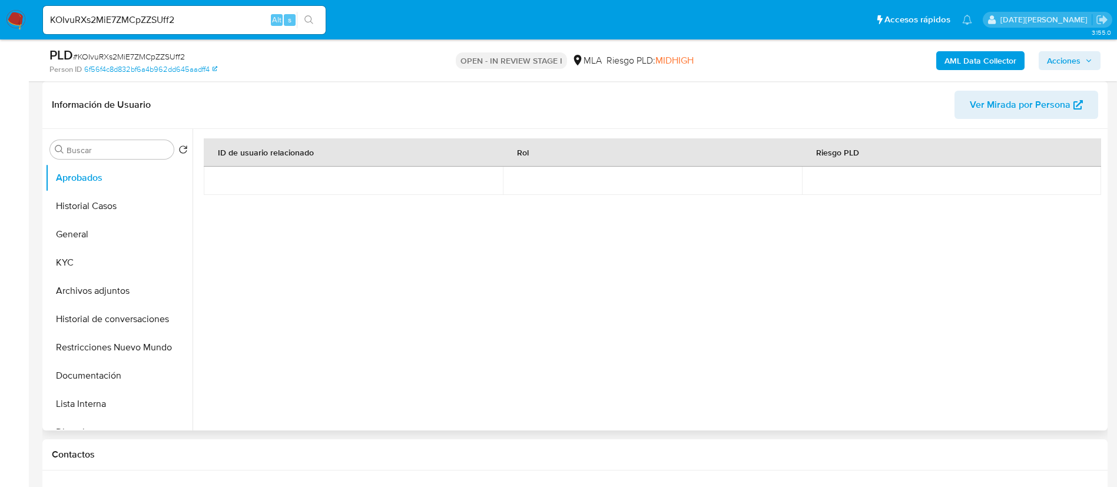
scroll to position [0, 0]
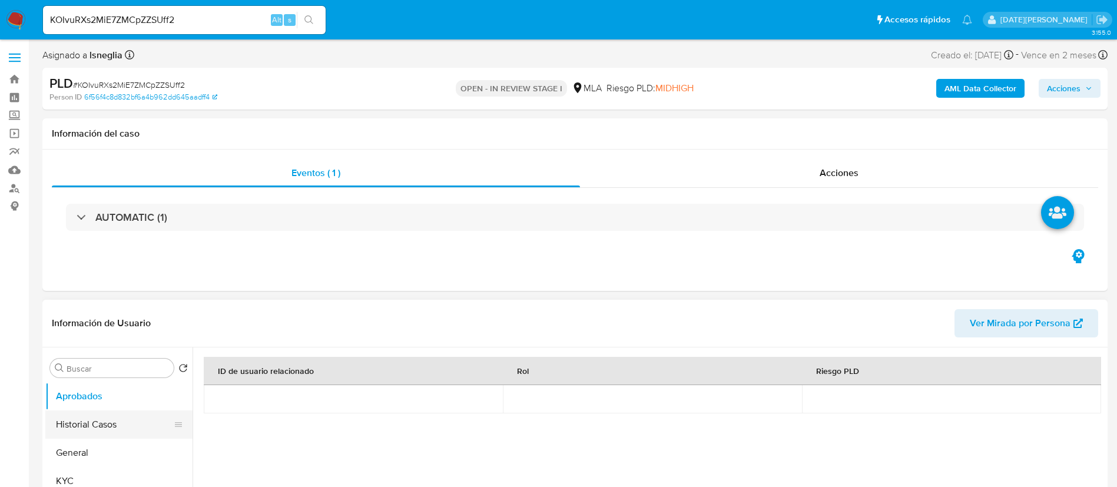
click at [92, 423] on button "Historial Casos" at bounding box center [114, 425] width 138 height 28
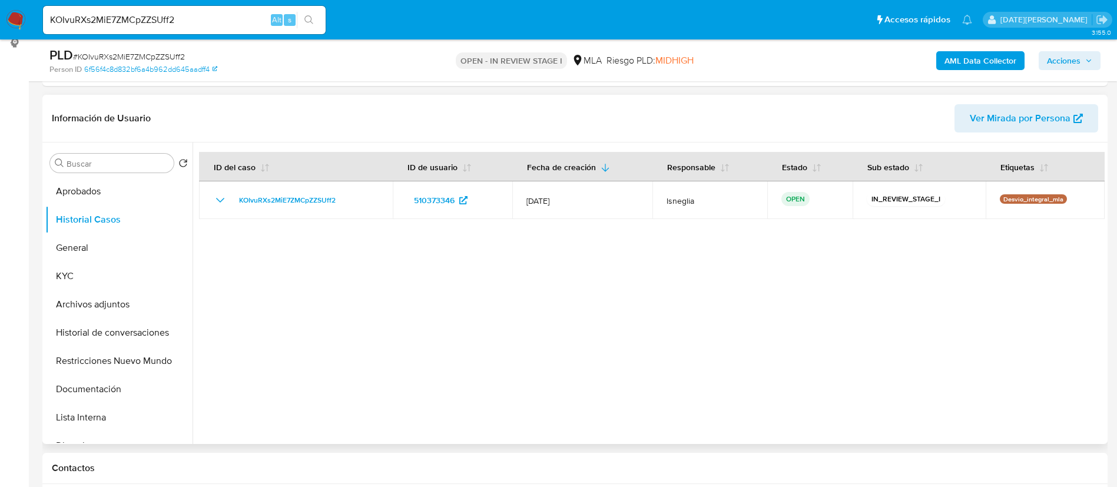
scroll to position [177, 0]
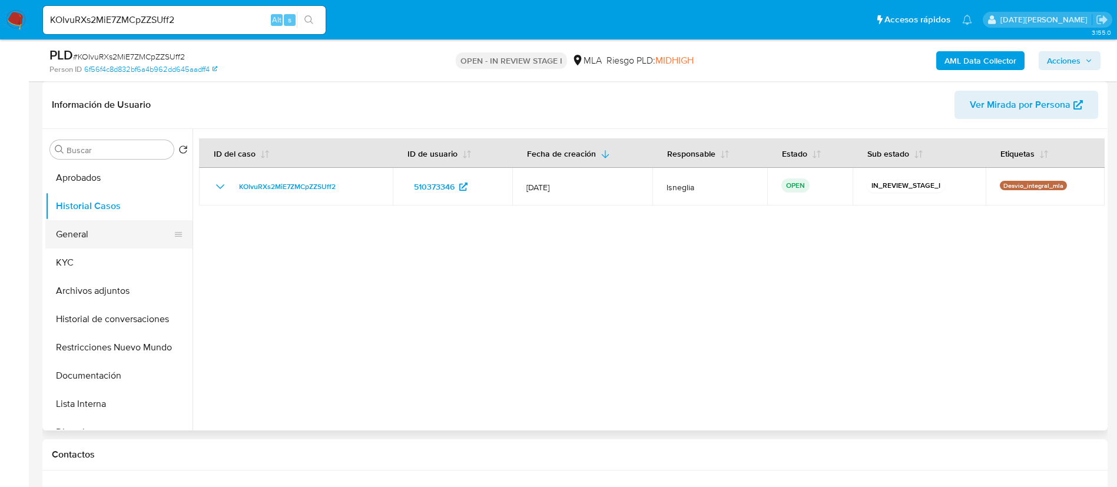
click at [73, 234] on button "General" at bounding box center [114, 234] width 138 height 28
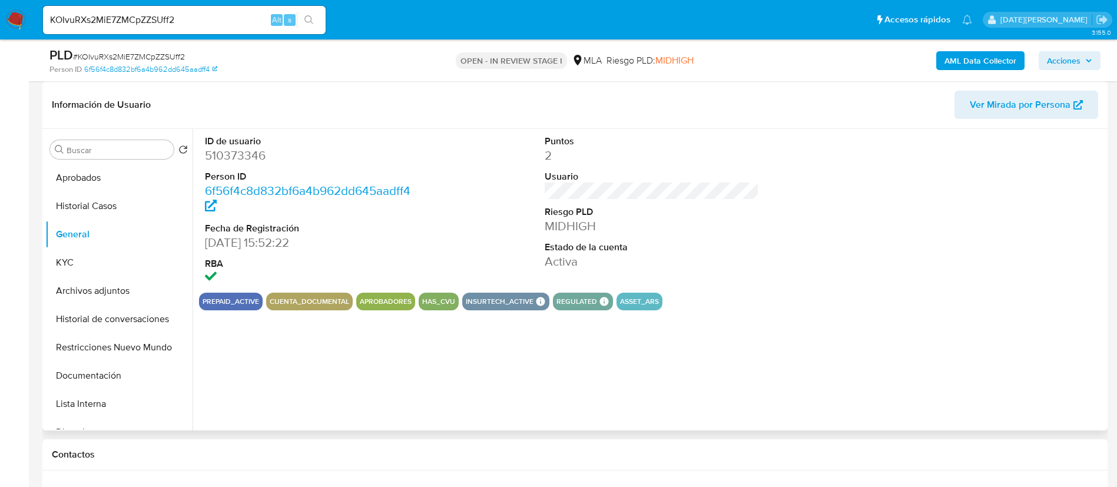
click at [258, 151] on dd "510373346" at bounding box center [312, 155] width 215 height 16
copy dd "510373346"
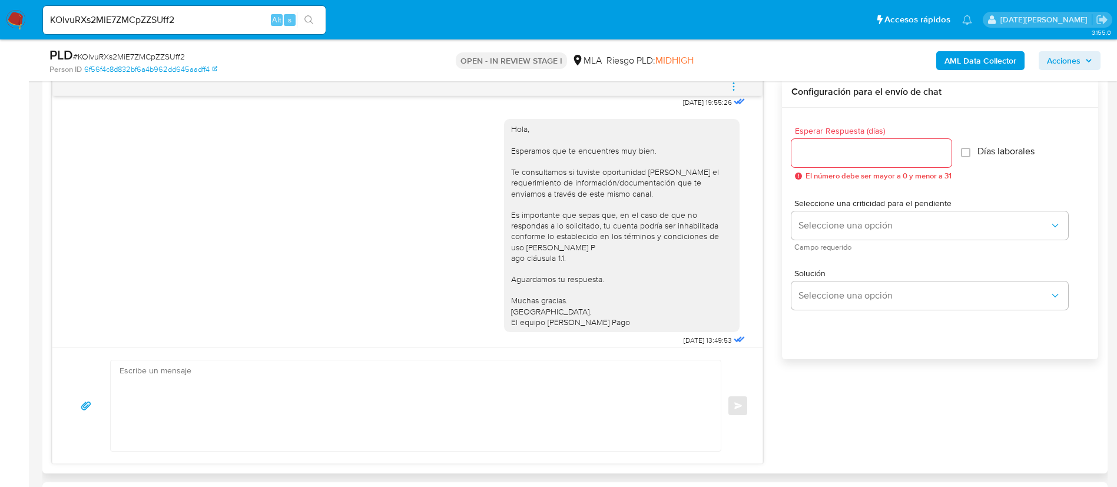
scroll to position [675, 0]
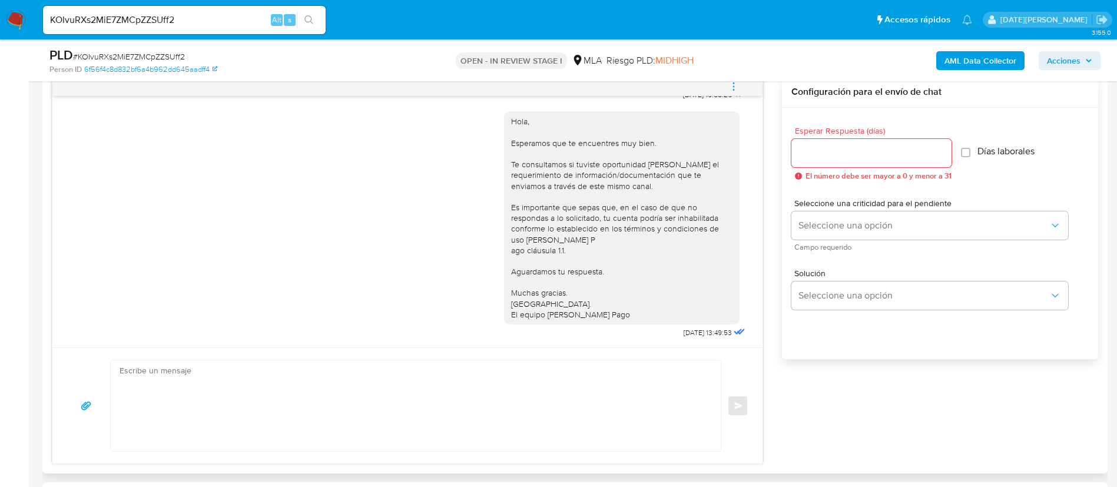
click at [412, 389] on textarea at bounding box center [413, 406] width 587 height 91
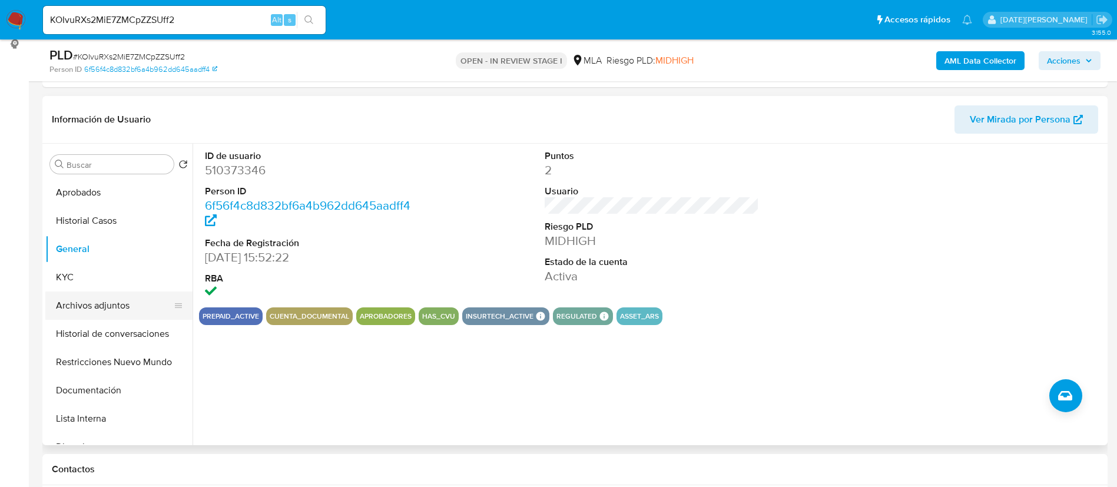
scroll to position [177, 0]
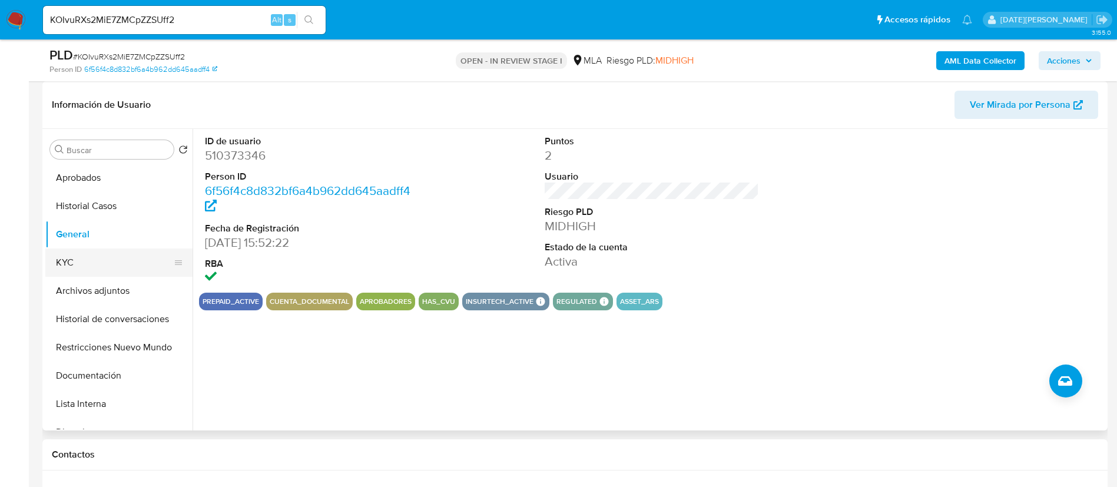
click at [71, 266] on button "KYC" at bounding box center [114, 263] width 138 height 28
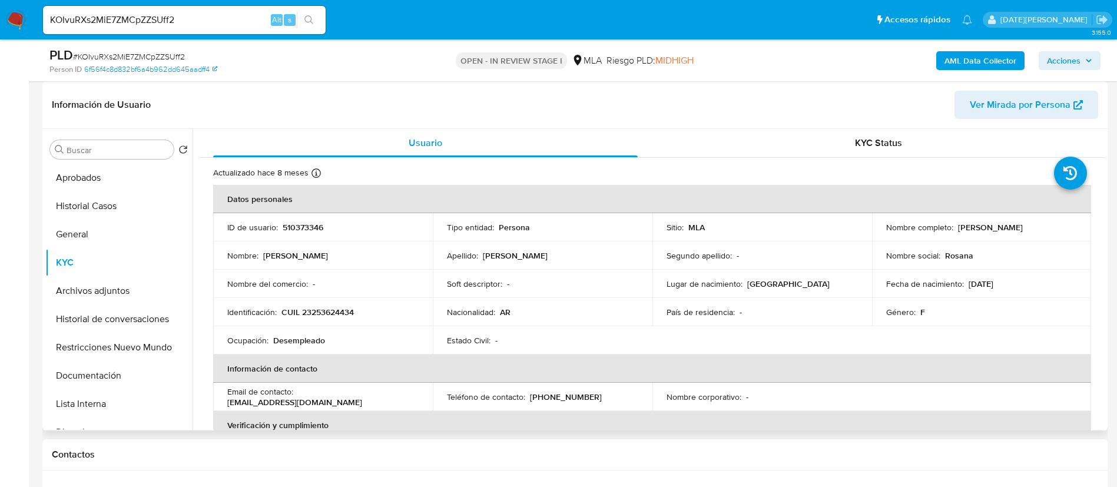
drag, startPoint x: 957, startPoint y: 224, endPoint x: 1053, endPoint y: 229, distance: 96.7
click at [1053, 229] on div "Nombre completo : Rosana Beatriz Vera" at bounding box center [982, 227] width 191 height 11
copy p "Rosana Beatriz Vera"
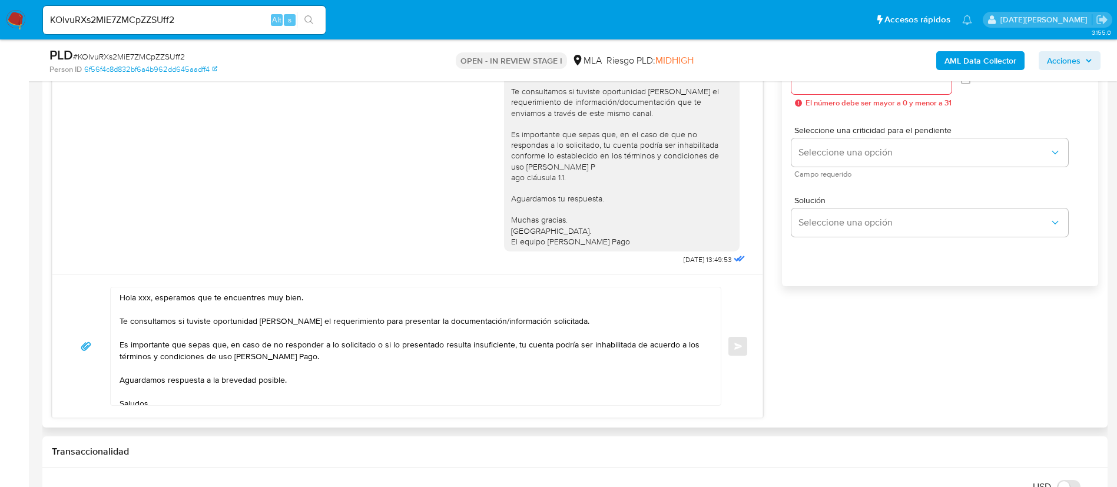
scroll to position [795, 0]
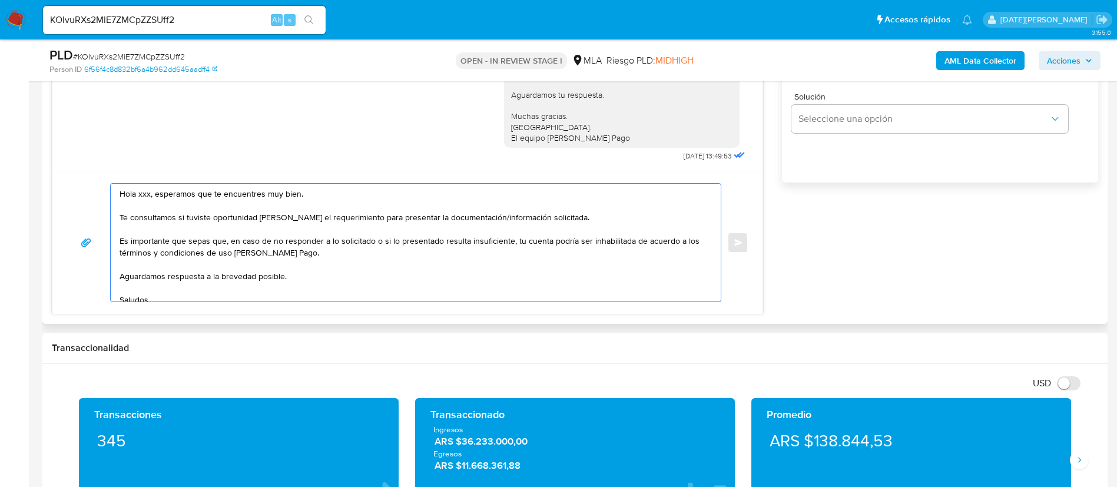
click at [141, 192] on textarea "Hola xxx, esperamos que te encuentres muy bien. Te consultamos si tuviste oport…" at bounding box center [413, 243] width 587 height 118
paste textarea "Rosana Beatriz Vera"
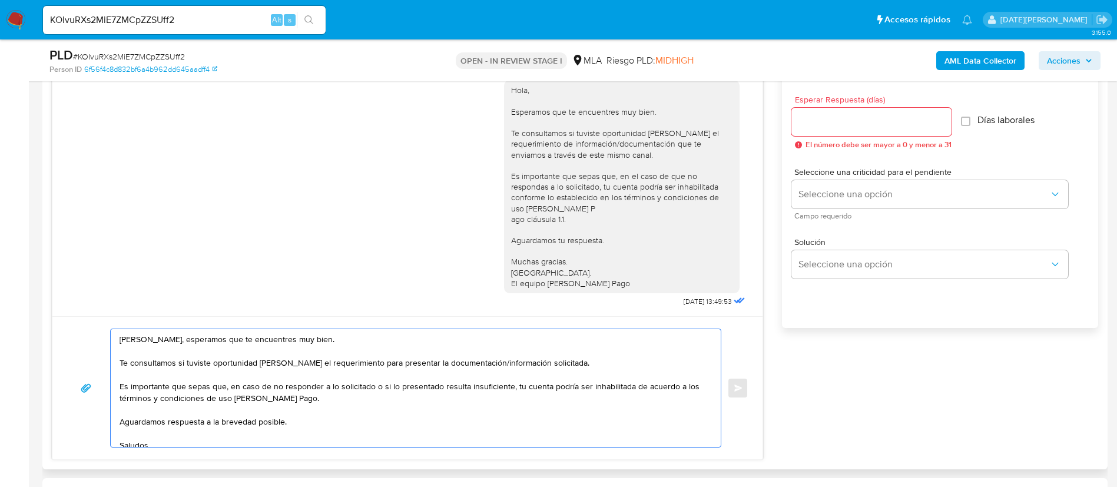
scroll to position [619, 0]
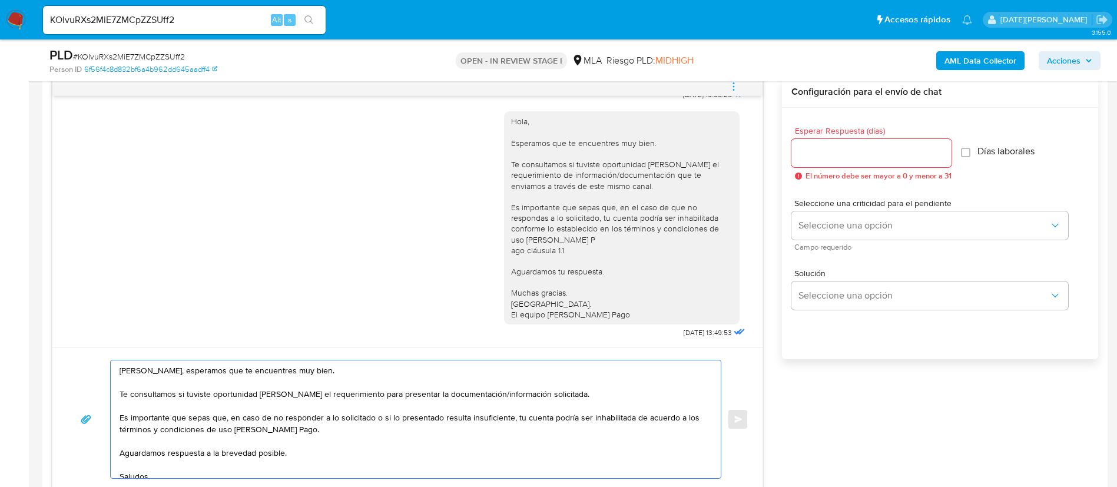
type textarea "Hola Rosana Beatriz Vera, esperamos que te encuentres muy bien. Te consultamos …"
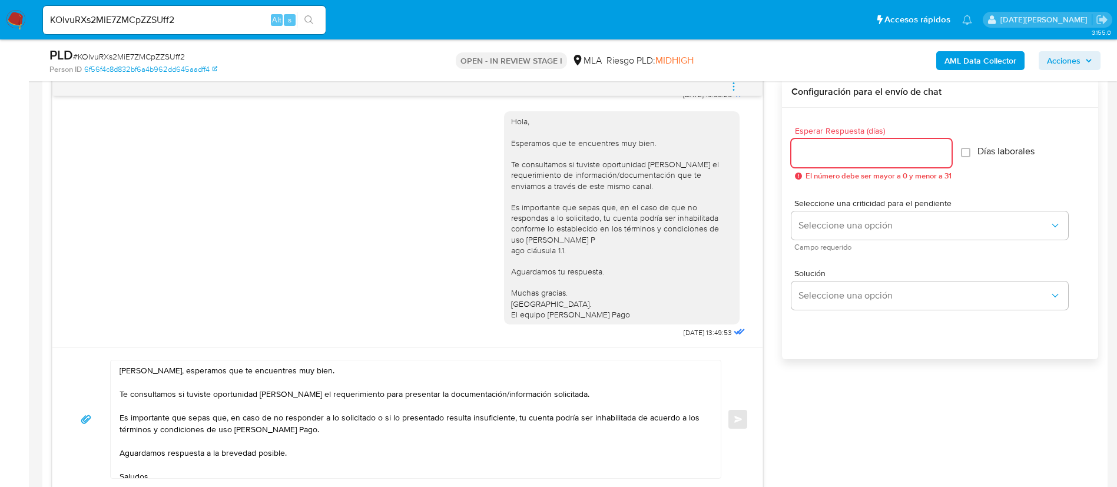
click at [832, 159] on input "Esperar Respuesta (días)" at bounding box center [872, 152] width 160 height 15
type input "3"
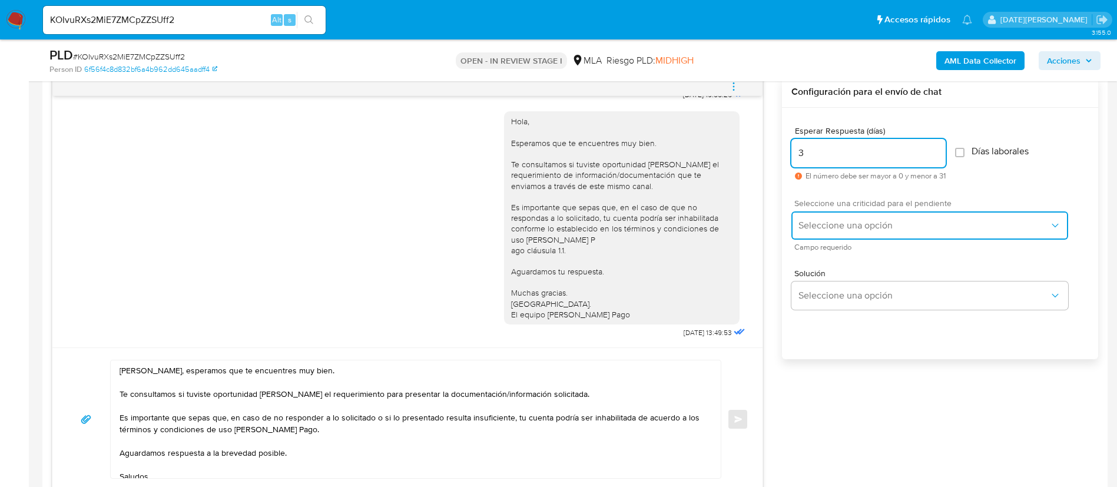
click at [867, 223] on span "Seleccione una opción" at bounding box center [924, 226] width 251 height 12
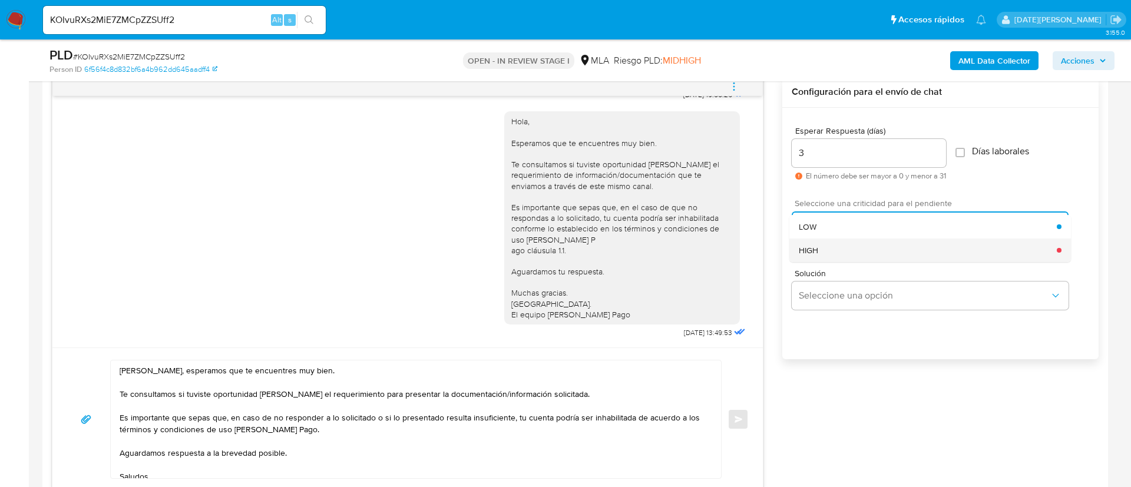
click at [855, 250] on div "HIGH" at bounding box center [928, 251] width 258 height 24
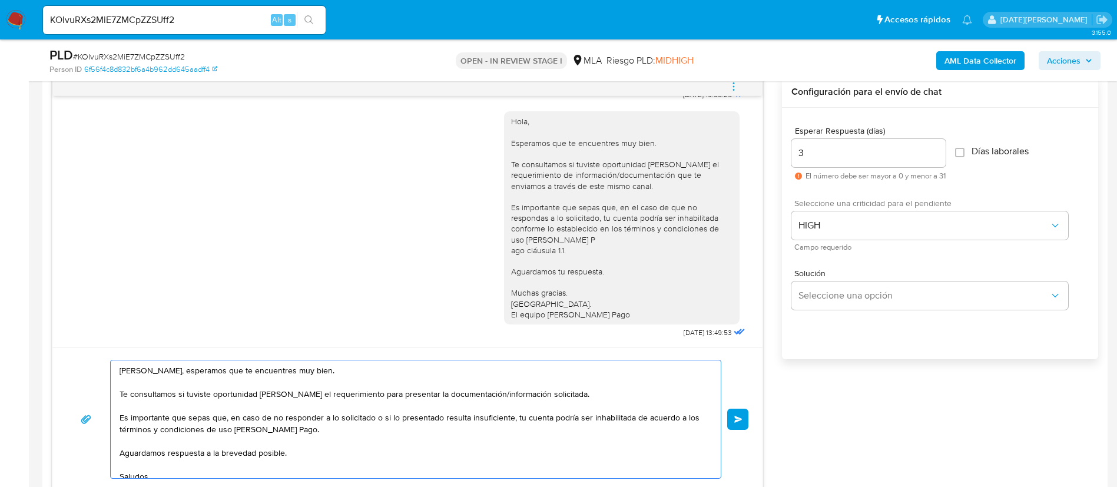
drag, startPoint x: 140, startPoint y: 419, endPoint x: 307, endPoint y: 429, distance: 167.0
click at [307, 429] on textarea "Hola Rosana Beatriz Vera, esperamos que te encuentres muy bien. Te consultamos …" at bounding box center [413, 420] width 587 height 118
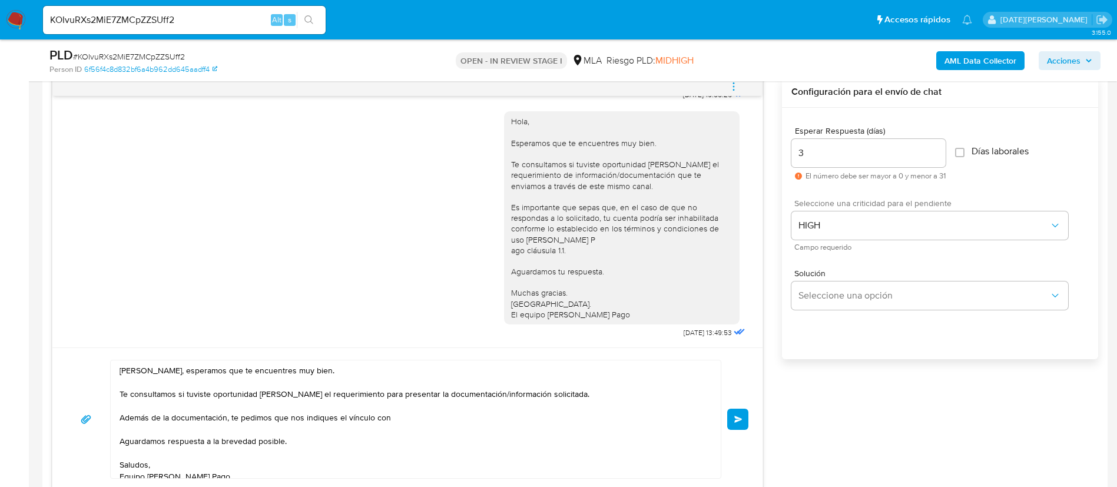
click at [414, 419] on textarea "Hola Rosana Beatriz Vera, esperamos que te encuentres muy bien. Te consultamos …" at bounding box center [413, 420] width 587 height 118
paste textarea "Pablo Sebastian Verdun"
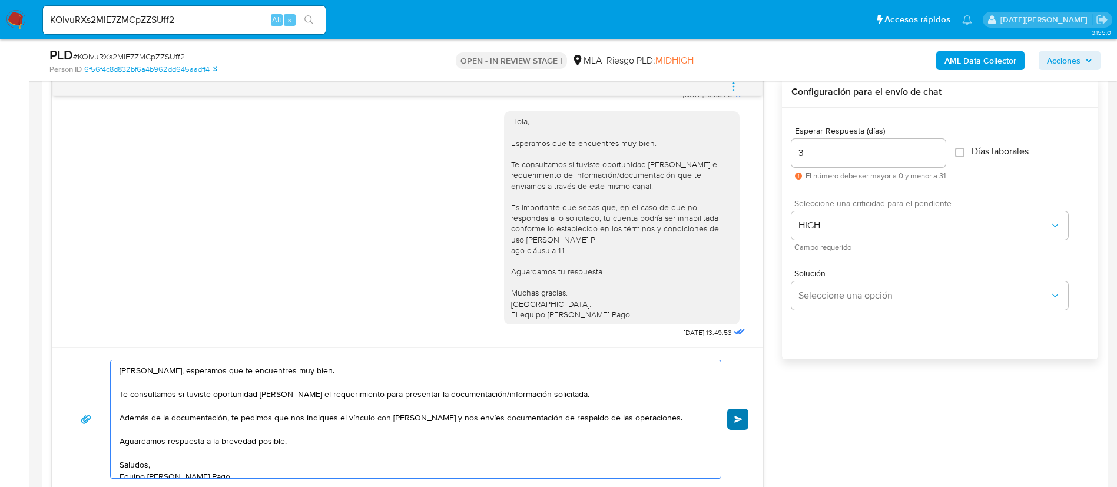
type textarea "Hola Rosana Beatriz Vera, esperamos que te encuentres muy bien. Te consultamos …"
click at [735, 422] on span "Enviar" at bounding box center [739, 419] width 8 height 7
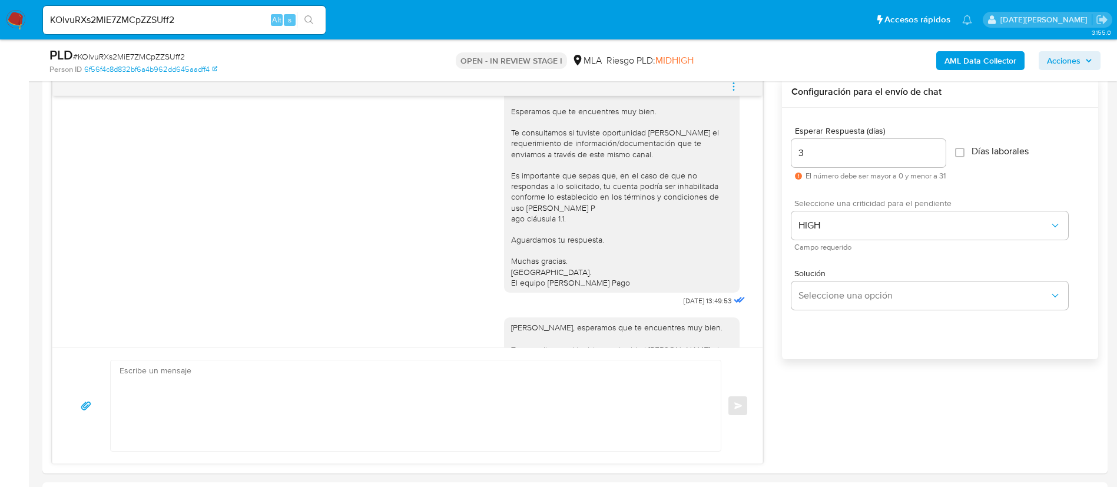
scroll to position [870, 0]
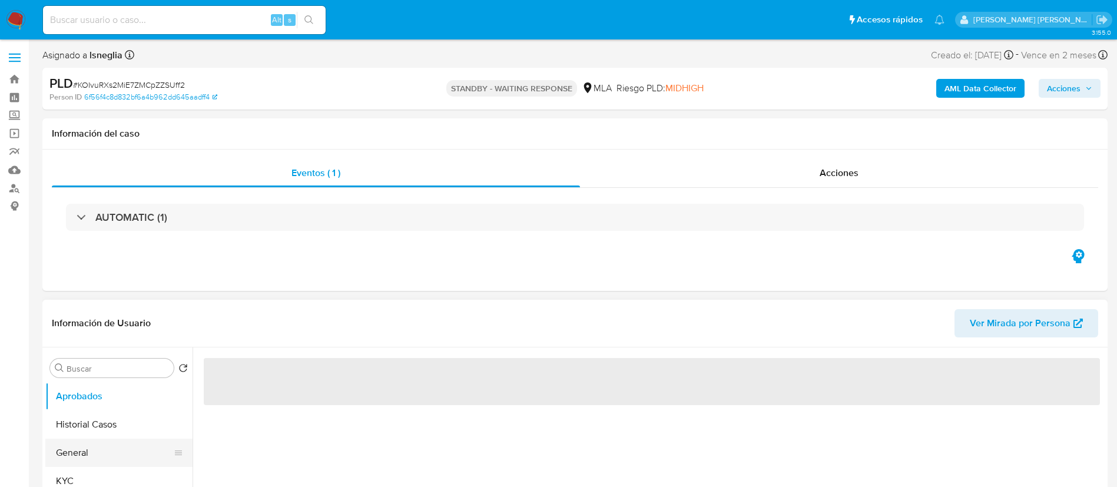
scroll to position [88, 0]
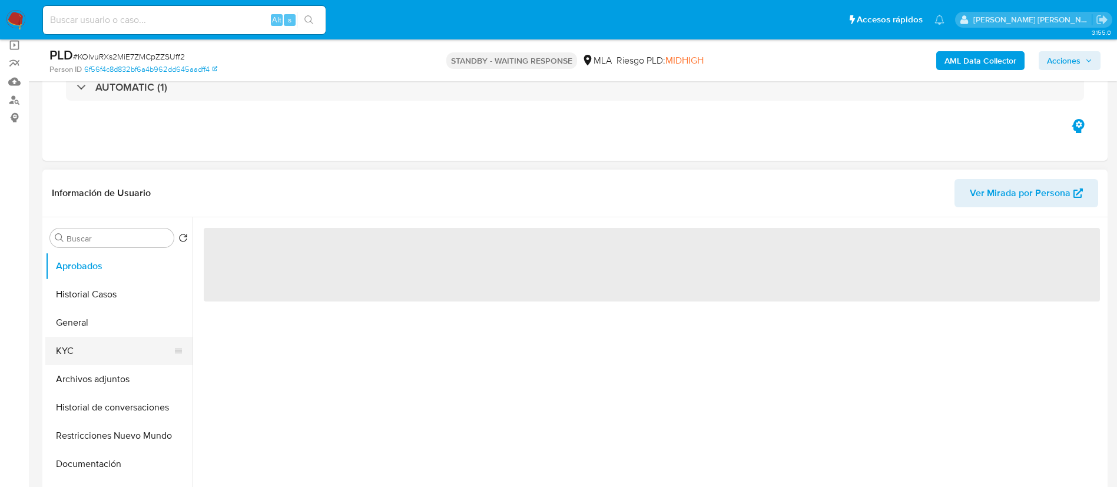
click at [80, 348] on button "KYC" at bounding box center [114, 351] width 138 height 28
select select "10"
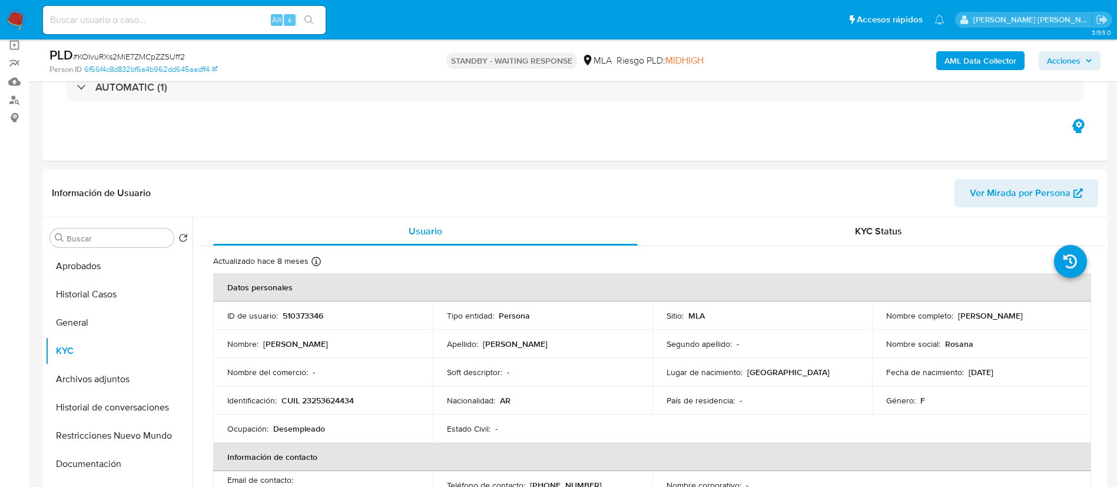
click at [180, 23] on input at bounding box center [184, 19] width 283 height 15
paste input "BI2Wqtgv2qoVgUZg7MIaWkeF"
type input "BI2Wqtgv2qoVgUZg7MIaWkeF"
click at [314, 17] on icon "search-icon" at bounding box center [309, 19] width 9 height 9
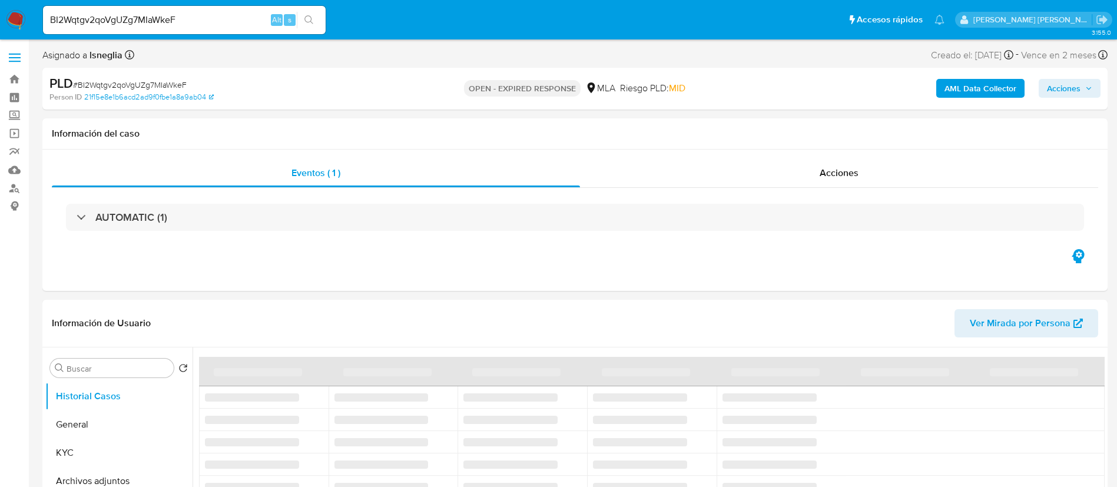
select select "10"
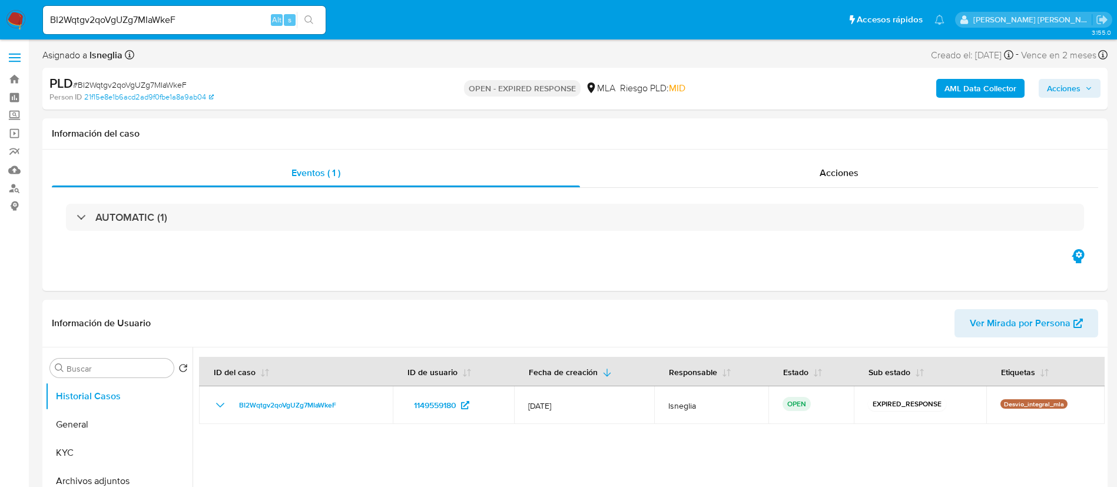
click at [143, 79] on span "# BI2Wqtgv2qoVgUZg7MIaWkeF" at bounding box center [130, 85] width 114 height 12
copy span "BI2Wqtgv2qoVgUZg7MIaWkeF"
click at [19, 21] on img at bounding box center [16, 20] width 20 height 20
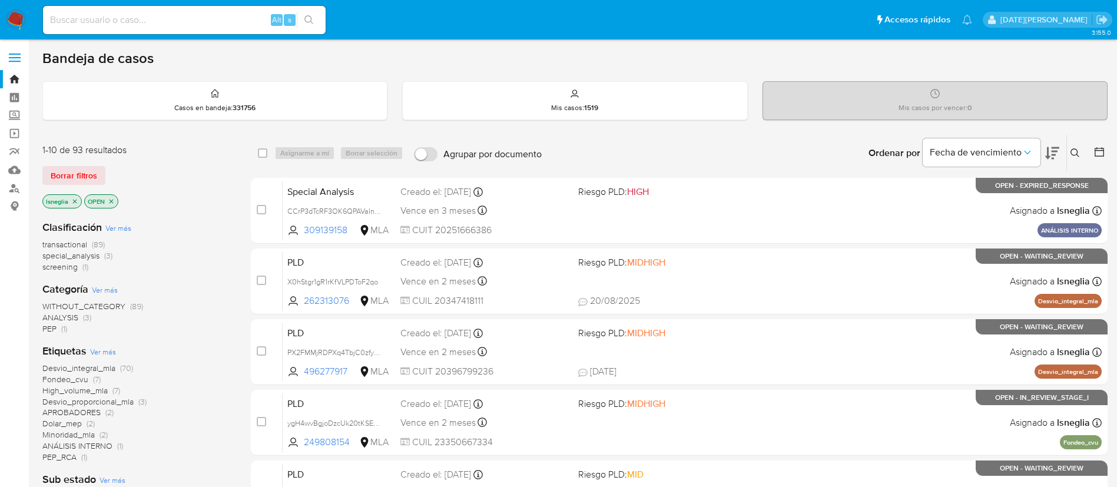
click at [1070, 150] on button at bounding box center [1076, 153] width 19 height 14
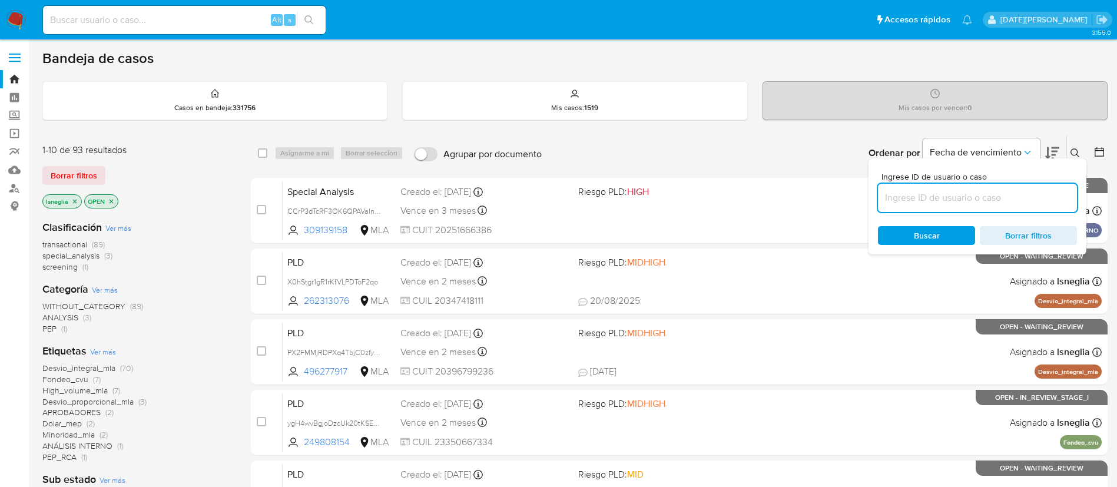
click at [940, 199] on input at bounding box center [977, 197] width 199 height 15
type input "BI2Wqtgv2qoVgUZg7MIaWkeF"
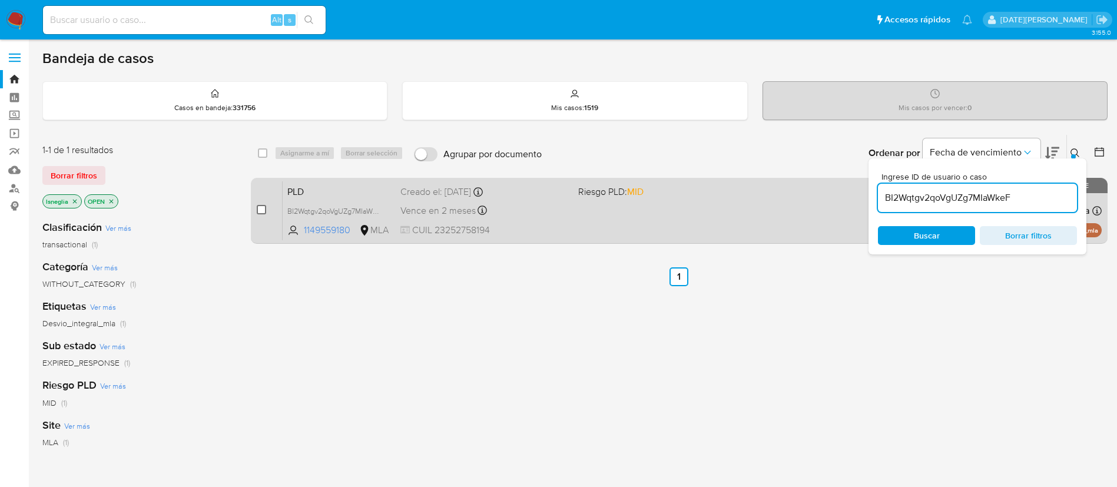
click at [261, 206] on input "checkbox" at bounding box center [261, 209] width 9 height 9
checkbox input "true"
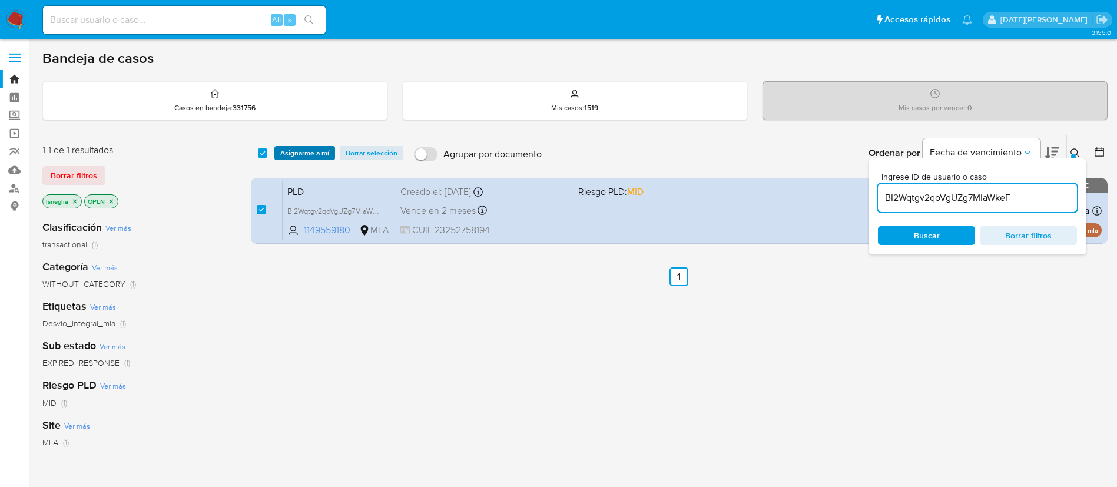
click at [316, 147] on span "Asignarme a mí" at bounding box center [304, 153] width 49 height 12
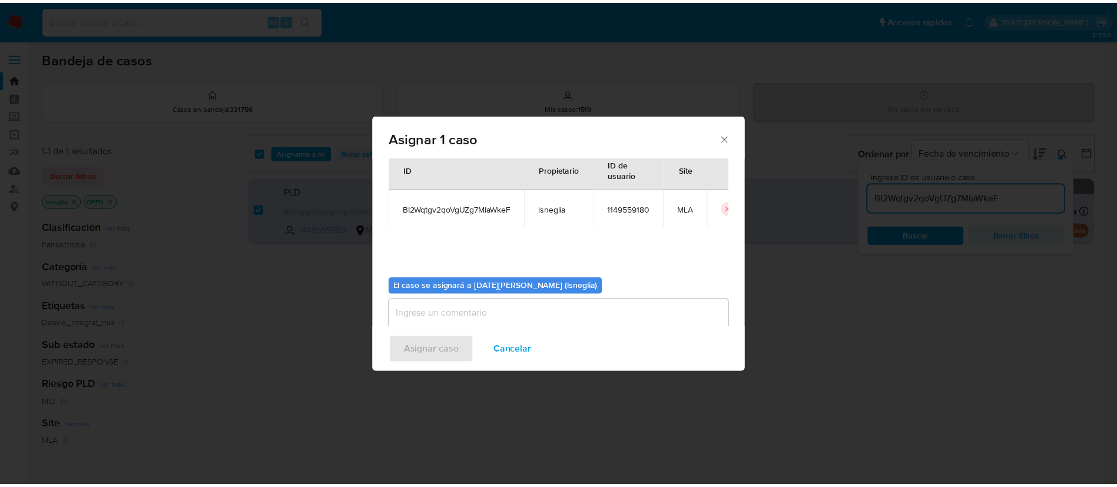
scroll to position [61, 0]
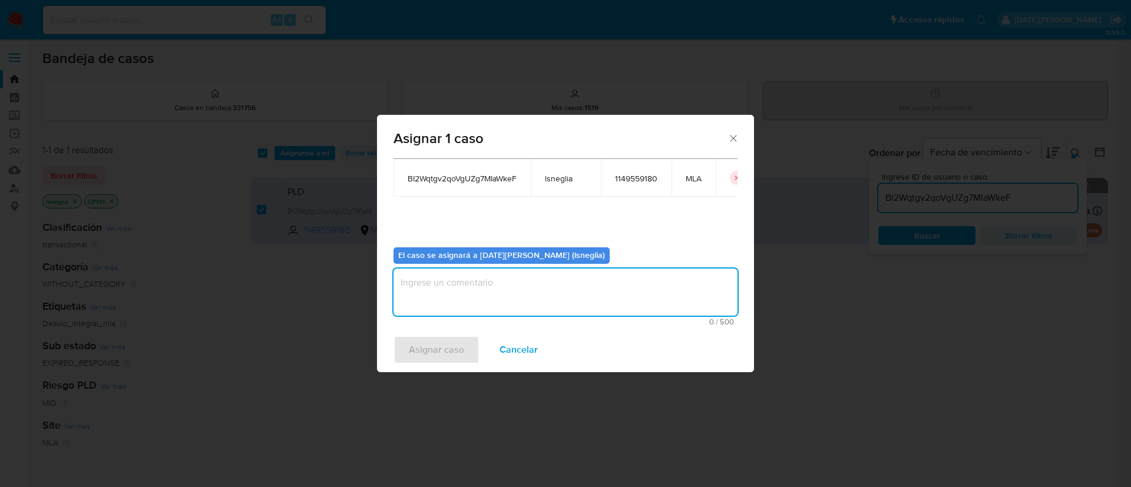
click at [510, 313] on textarea "assign-modal" at bounding box center [565, 292] width 344 height 47
type textarea "."
click at [452, 347] on span "Asignar caso" at bounding box center [436, 350] width 55 height 26
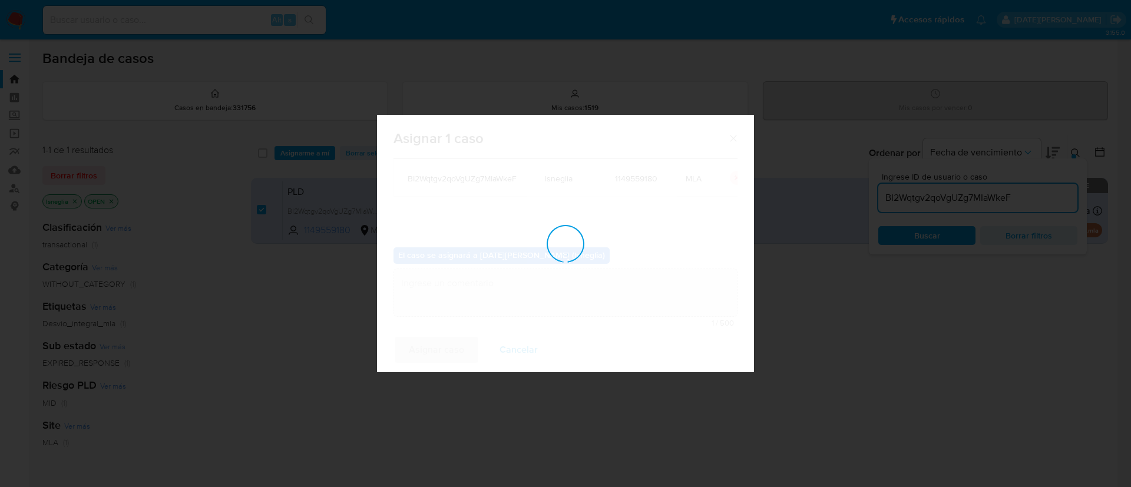
checkbox input "false"
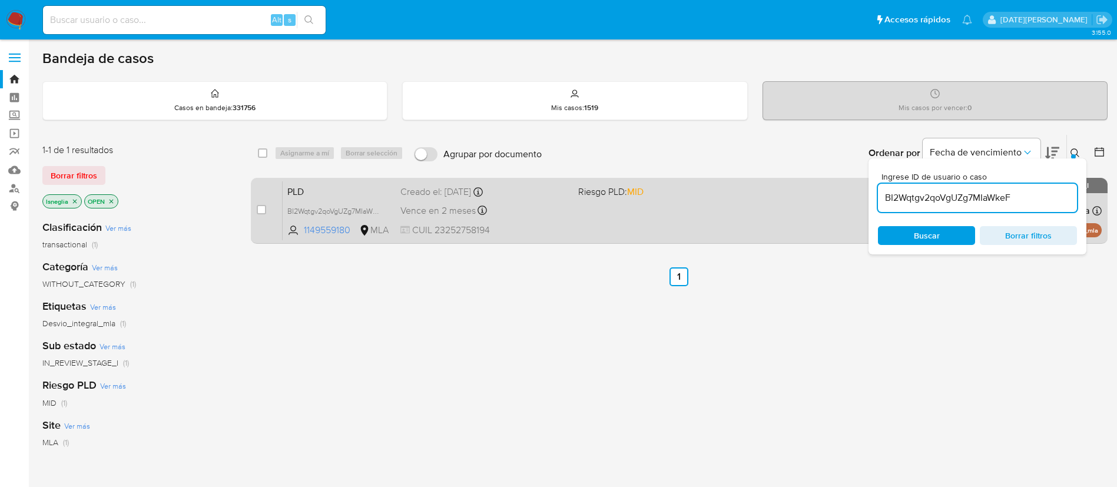
click at [341, 187] on span "PLD" at bounding box center [339, 190] width 104 height 15
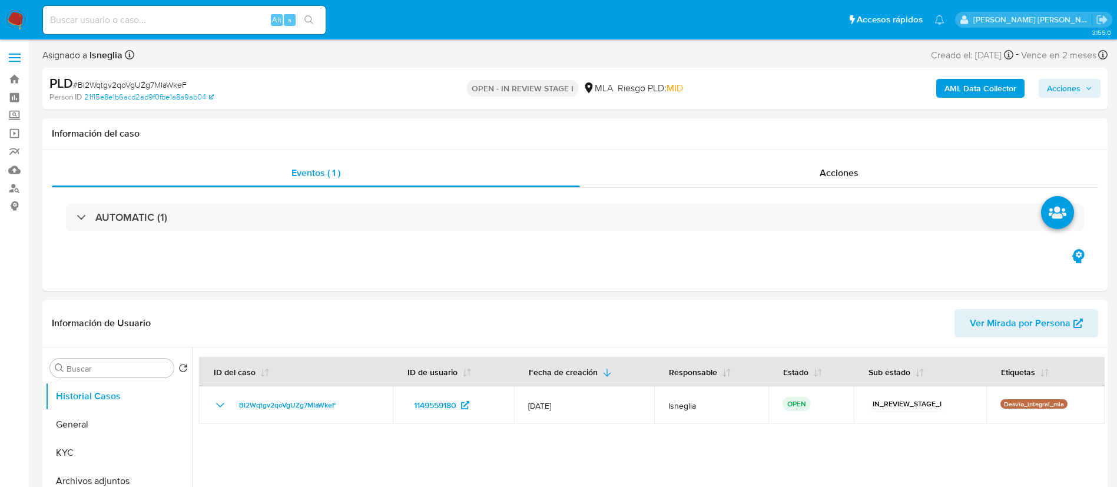
select select "10"
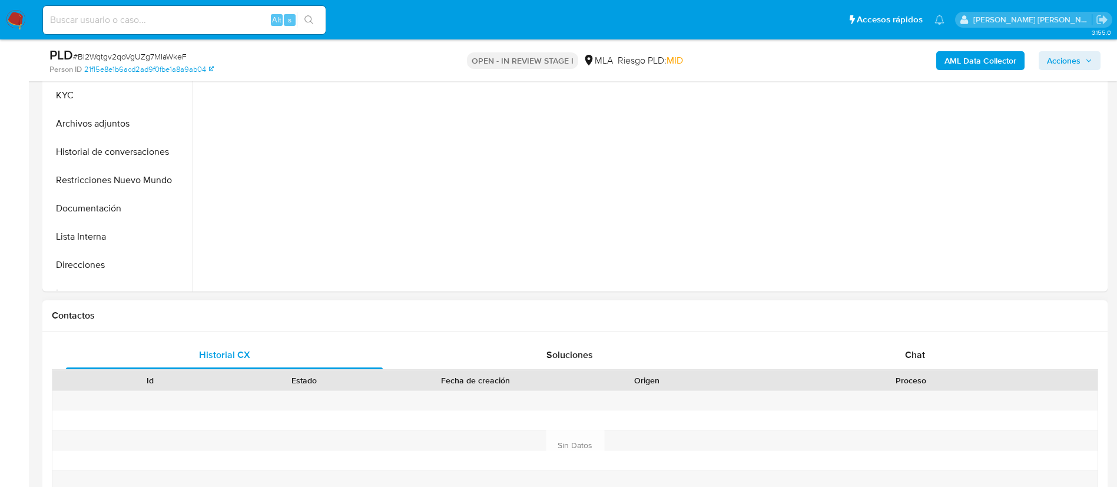
scroll to position [353, 0]
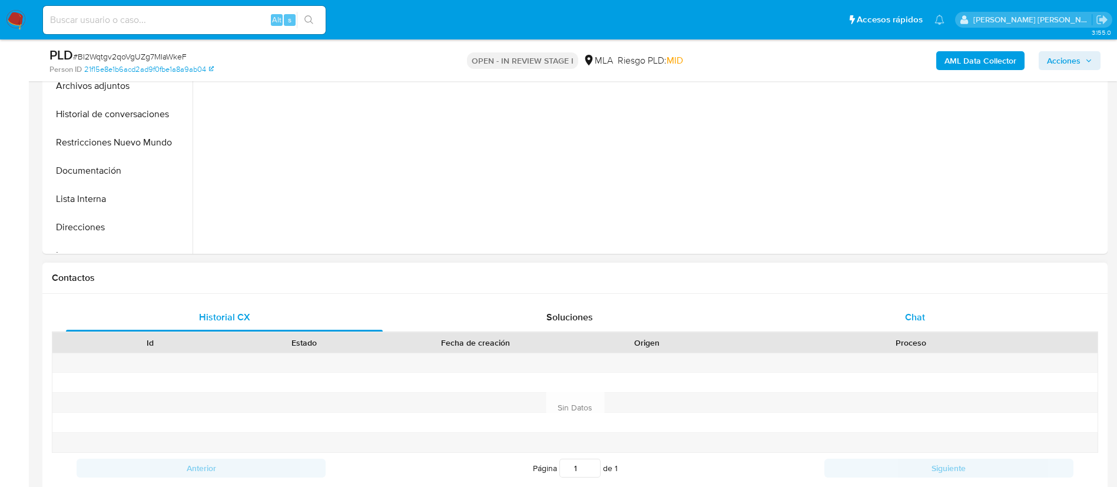
click at [870, 305] on div "Chat" at bounding box center [915, 317] width 317 height 28
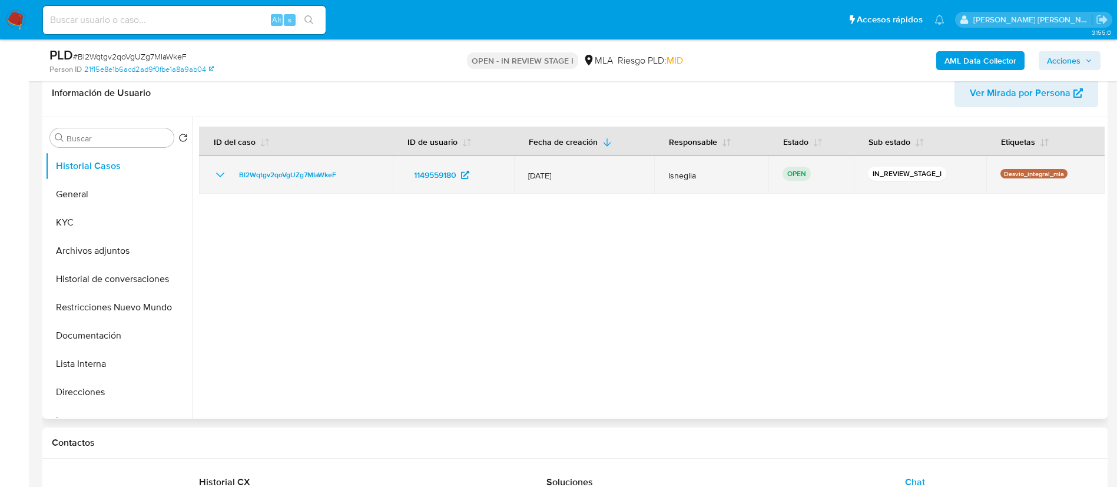
scroll to position [88, 0]
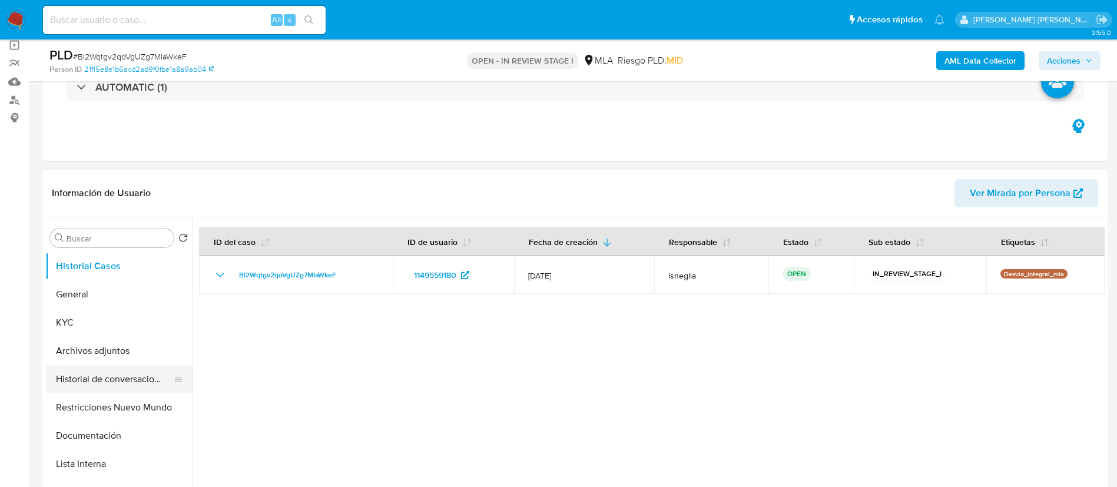
click at [118, 380] on button "Historial de conversaciones" at bounding box center [114, 379] width 138 height 28
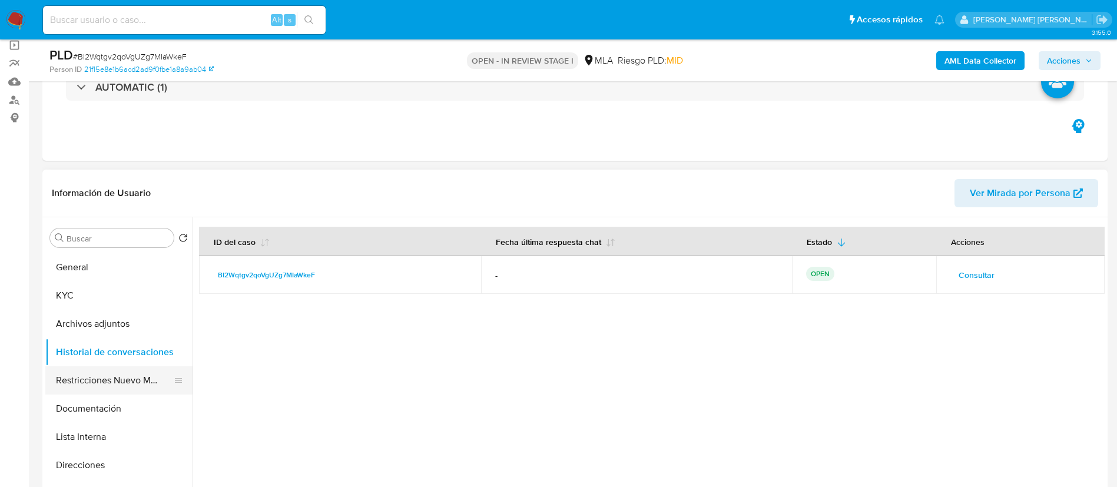
scroll to position [0, 0]
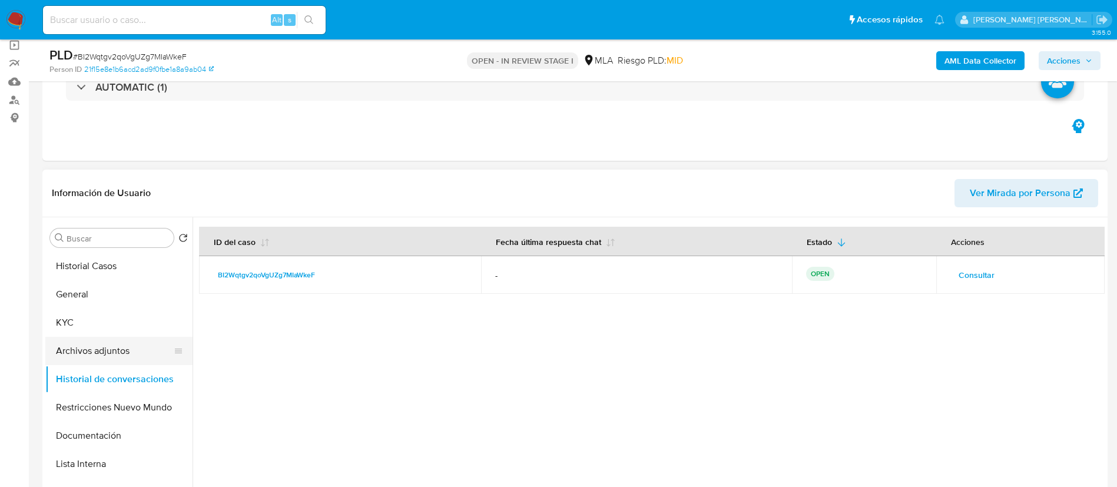
click at [116, 350] on button "Archivos adjuntos" at bounding box center [114, 351] width 138 height 28
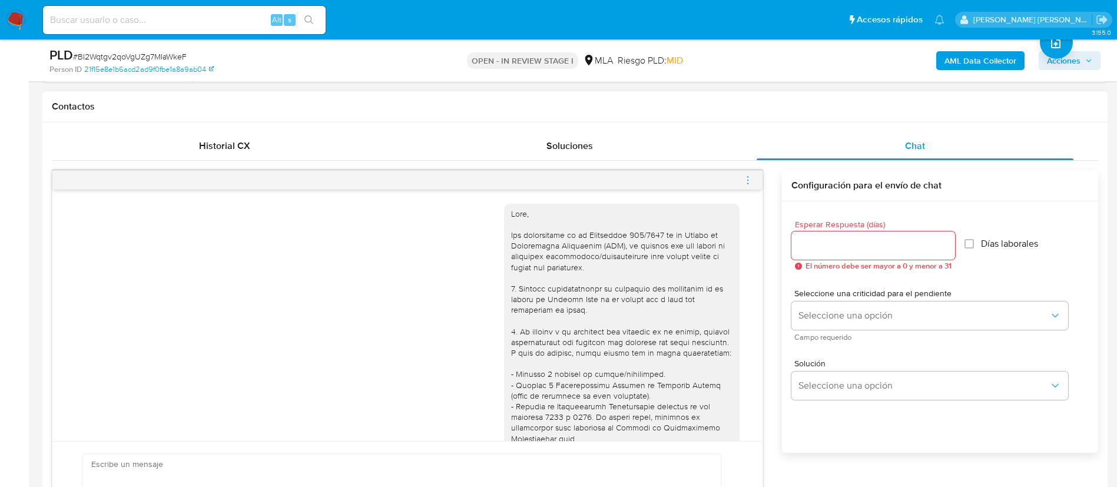
scroll to position [177, 0]
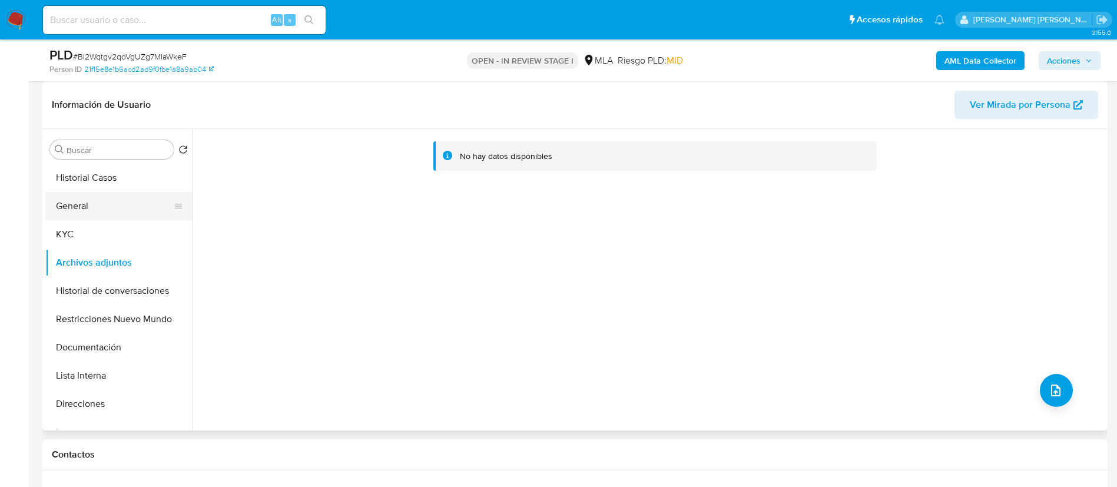
click at [114, 205] on button "General" at bounding box center [114, 206] width 138 height 28
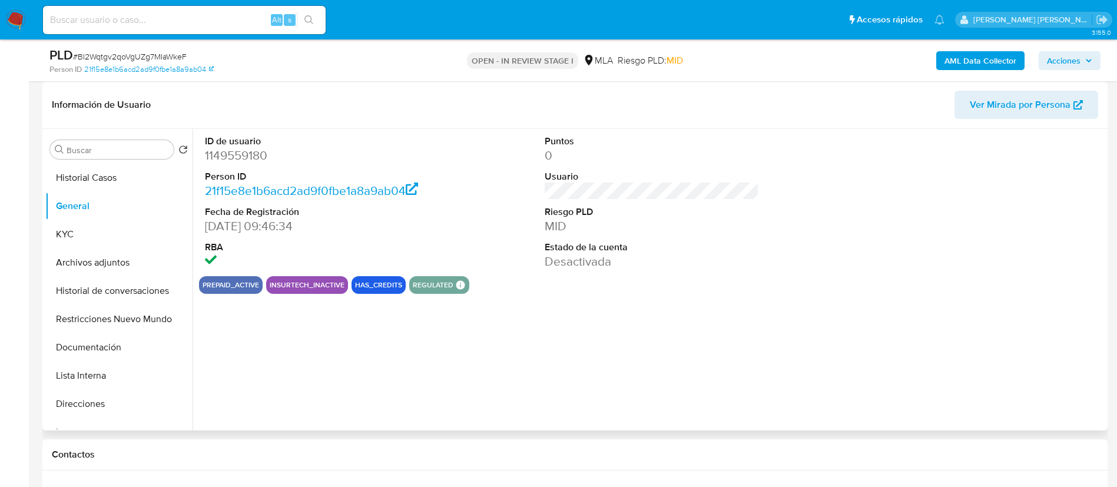
click at [250, 152] on dd "1149559180" at bounding box center [312, 155] width 215 height 16
copy dd "1149559180"
click at [233, 157] on dd "1149559180" at bounding box center [312, 155] width 215 height 16
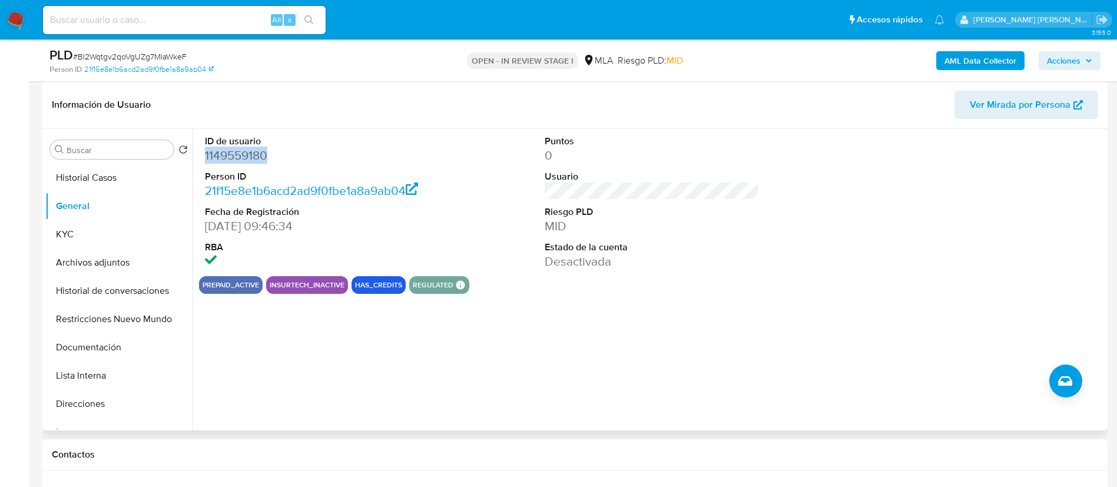
click at [233, 157] on dd "1149559180" at bounding box center [312, 155] width 215 height 16
click at [68, 238] on button "KYC" at bounding box center [114, 234] width 138 height 28
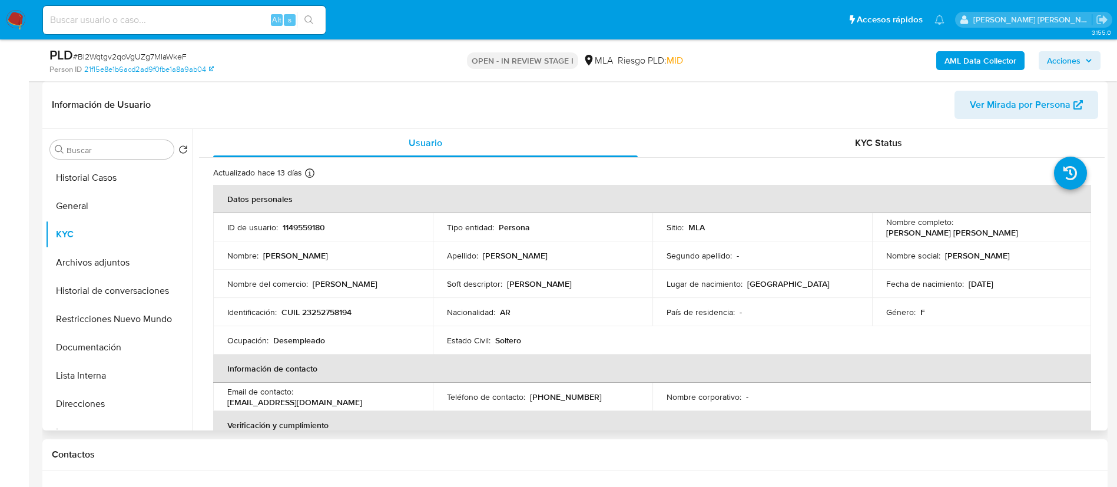
click at [300, 397] on p "hildacarrasco2415@gmail.com" at bounding box center [294, 402] width 135 height 11
drag, startPoint x: 298, startPoint y: 397, endPoint x: 415, endPoint y: 398, distance: 116.6
click at [415, 398] on div "Email de contacto : hildacarrasco2415@gmail.com" at bounding box center [322, 396] width 191 height 21
copy p "hildacarrasco2415@gmail.com"
drag, startPoint x: 955, startPoint y: 226, endPoint x: 1047, endPoint y: 227, distance: 92.5
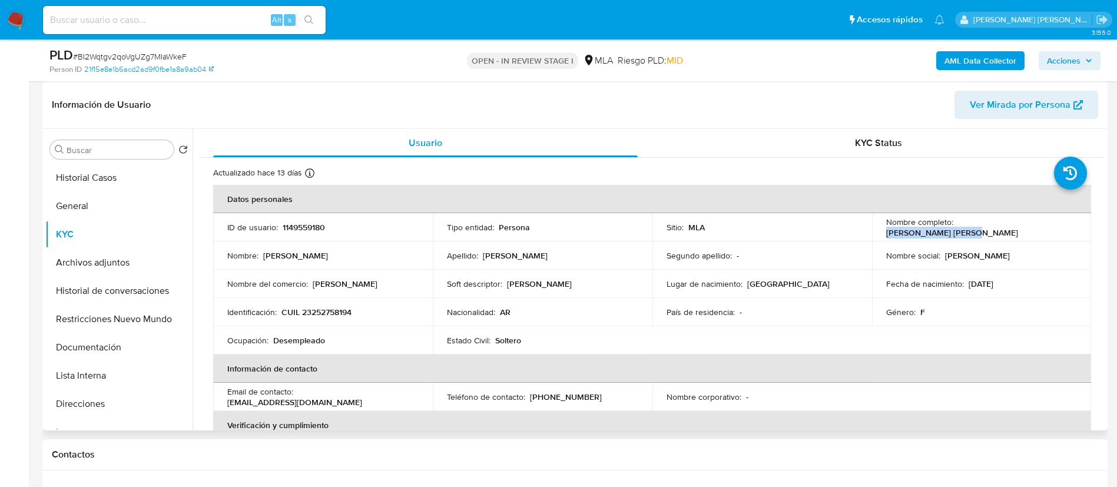
click at [1047, 227] on div "Nombre completo : Hilda Ester Carrasco" at bounding box center [982, 227] width 191 height 21
copy p "Hilda Ester Carrasco"
drag, startPoint x: 285, startPoint y: 312, endPoint x: 355, endPoint y: 310, distance: 70.1
click at [355, 310] on div "Identificación : CUIL 23252758194" at bounding box center [322, 312] width 191 height 11
click at [282, 307] on p "CUIL 23252758194" at bounding box center [317, 312] width 70 height 11
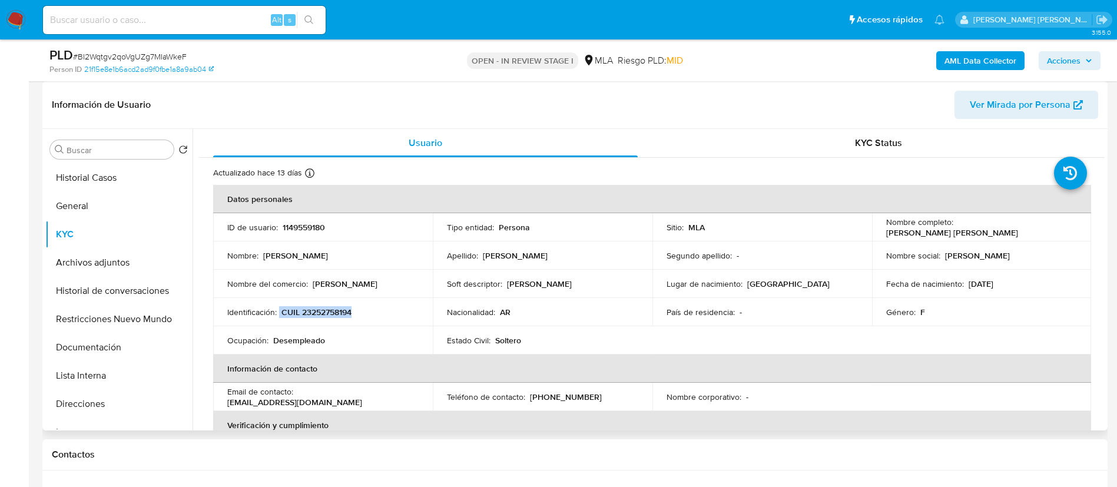
drag, startPoint x: 280, startPoint y: 312, endPoint x: 365, endPoint y: 315, distance: 84.3
click at [365, 315] on div "Identificación : CUIL 23252758194" at bounding box center [322, 312] width 191 height 11
click at [346, 313] on p "CUIL 23252758194" at bounding box center [317, 312] width 70 height 11
drag, startPoint x: 281, startPoint y: 312, endPoint x: 365, endPoint y: 315, distance: 83.7
click at [365, 315] on div "Identificación : CUIL 23252758194" at bounding box center [322, 312] width 191 height 11
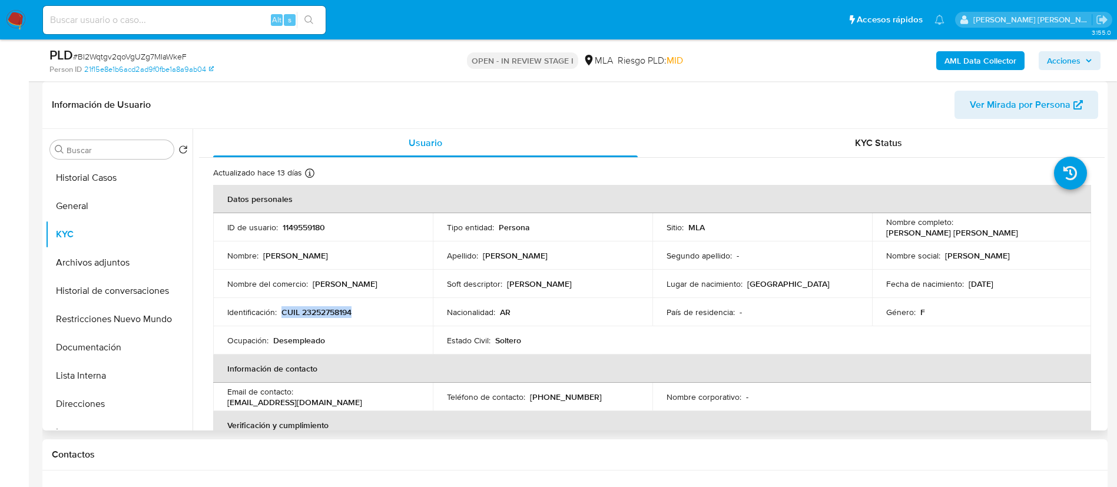
copy p "CUIL 23252758194"
click at [331, 315] on p "CUIL 23252758194" at bounding box center [317, 312] width 70 height 11
click at [331, 312] on p "CUIL 23252758194" at bounding box center [317, 312] width 70 height 11
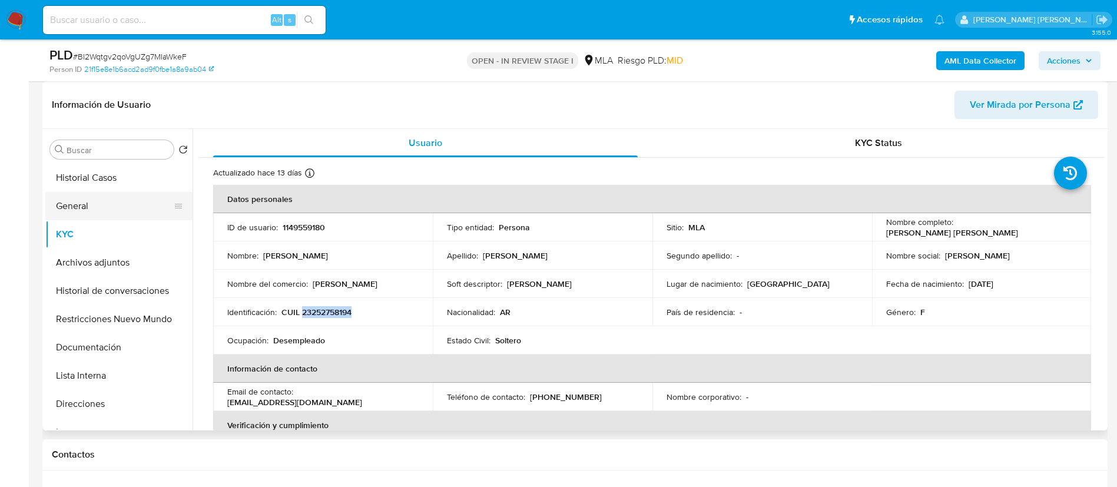
click at [91, 213] on button "General" at bounding box center [114, 206] width 138 height 28
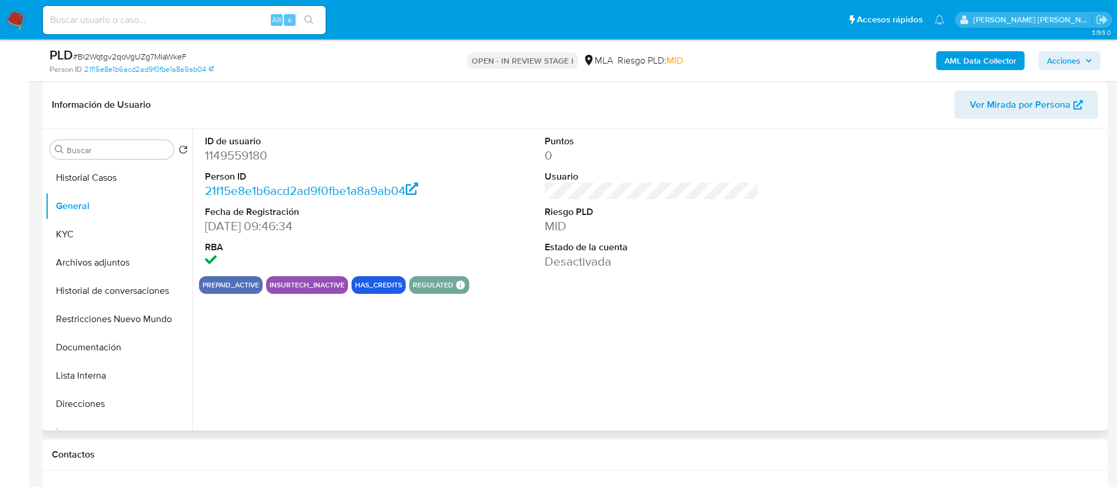
click at [233, 152] on dd "1149559180" at bounding box center [312, 155] width 215 height 16
copy dd "1149559180"
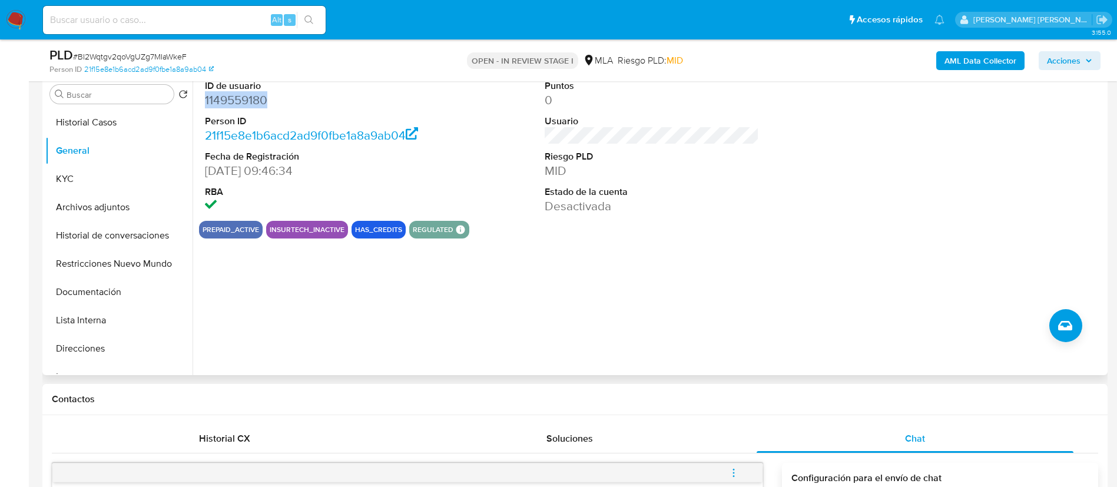
scroll to position [204, 0]
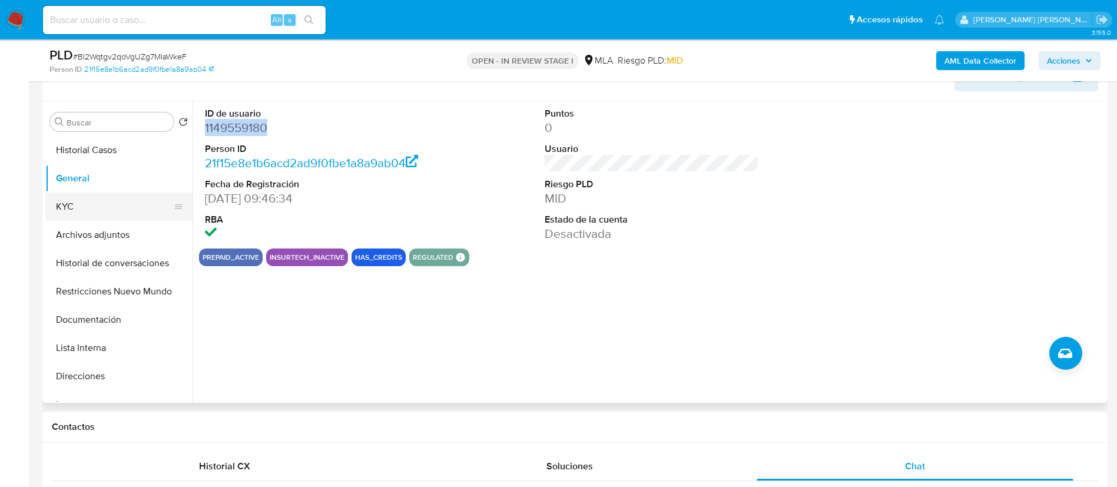
click at [117, 214] on button "KYC" at bounding box center [114, 207] width 138 height 28
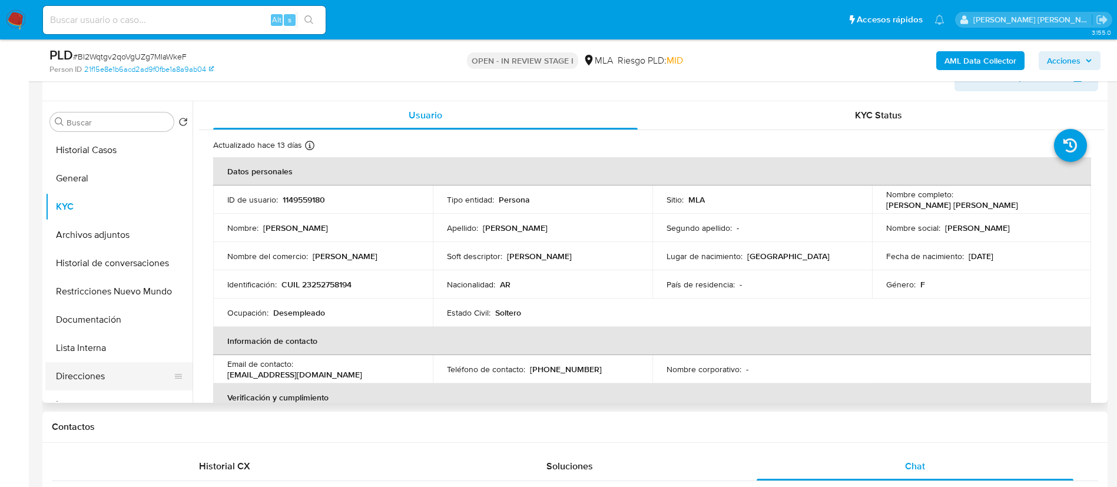
click at [100, 372] on button "Direcciones" at bounding box center [114, 376] width 138 height 28
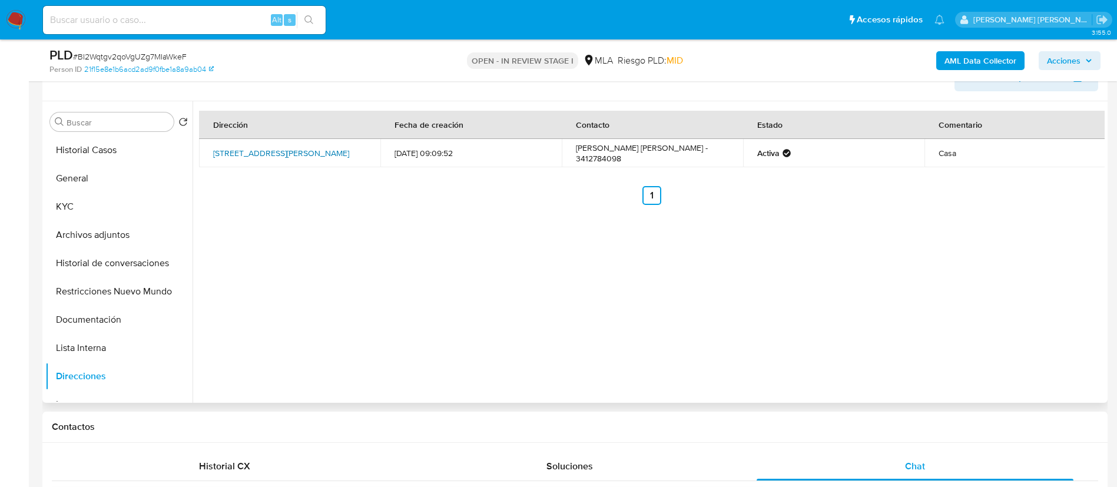
click at [251, 154] on link "Calle Caracas 2713, Rosario, Santa Fe, 2005, Argentina 2713" at bounding box center [281, 153] width 136 height 12
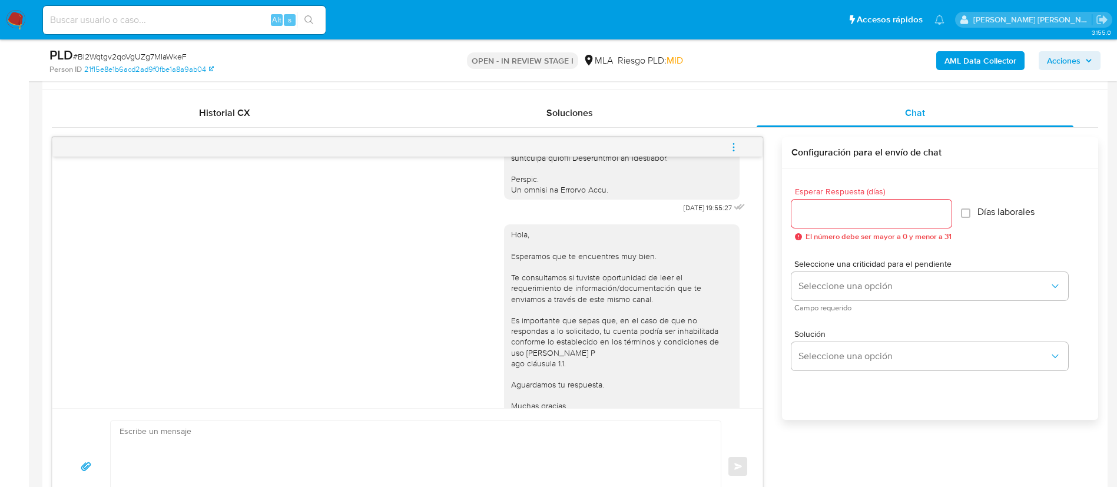
scroll to position [619, 0]
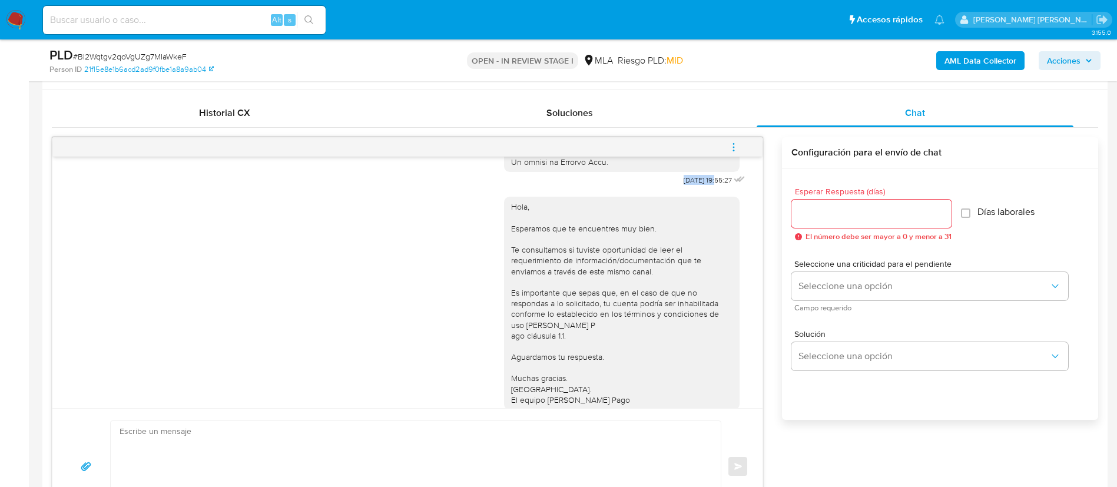
drag, startPoint x: 662, startPoint y: 200, endPoint x: 691, endPoint y: 202, distance: 29.5
click at [691, 185] on span "17/07/2025 19:55:27" at bounding box center [708, 180] width 48 height 9
copy span "17/07/2025"
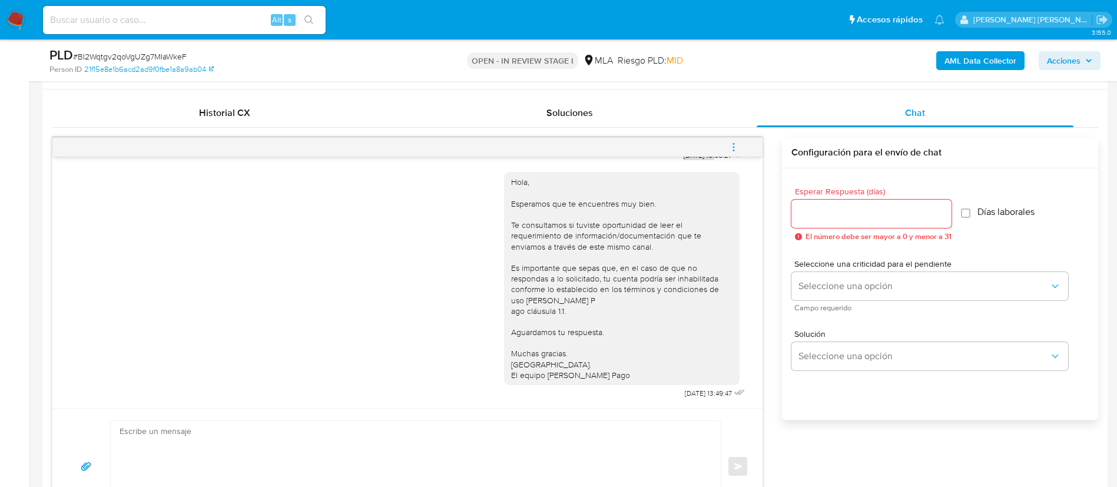
scroll to position [675, 0]
drag, startPoint x: 657, startPoint y: 389, endPoint x: 692, endPoint y: 392, distance: 34.9
click at [692, 392] on div "Hola, Esperamos que te encuentres muy bien. Te consultamos si tuviste oportunid…" at bounding box center [626, 283] width 244 height 238
copy span "21/07/2025"
click at [734, 143] on icon "menu-action" at bounding box center [733, 143] width 1 height 1
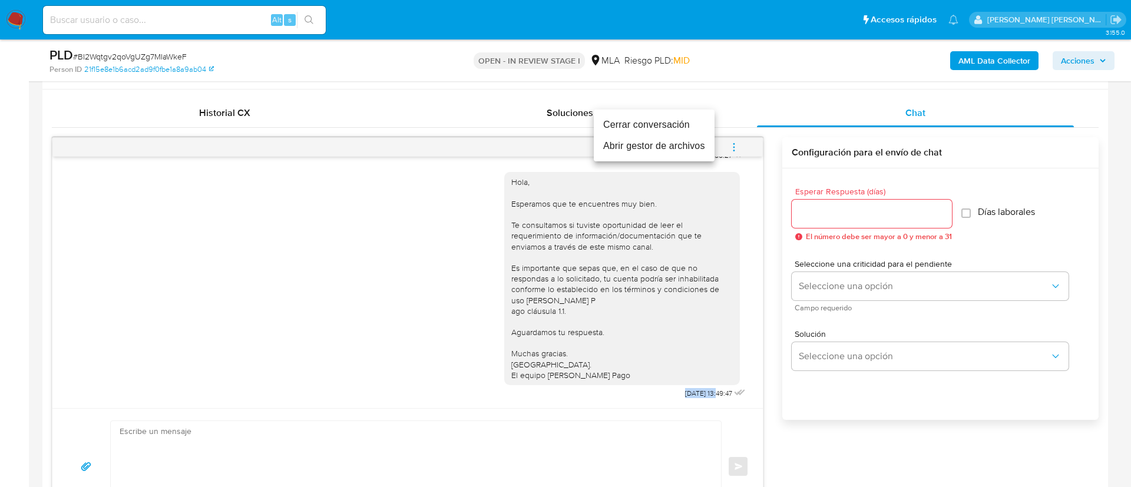
click at [646, 127] on li "Cerrar conversación" at bounding box center [654, 124] width 121 height 21
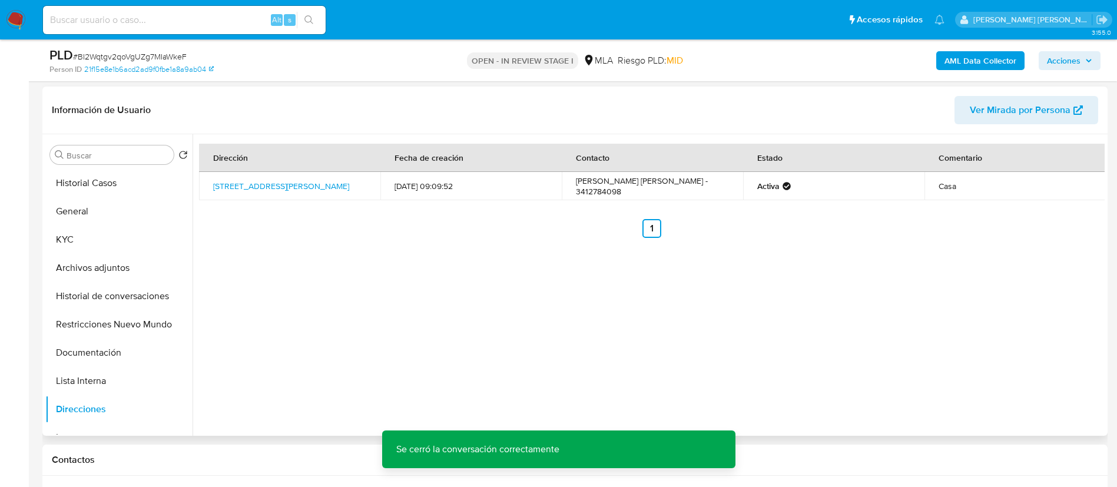
scroll to position [116, 0]
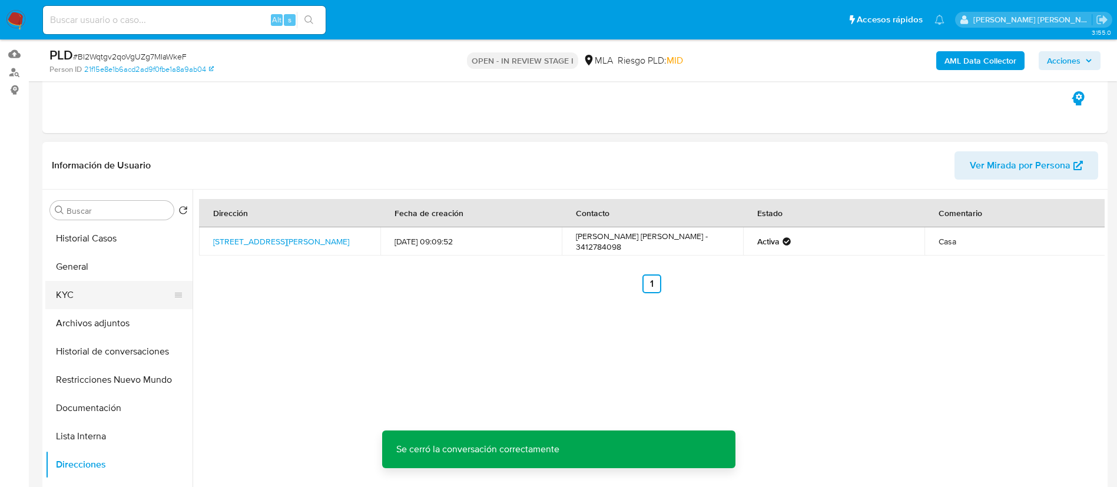
click at [94, 301] on button "KYC" at bounding box center [114, 295] width 138 height 28
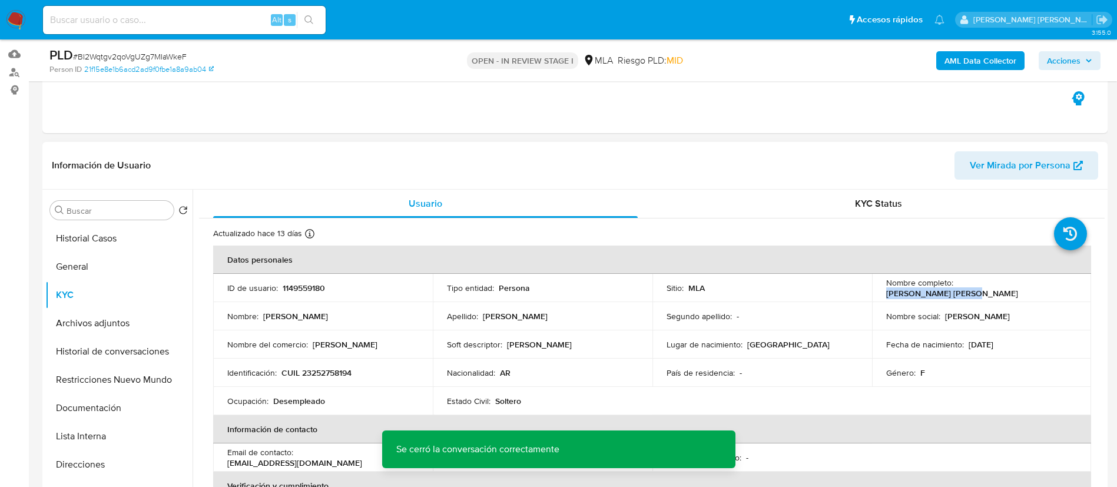
drag, startPoint x: 957, startPoint y: 289, endPoint x: 1030, endPoint y: 289, distance: 73.6
click at [1030, 289] on div "Nombre completo : Hilda Ester Carrasco" at bounding box center [982, 287] width 191 height 21
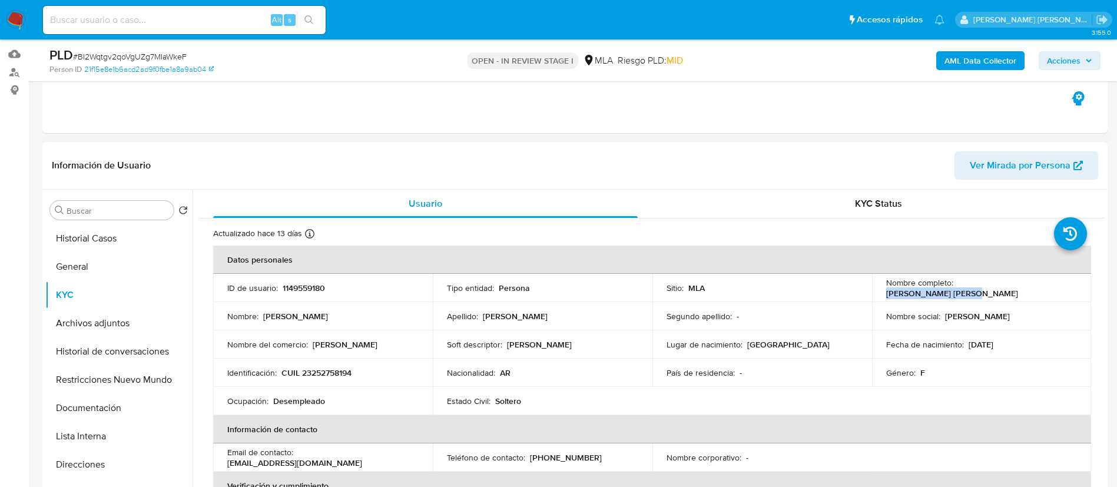
copy p "Hilda Ester Carrasco"
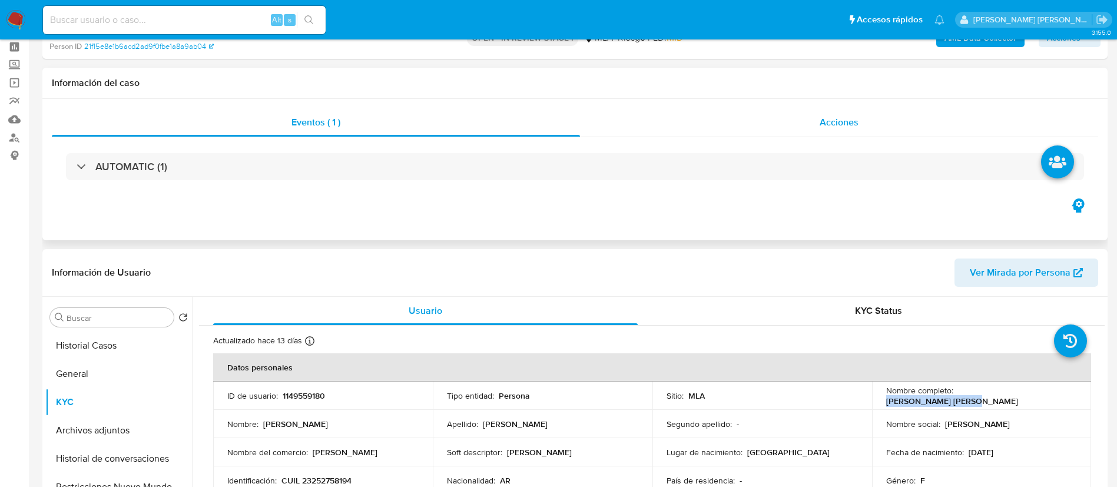
scroll to position [0, 0]
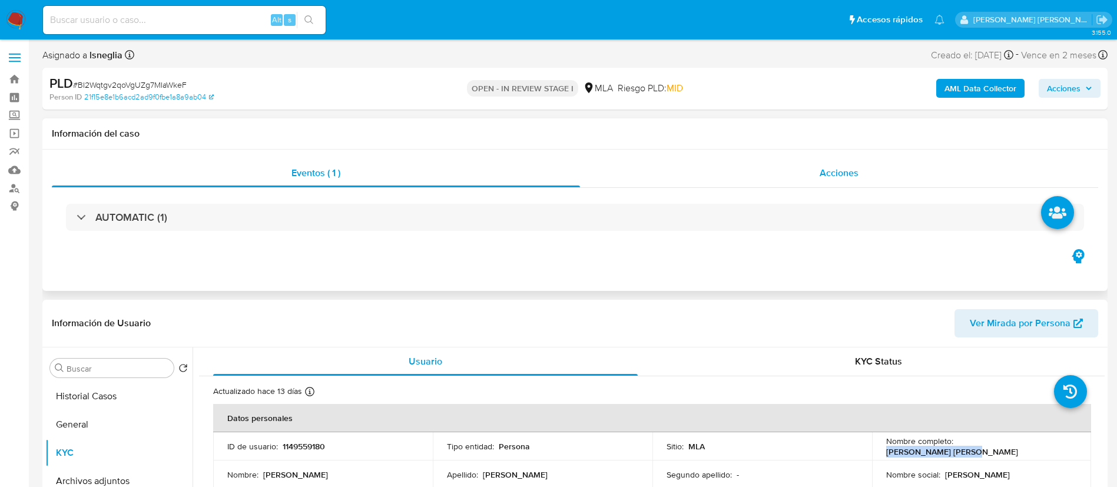
click at [841, 176] on span "Acciones" at bounding box center [839, 173] width 39 height 14
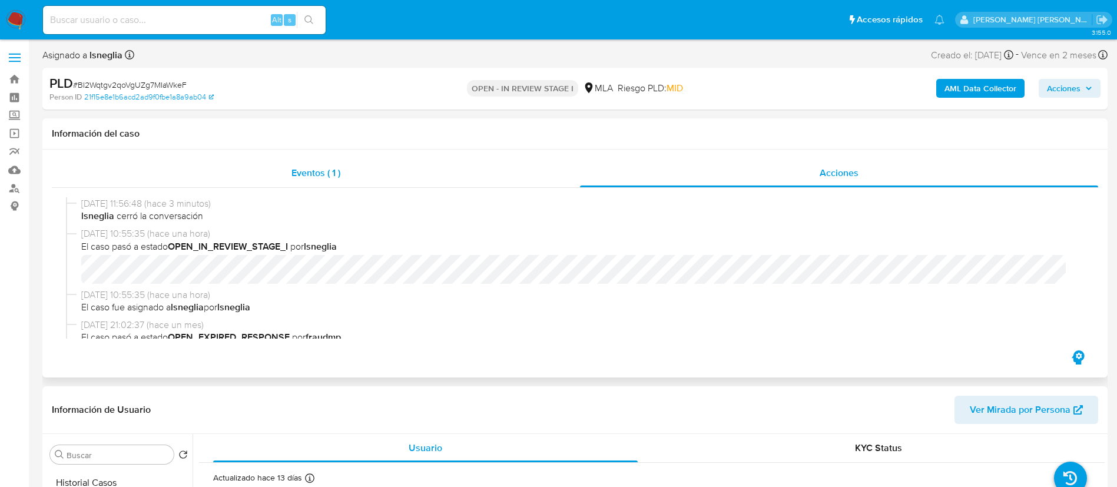
click at [314, 164] on div "Eventos ( 1 )" at bounding box center [316, 173] width 528 height 28
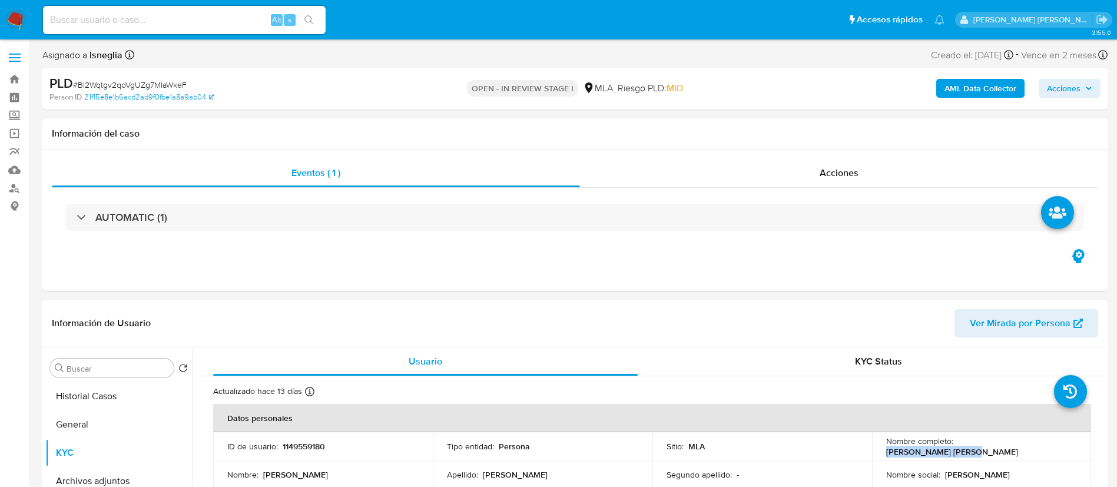
click at [974, 90] on b "AML Data Collector" at bounding box center [981, 88] width 72 height 19
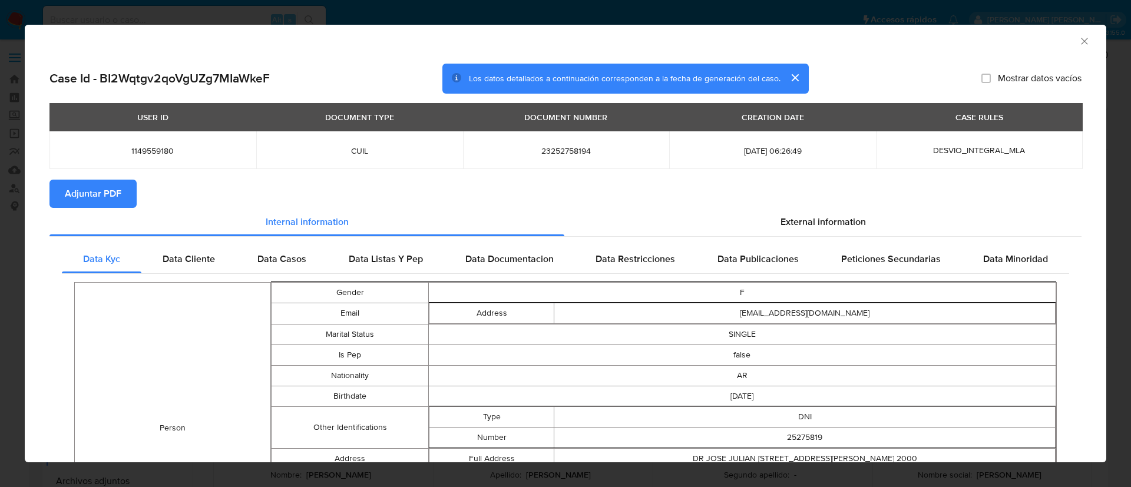
click at [103, 194] on span "Adjuntar PDF" at bounding box center [93, 194] width 57 height 26
click at [1079, 35] on icon "Cerrar ventana" at bounding box center [1085, 41] width 12 height 12
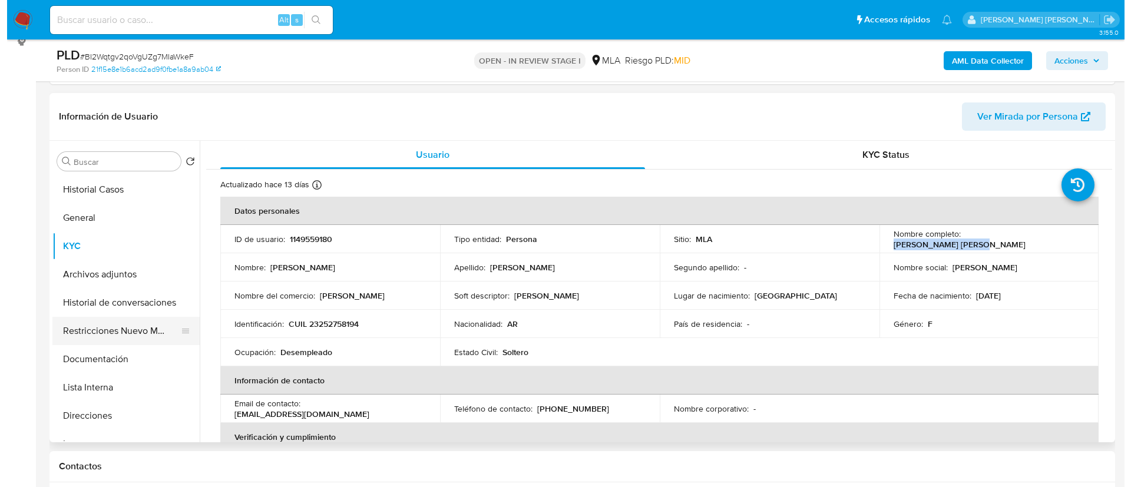
scroll to position [177, 0]
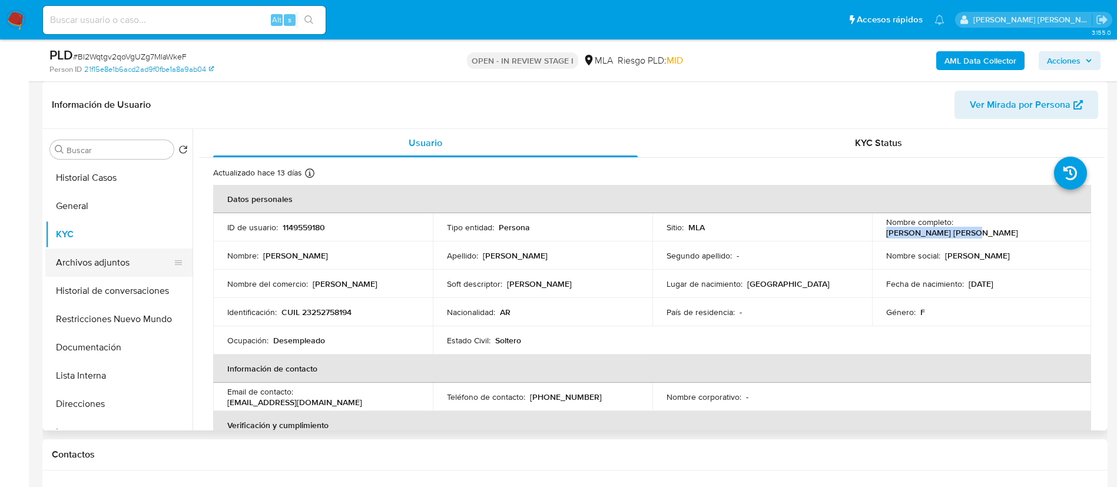
click at [105, 256] on button "Archivos adjuntos" at bounding box center [114, 263] width 138 height 28
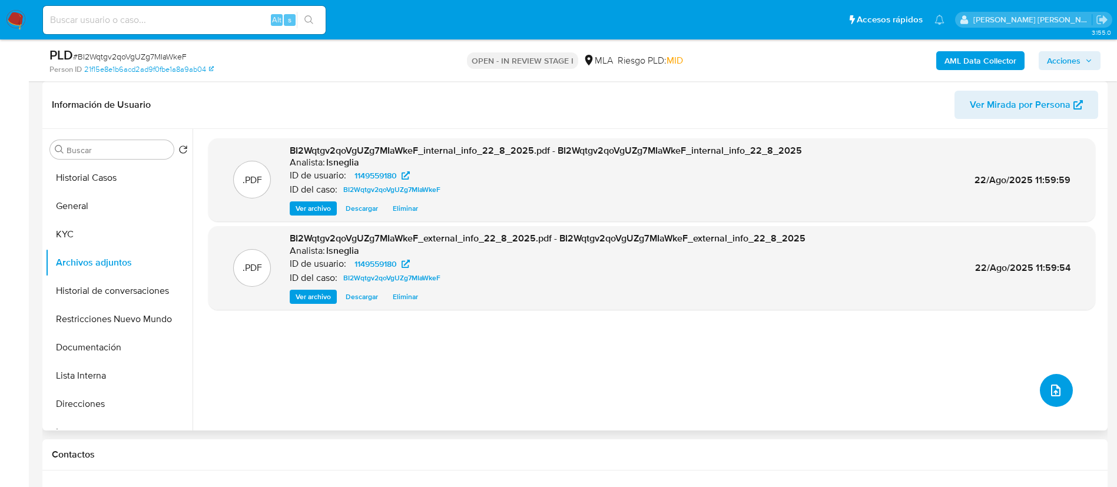
click at [1049, 392] on icon "upload-file" at bounding box center [1056, 390] width 14 height 14
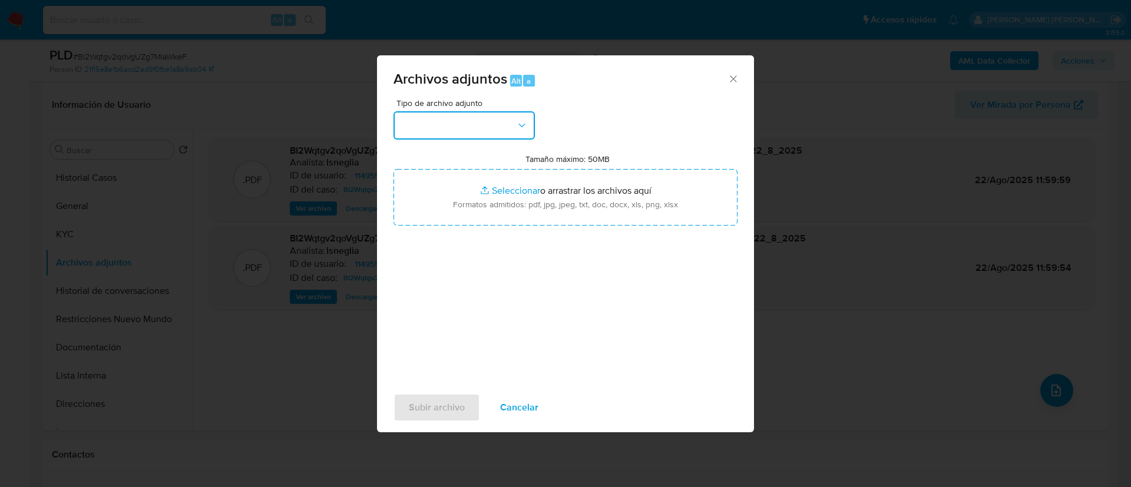
click at [523, 113] on button "button" at bounding box center [463, 125] width 141 height 28
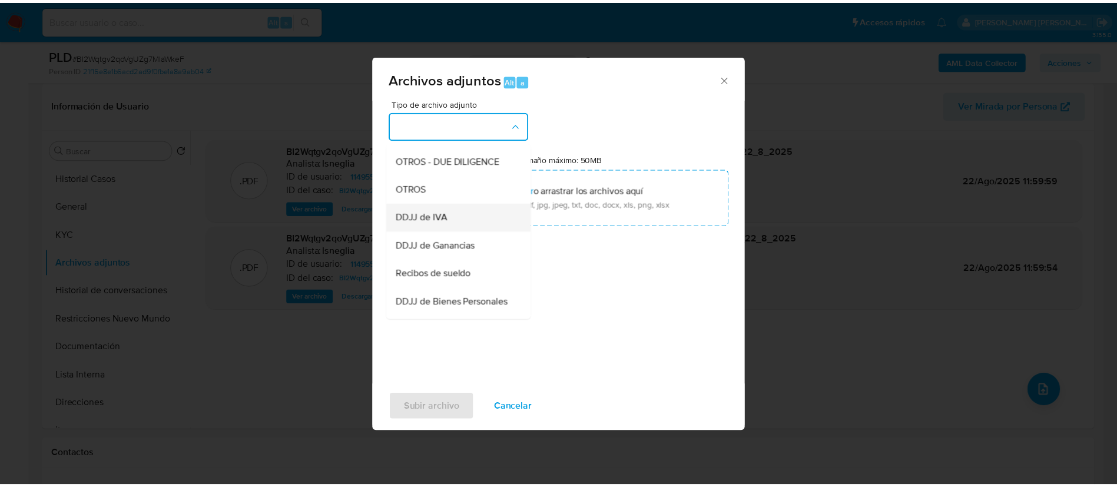
scroll to position [179, 0]
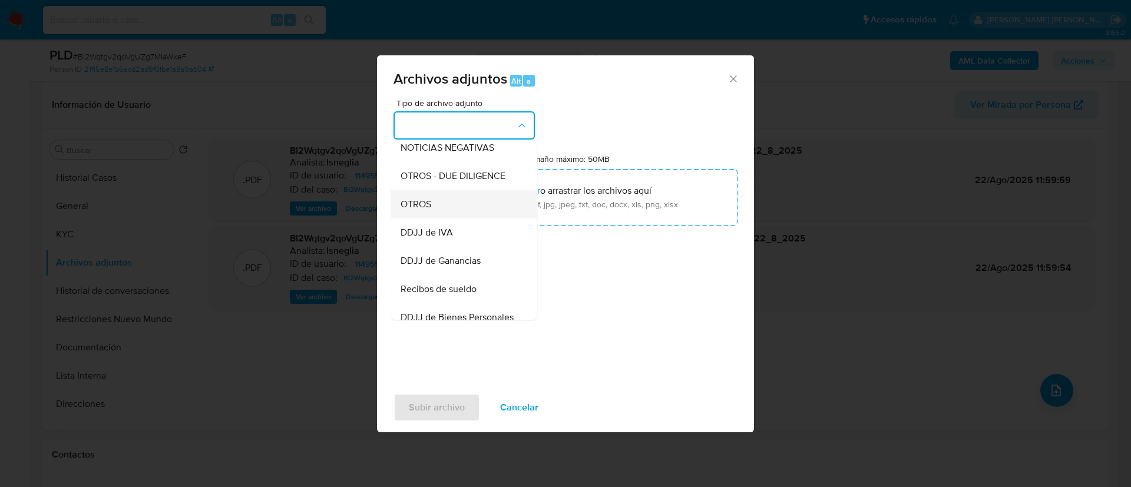
click at [442, 217] on div "OTROS" at bounding box center [461, 204] width 120 height 28
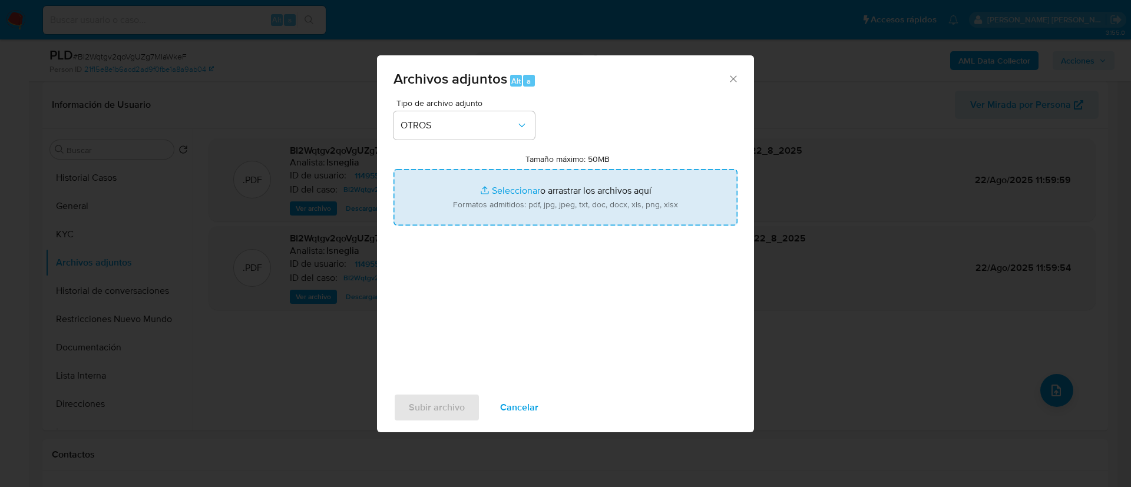
type input "C:\fakepath\Caselog BI2Wqtgv2qoVgUZg7MIaWkeF.docx"
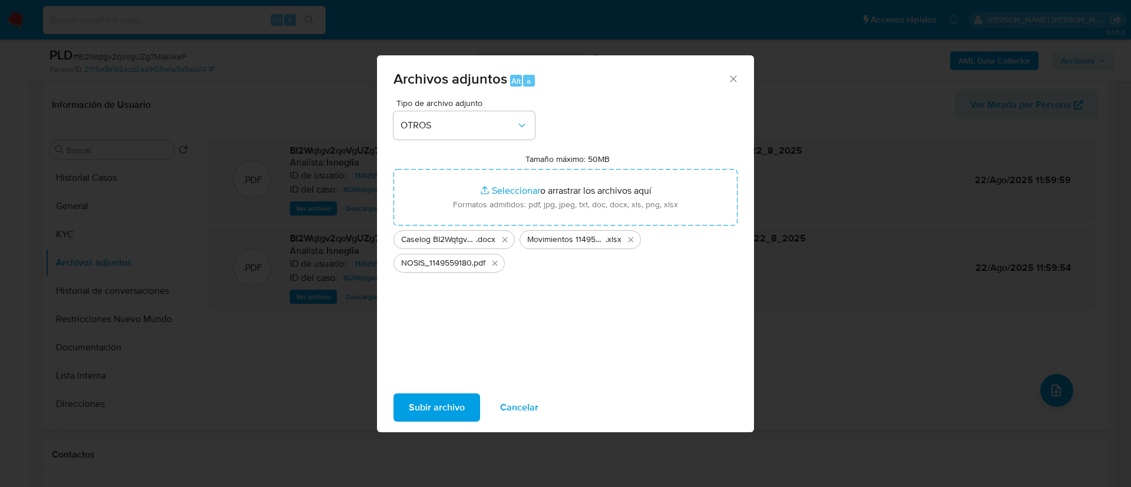
click at [452, 403] on span "Subir archivo" at bounding box center [437, 408] width 56 height 26
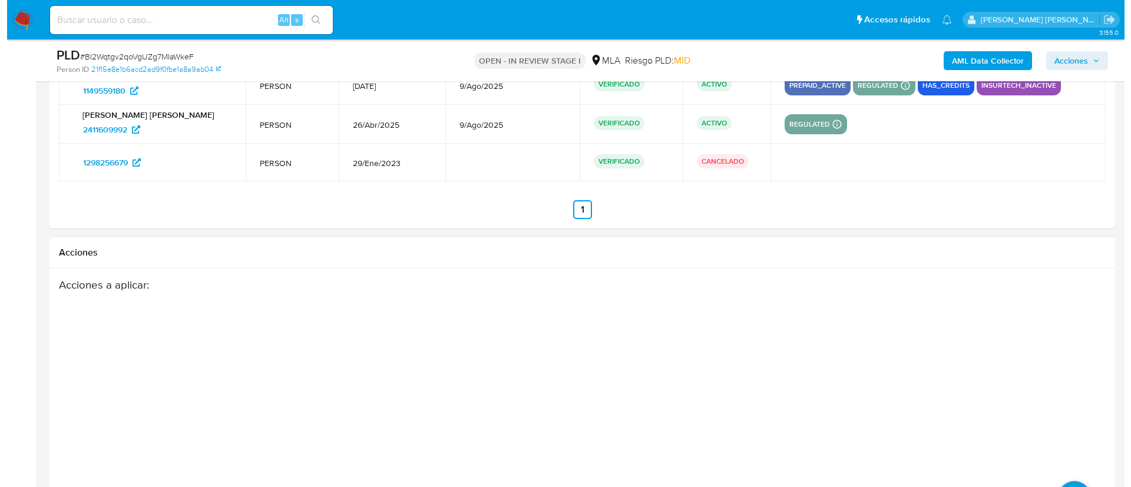
scroll to position [2148, 0]
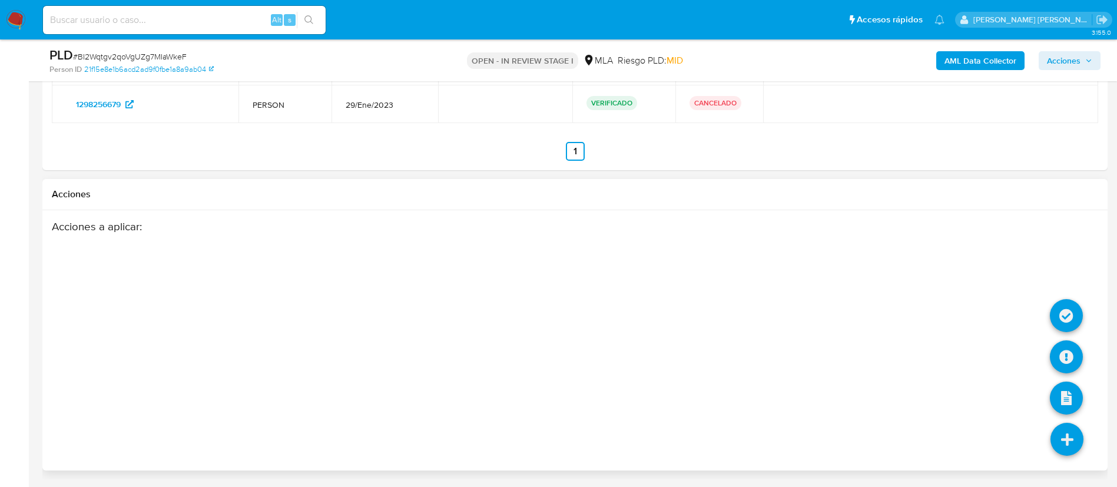
click at [1069, 436] on icon at bounding box center [1067, 439] width 33 height 33
click at [1058, 356] on icon at bounding box center [1066, 356] width 33 height 33
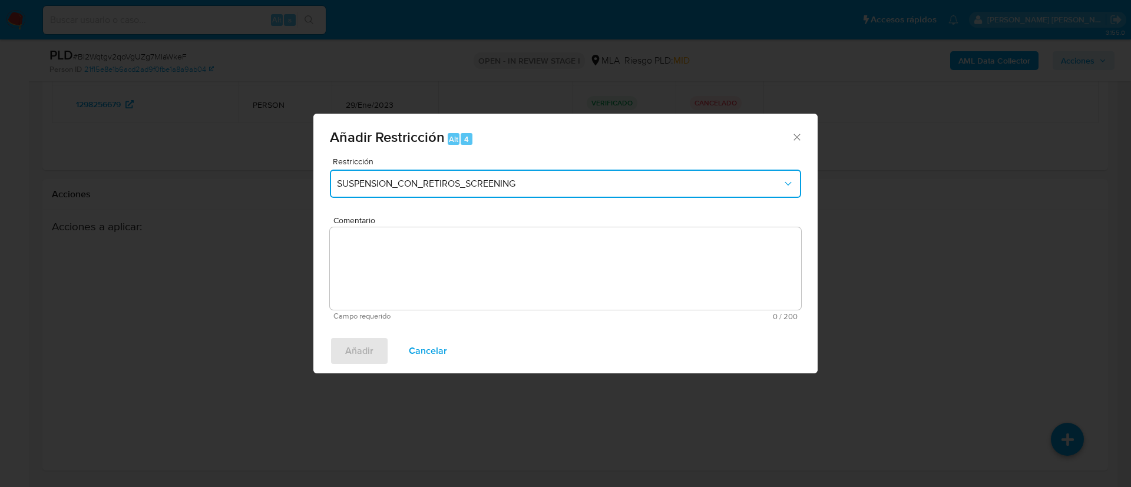
click at [590, 182] on span "SUSPENSION_CON_RETIROS_SCREENING" at bounding box center [559, 184] width 445 height 12
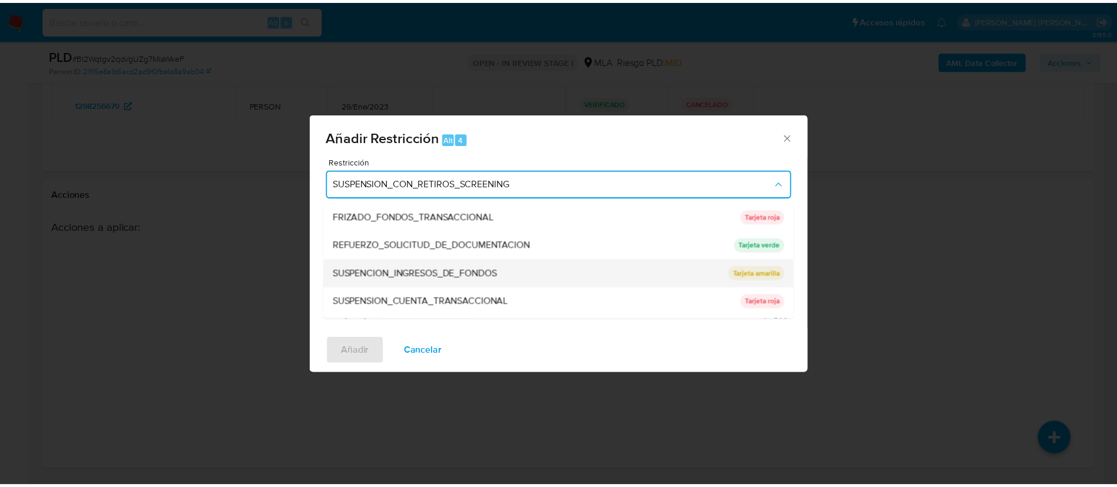
scroll to position [250, 0]
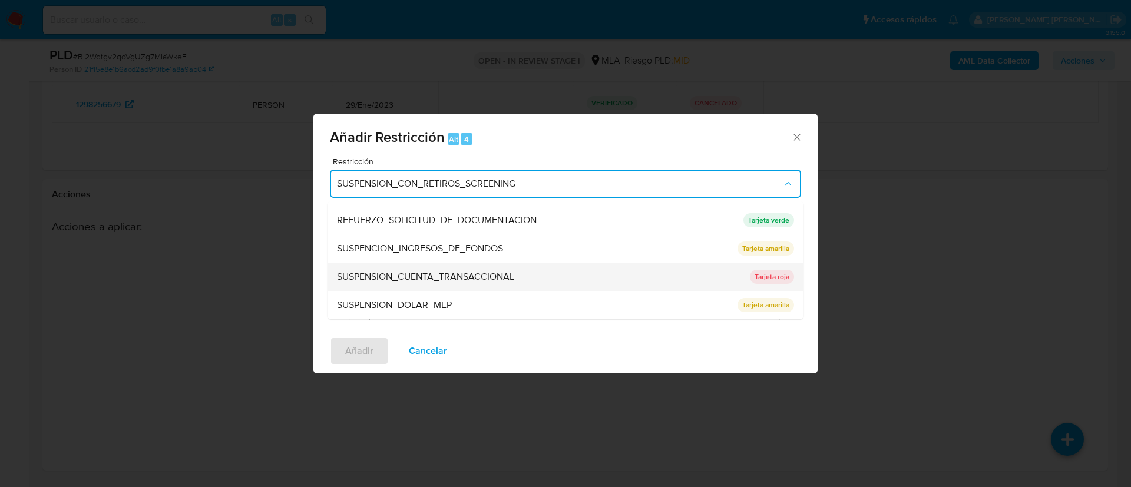
click at [538, 270] on div "SUSPENSION_CUENTA_TRANSACCIONAL" at bounding box center [540, 277] width 406 height 28
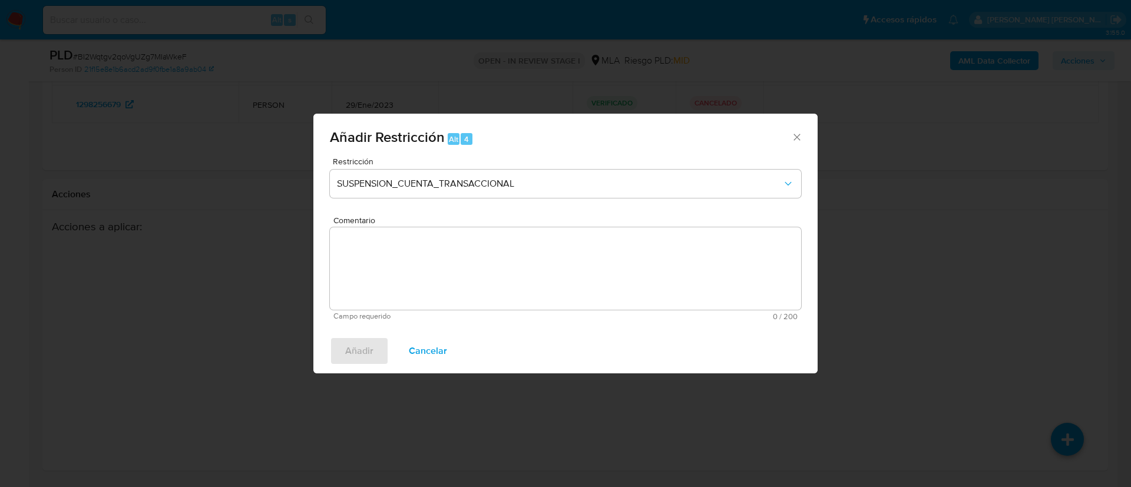
click at [516, 271] on textarea "Comentario" at bounding box center [565, 268] width 471 height 82
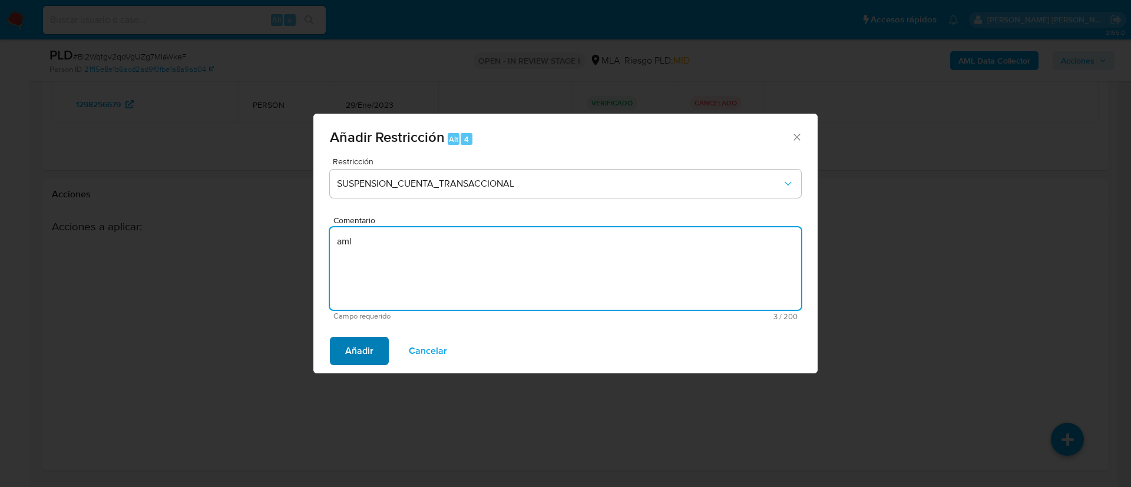
type textarea "aml"
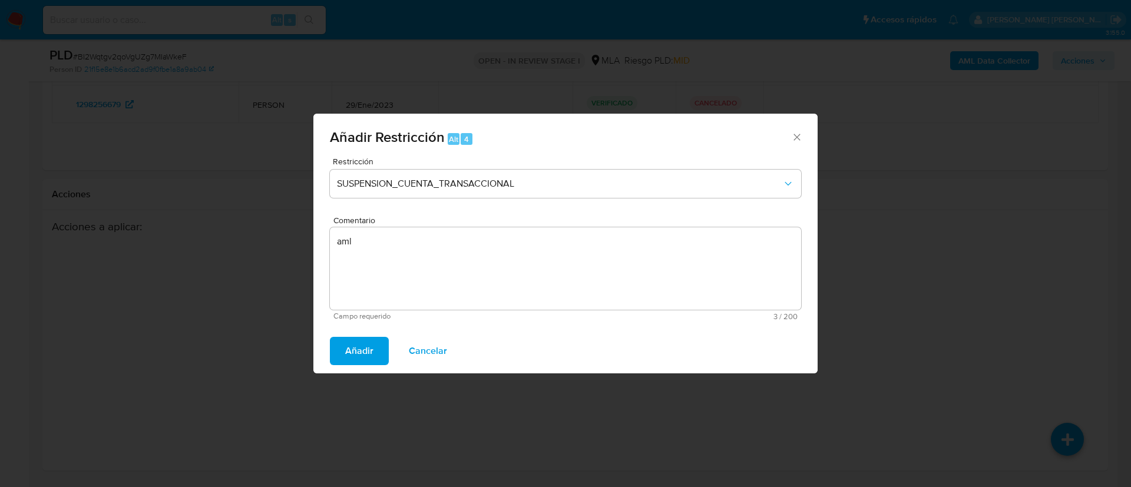
click at [356, 349] on span "Añadir" at bounding box center [359, 351] width 28 height 26
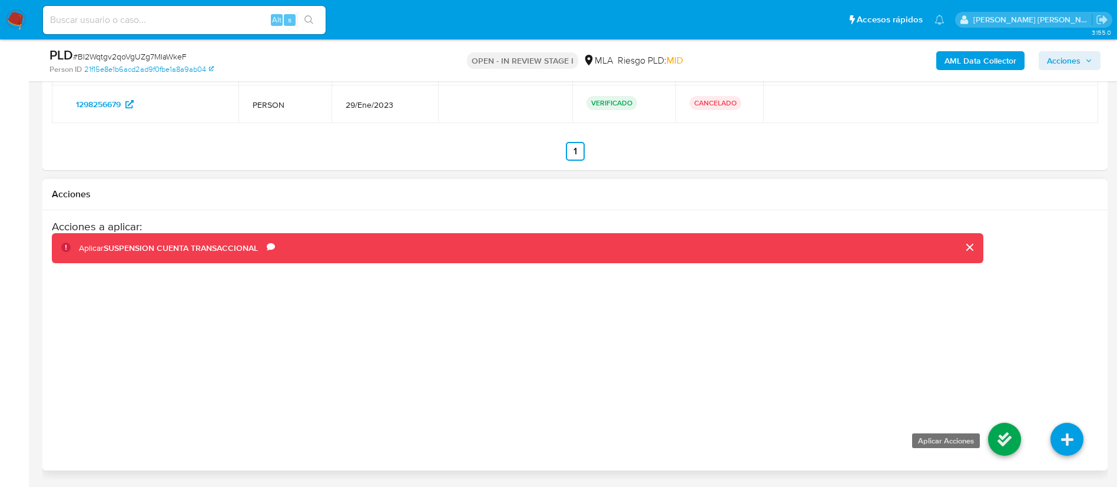
click at [1003, 445] on icon at bounding box center [1004, 439] width 33 height 33
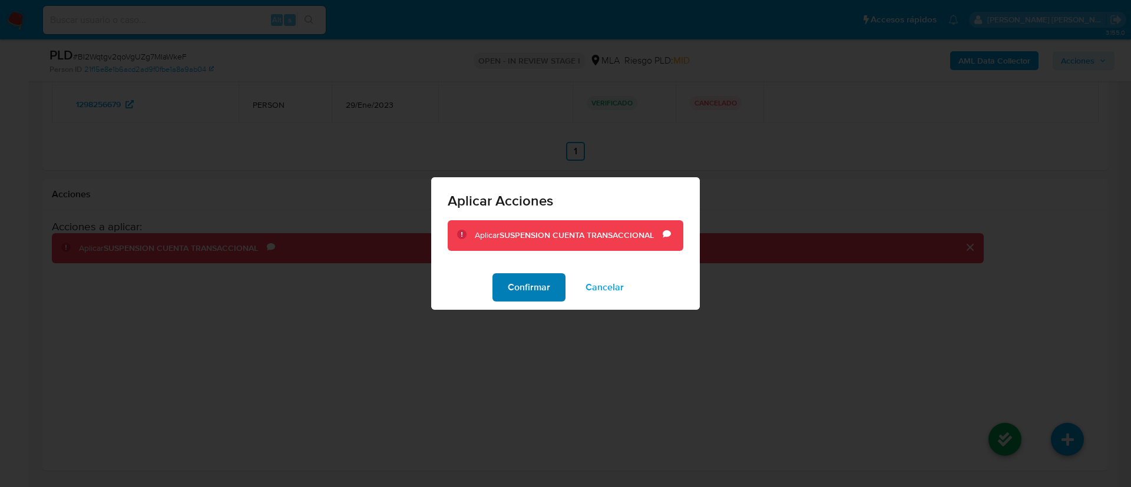
click at [535, 289] on span "Confirmar" at bounding box center [529, 288] width 42 height 26
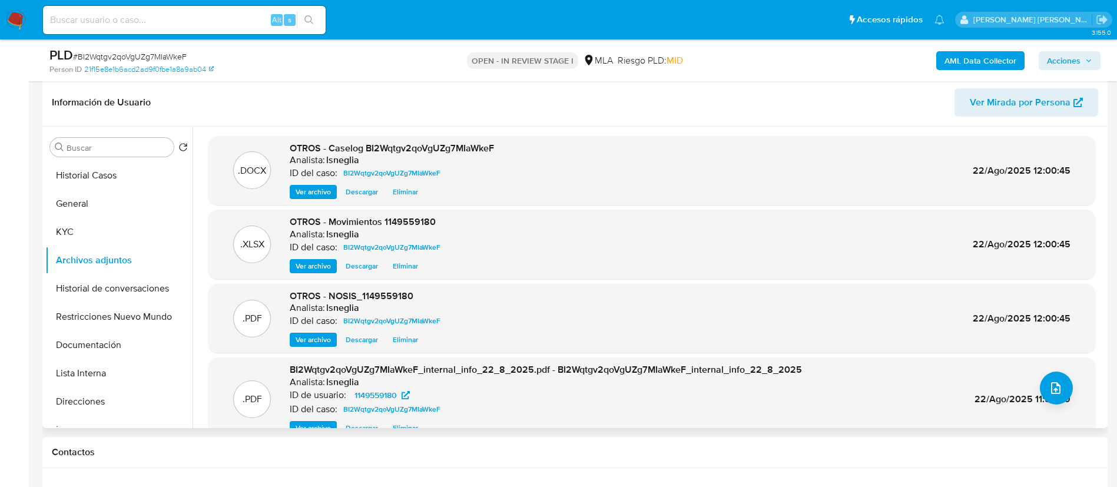
scroll to position [116, 0]
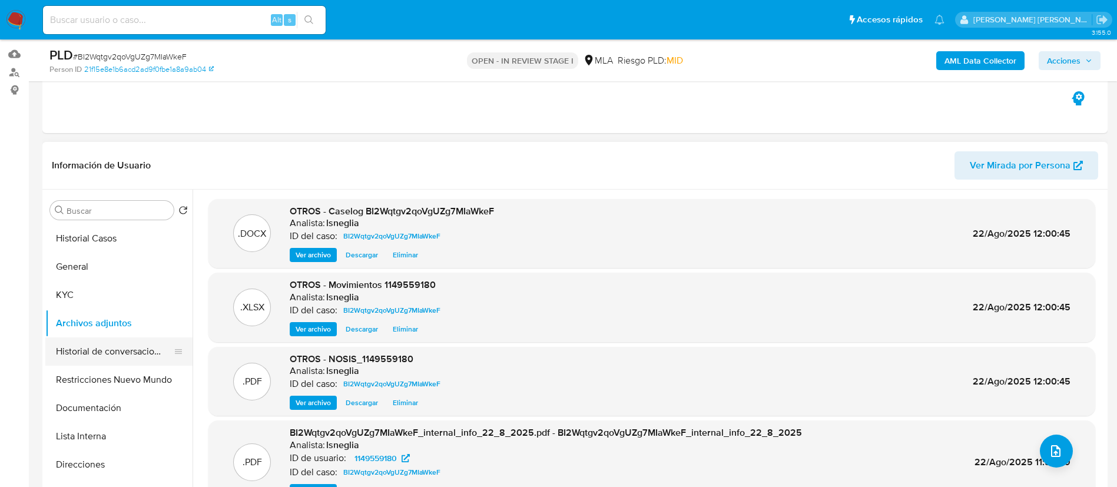
click at [114, 354] on button "Historial de conversaciones" at bounding box center [114, 352] width 138 height 28
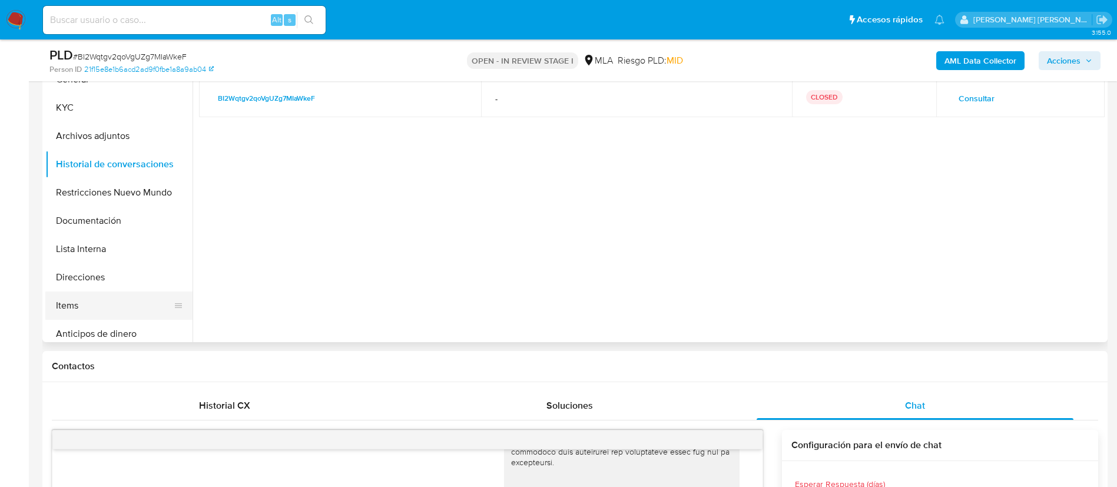
scroll to position [0, 0]
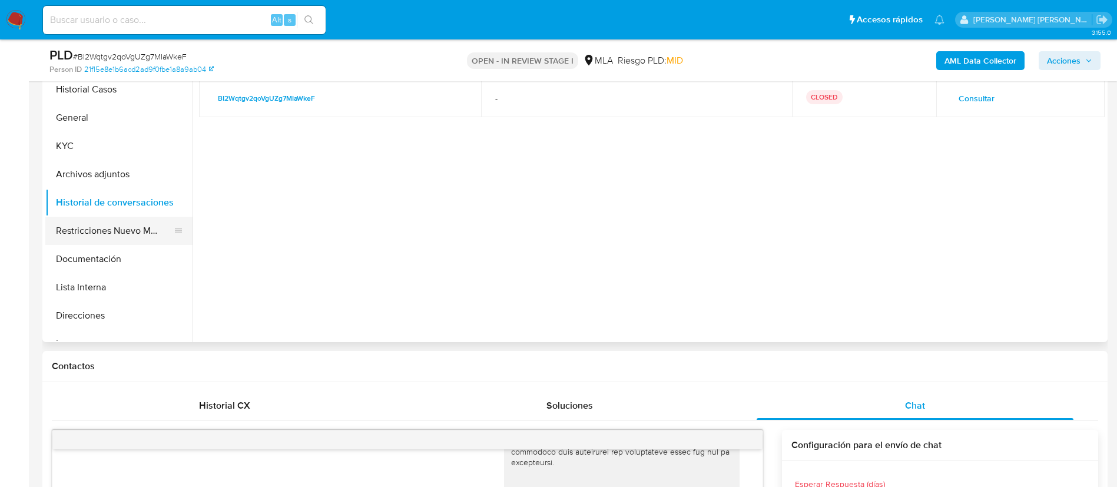
click at [125, 234] on button "Restricciones Nuevo Mundo" at bounding box center [114, 231] width 138 height 28
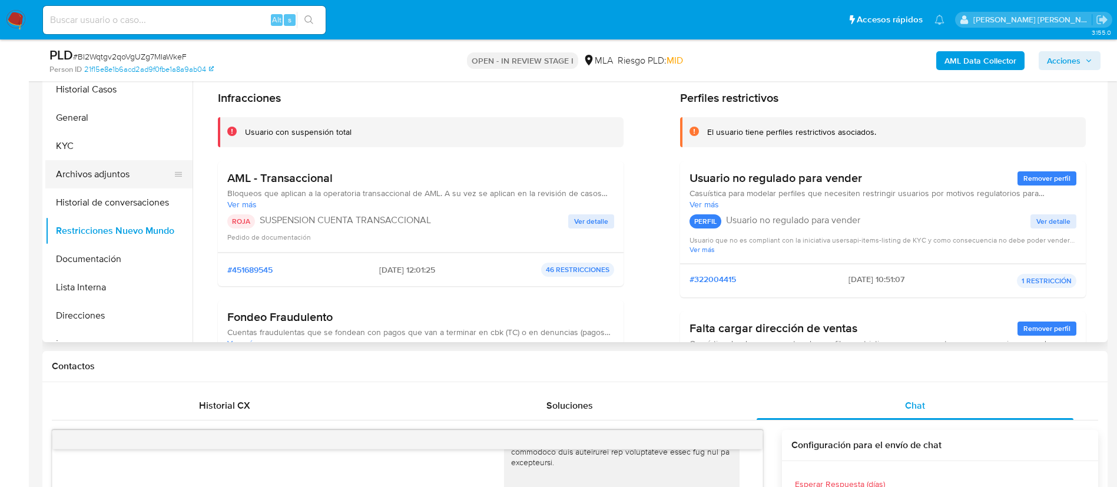
click at [127, 185] on button "Archivos adjuntos" at bounding box center [114, 174] width 138 height 28
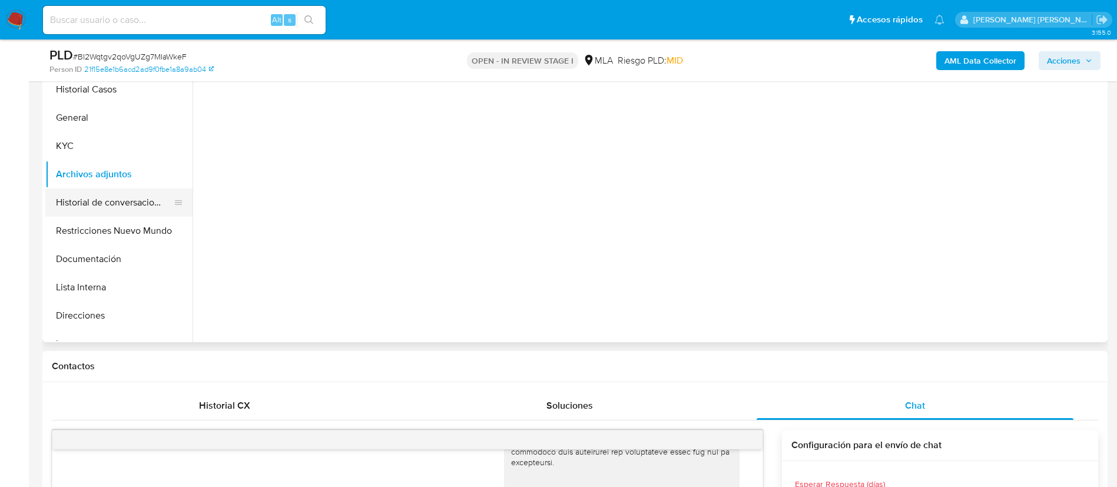
click at [124, 199] on button "Historial de conversaciones" at bounding box center [114, 202] width 138 height 28
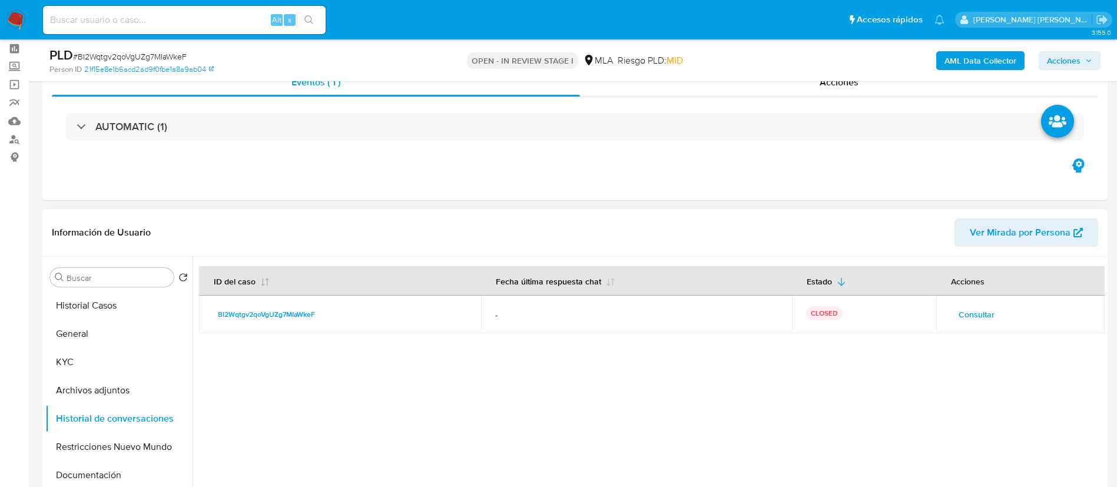
scroll to position [88, 0]
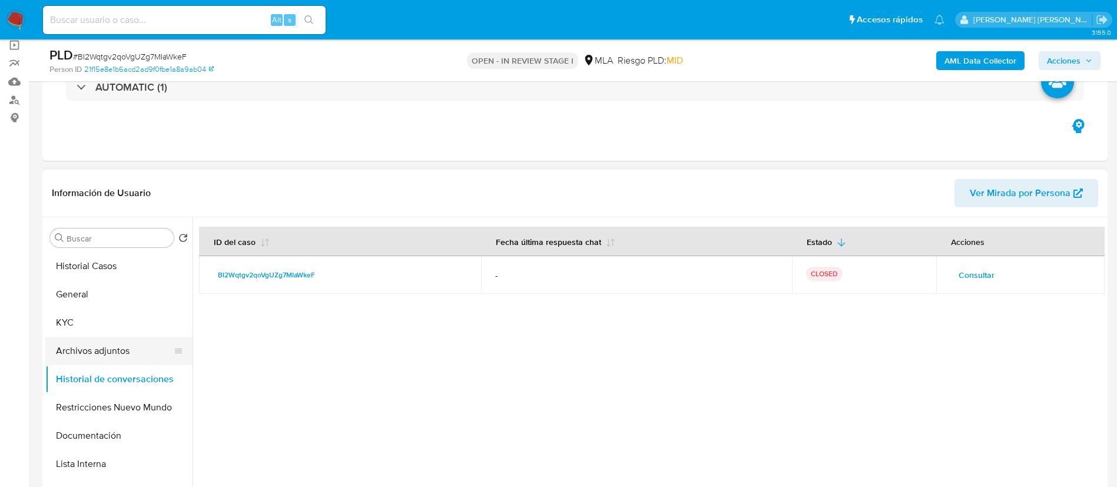
click at [94, 347] on button "Archivos adjuntos" at bounding box center [114, 351] width 138 height 28
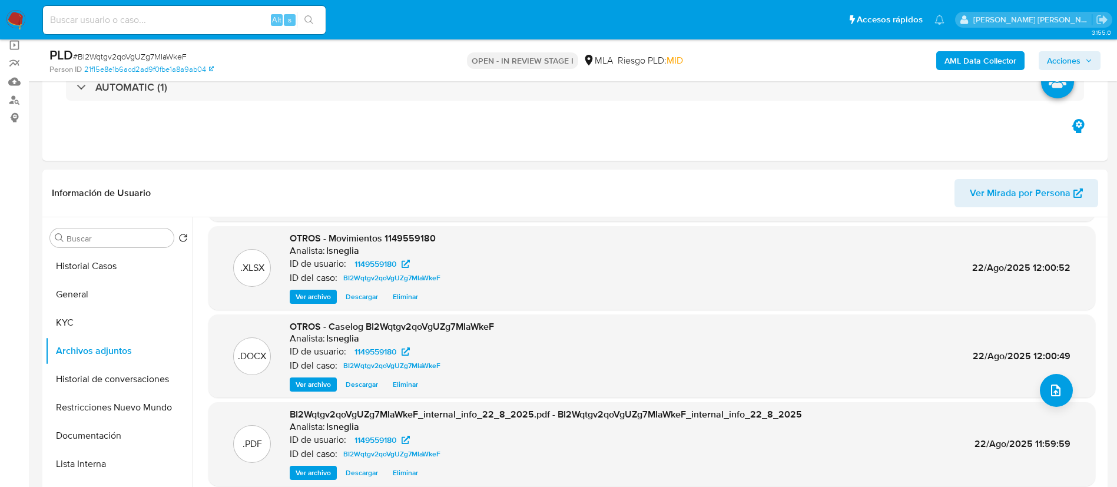
click at [1075, 56] on span "Acciones" at bounding box center [1064, 60] width 34 height 19
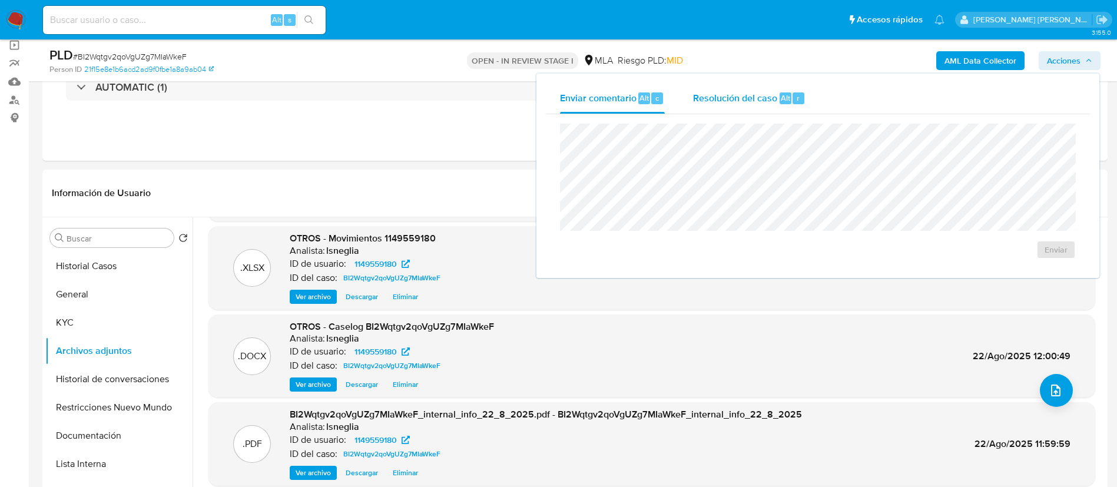
click at [745, 104] on span "Resolución del caso" at bounding box center [735, 98] width 84 height 14
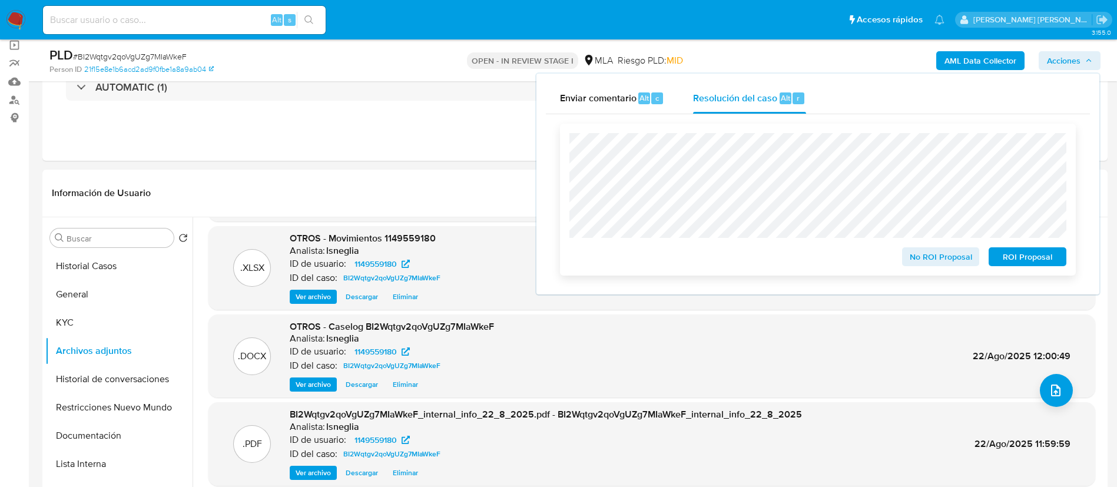
click at [1043, 260] on span "ROI Proposal" at bounding box center [1027, 257] width 61 height 16
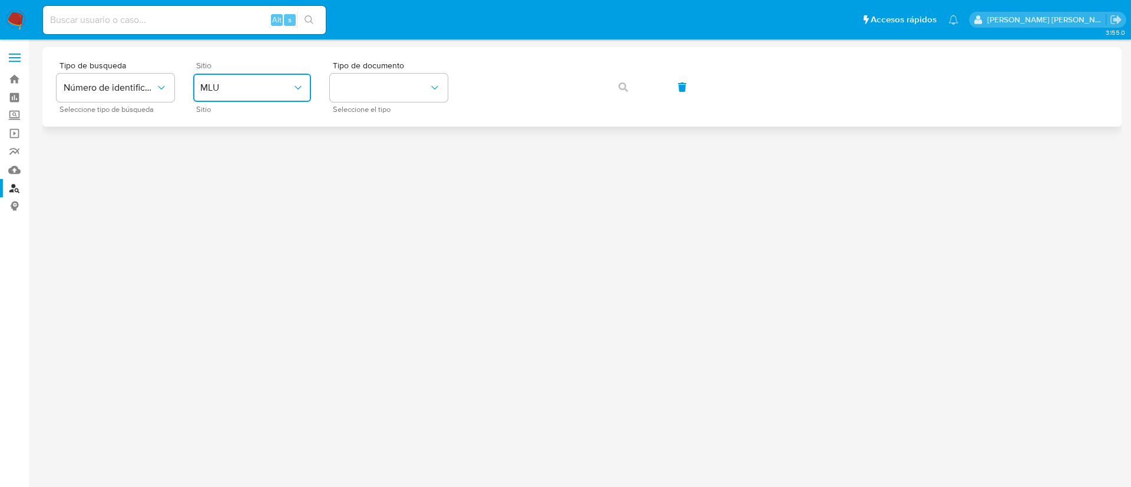
click at [265, 76] on button "MLU" at bounding box center [252, 88] width 118 height 28
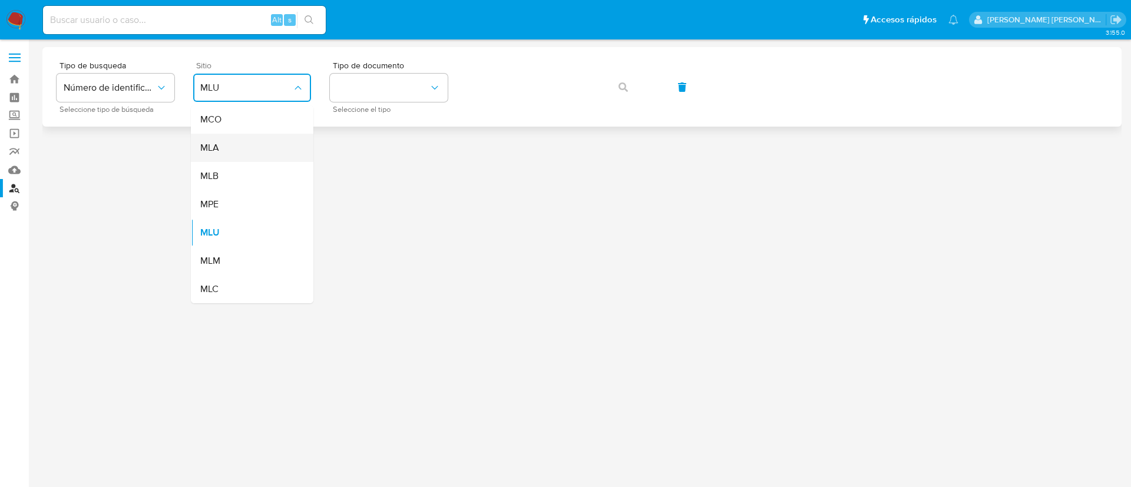
click at [243, 152] on div "MLA" at bounding box center [248, 148] width 97 height 28
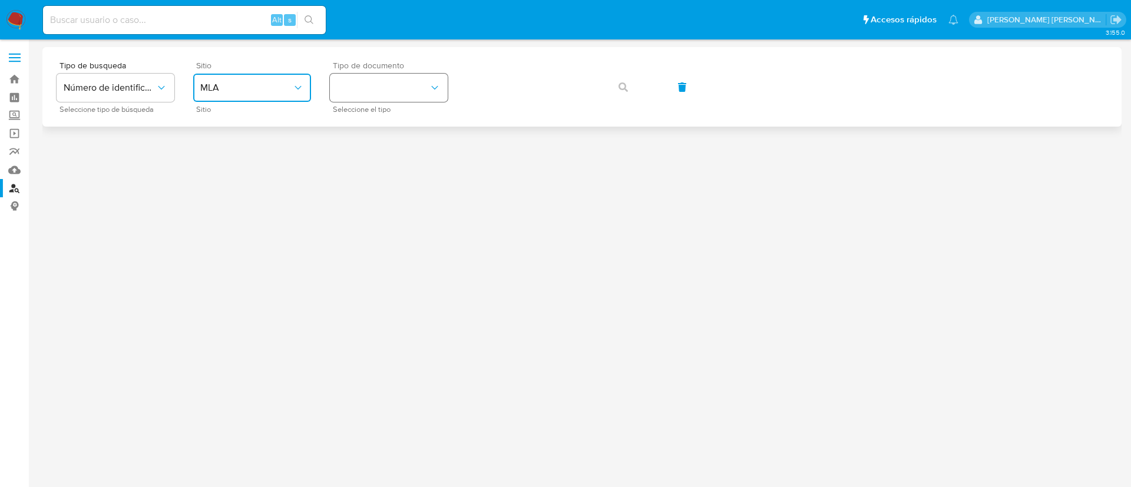
click at [373, 74] on button "identificationType" at bounding box center [389, 88] width 118 height 28
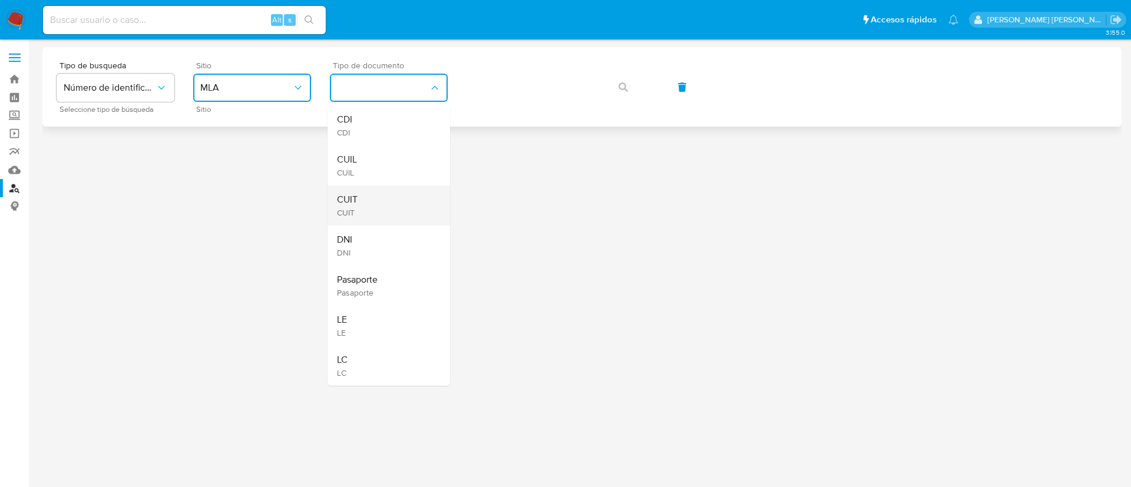
click at [384, 205] on div "CUIT CUIT" at bounding box center [385, 206] width 97 height 40
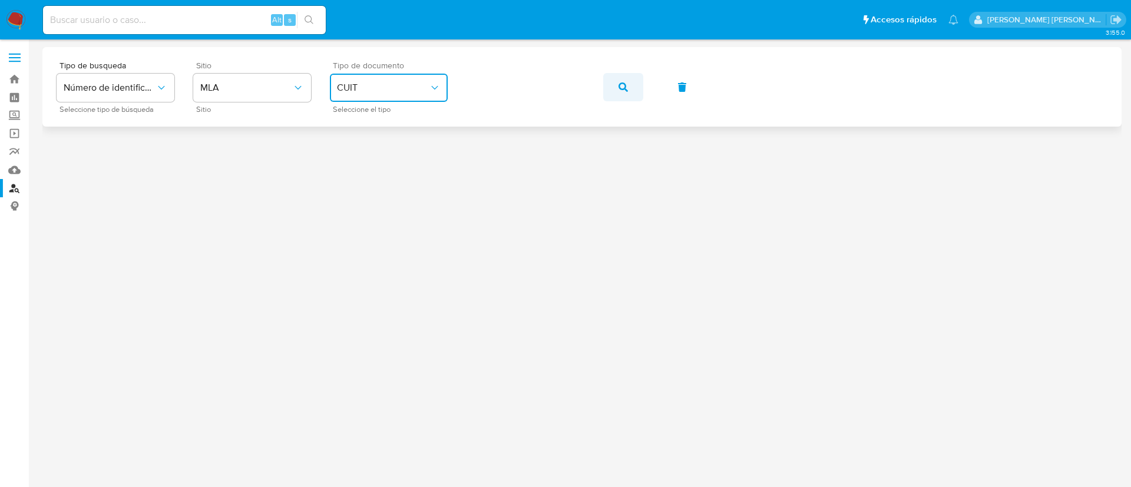
click at [620, 90] on icon "button" at bounding box center [623, 86] width 9 height 9
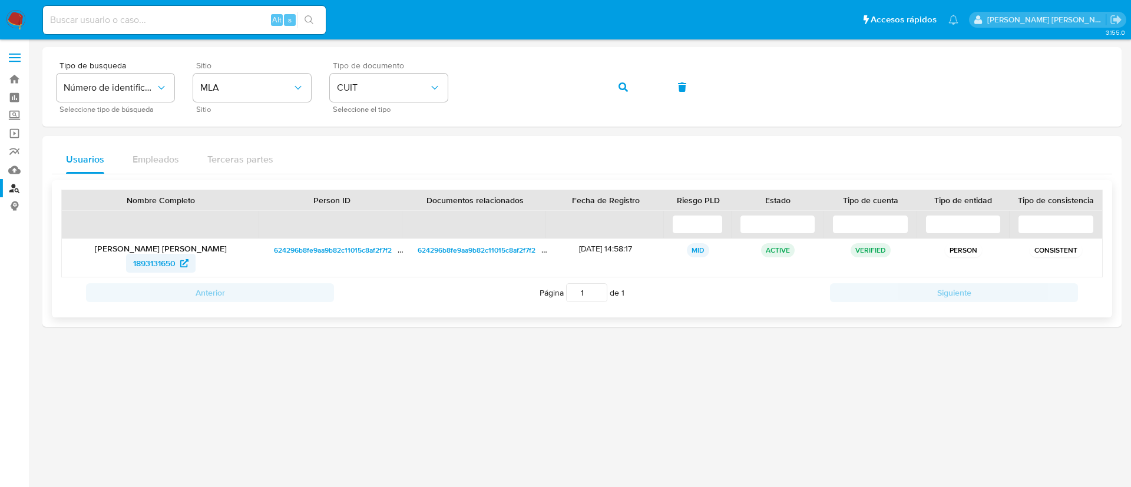
click at [150, 263] on span "1893131650" at bounding box center [154, 263] width 42 height 19
click at [621, 90] on icon "button" at bounding box center [623, 86] width 9 height 9
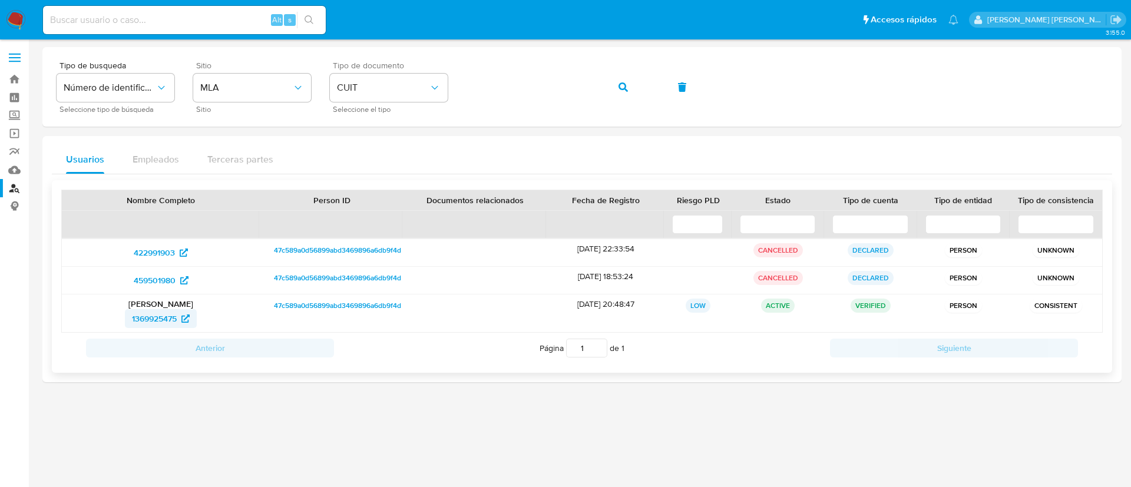
click at [153, 316] on span "1369925475" at bounding box center [154, 318] width 45 height 19
click at [627, 82] on icon "button" at bounding box center [623, 86] width 9 height 9
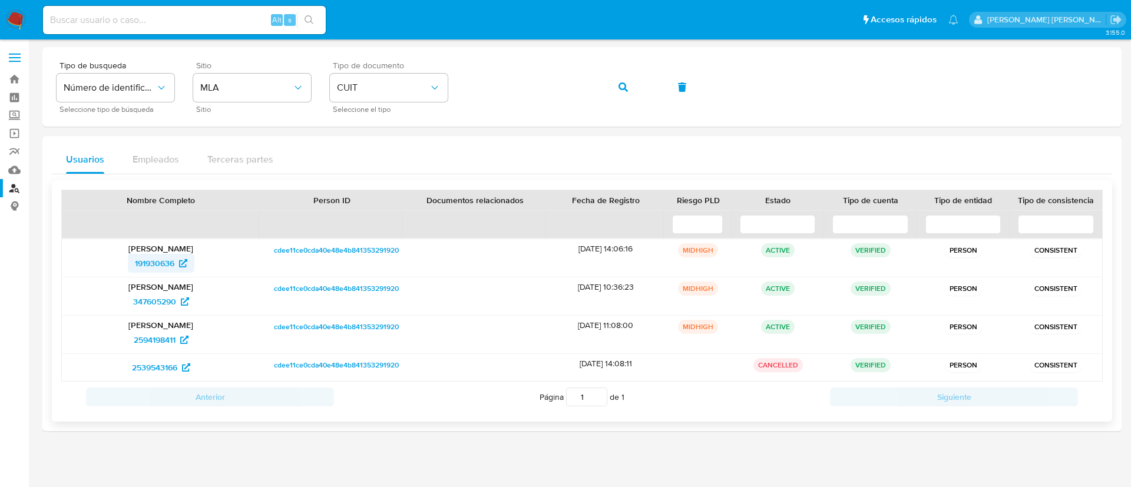
click at [160, 260] on span "191930636" at bounding box center [154, 263] width 39 height 19
click at [625, 82] on icon "button" at bounding box center [623, 86] width 9 height 9
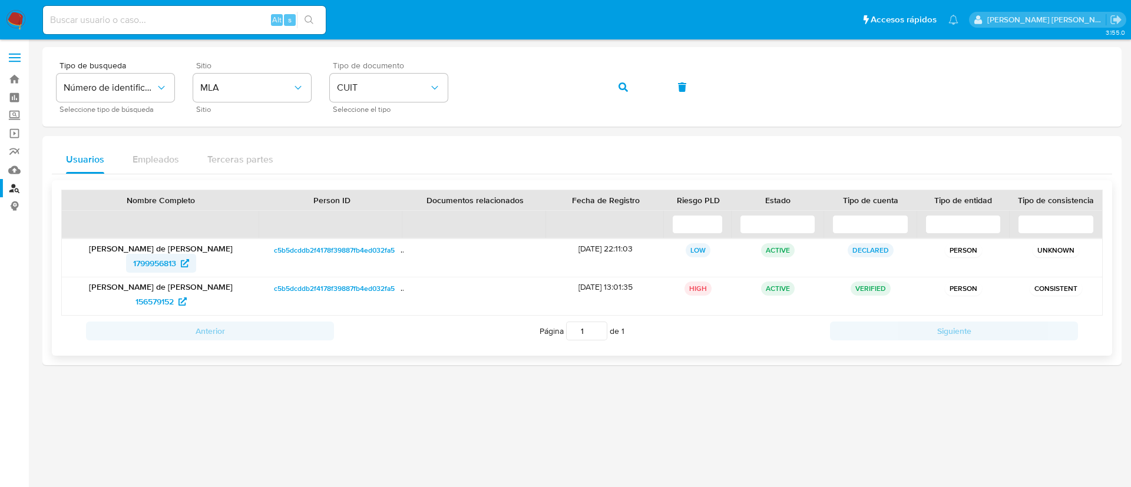
click at [158, 264] on span "1799956813" at bounding box center [154, 263] width 43 height 19
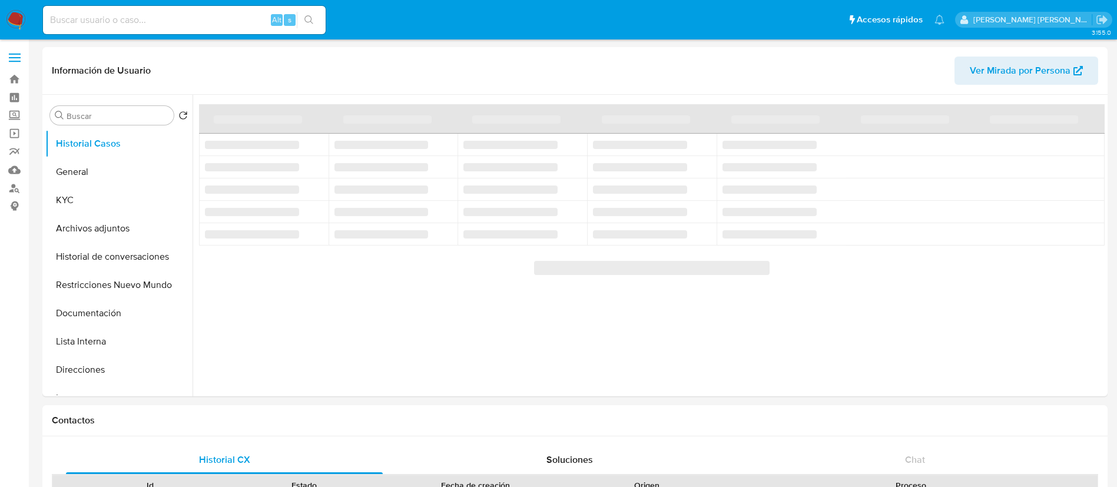
select select "10"
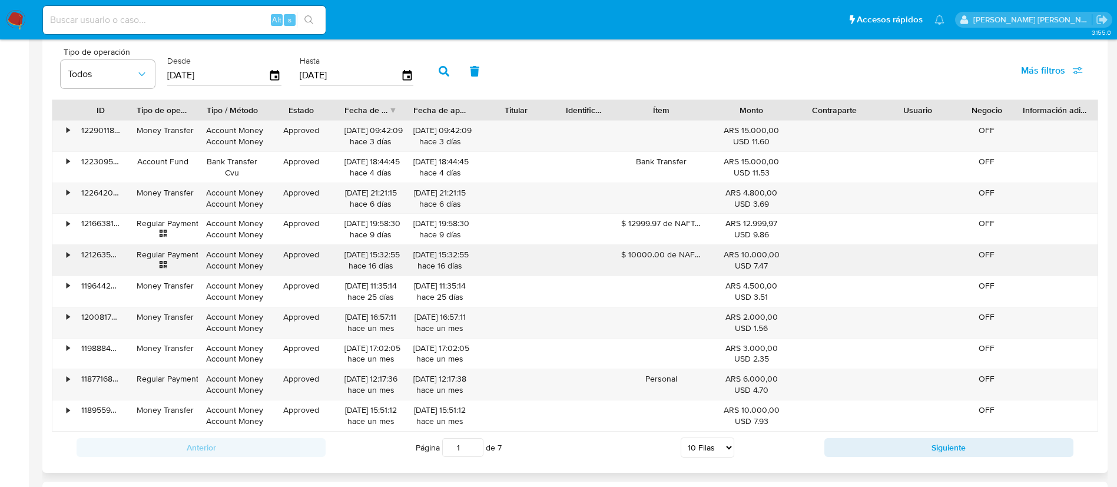
scroll to position [1315, 0]
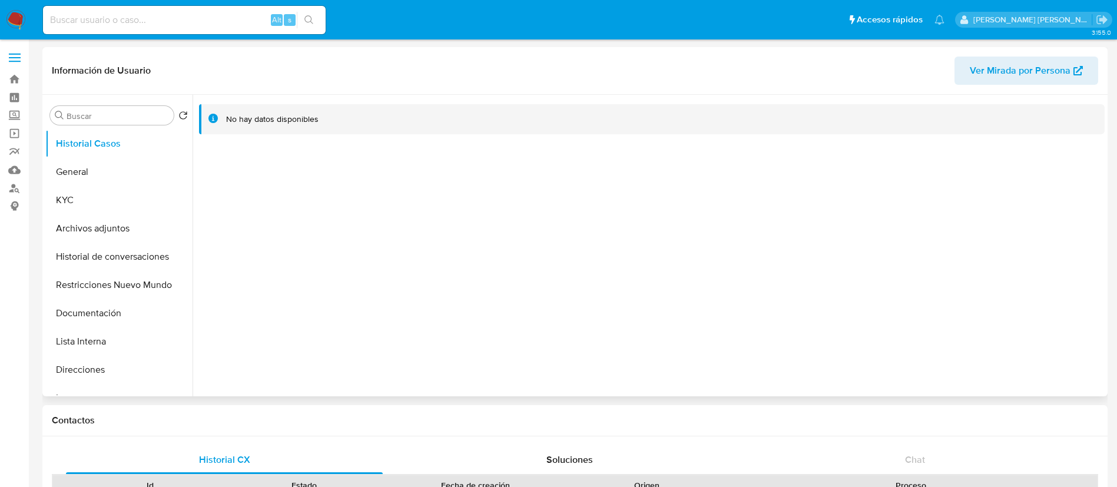
select select "10"
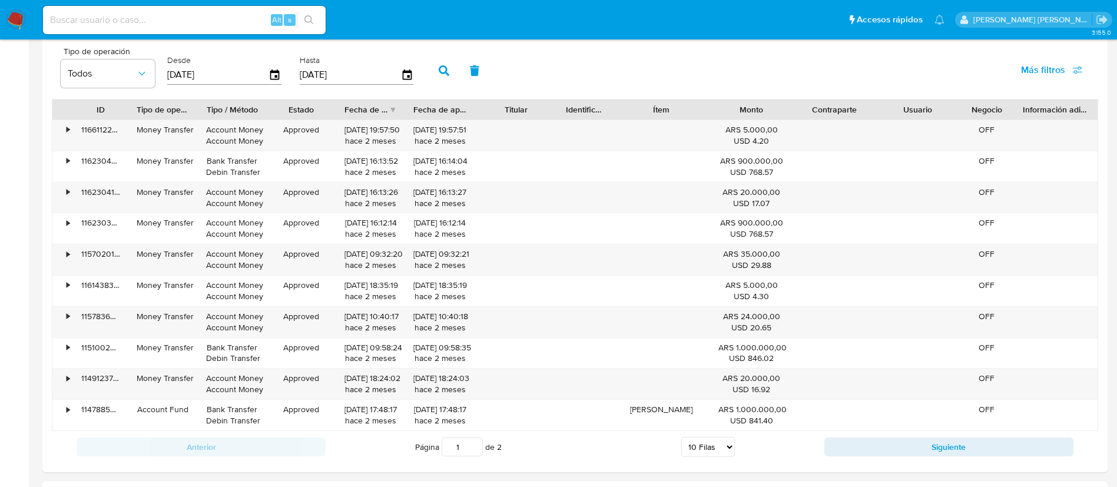
scroll to position [1391, 0]
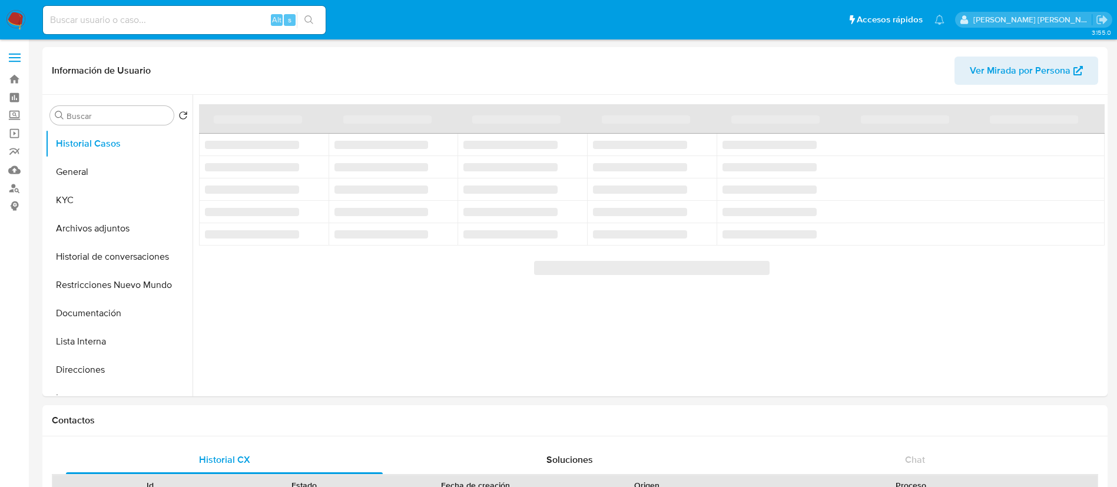
select select "10"
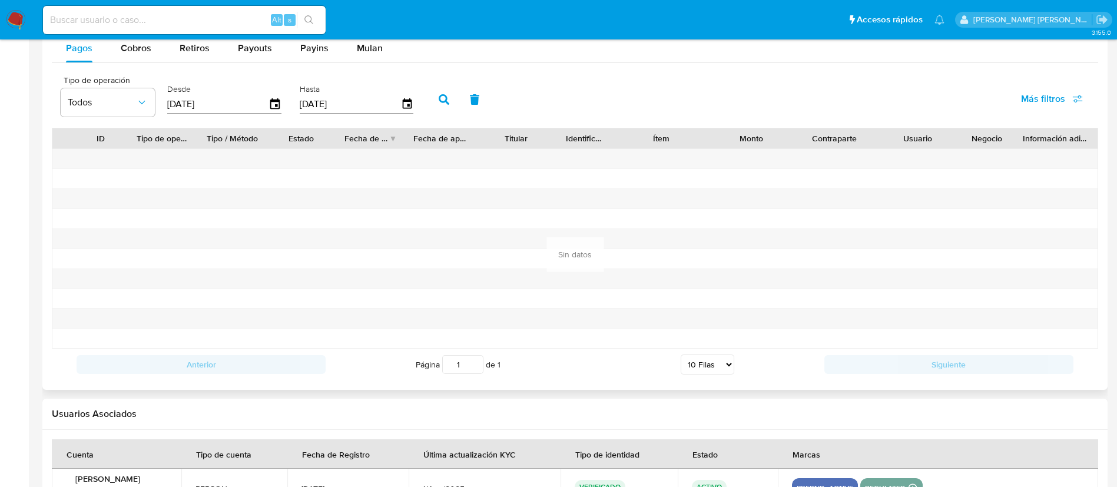
scroll to position [1279, 0]
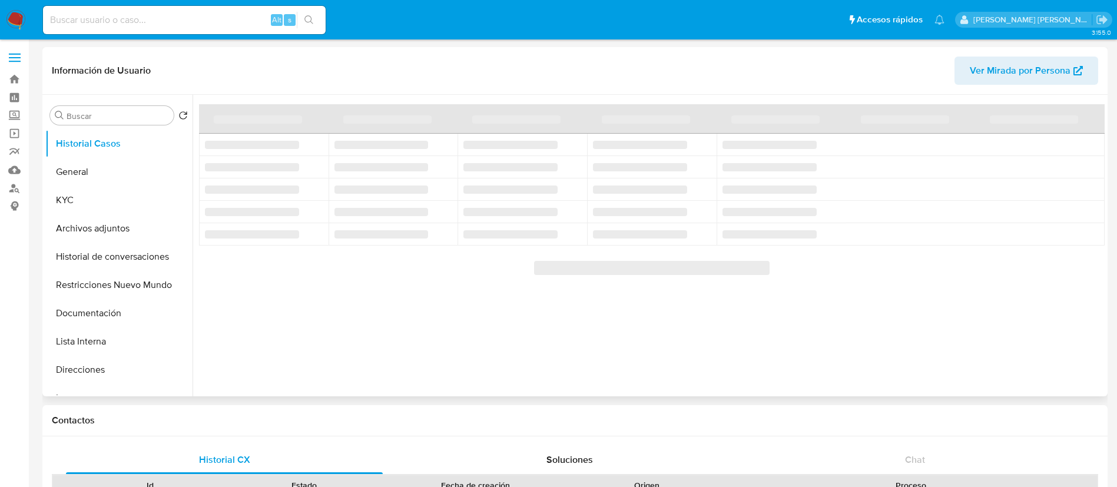
select select "10"
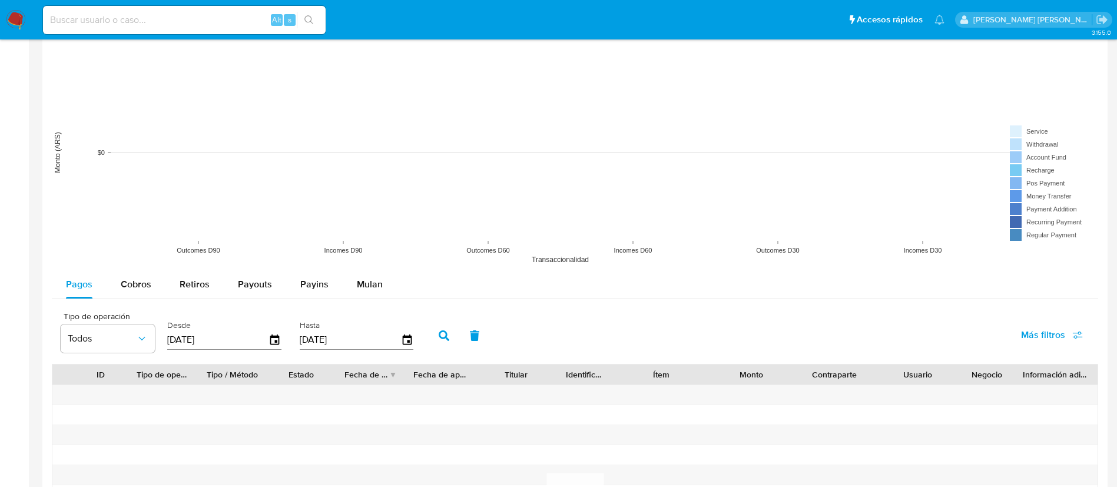
scroll to position [1243, 0]
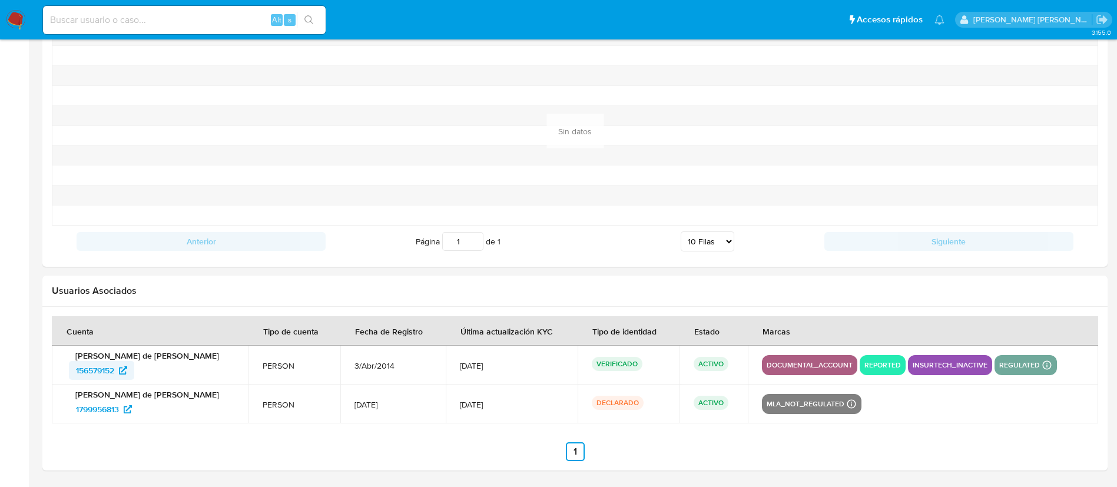
click at [98, 368] on span "156579152" at bounding box center [95, 370] width 38 height 19
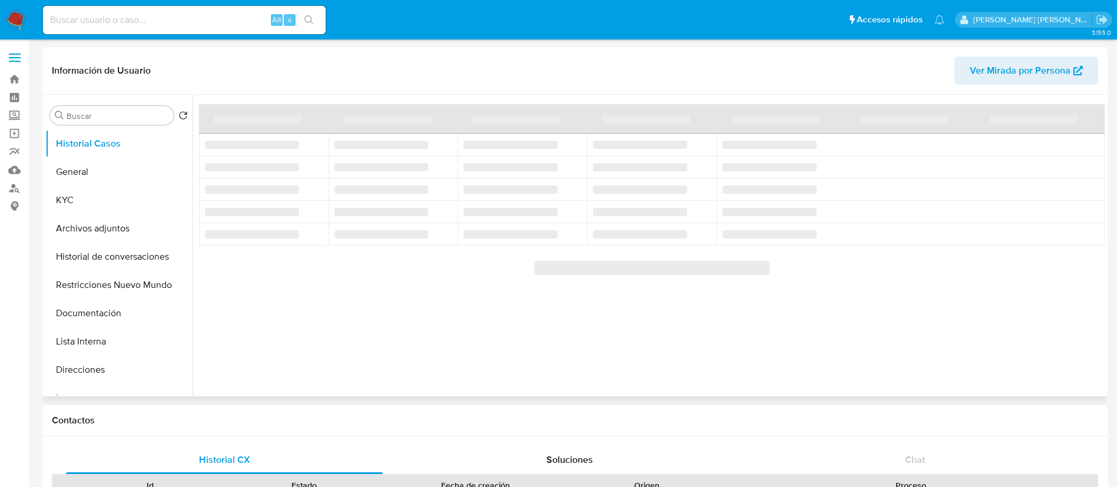
select select "10"
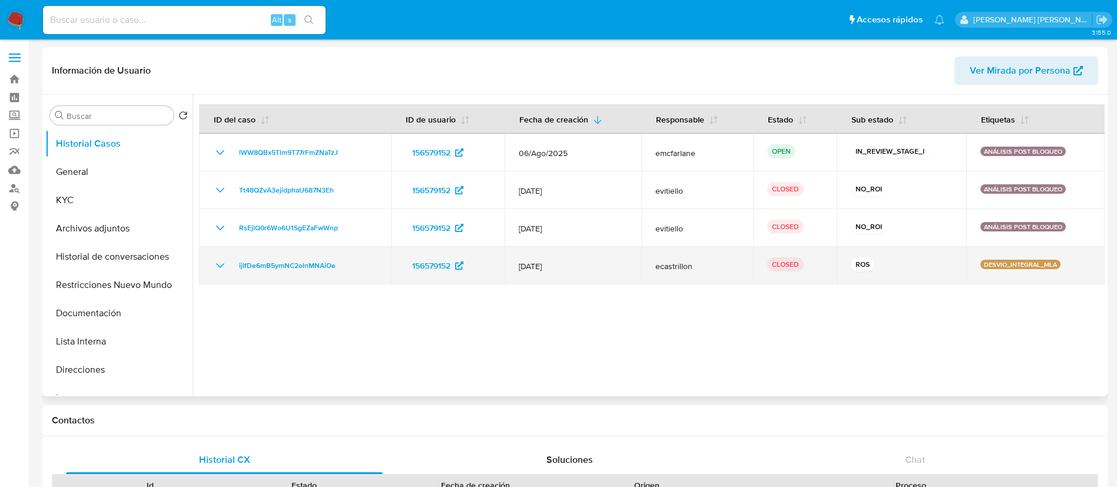
click at [217, 263] on icon "Mostrar/Ocultar" at bounding box center [220, 266] width 14 height 14
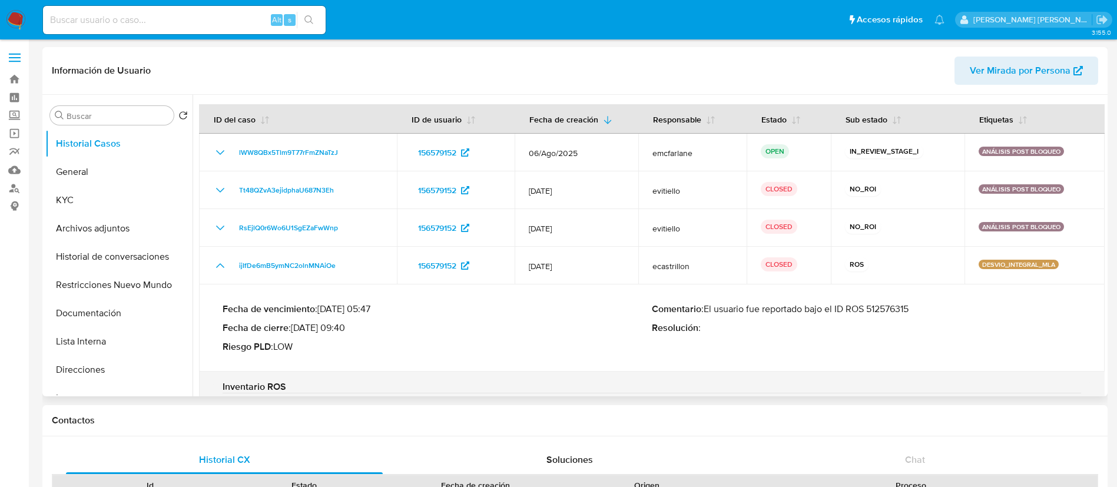
drag, startPoint x: 703, startPoint y: 310, endPoint x: 918, endPoint y: 305, distance: 215.1
click at [918, 305] on p "Comentario : El usuario fue reportado bajo el ID ROS 512576315" at bounding box center [866, 309] width 429 height 12
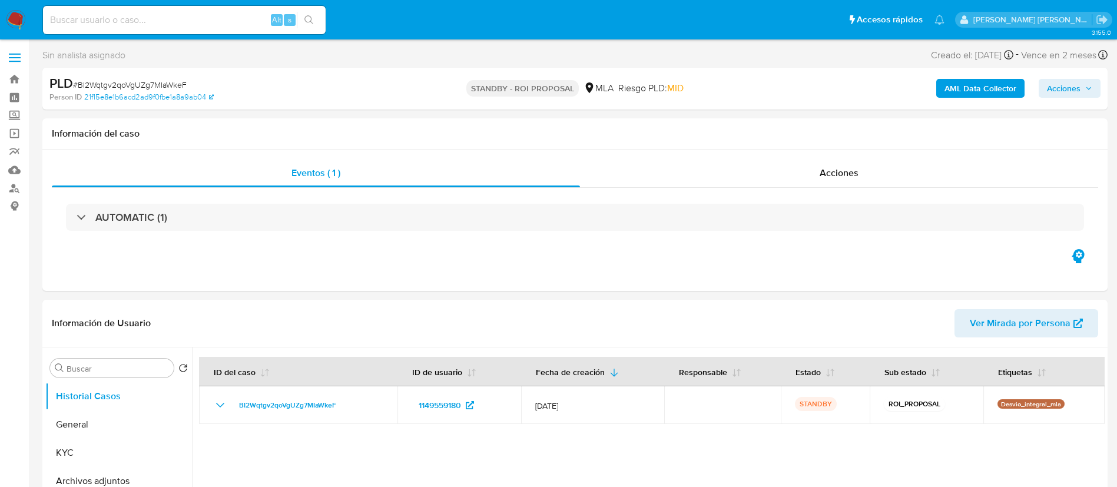
select select "10"
click at [163, 20] on input at bounding box center [184, 19] width 283 height 15
paste input "326u3K8qJQNhHpXh4dT5V6Od"
type input "326u3K8qJQNhHpXh4dT5V6Od"
click at [309, 19] on icon "search-icon" at bounding box center [309, 19] width 9 height 9
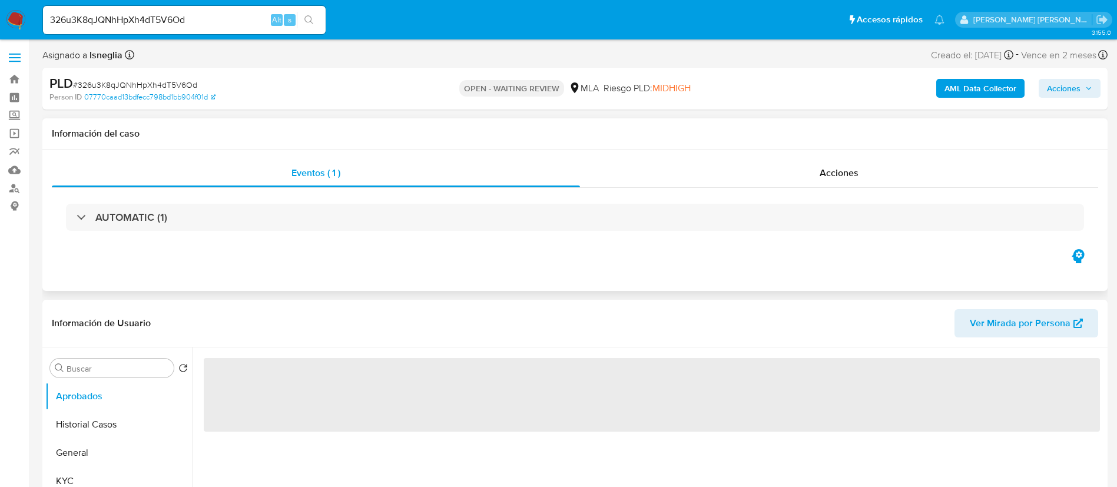
select select "10"
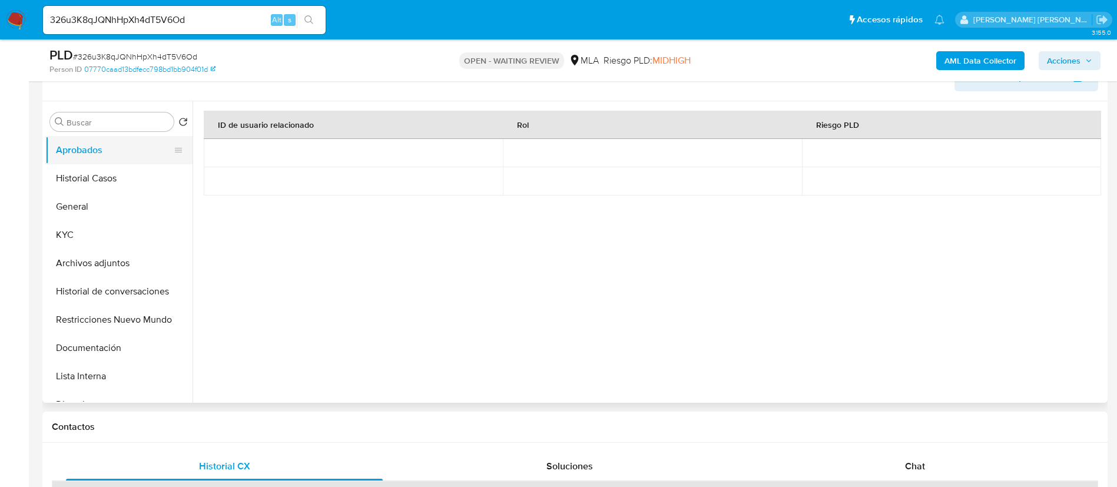
scroll to position [177, 0]
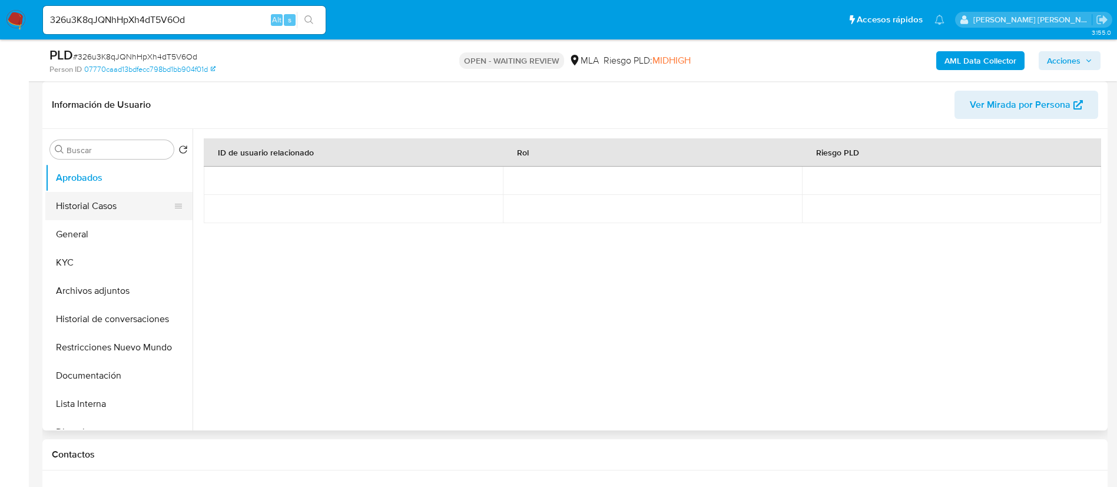
click at [92, 199] on button "Historial Casos" at bounding box center [114, 206] width 138 height 28
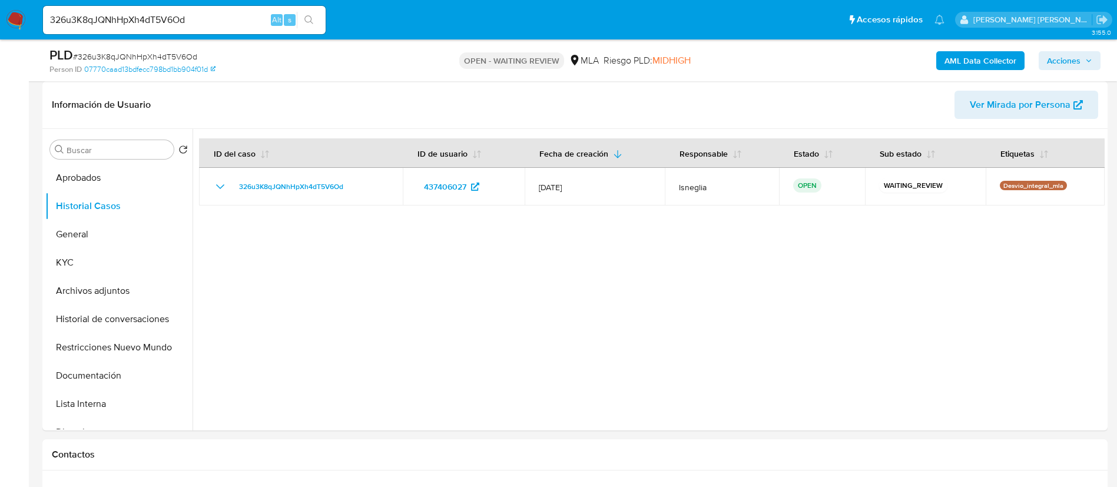
click at [145, 53] on span "# 326u3K8qJQNhHpXh4dT5V6Od" at bounding box center [135, 57] width 124 height 12
copy span "326u3K8qJQNhHpXh4dT5V6Od"
click at [12, 17] on img at bounding box center [16, 20] width 20 height 20
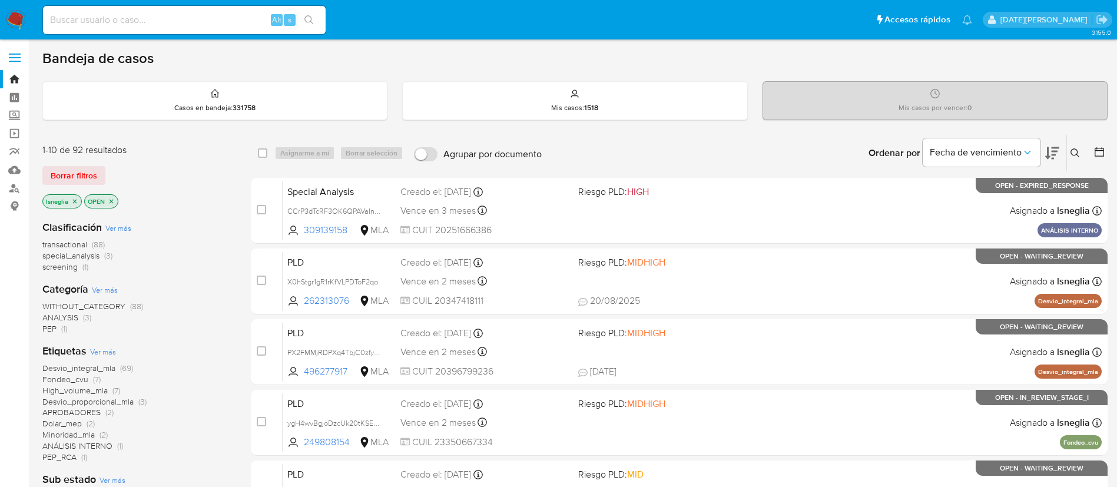
click at [1075, 154] on icon at bounding box center [1075, 152] width 9 height 9
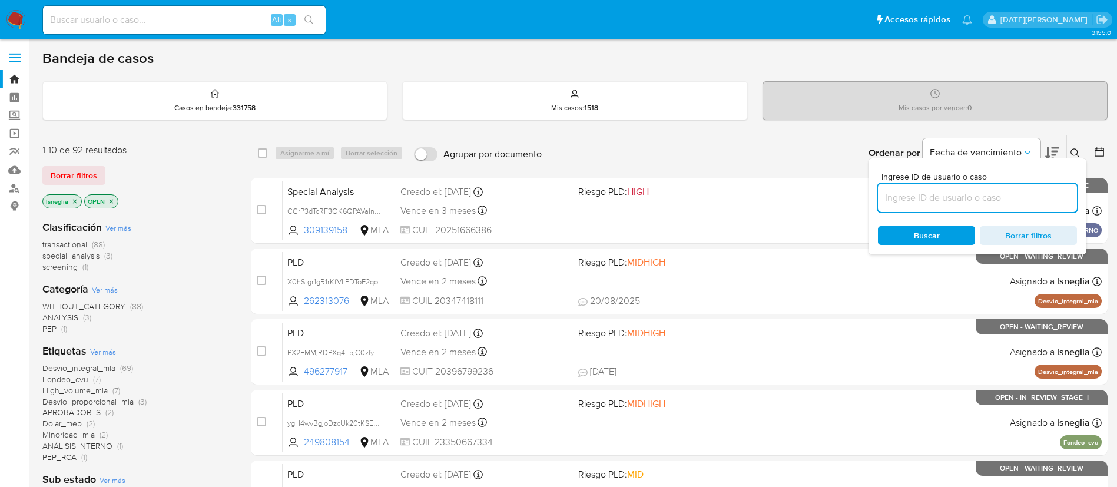
click at [940, 194] on input at bounding box center [977, 197] width 199 height 15
type input "326u3K8qJQNhHpXh4dT5V6Od"
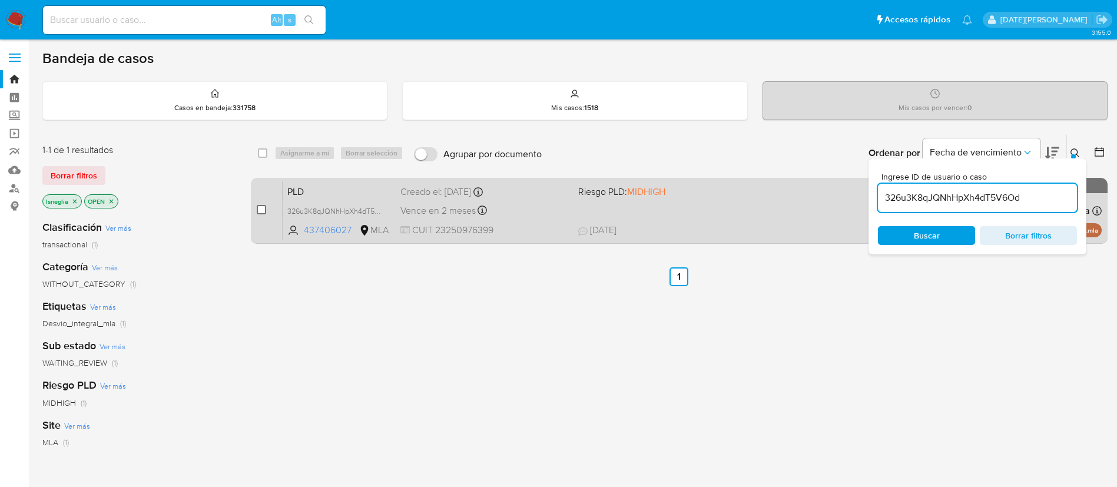
click at [259, 210] on input "checkbox" at bounding box center [261, 209] width 9 height 9
checkbox input "true"
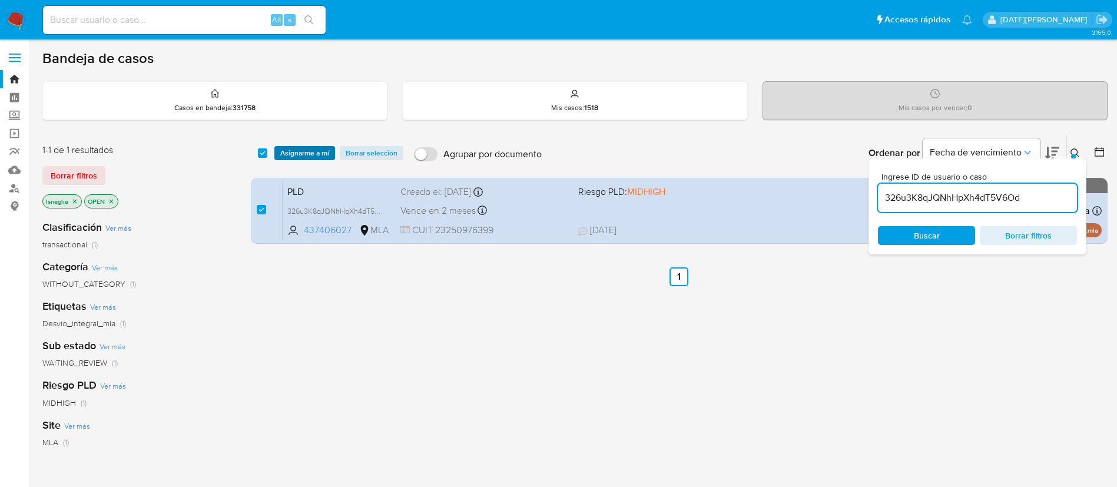
click at [307, 148] on span "Asignarme a mí" at bounding box center [304, 153] width 49 height 12
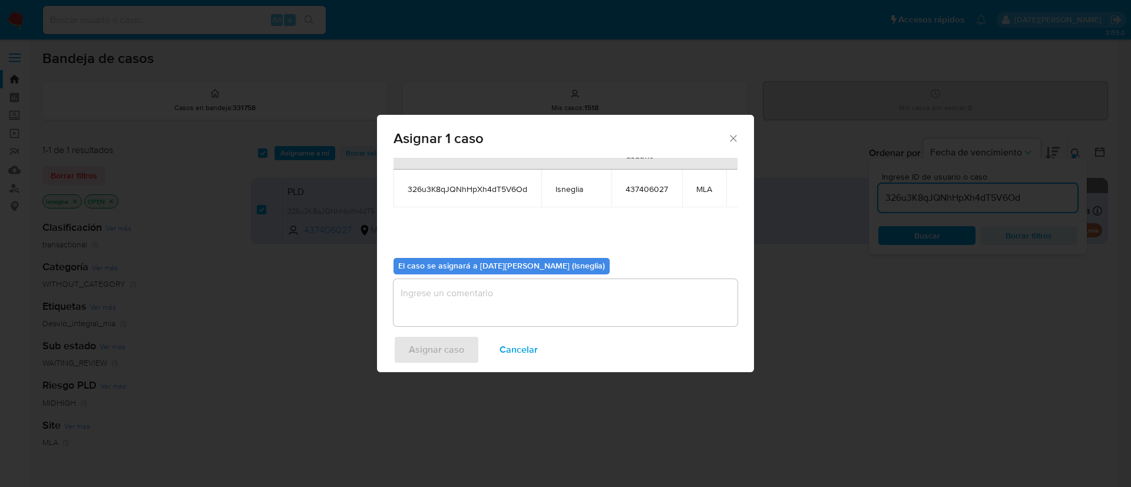
scroll to position [75, 0]
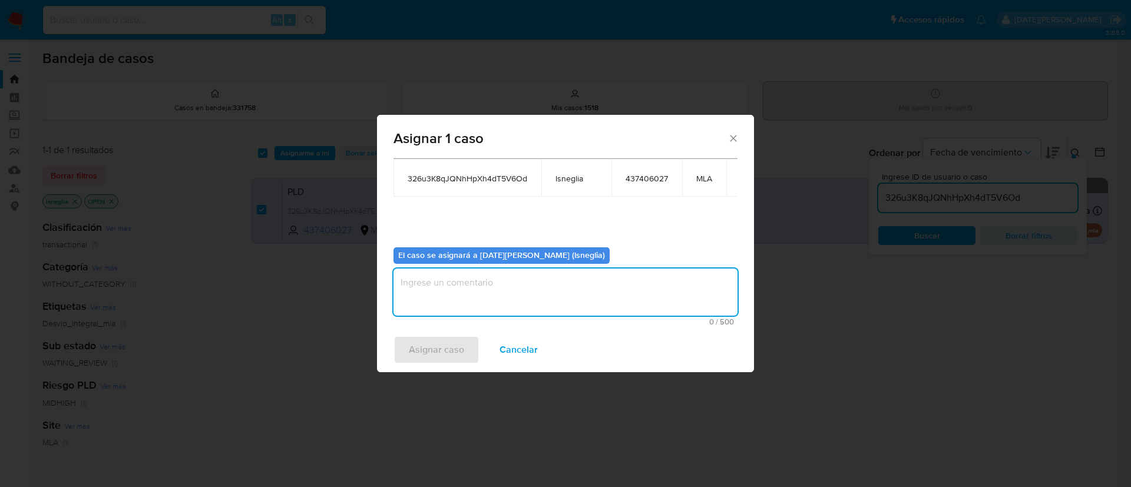
click at [500, 290] on textarea "assign-modal" at bounding box center [565, 292] width 344 height 47
type textarea "."
click at [445, 349] on span "Asignar caso" at bounding box center [436, 350] width 55 height 26
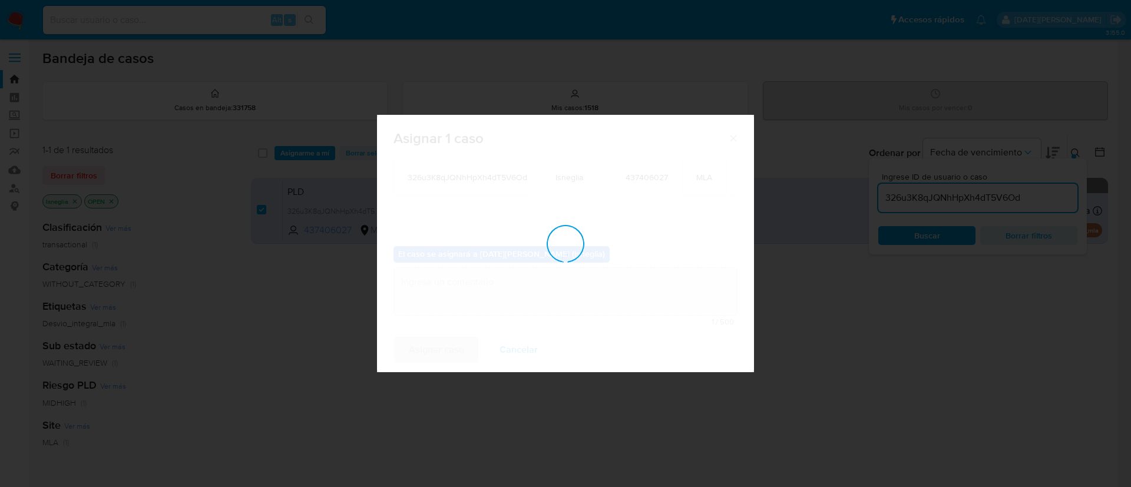
checkbox input "false"
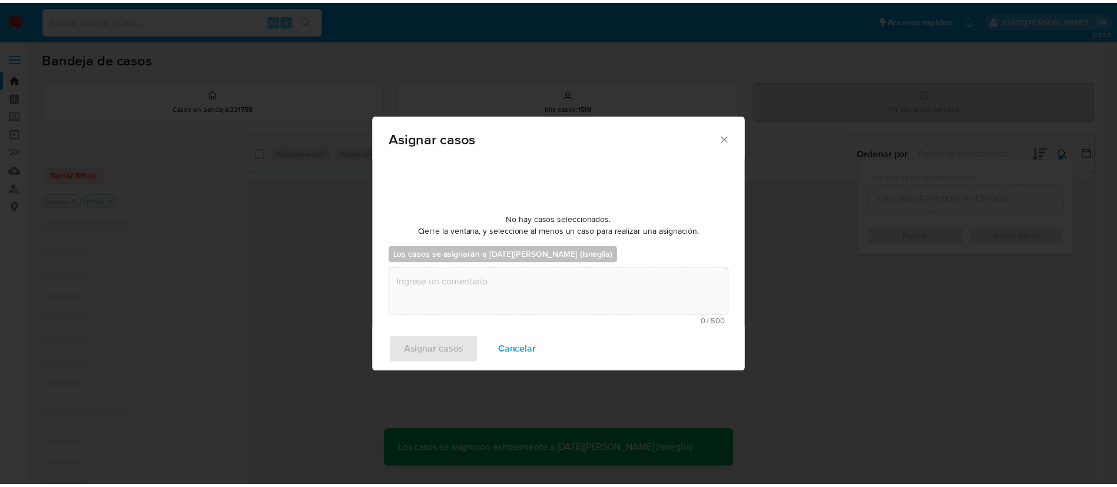
scroll to position [71, 0]
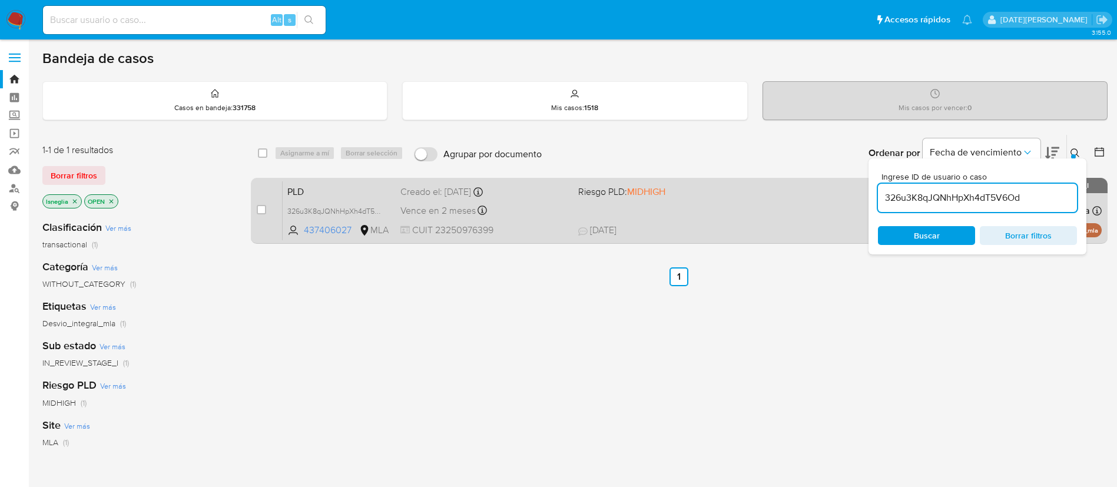
click at [339, 193] on span "PLD" at bounding box center [339, 190] width 104 height 15
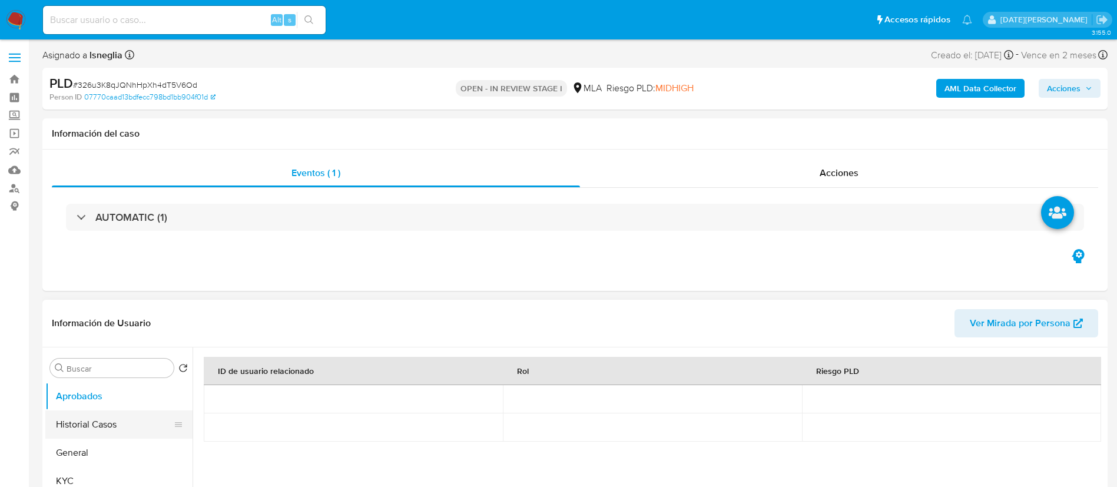
click at [111, 422] on button "Historial Casos" at bounding box center [114, 425] width 138 height 28
select select "10"
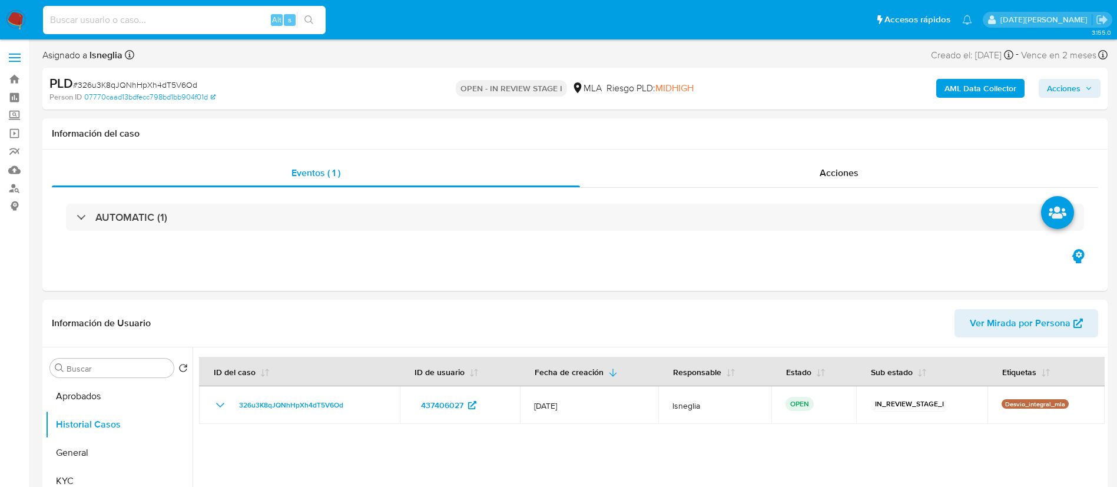
click at [185, 22] on input at bounding box center [184, 19] width 283 height 15
click at [96, 445] on button "General" at bounding box center [114, 453] width 138 height 28
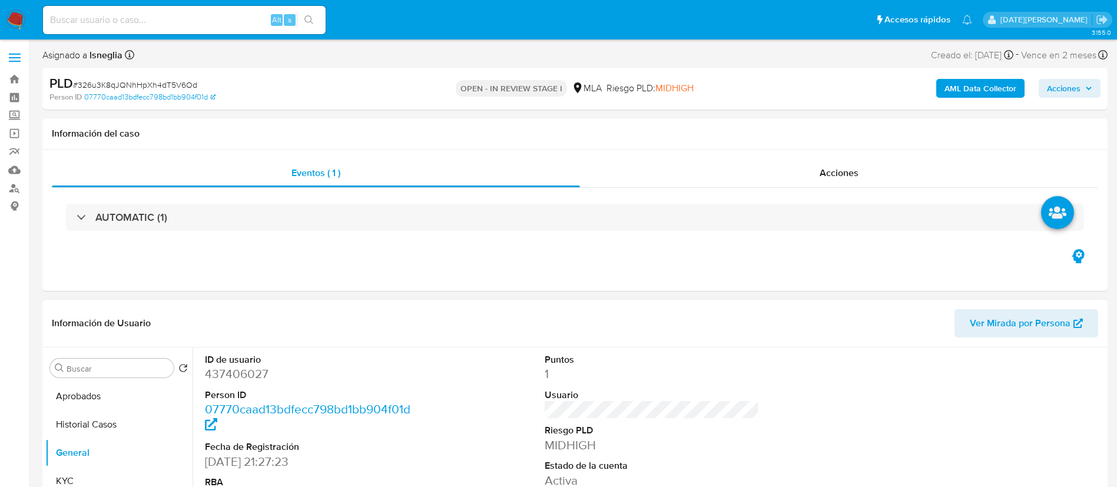
click at [261, 369] on dd "437406027" at bounding box center [312, 374] width 215 height 16
copy dd "437406027"
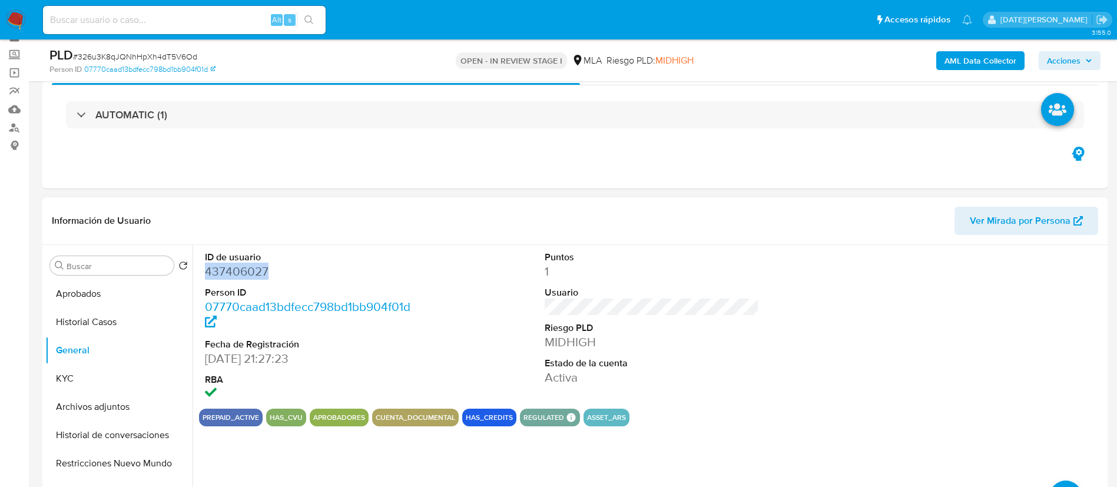
scroll to position [88, 0]
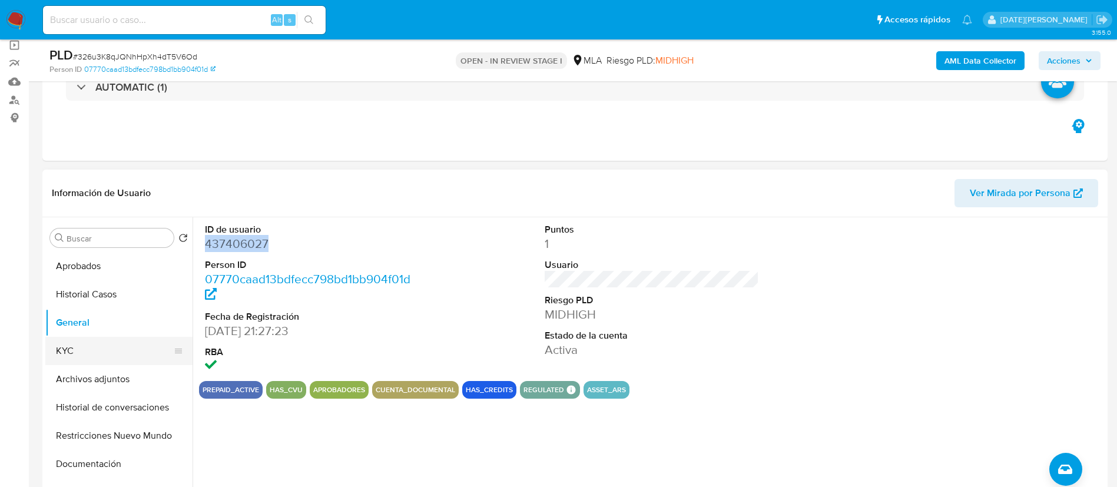
click at [77, 345] on button "KYC" at bounding box center [114, 351] width 138 height 28
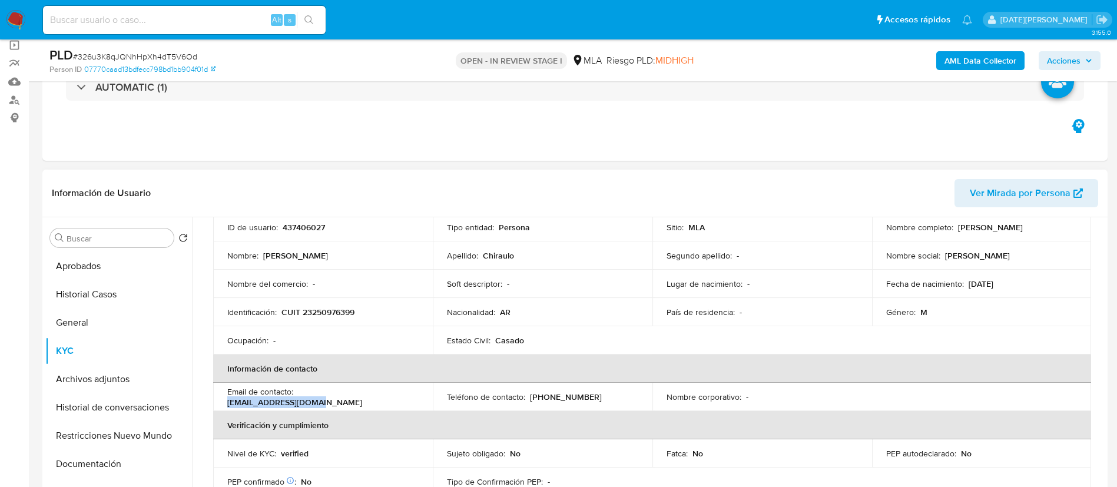
drag, startPoint x: 299, startPoint y: 399, endPoint x: 385, endPoint y: 400, distance: 86.0
click at [362, 400] on p "sergio_c76@icloud.com" at bounding box center [294, 402] width 135 height 11
copy p "sergio_c76@icloud.com"
drag, startPoint x: 335, startPoint y: 313, endPoint x: 360, endPoint y: 313, distance: 25.3
click at [360, 313] on div "Identificación : CUIT 23250976399" at bounding box center [322, 312] width 191 height 11
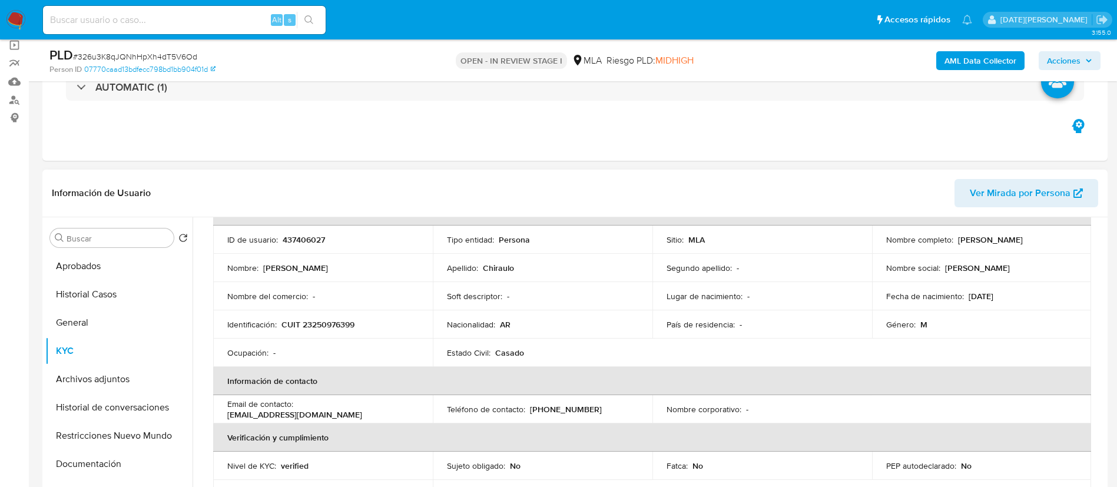
scroll to position [72, 0]
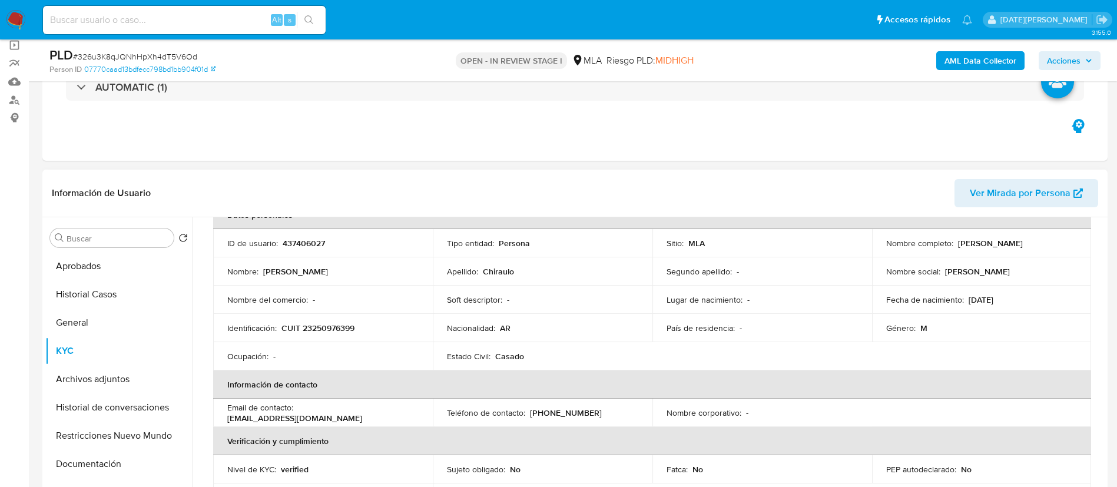
drag, startPoint x: 955, startPoint y: 227, endPoint x: 1037, endPoint y: 252, distance: 85.0
click at [1037, 252] on td "Nombre completo : Sergio Nadir Chiraulo" at bounding box center [982, 243] width 220 height 28
drag, startPoint x: 1024, startPoint y: 247, endPoint x: 1008, endPoint y: 247, distance: 15.9
click at [1023, 246] on p "[PERSON_NAME]" at bounding box center [990, 243] width 65 height 11
drag, startPoint x: 985, startPoint y: 245, endPoint x: 975, endPoint y: 245, distance: 10.6
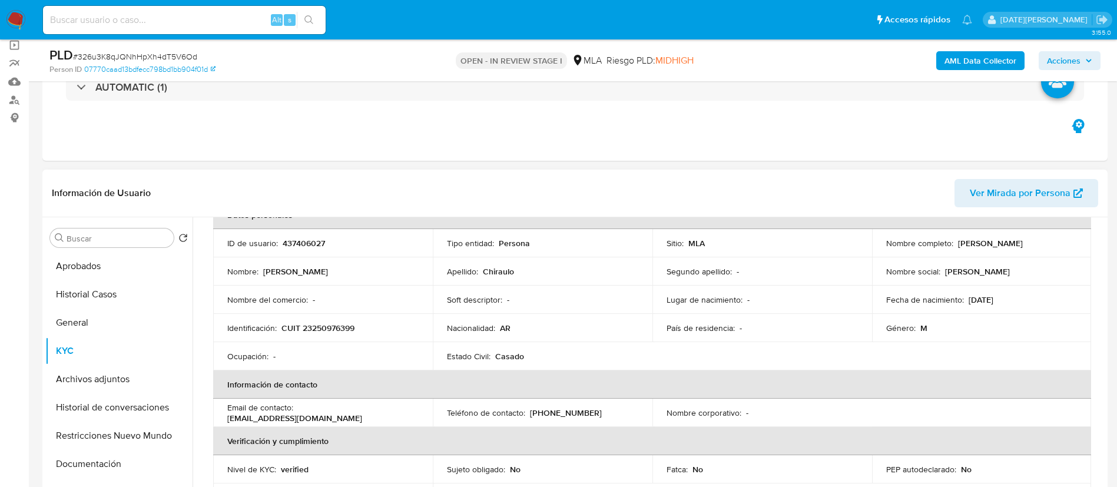
click at [985, 245] on p "[PERSON_NAME]" at bounding box center [990, 243] width 65 height 11
click at [962, 253] on td "Nombre completo : Sergio Nadir Chiraulo" at bounding box center [982, 243] width 220 height 28
drag, startPoint x: 955, startPoint y: 243, endPoint x: 1031, endPoint y: 247, distance: 76.7
click at [1023, 247] on p "[PERSON_NAME]" at bounding box center [990, 243] width 65 height 11
copy p "[PERSON_NAME]"
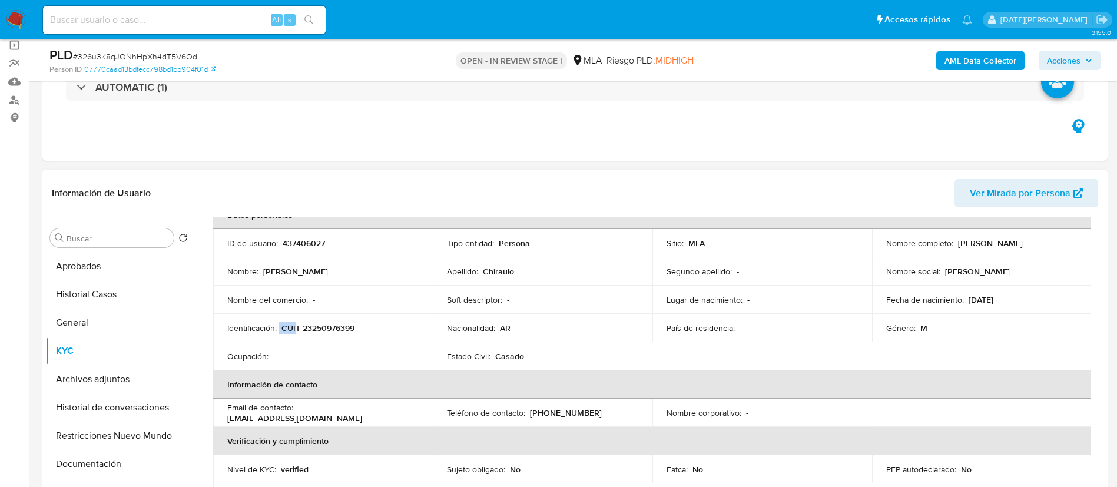
drag, startPoint x: 280, startPoint y: 327, endPoint x: 295, endPoint y: 329, distance: 14.8
click at [295, 329] on div "Identificación : CUIT 23250976399" at bounding box center [322, 328] width 191 height 11
click at [310, 329] on p "CUIT 23250976399" at bounding box center [318, 328] width 73 height 11
drag, startPoint x: 283, startPoint y: 330, endPoint x: 355, endPoint y: 329, distance: 71.9
click at [355, 329] on p "CUIT 23250976399" at bounding box center [318, 328] width 73 height 11
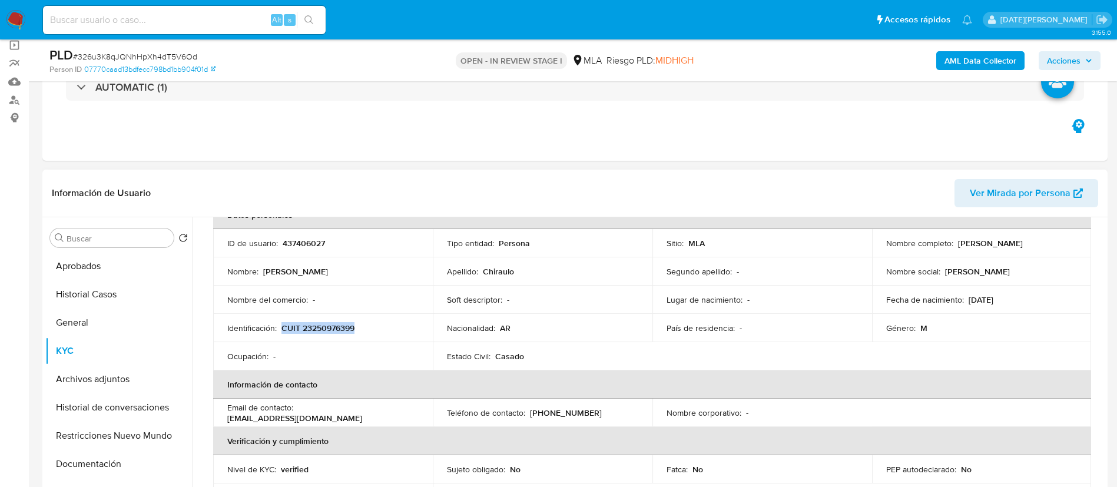
copy p "CUIT 23250976399"
drag, startPoint x: 955, startPoint y: 240, endPoint x: 1031, endPoint y: 243, distance: 76.7
click at [1023, 243] on p "[PERSON_NAME]" at bounding box center [990, 243] width 65 height 11
copy p "[PERSON_NAME]"
click at [330, 325] on p "CUIT 23250976399" at bounding box center [318, 328] width 73 height 11
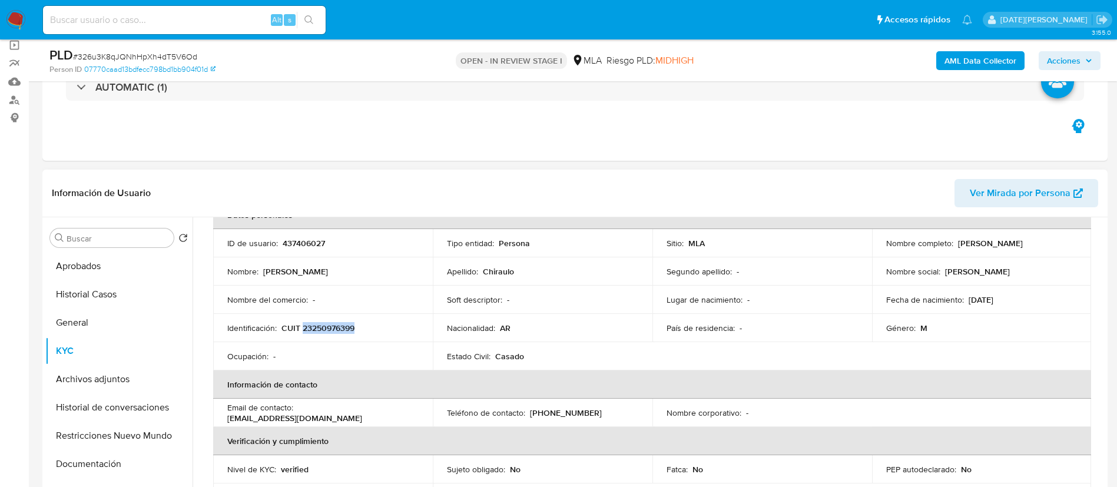
click at [330, 324] on p "CUIT 23250976399" at bounding box center [318, 328] width 73 height 11
copy p "23250976399"
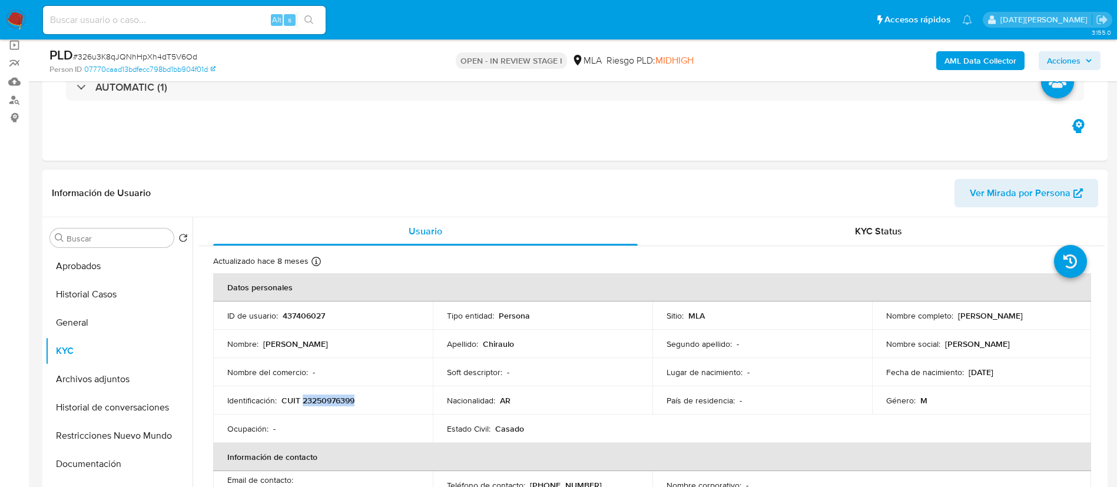
scroll to position [0, 0]
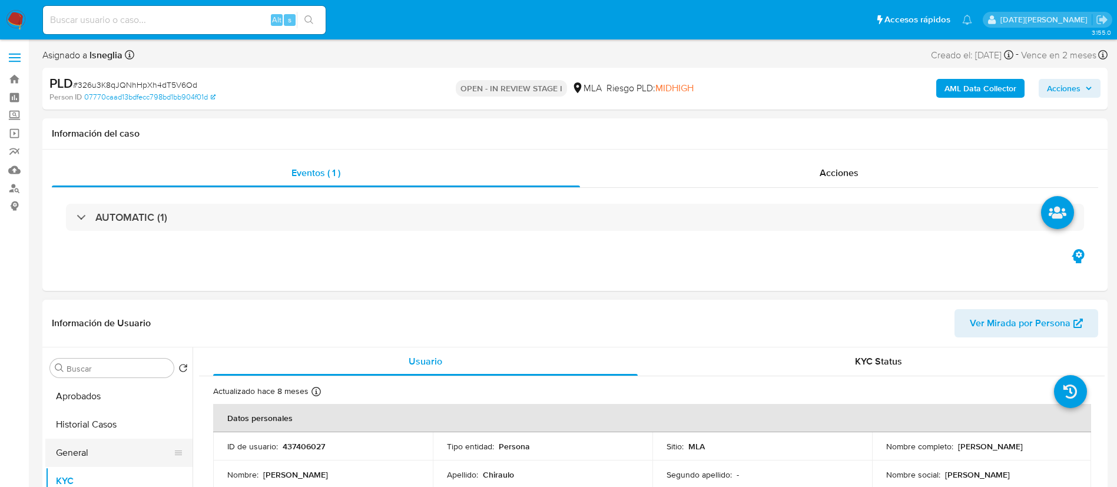
click at [77, 452] on button "General" at bounding box center [114, 453] width 138 height 28
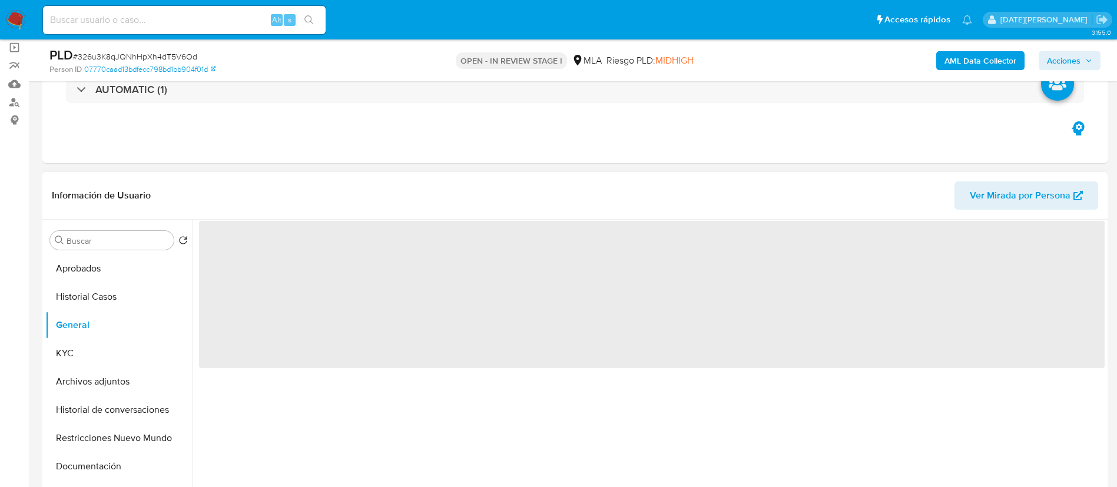
scroll to position [88, 0]
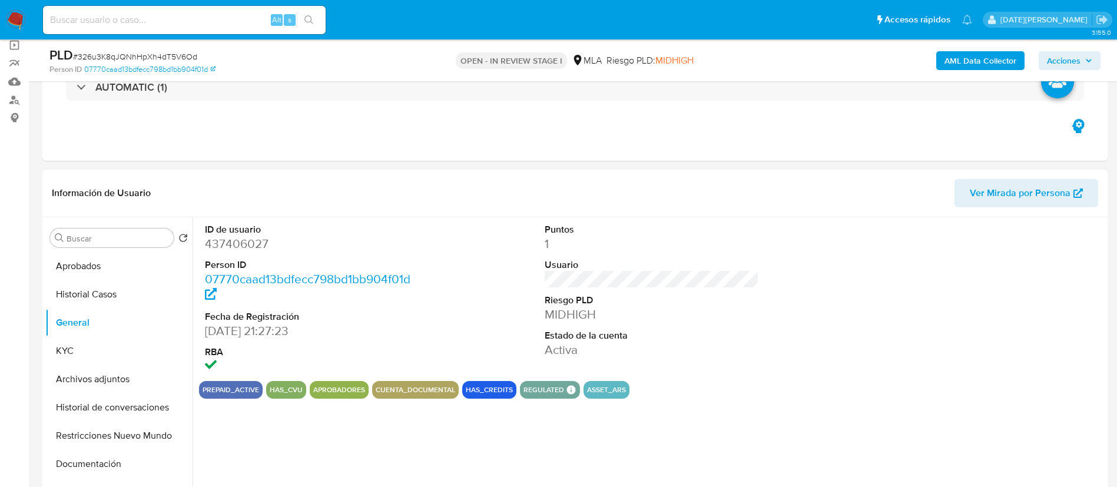
click at [261, 242] on dd "437406027" at bounding box center [312, 244] width 215 height 16
copy dd "437406027"
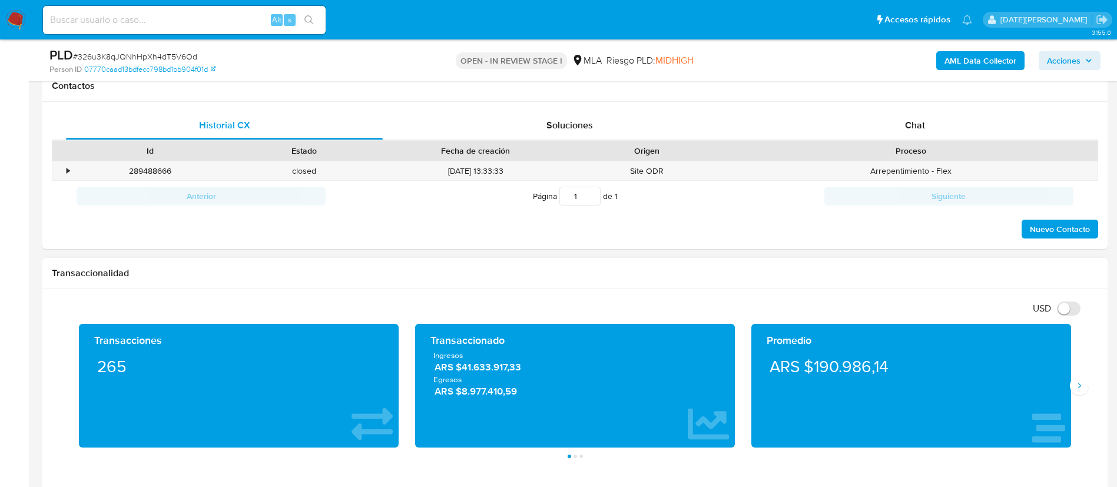
scroll to position [442, 0]
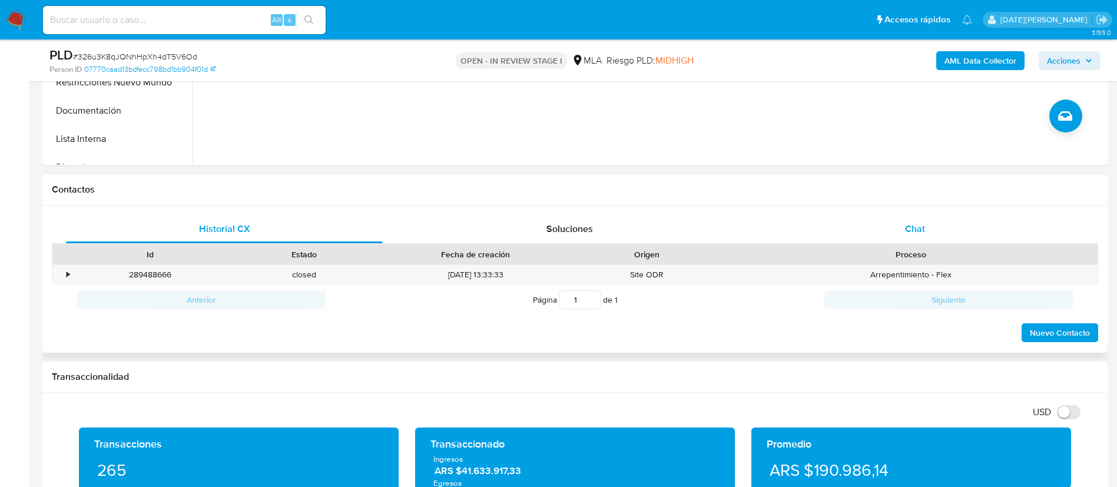
click at [918, 216] on div "Chat" at bounding box center [915, 229] width 317 height 28
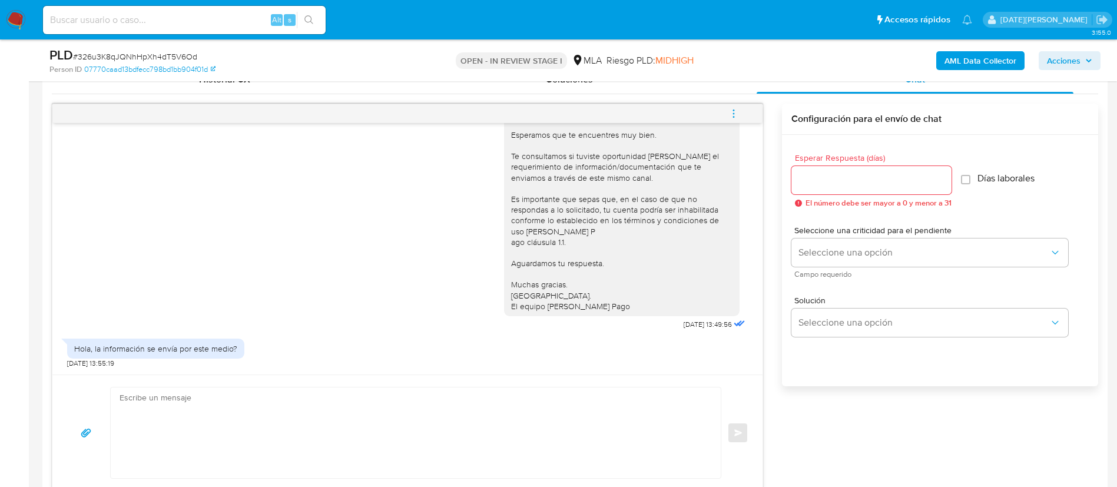
scroll to position [619, 0]
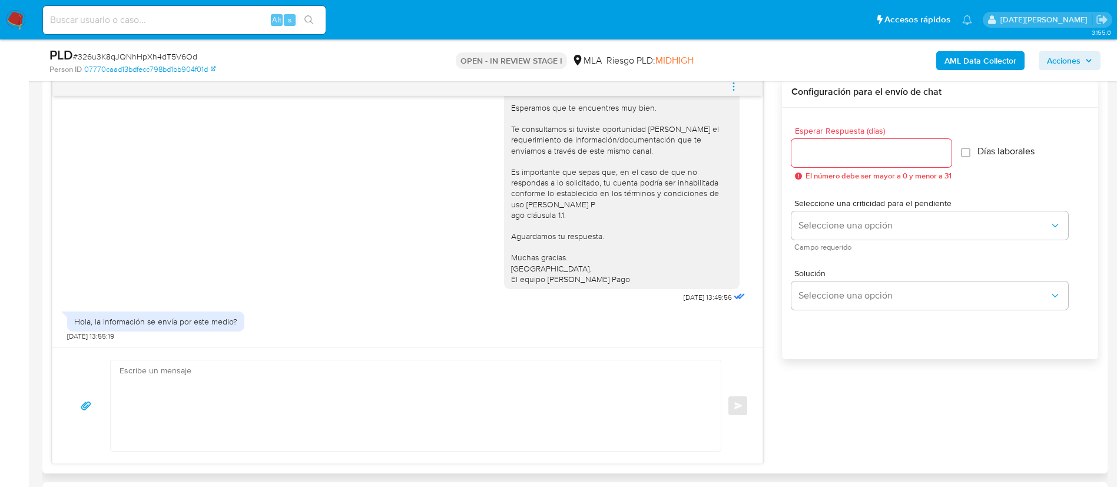
click at [535, 389] on textarea at bounding box center [413, 406] width 587 height 91
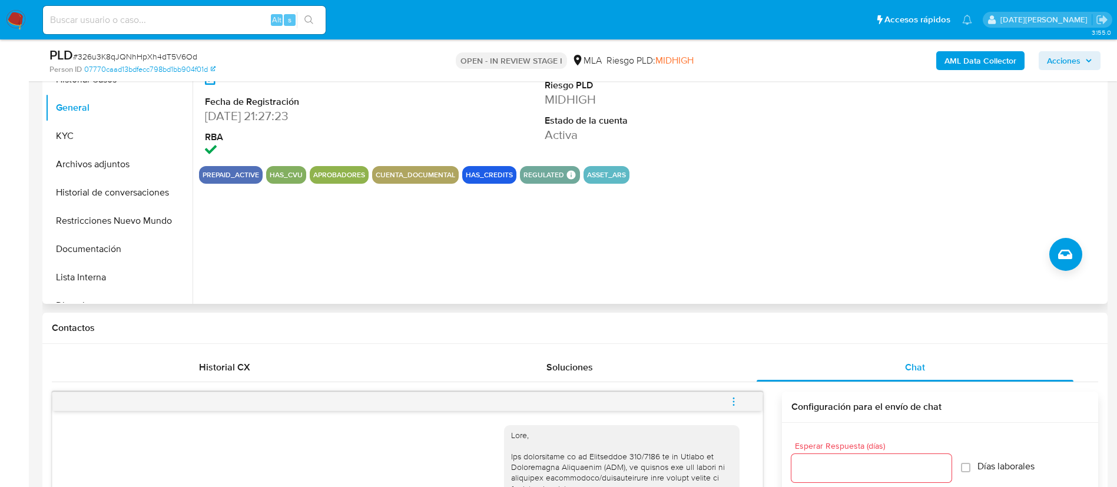
scroll to position [177, 0]
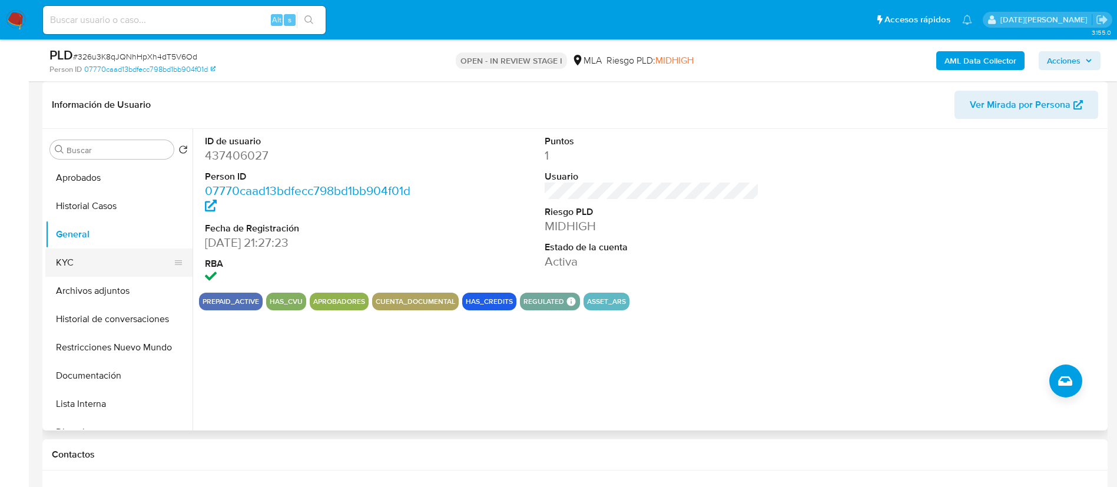
click at [85, 257] on button "KYC" at bounding box center [114, 263] width 138 height 28
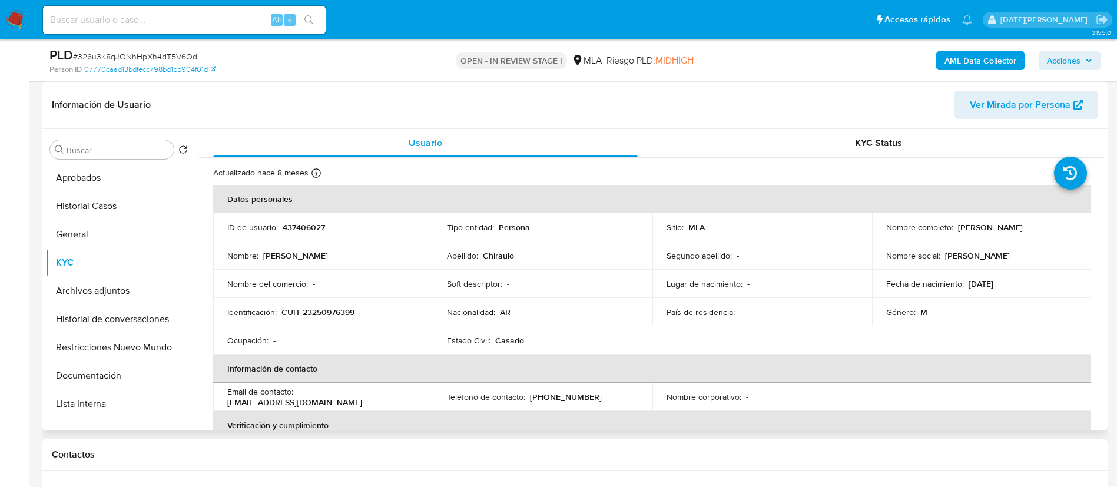
click at [986, 227] on p "[PERSON_NAME]" at bounding box center [990, 227] width 65 height 11
click at [958, 227] on p "[PERSON_NAME]" at bounding box center [990, 227] width 65 height 11
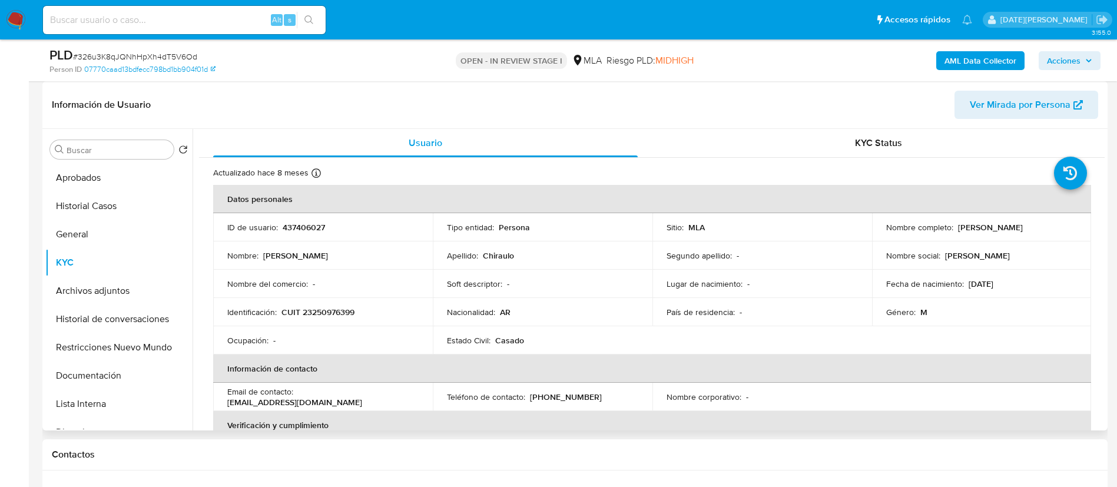
drag, startPoint x: 955, startPoint y: 231, endPoint x: 1038, endPoint y: 228, distance: 83.1
click at [1038, 228] on div "Nombre completo : Sergio Nadir Chiraulo" at bounding box center [982, 227] width 191 height 11
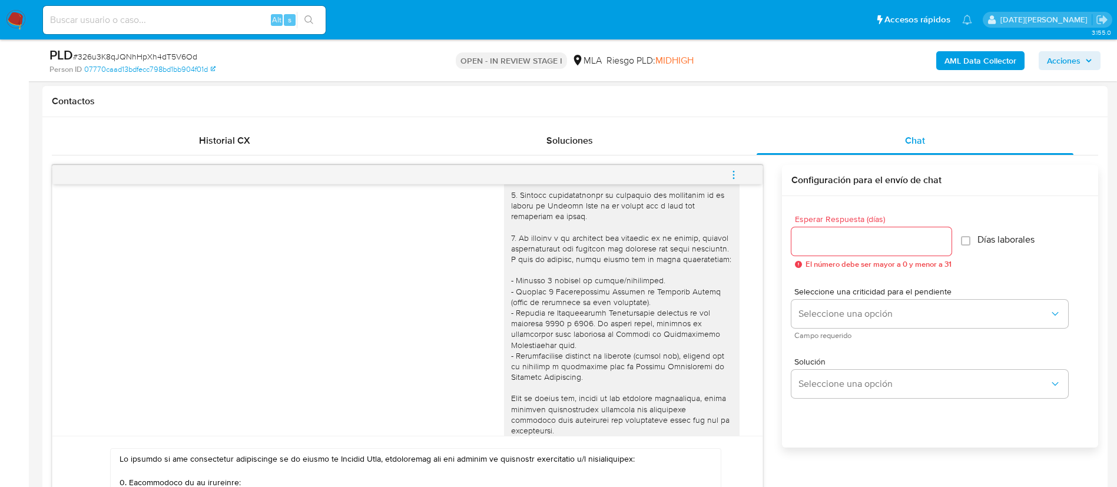
scroll to position [265, 0]
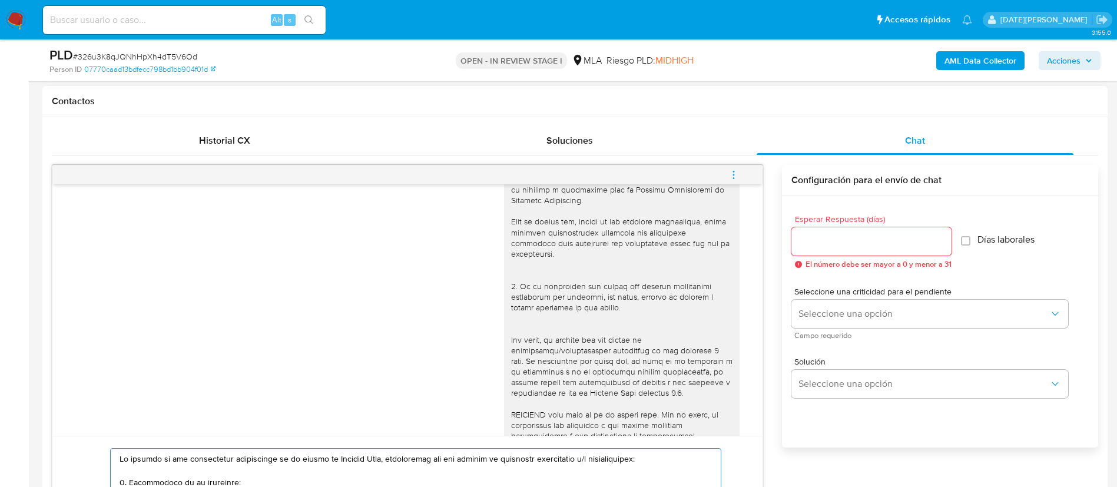
drag, startPoint x: 121, startPoint y: 464, endPoint x: 130, endPoint y: 454, distance: 13.3
paste textarea "[PERSON_NAME]"
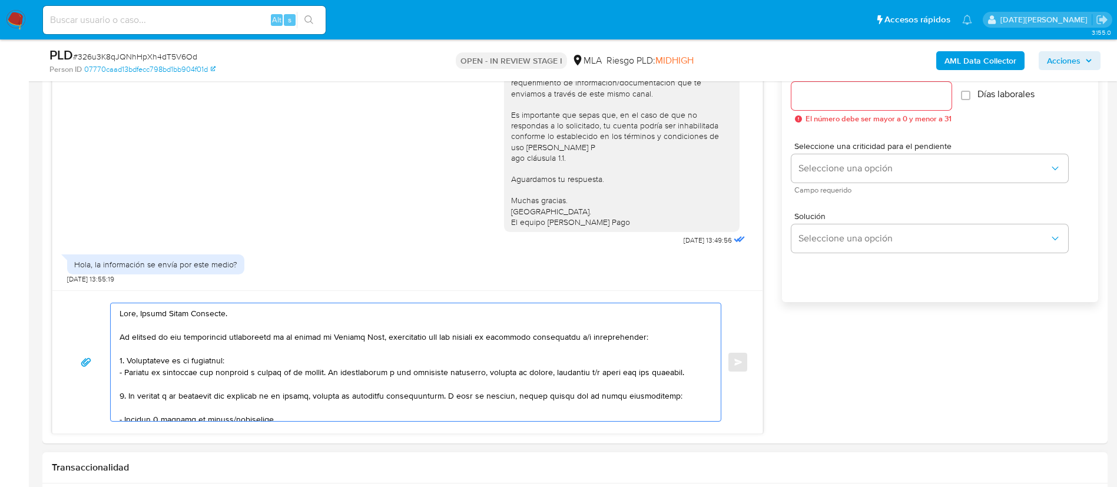
scroll to position [885, 0]
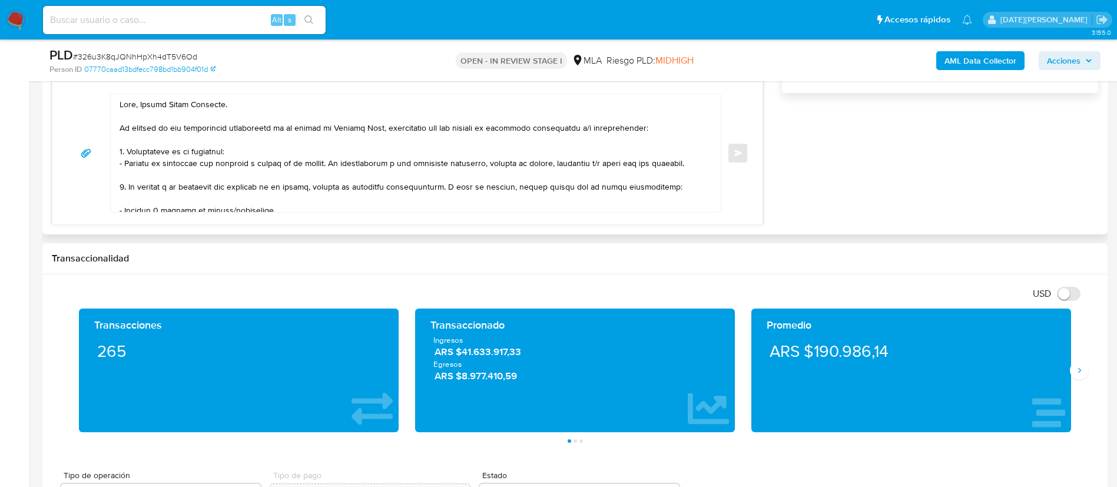
click at [322, 110] on textarea at bounding box center [413, 153] width 587 height 118
click at [330, 100] on textarea at bounding box center [413, 153] width 587 height 118
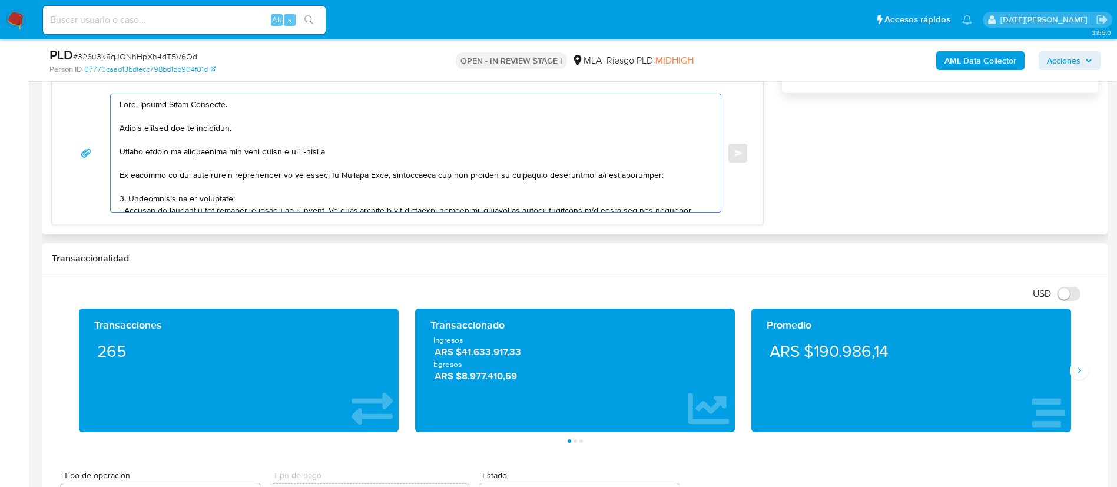
click at [347, 152] on textarea at bounding box center [413, 153] width 587 height 118
paste textarea "documentacion@mercadopago.com.ar"
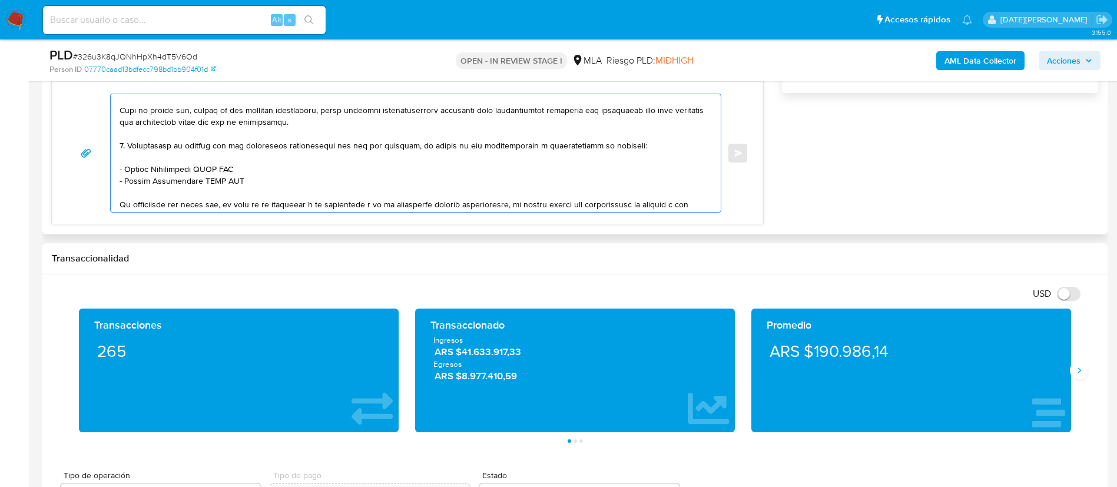
scroll to position [229, 0]
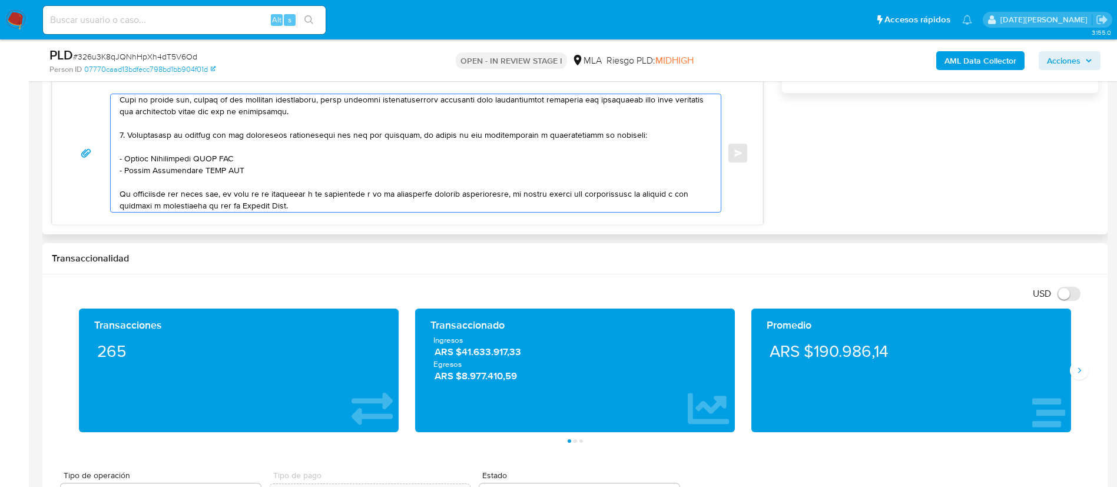
drag, startPoint x: 125, startPoint y: 161, endPoint x: 244, endPoint y: 155, distance: 119.7
click at [240, 158] on textarea at bounding box center [413, 153] width 587 height 118
paste textarea "Jorge Daniel Rodriguez Y Silveira"
drag, startPoint x: 125, startPoint y: 168, endPoint x: 241, endPoint y: 167, distance: 116.1
click at [241, 167] on textarea at bounding box center [413, 153] width 587 height 118
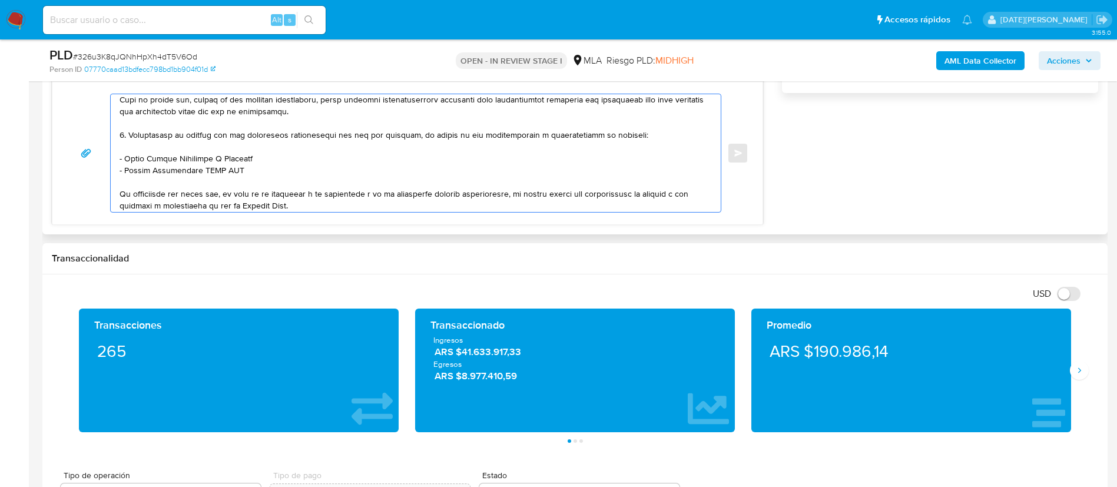
paste textarea "Edgardo Adrian Marana"
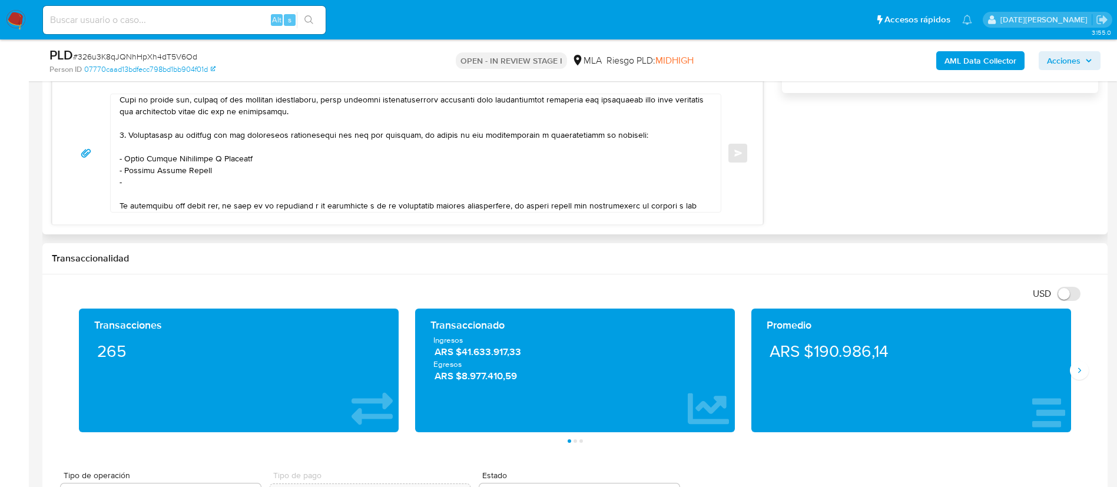
drag, startPoint x: 177, startPoint y: 176, endPoint x: 168, endPoint y: 177, distance: 8.9
click at [177, 176] on textarea at bounding box center [413, 153] width 587 height 118
paste textarea "Liliana Virginia Susana Aragon"
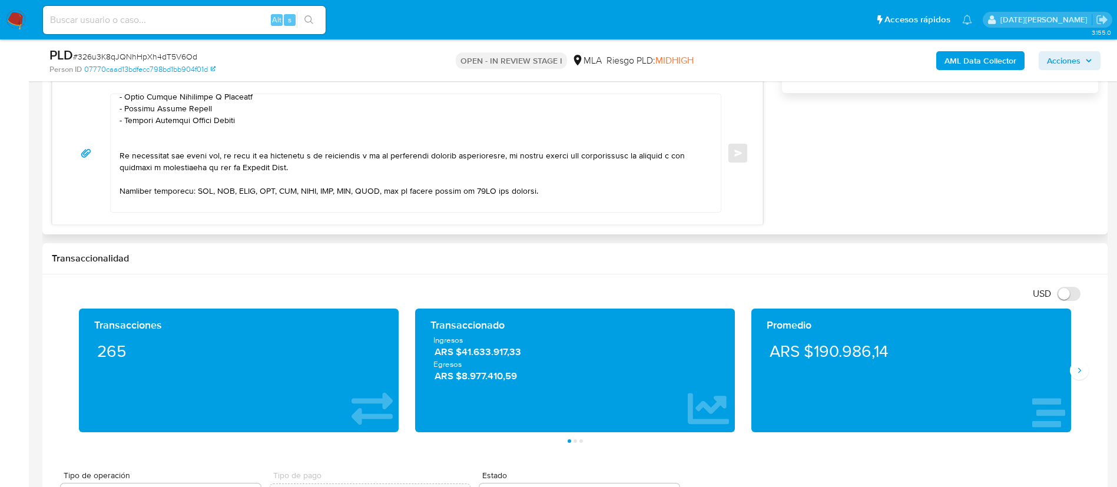
scroll to position [317, 0]
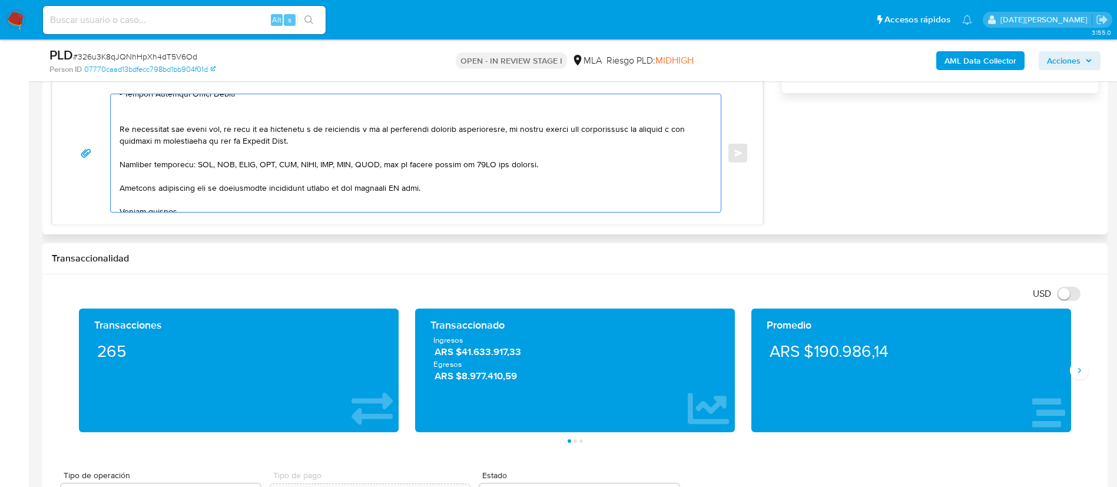
click at [326, 119] on textarea at bounding box center [413, 153] width 587 height 118
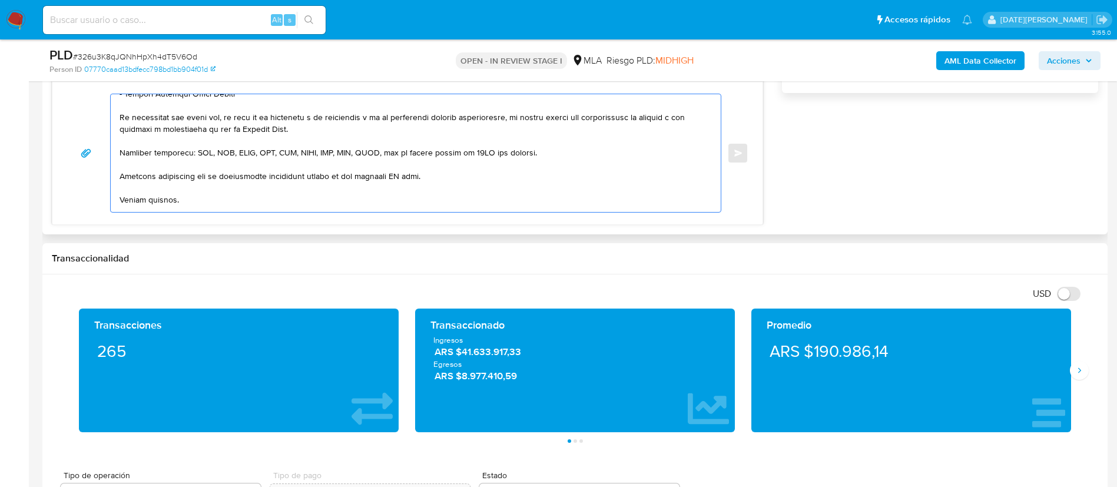
click at [393, 180] on textarea at bounding box center [413, 153] width 587 height 118
drag, startPoint x: 393, startPoint y: 178, endPoint x: 399, endPoint y: 177, distance: 6.1
click at [394, 178] on textarea at bounding box center [413, 153] width 587 height 118
click at [399, 177] on textarea at bounding box center [413, 153] width 587 height 118
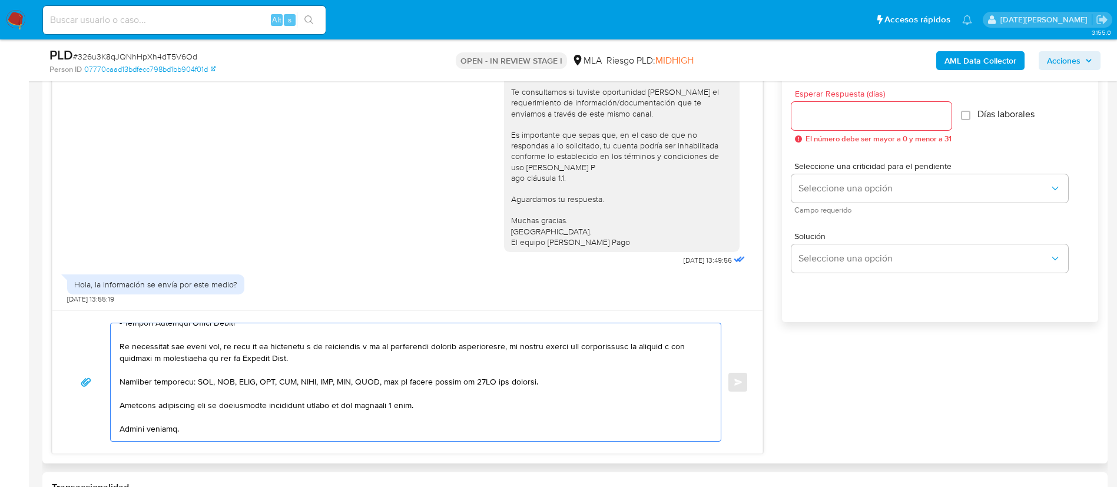
scroll to position [620, 0]
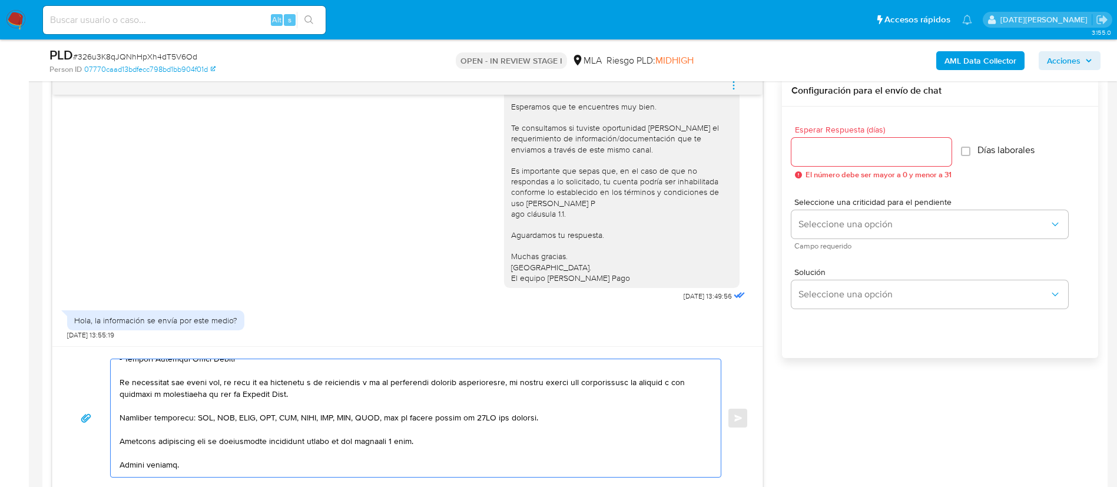
type textarea "Hola, Sergio Nadir Chiraulo. Muchas gracias por tu respuesta. Puedes enviar la …"
click at [852, 151] on input "Esperar Respuesta (días)" at bounding box center [872, 151] width 160 height 15
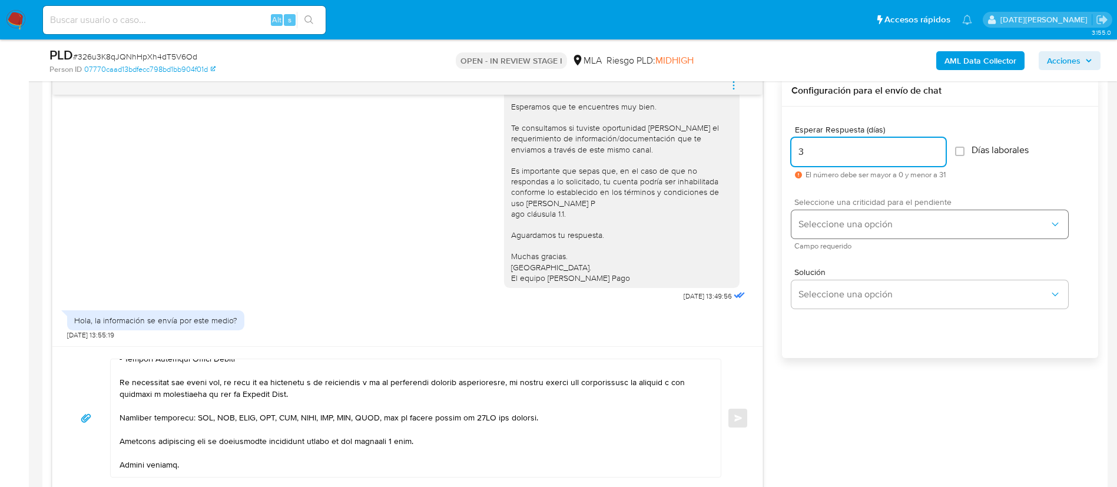
type input "3"
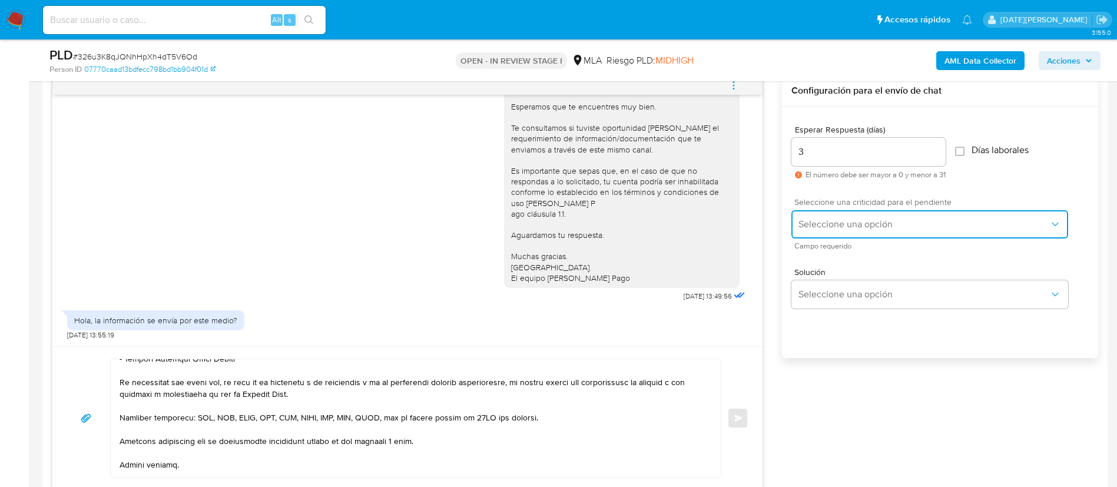
click at [849, 225] on span "Seleccione una opción" at bounding box center [924, 225] width 251 height 12
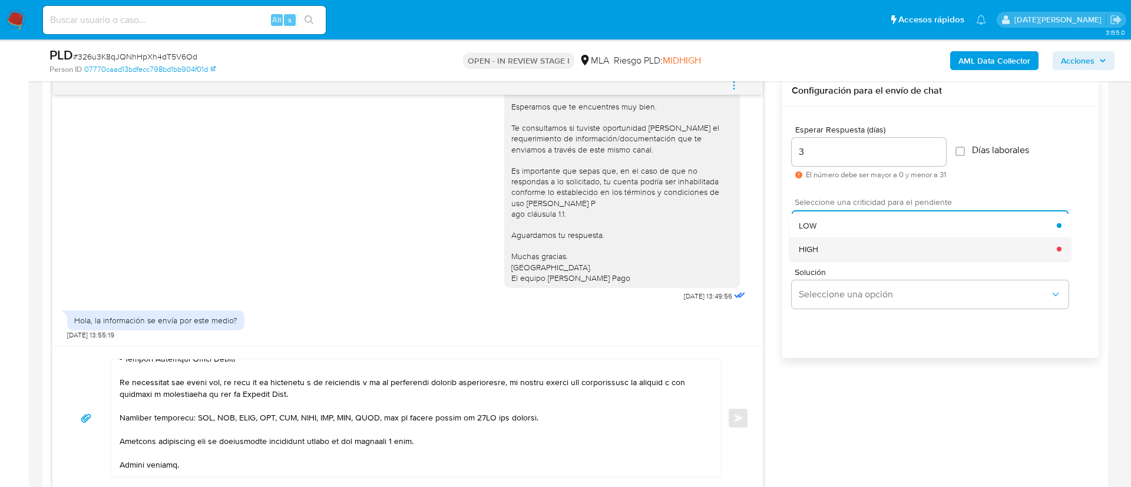
click at [848, 250] on div "HIGH" at bounding box center [928, 249] width 258 height 24
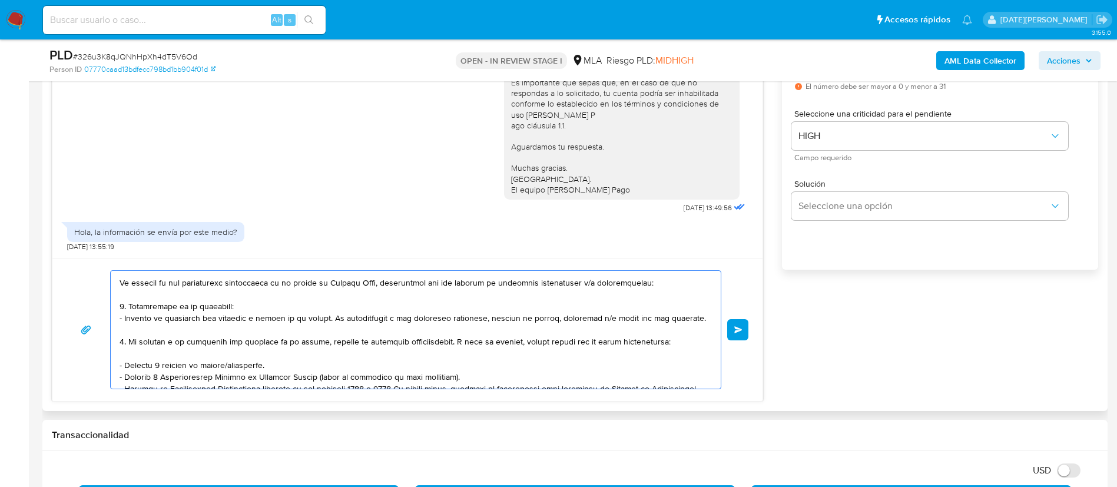
scroll to position [0, 0]
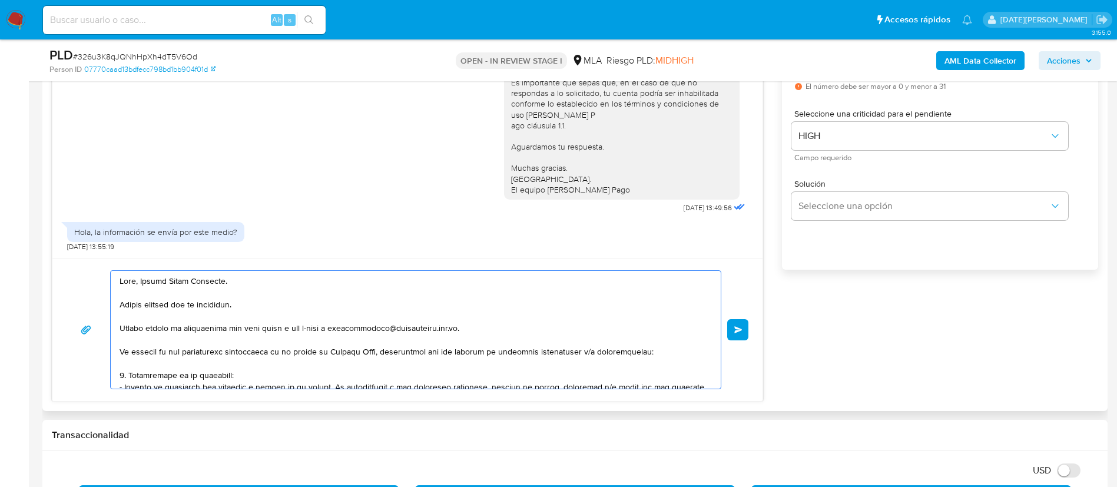
click at [195, 332] on textarea at bounding box center [413, 330] width 587 height 118
drag, startPoint x: 195, startPoint y: 332, endPoint x: 241, endPoint y: 302, distance: 54.9
click at [196, 332] on textarea at bounding box center [413, 330] width 587 height 118
click at [287, 325] on textarea at bounding box center [413, 330] width 587 height 118
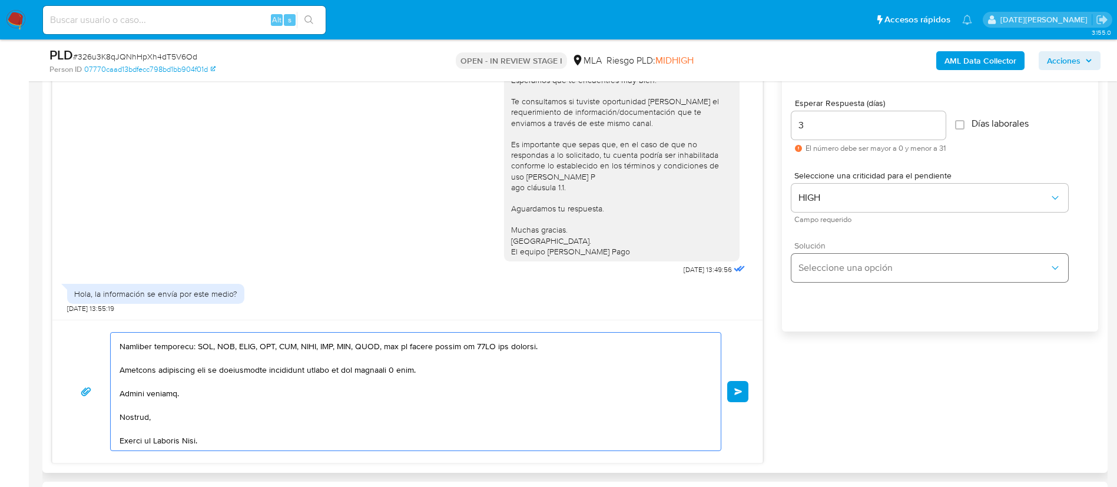
scroll to position [620, 0]
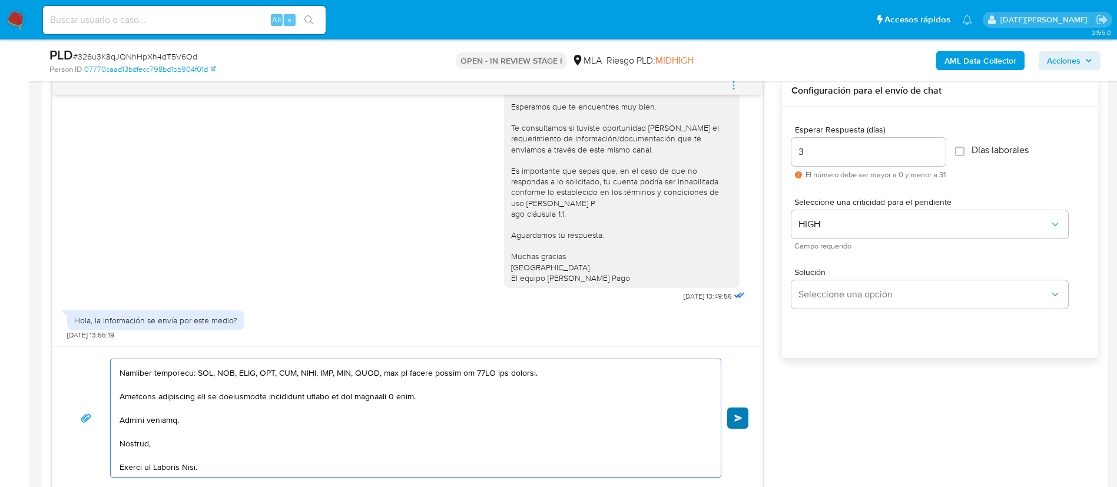
type textarea "Hola, Sergio Nadir Chiraulo. Muchas gracias por tu respuesta. Puedes enviar la …"
click at [737, 415] on span "Enviar" at bounding box center [739, 418] width 8 height 7
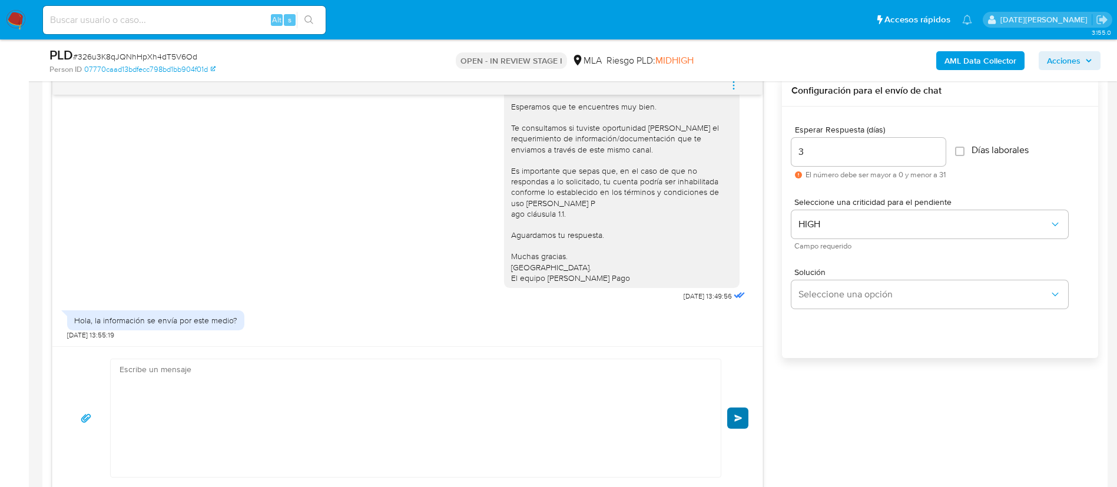
scroll to position [1420, 0]
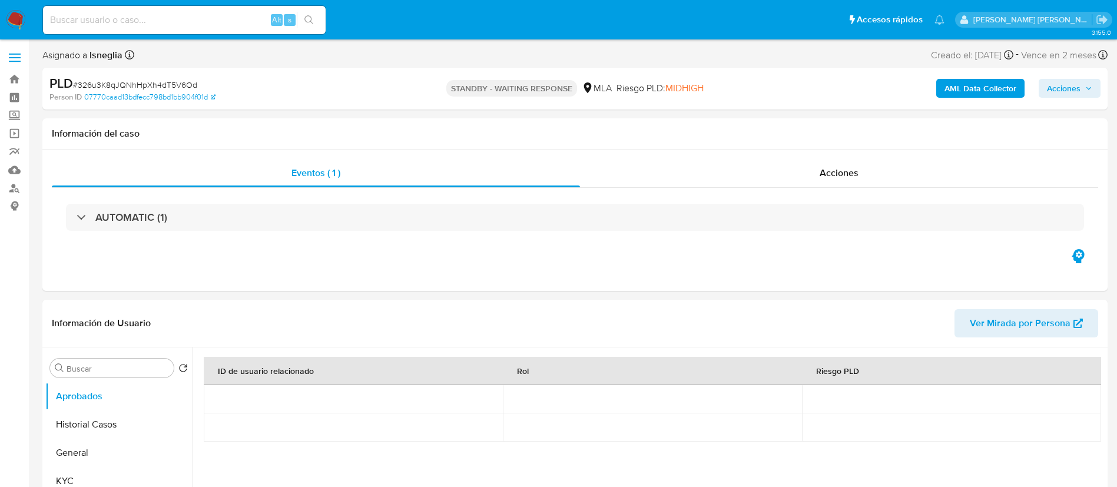
select select "10"
